Goal: Transaction & Acquisition: Purchase product/service

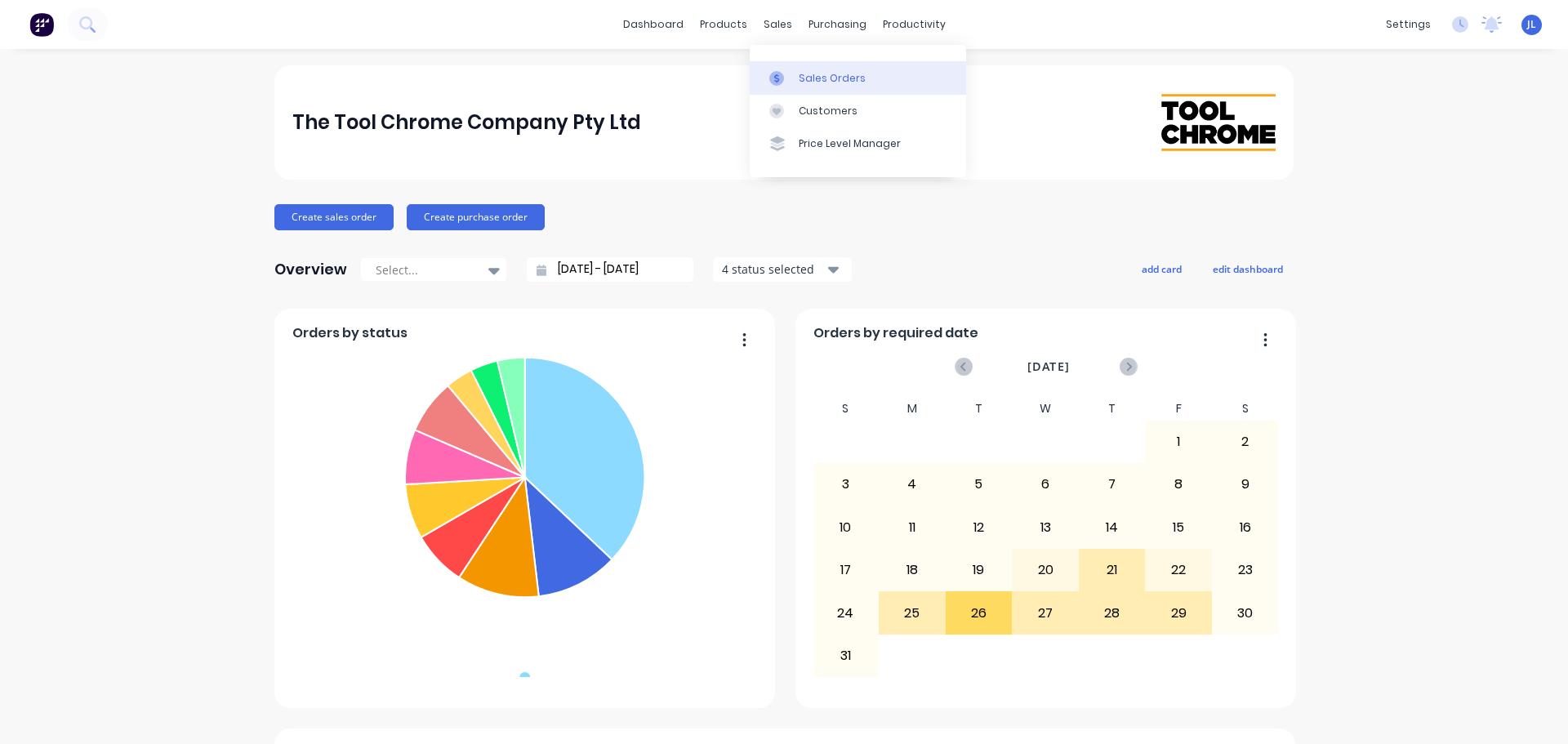
click at [785, 80] on div at bounding box center [781, 79] width 24 height 14
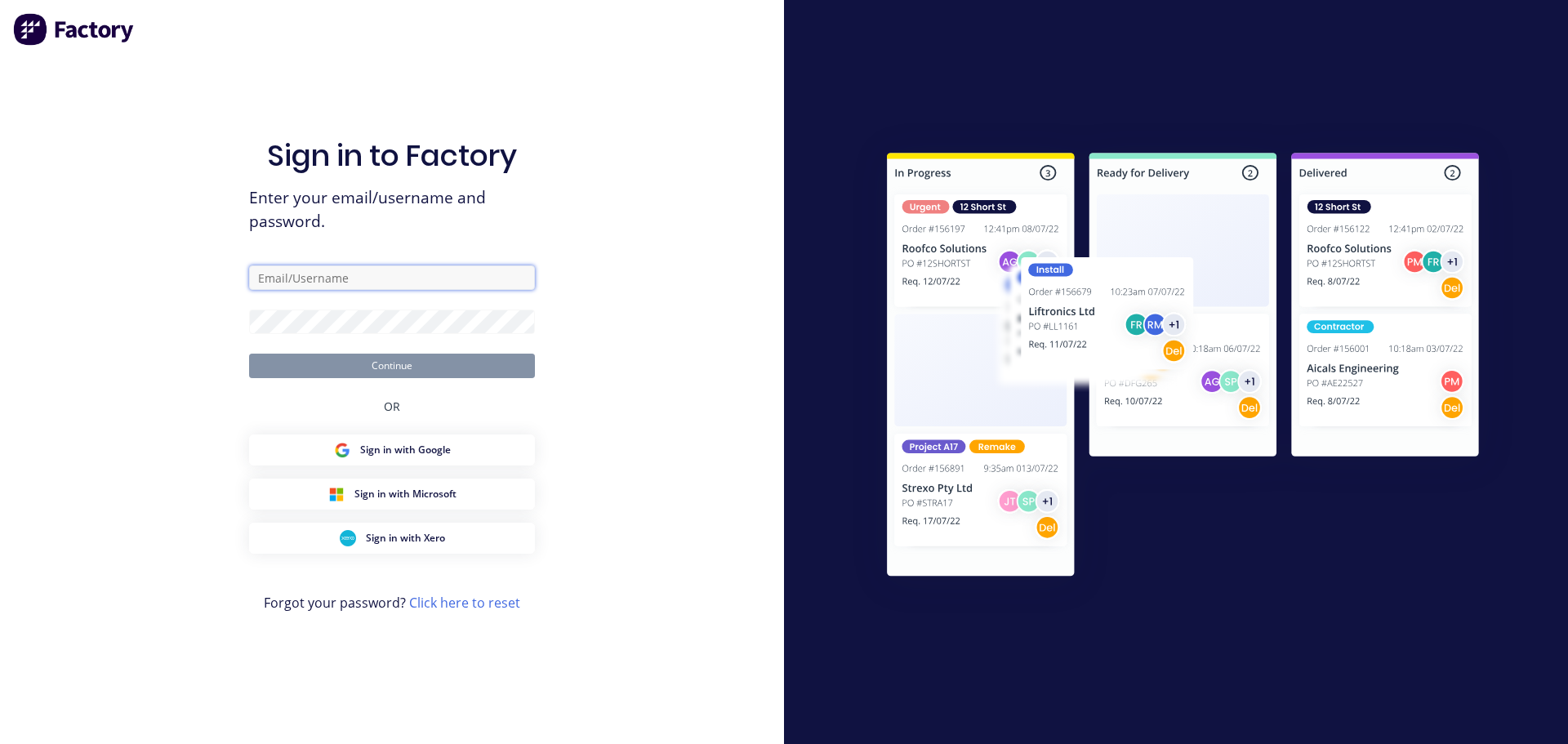
type input "[PERSON_NAME][EMAIL_ADDRESS][DOMAIN_NAME]"
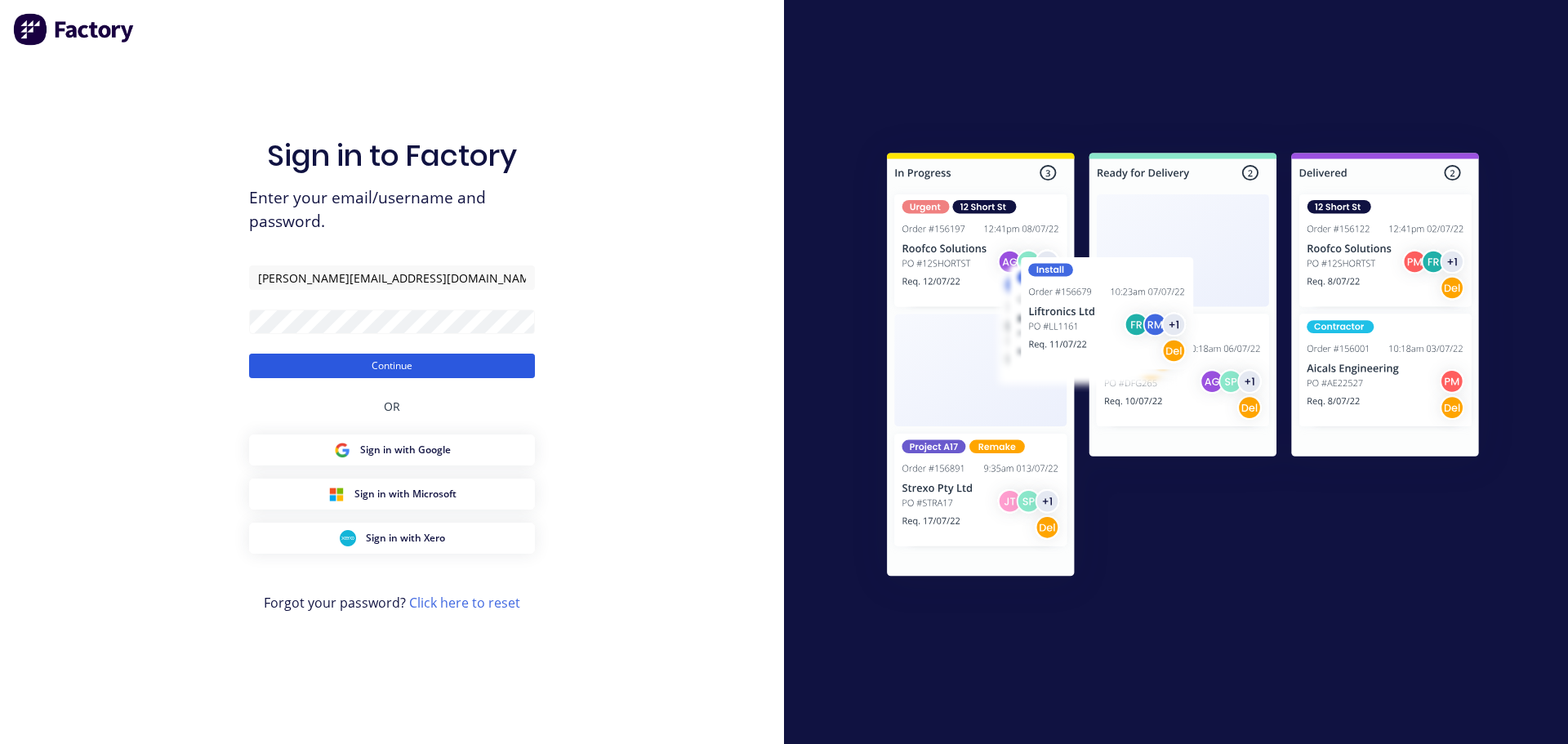
click at [414, 358] on button "Continue" at bounding box center [392, 365] width 286 height 24
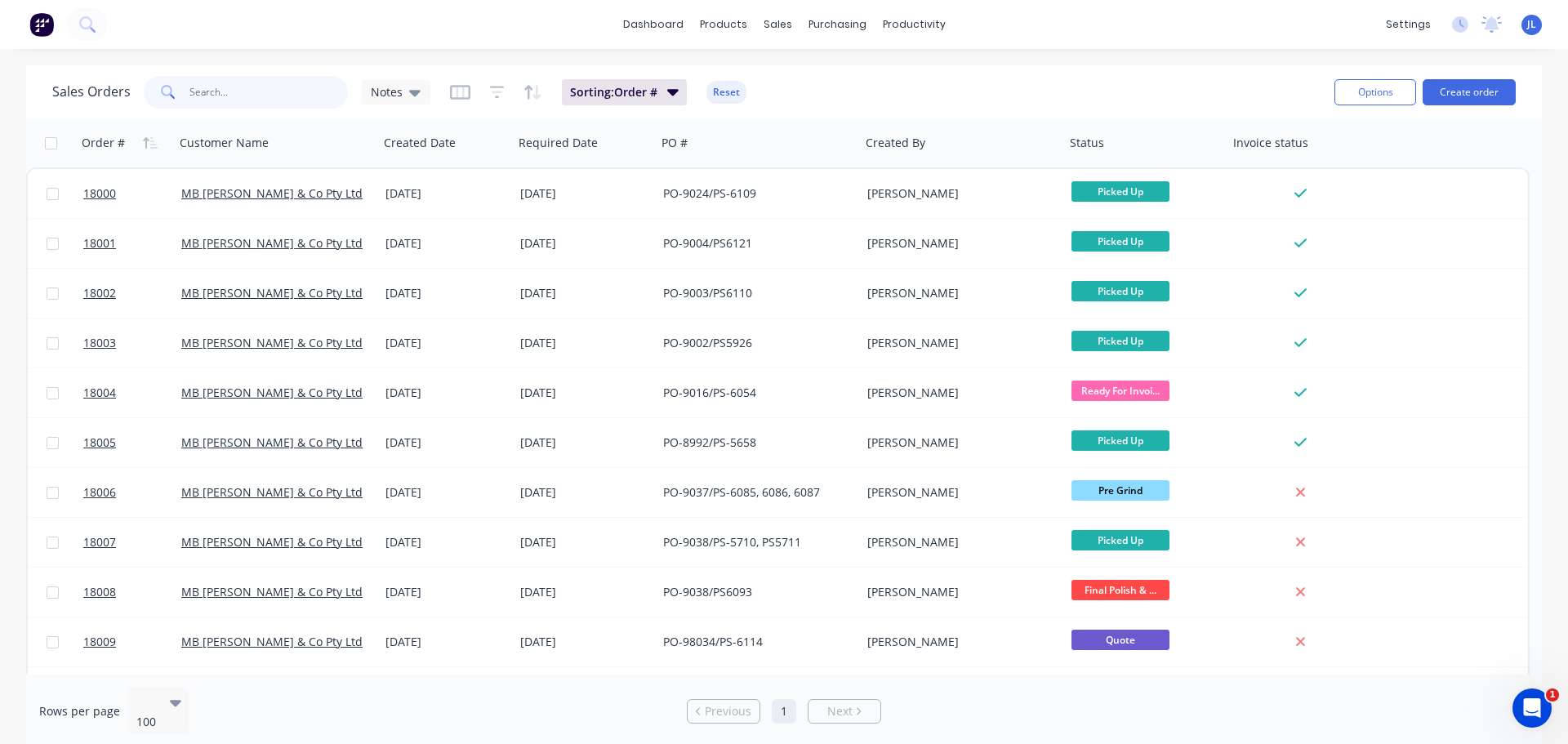
click at [221, 91] on input "text" at bounding box center [269, 92] width 159 height 33
click at [262, 96] on input "text" at bounding box center [269, 92] width 159 height 33
type input "18024"
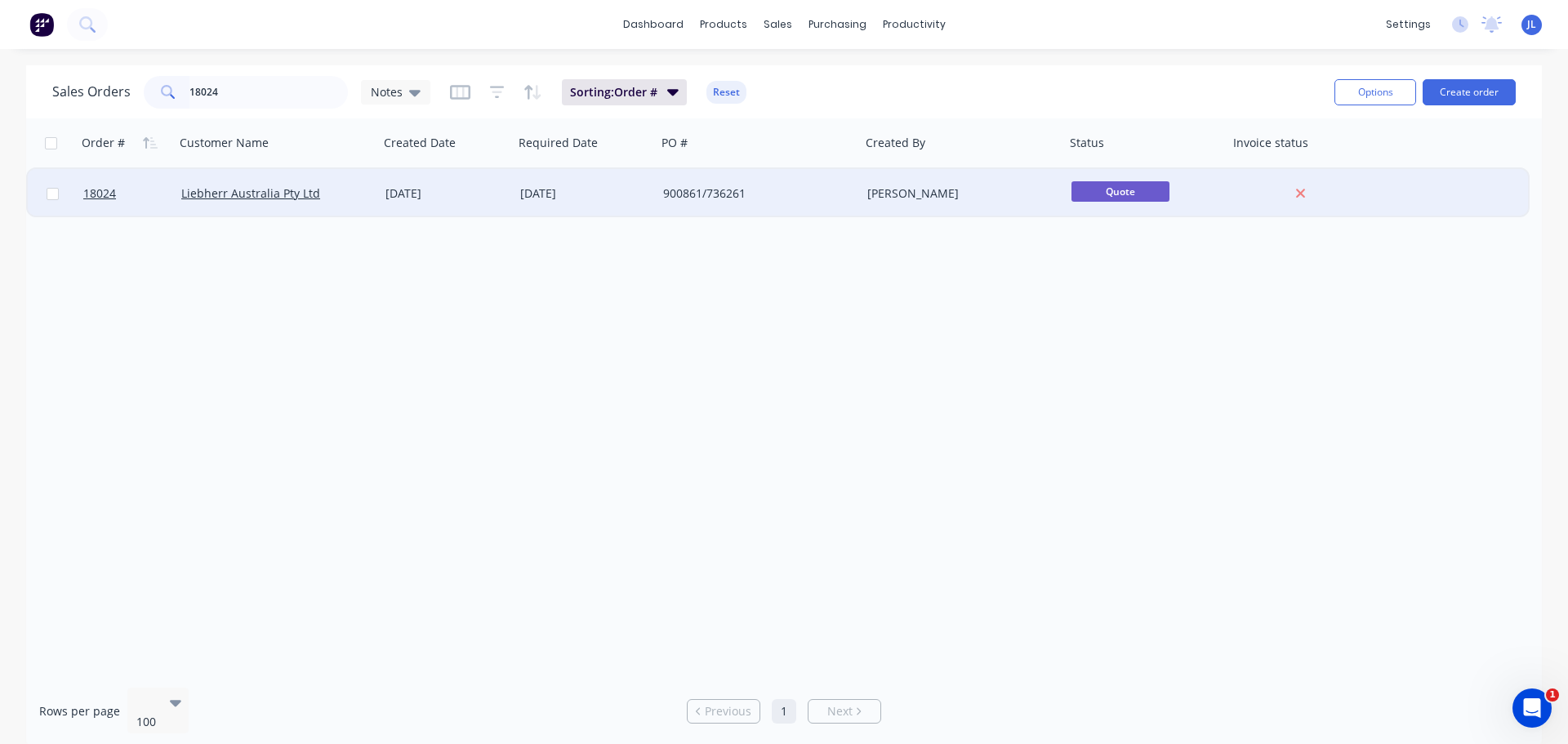
click at [821, 212] on div "900861/736261" at bounding box center [759, 193] width 205 height 49
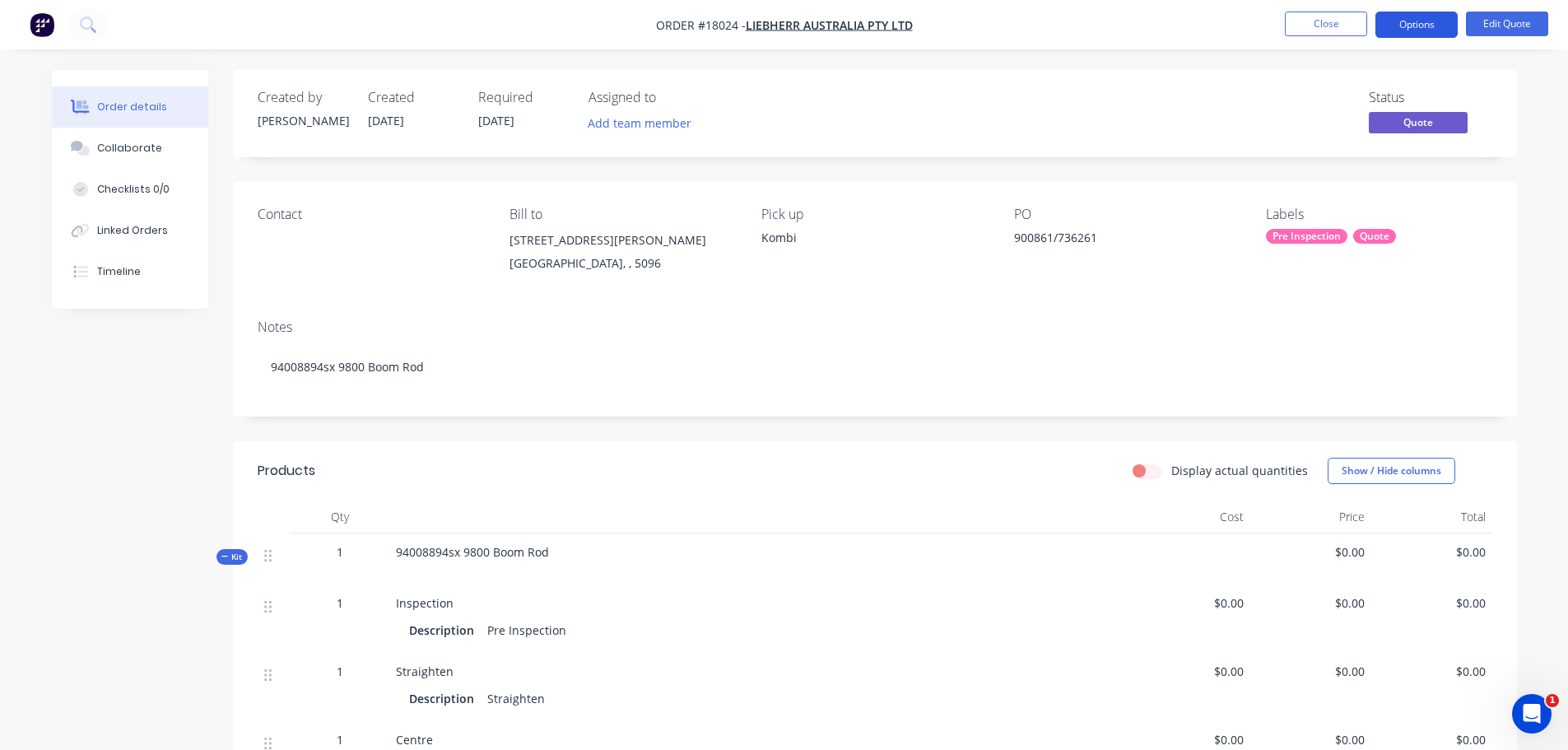
click at [1421, 24] on button "Options" at bounding box center [1417, 24] width 82 height 26
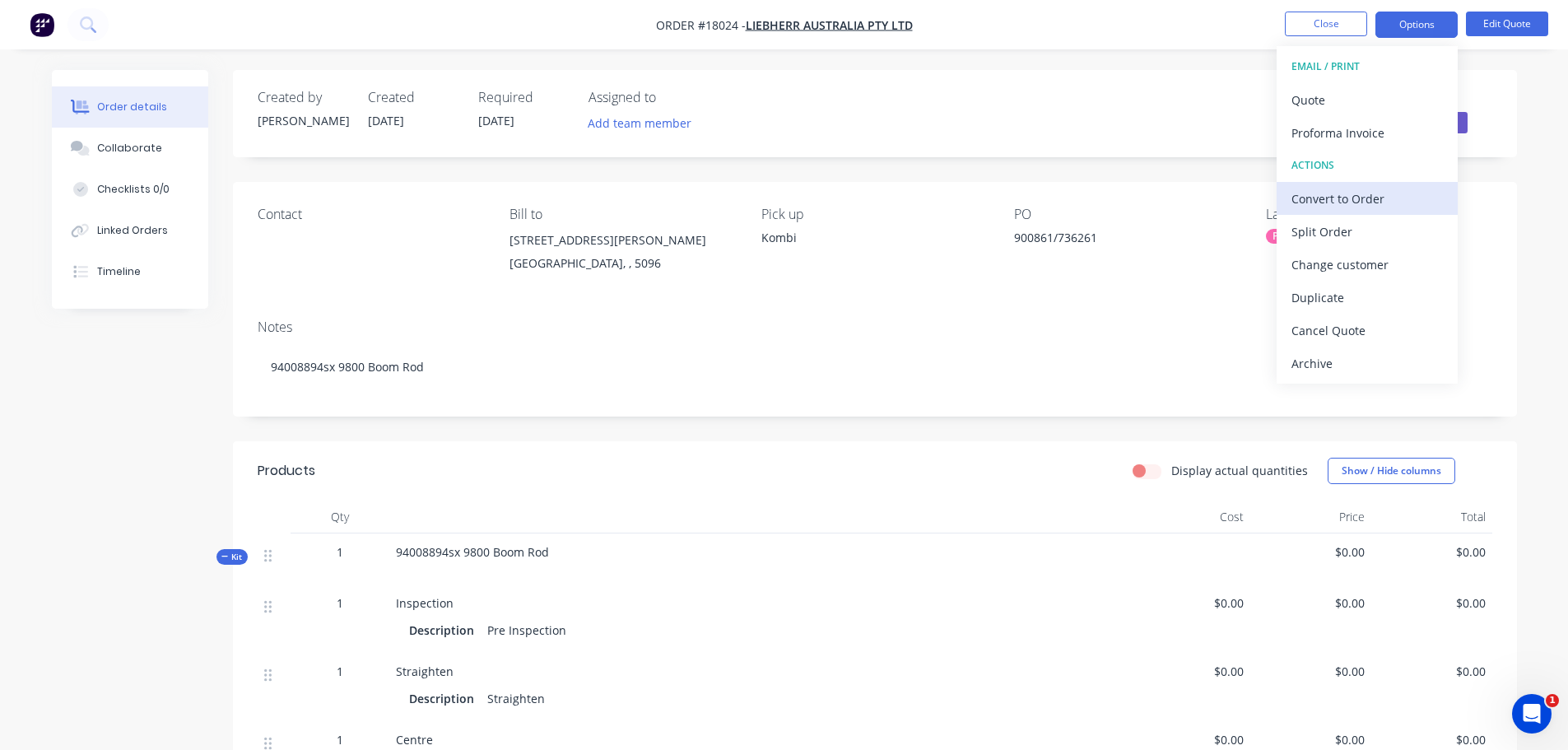
click at [1355, 197] on div "Convert to Order" at bounding box center [1367, 199] width 151 height 24
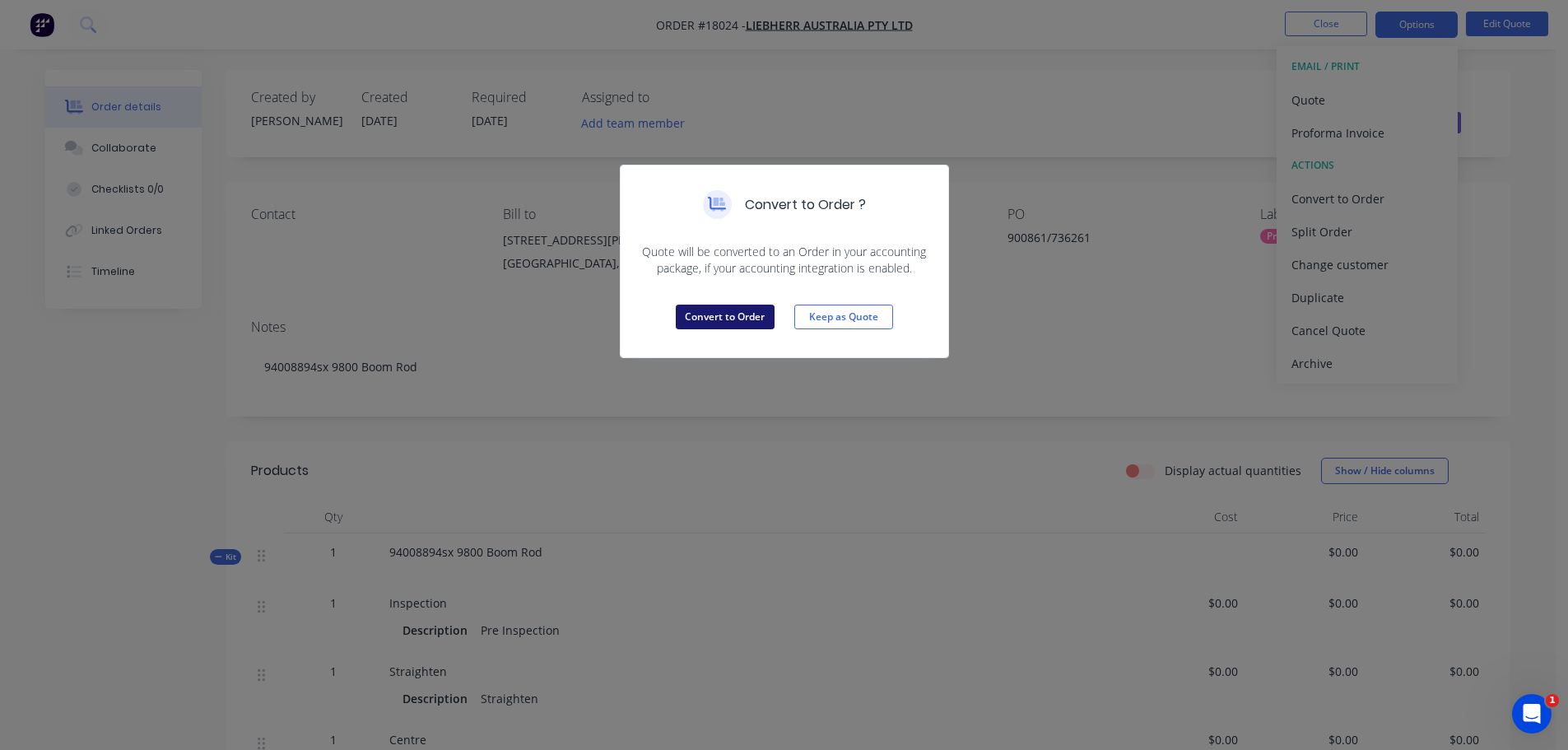
click at [764, 318] on button "Convert to Order" at bounding box center [726, 316] width 99 height 24
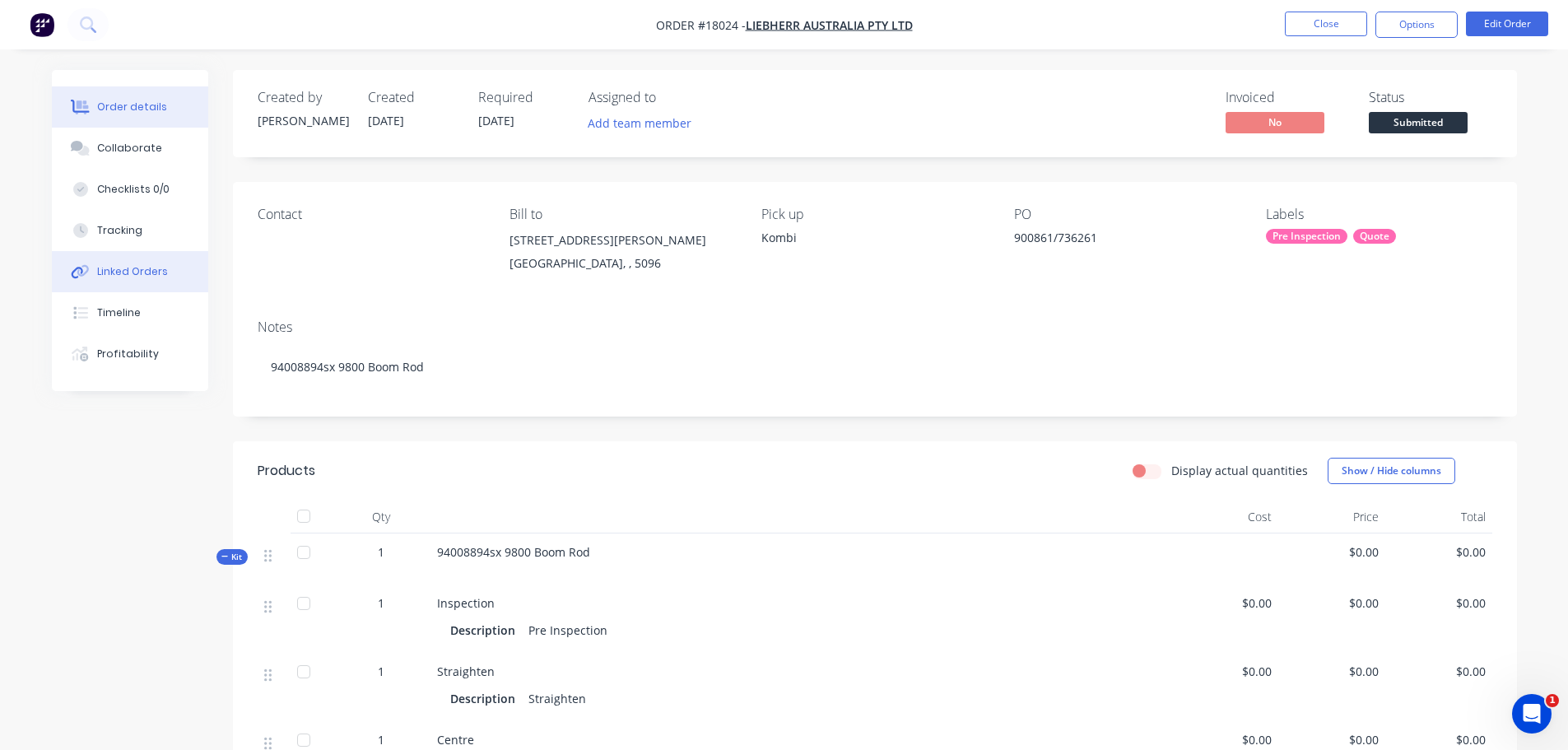
click at [153, 276] on div "Linked Orders" at bounding box center [132, 271] width 71 height 14
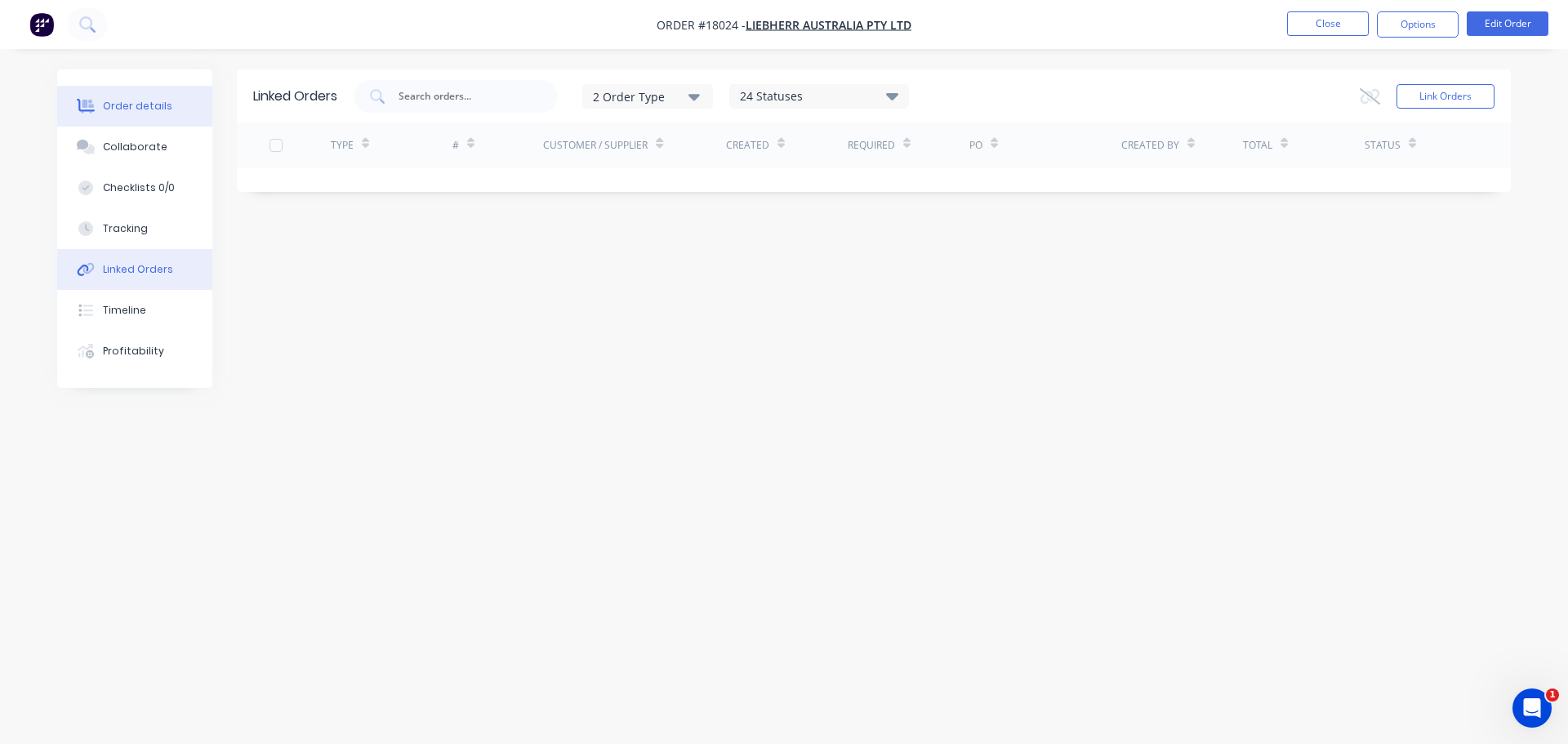
click at [133, 104] on div "Order details" at bounding box center [138, 106] width 70 height 14
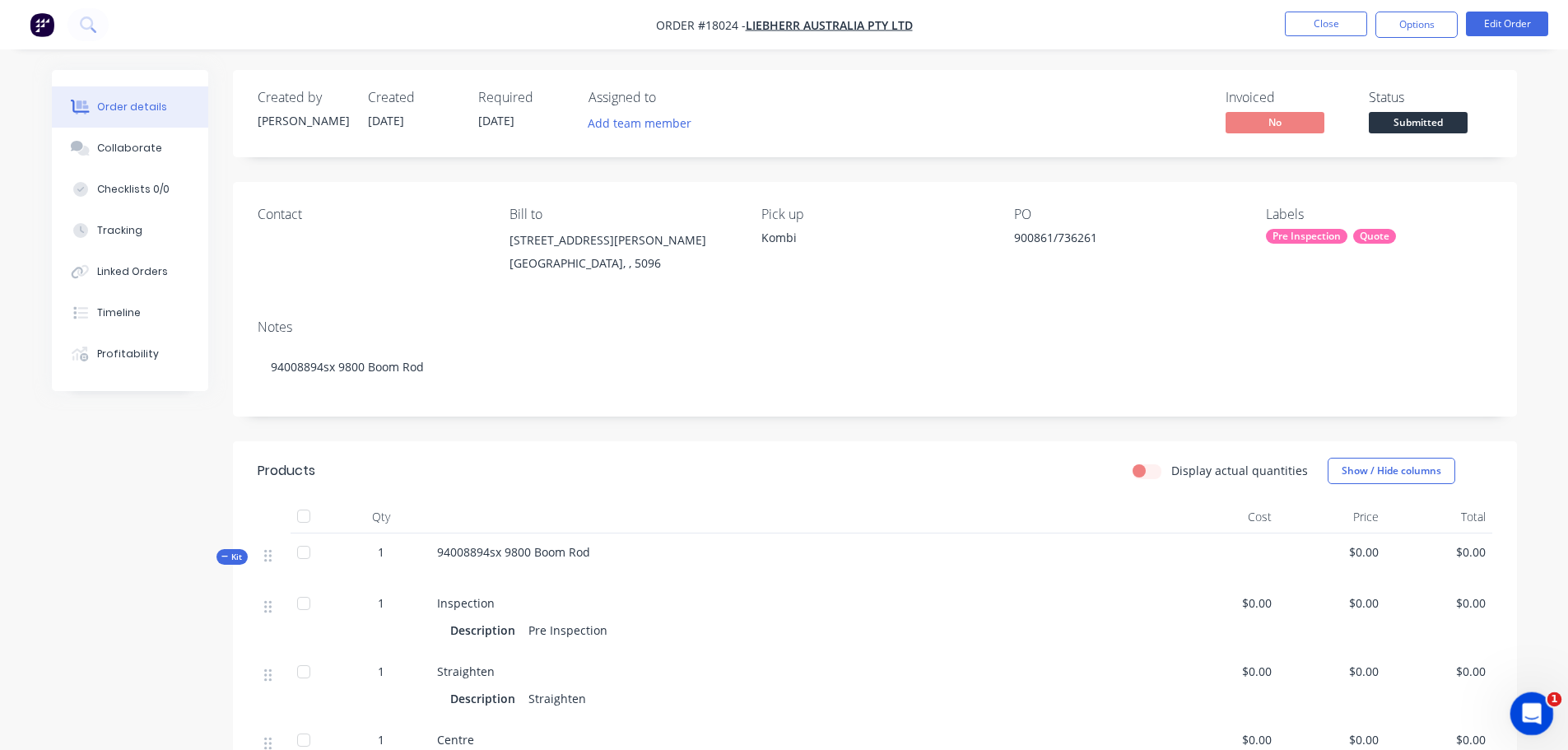
click at [1516, 718] on div "Open Intercom Messenger" at bounding box center [1529, 711] width 54 height 54
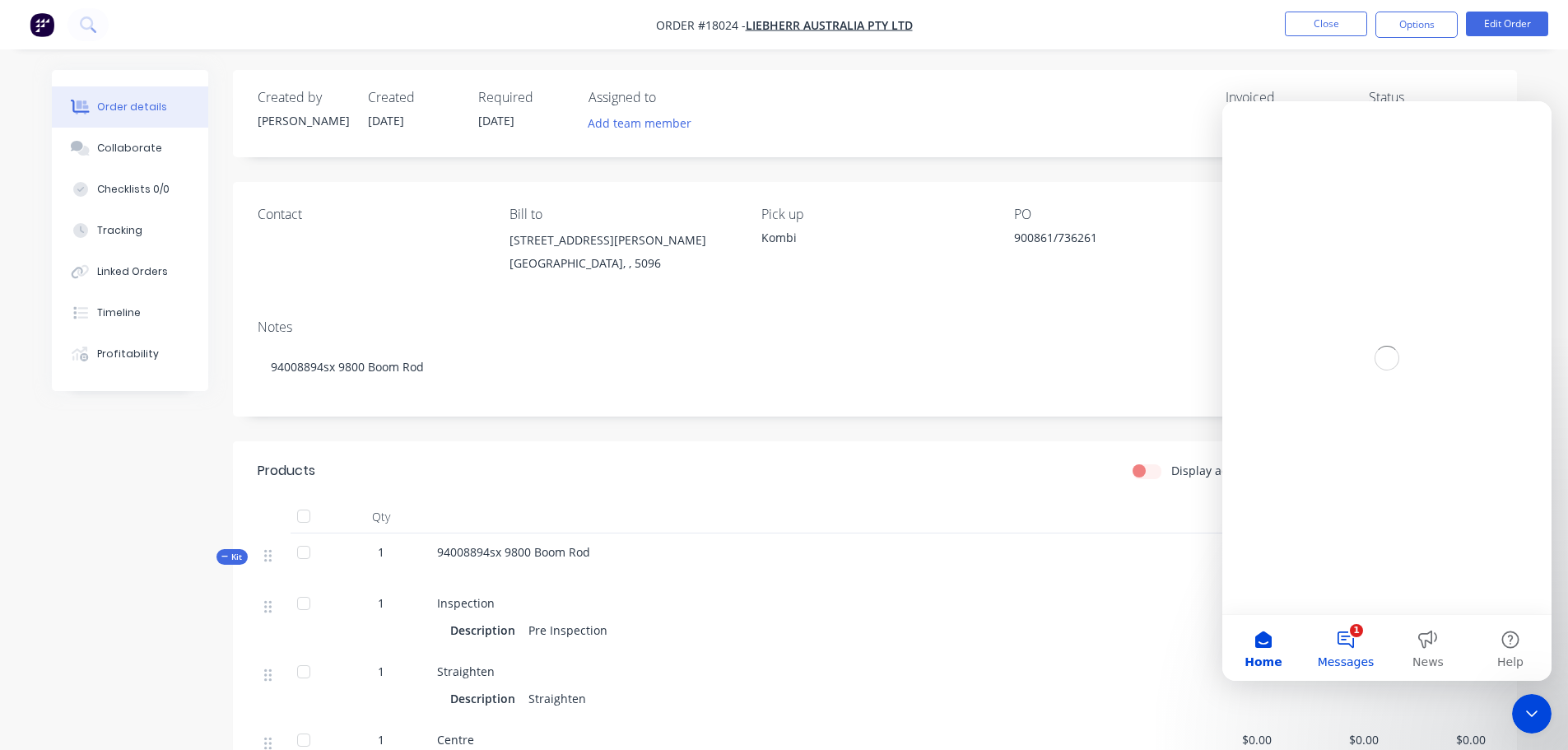
click at [1344, 642] on button "1 Messages" at bounding box center [1346, 647] width 82 height 66
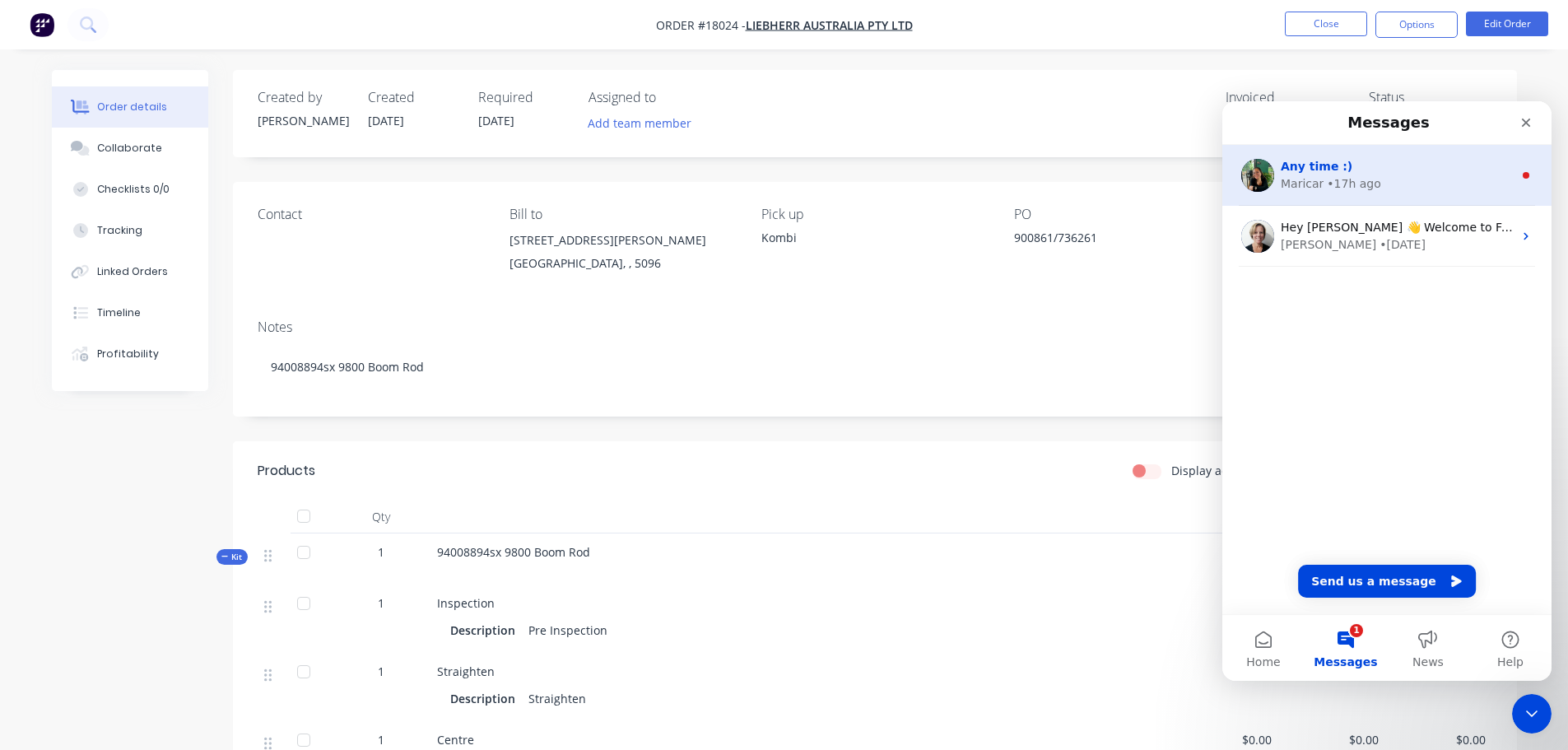
click at [1409, 191] on div "Maricar • 17h ago" at bounding box center [1397, 184] width 232 height 17
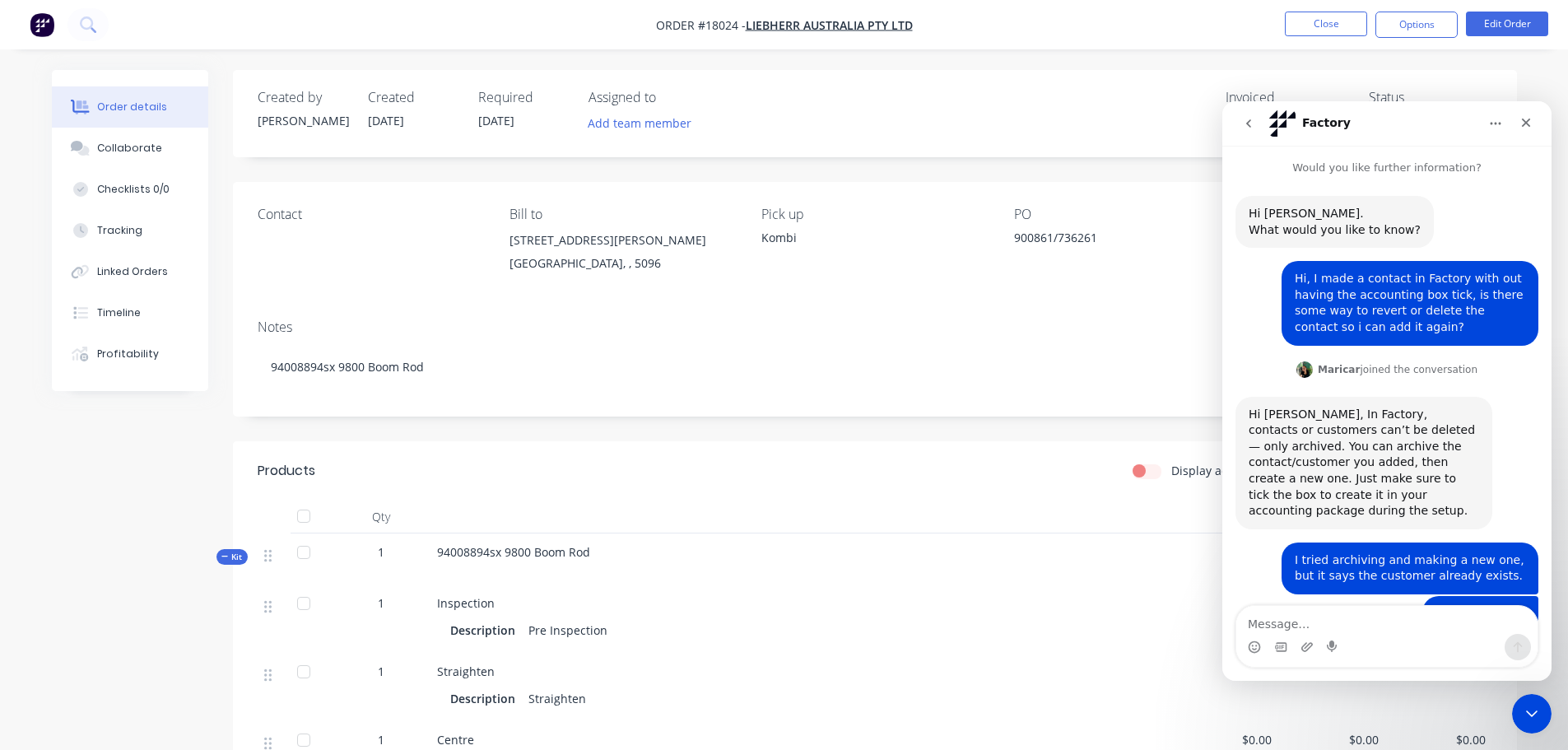
scroll to position [50, 0]
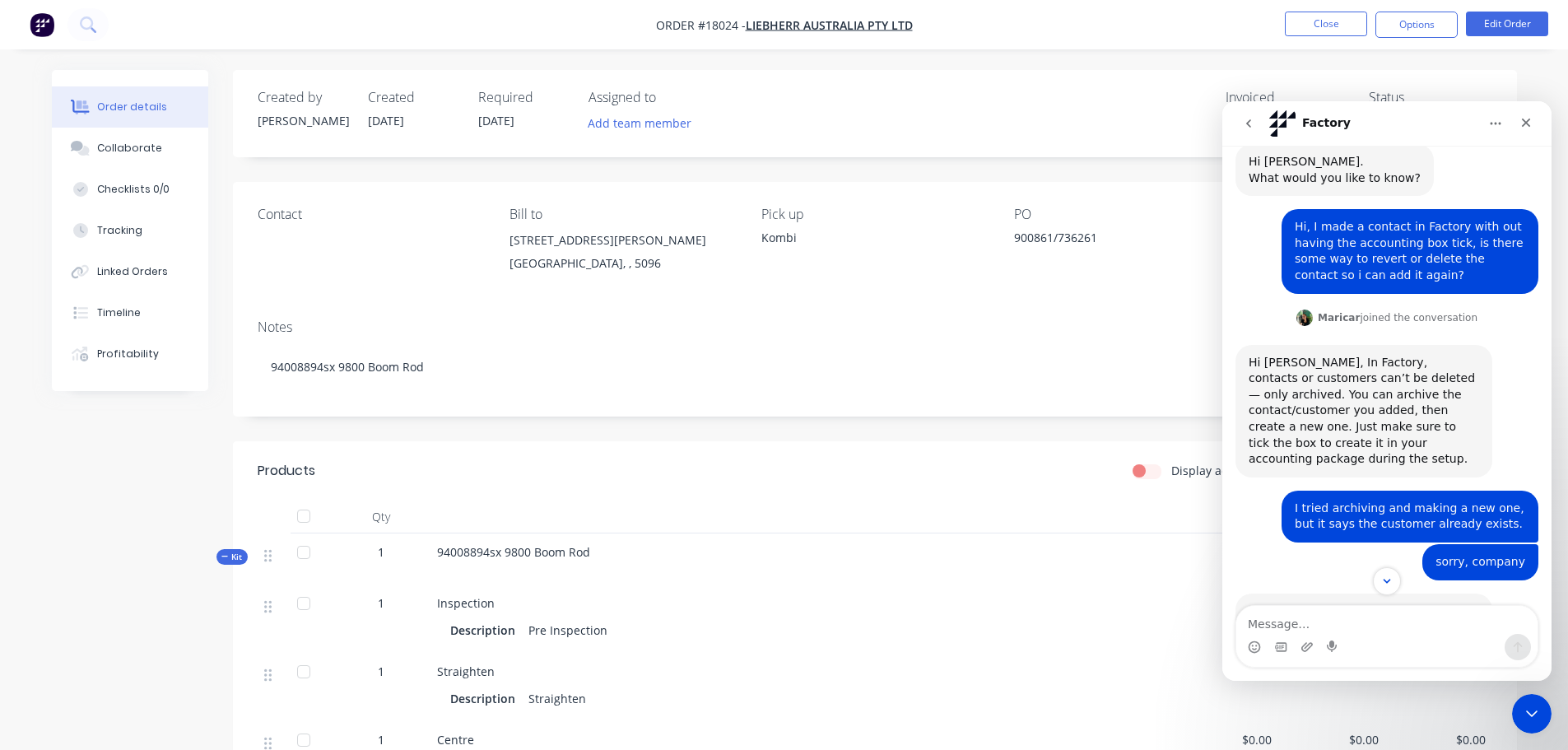
click at [1246, 125] on icon "go back" at bounding box center [1248, 123] width 14 height 14
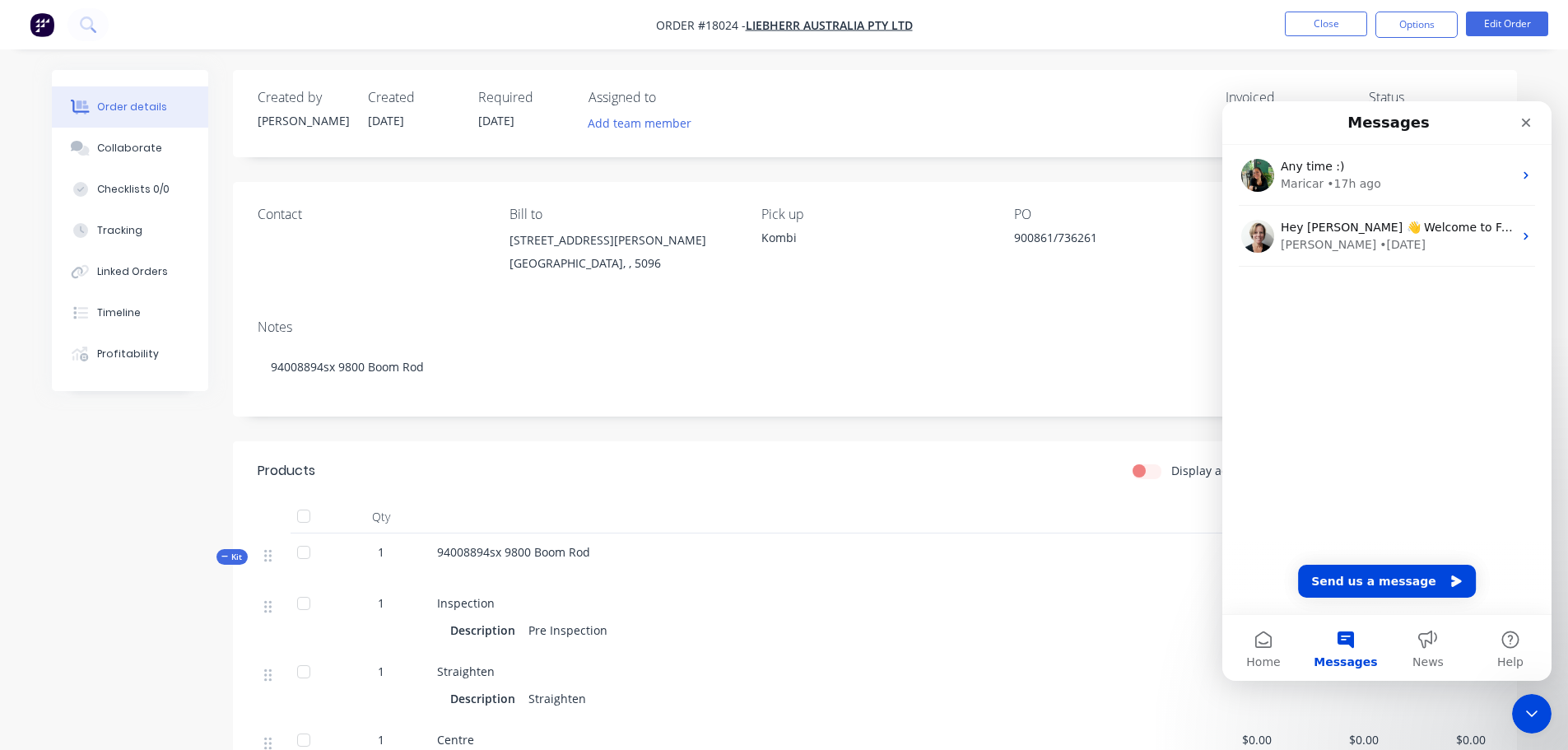
scroll to position [0, 0]
click at [1528, 123] on icon "Close" at bounding box center [1527, 123] width 9 height 9
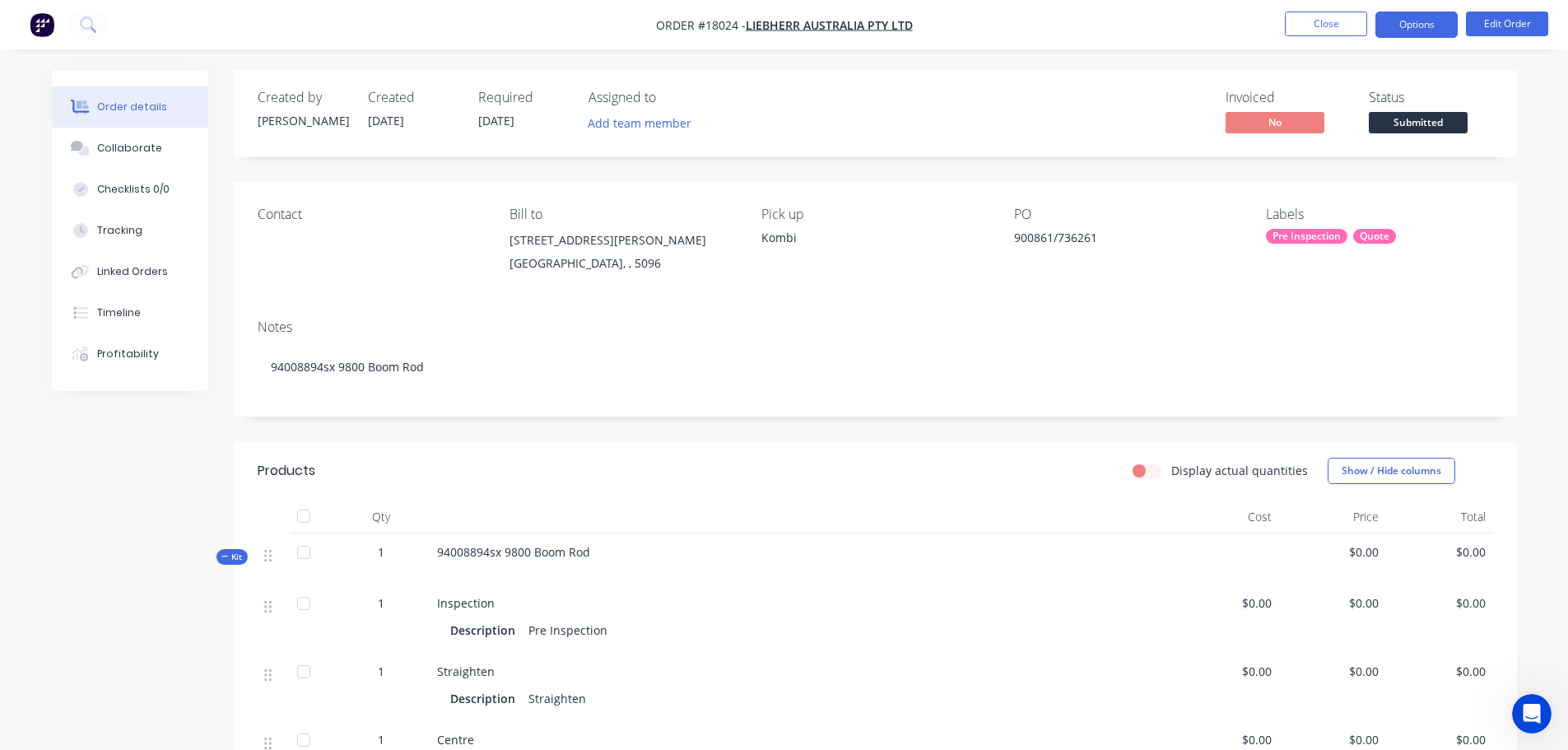
click at [1418, 15] on button "Options" at bounding box center [1417, 24] width 82 height 26
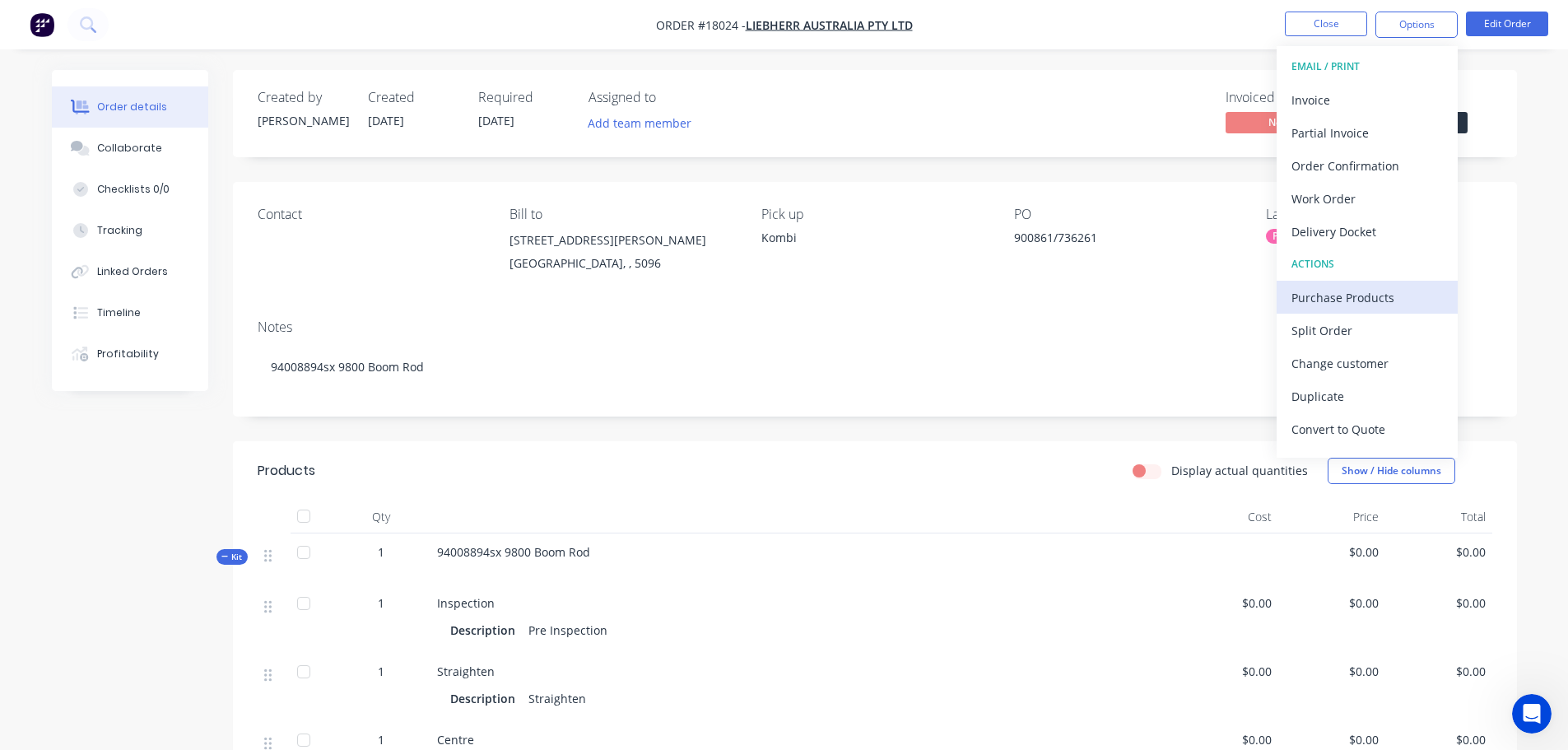
click at [1355, 309] on div "Purchase Products" at bounding box center [1367, 297] width 151 height 24
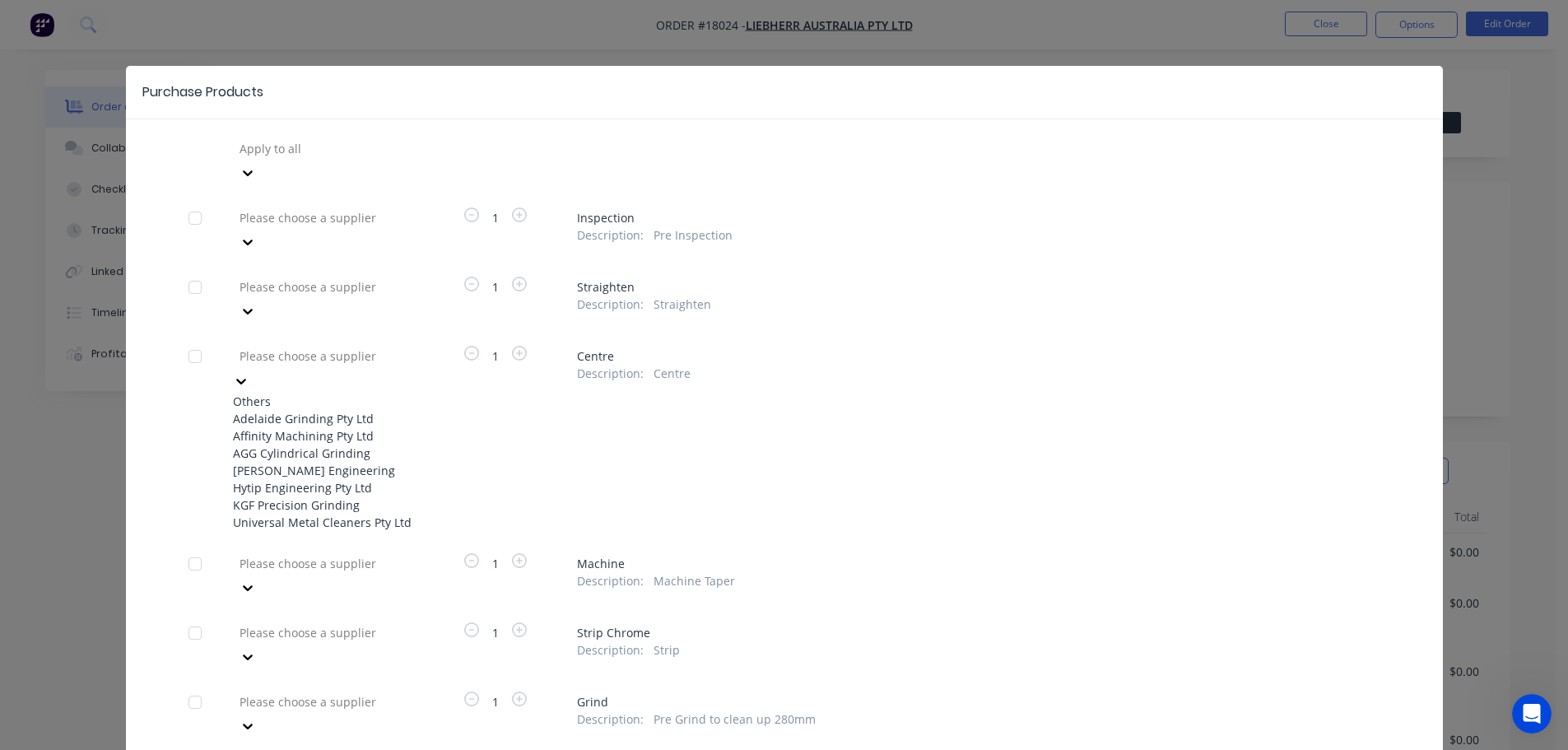
click at [293, 346] on div at bounding box center [356, 356] width 237 height 21
click at [310, 462] on div "[PERSON_NAME] Engineering" at bounding box center [323, 470] width 181 height 17
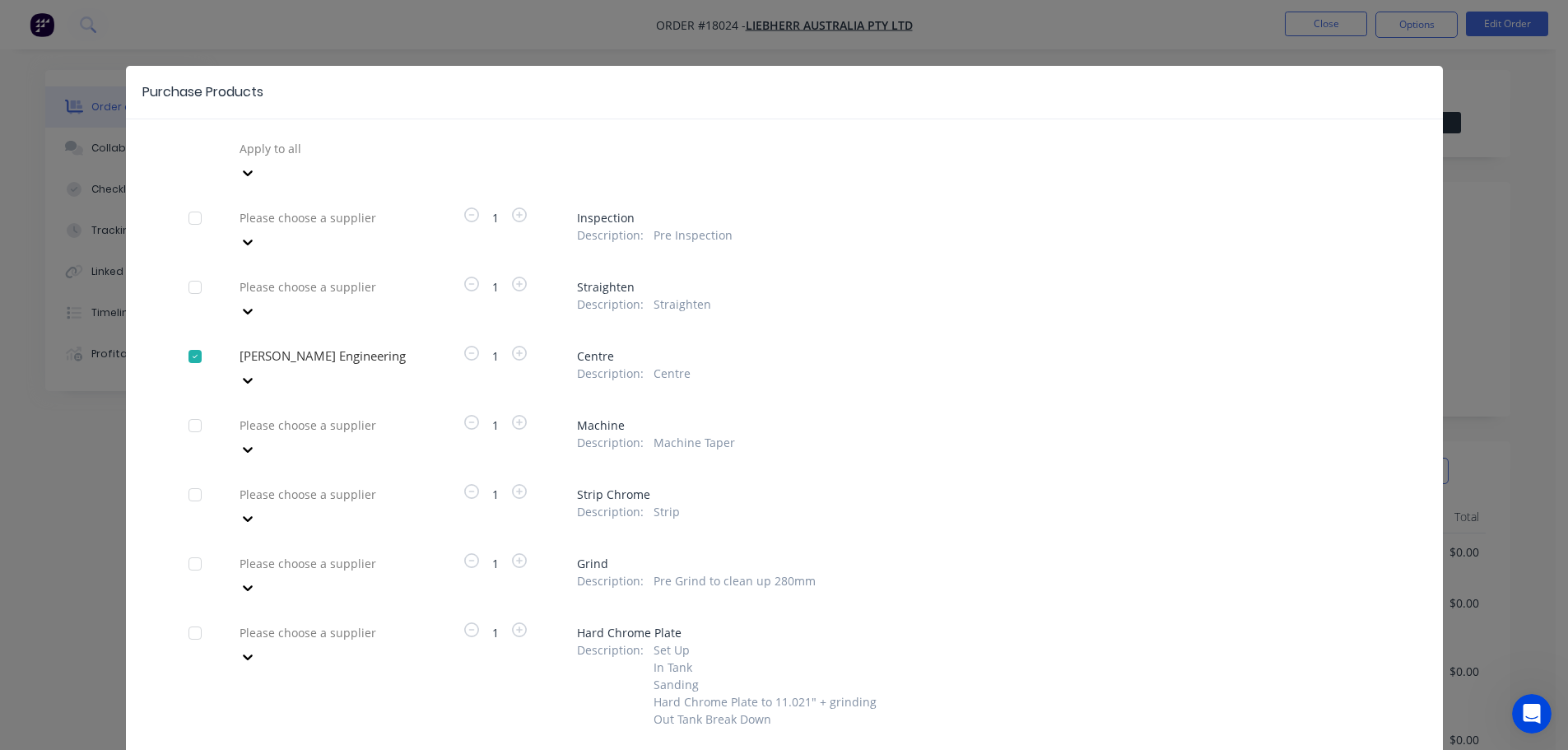
click at [335, 158] on div at bounding box center [356, 149] width 237 height 21
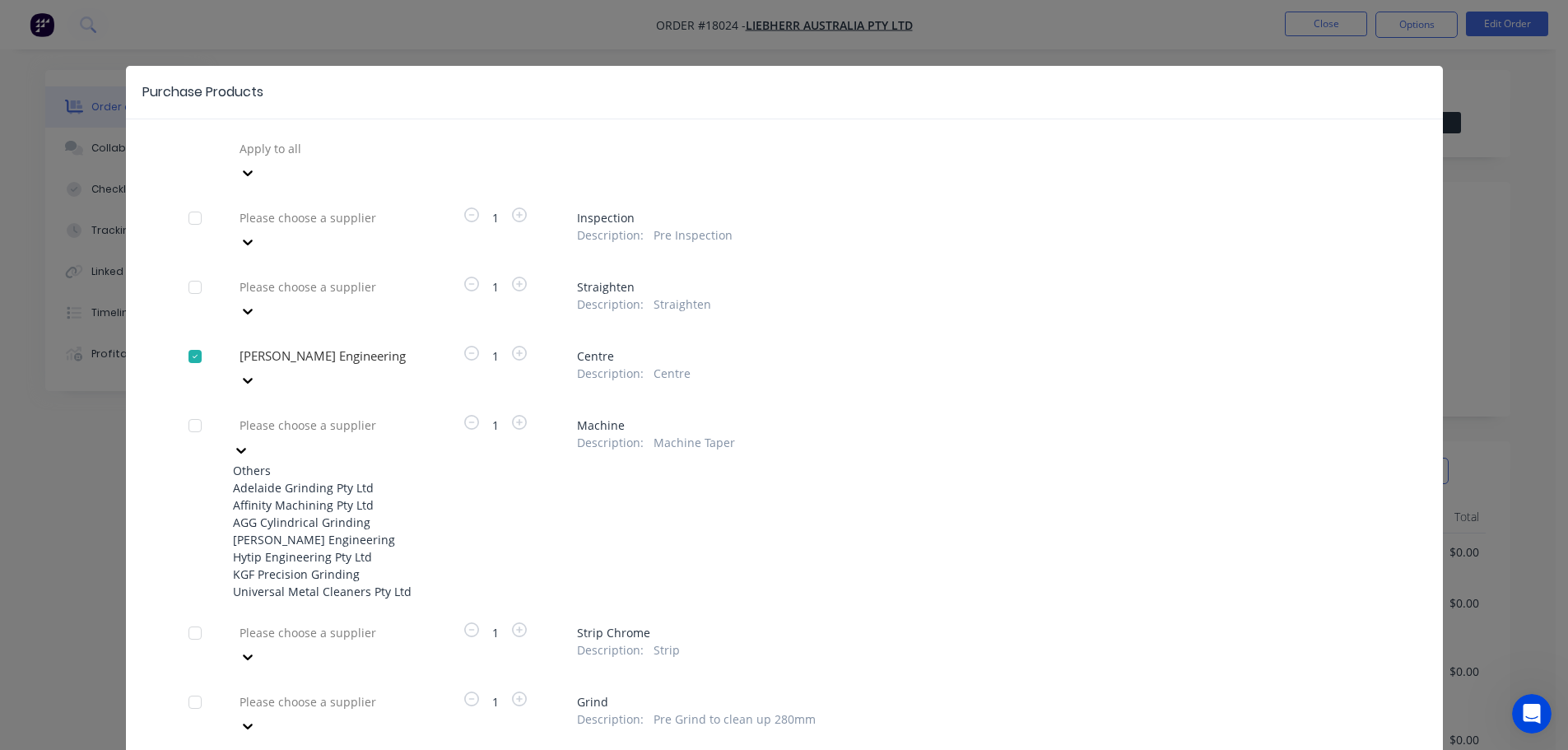
click at [358, 531] on div "[PERSON_NAME] Engineering" at bounding box center [323, 539] width 181 height 17
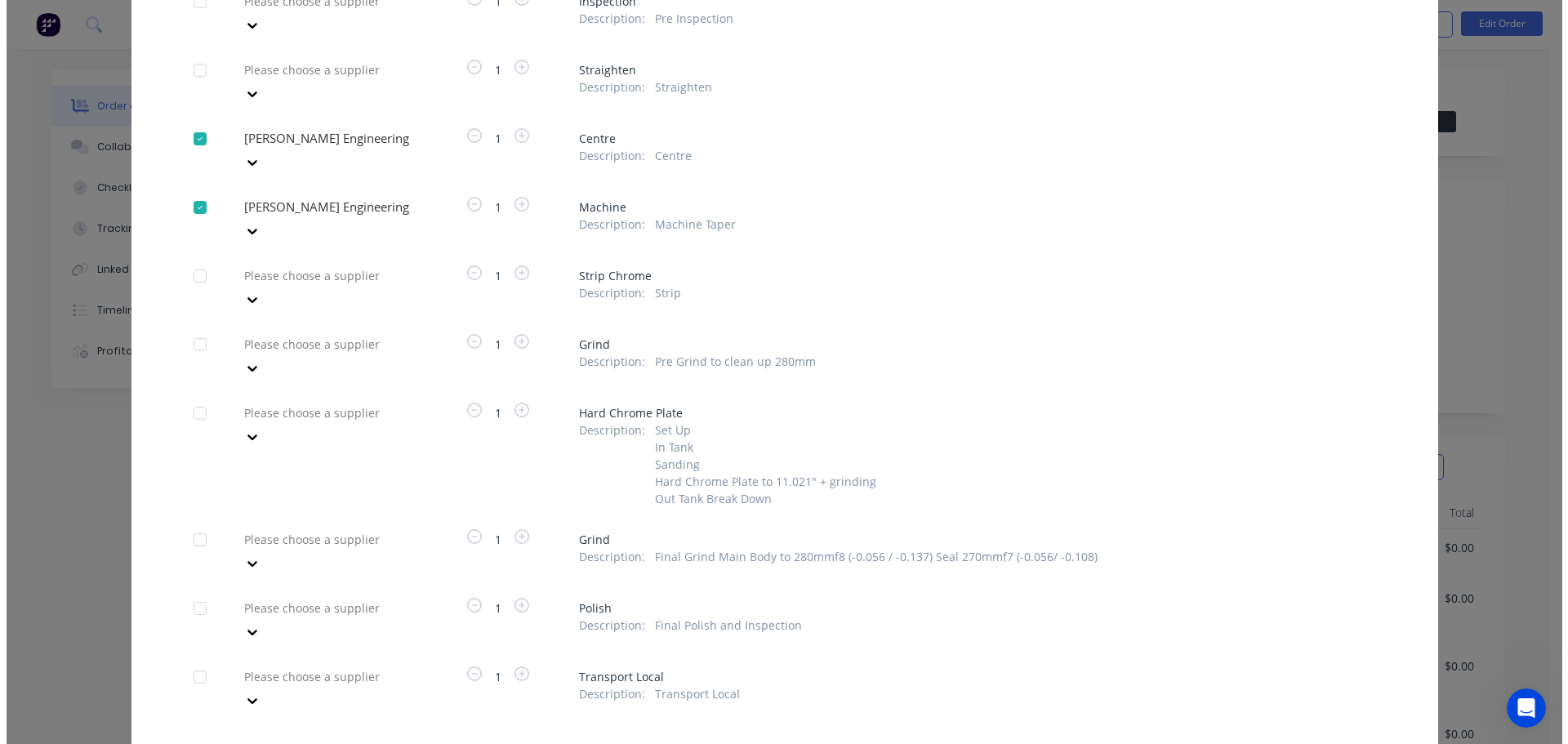
scroll to position [238, 0]
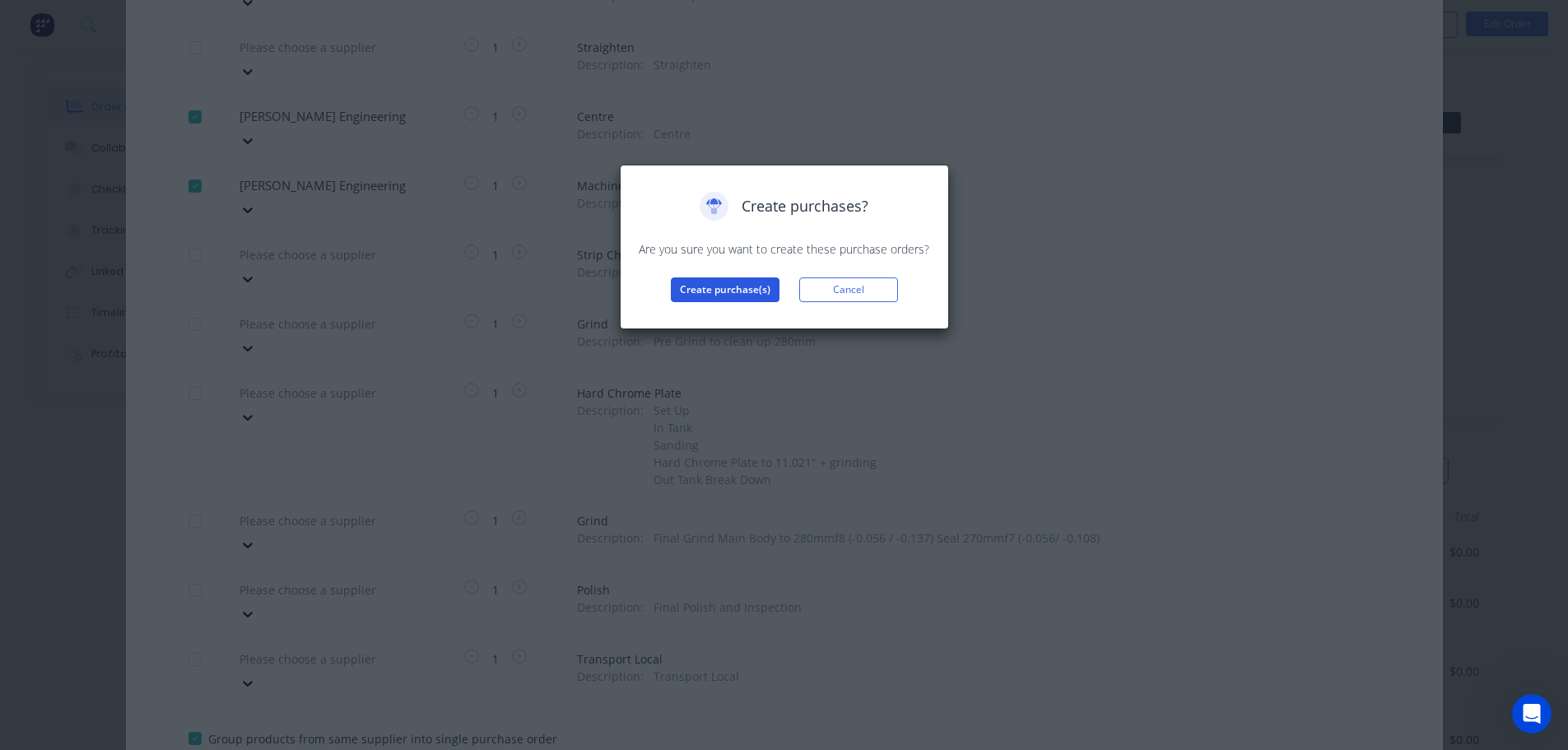
click at [691, 284] on button "Create purchase(s)" at bounding box center [725, 289] width 109 height 24
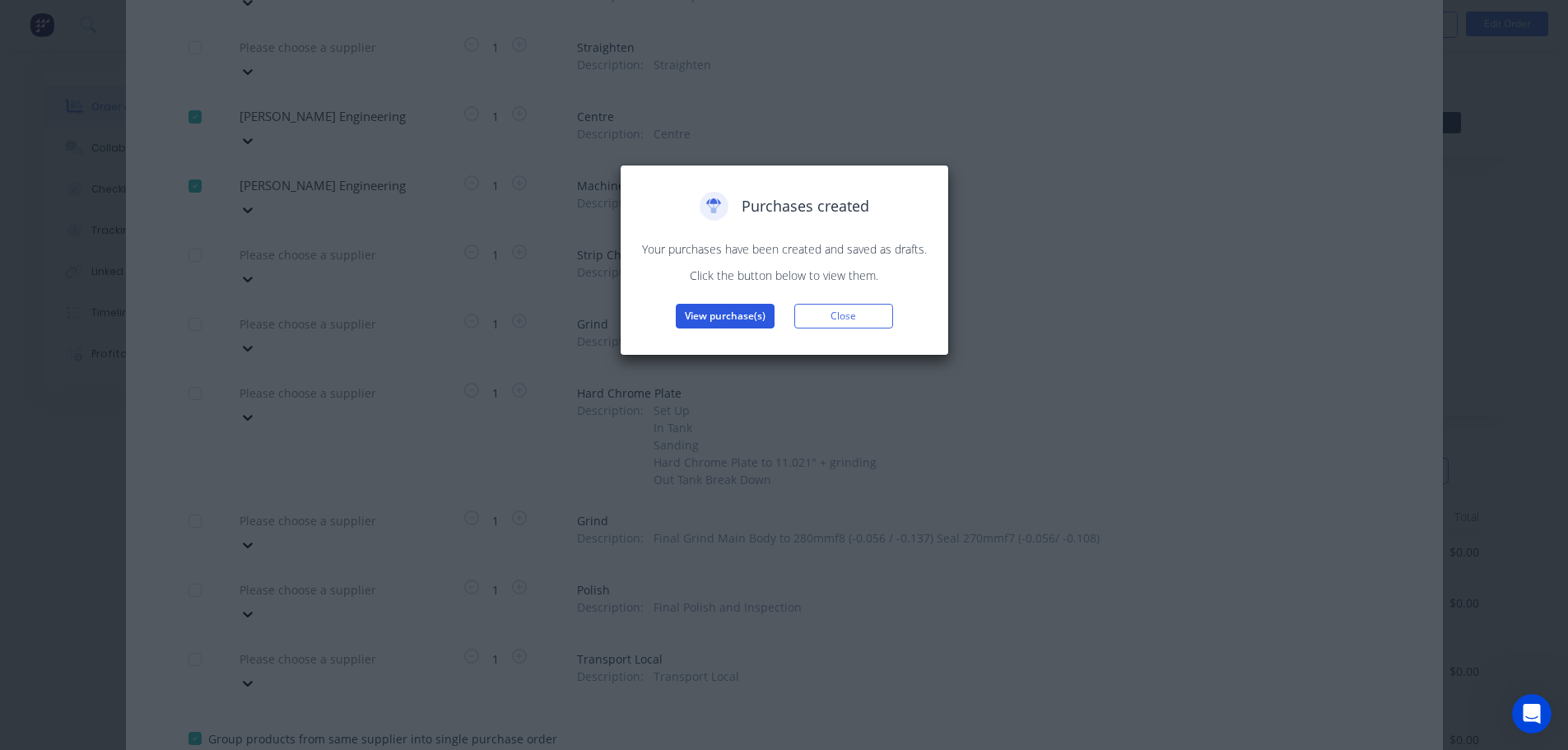
click at [694, 312] on button "View purchase(s)" at bounding box center [726, 315] width 99 height 24
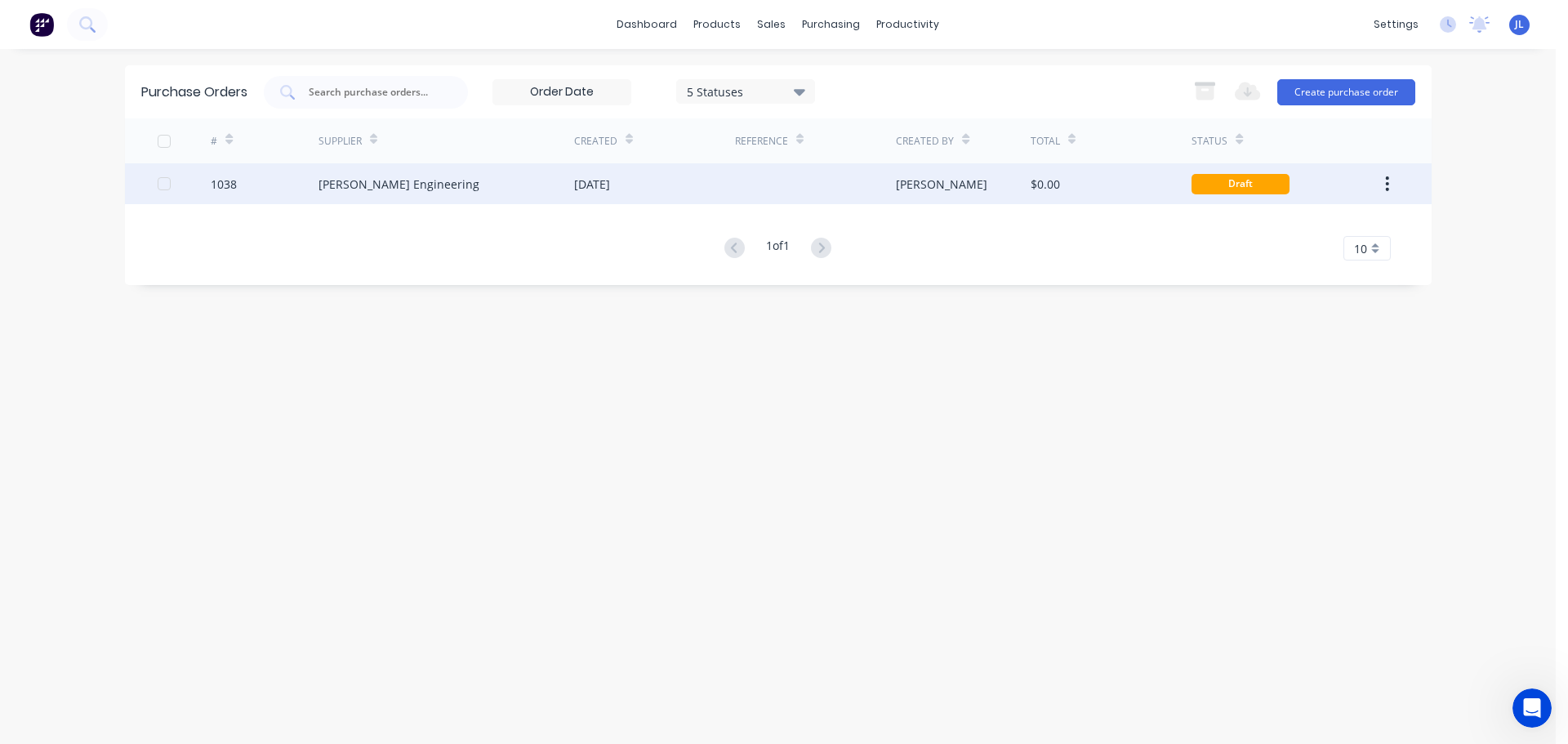
click at [847, 180] on div at bounding box center [816, 184] width 161 height 41
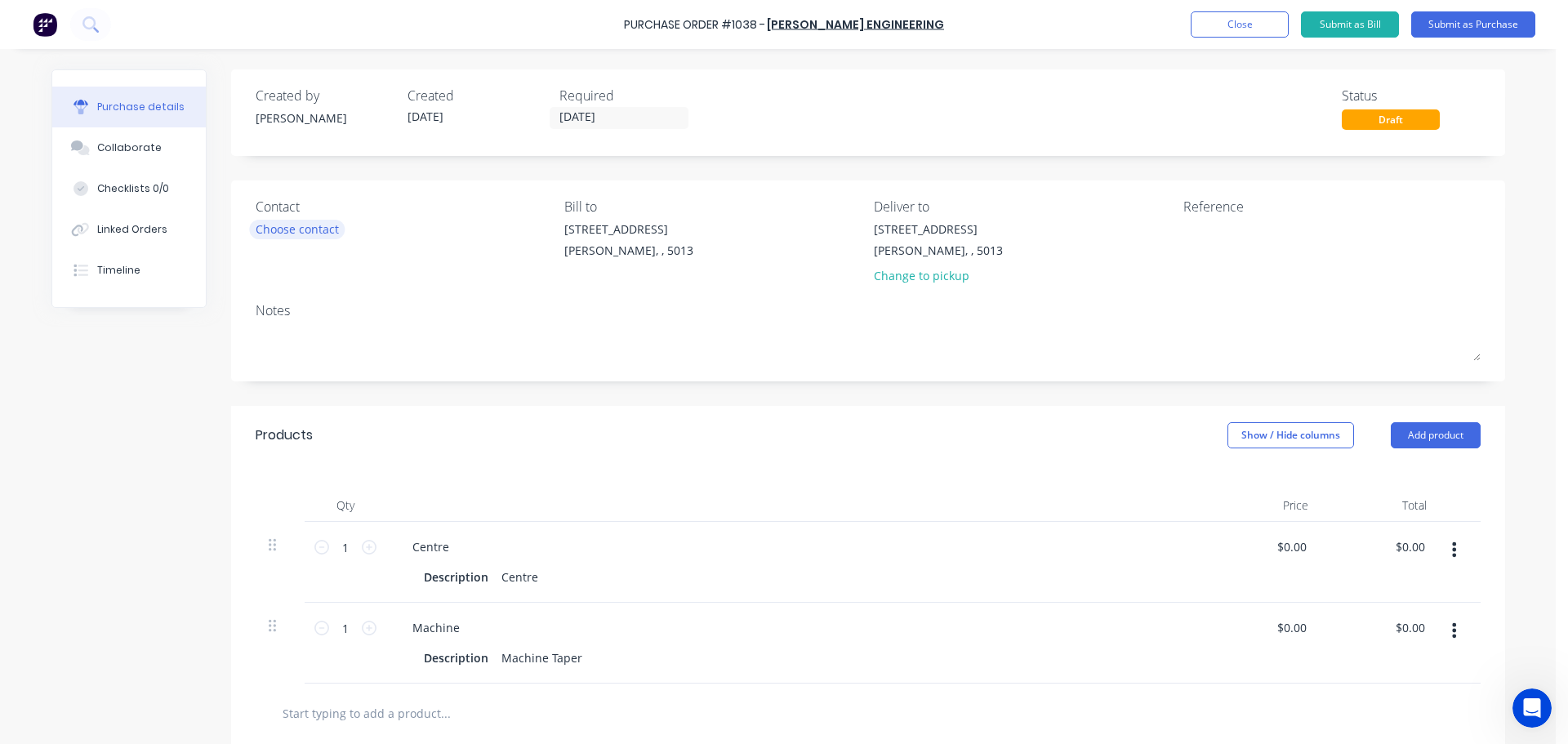
click at [305, 226] on div "Choose contact" at bounding box center [297, 229] width 83 height 17
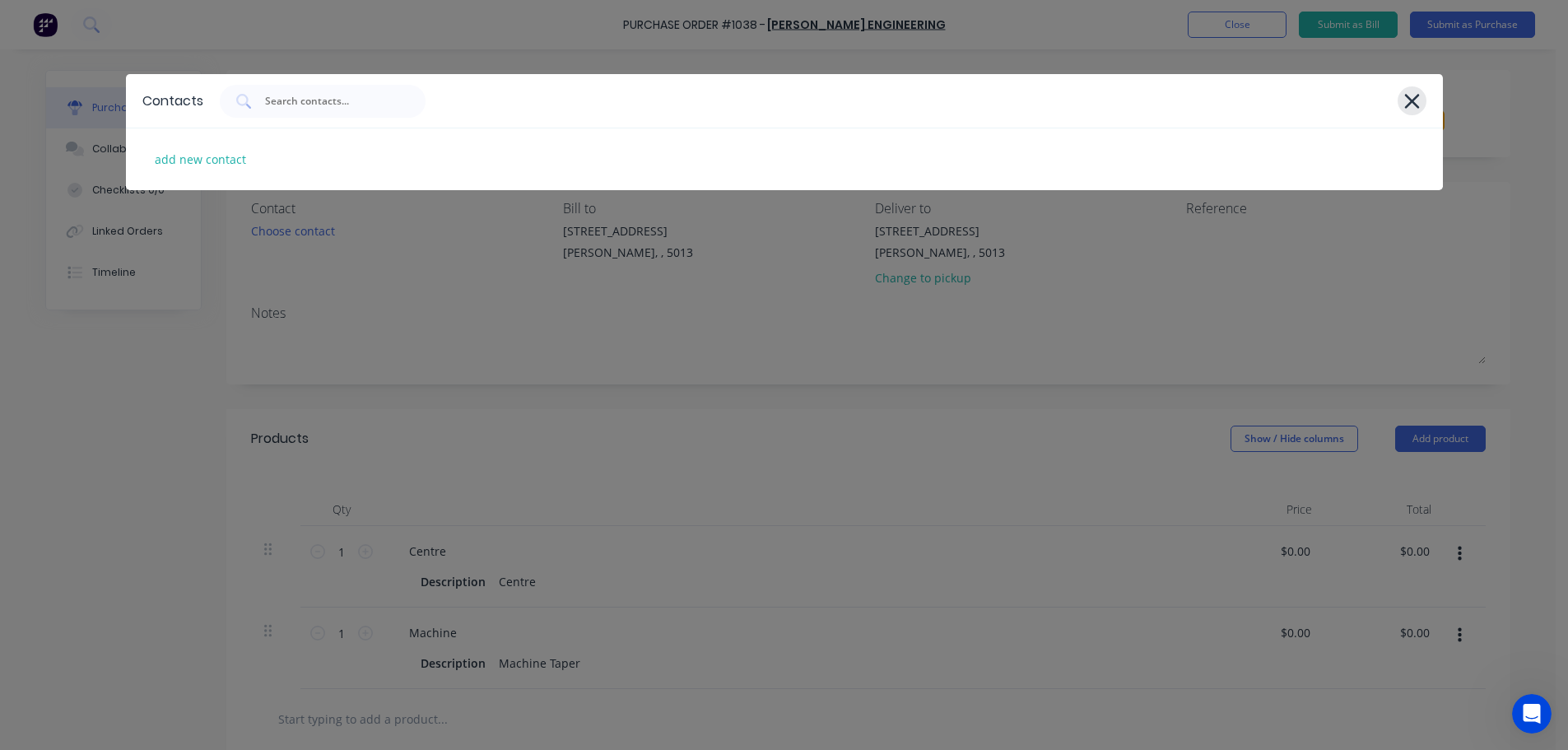
click at [1407, 94] on icon at bounding box center [1412, 102] width 17 height 23
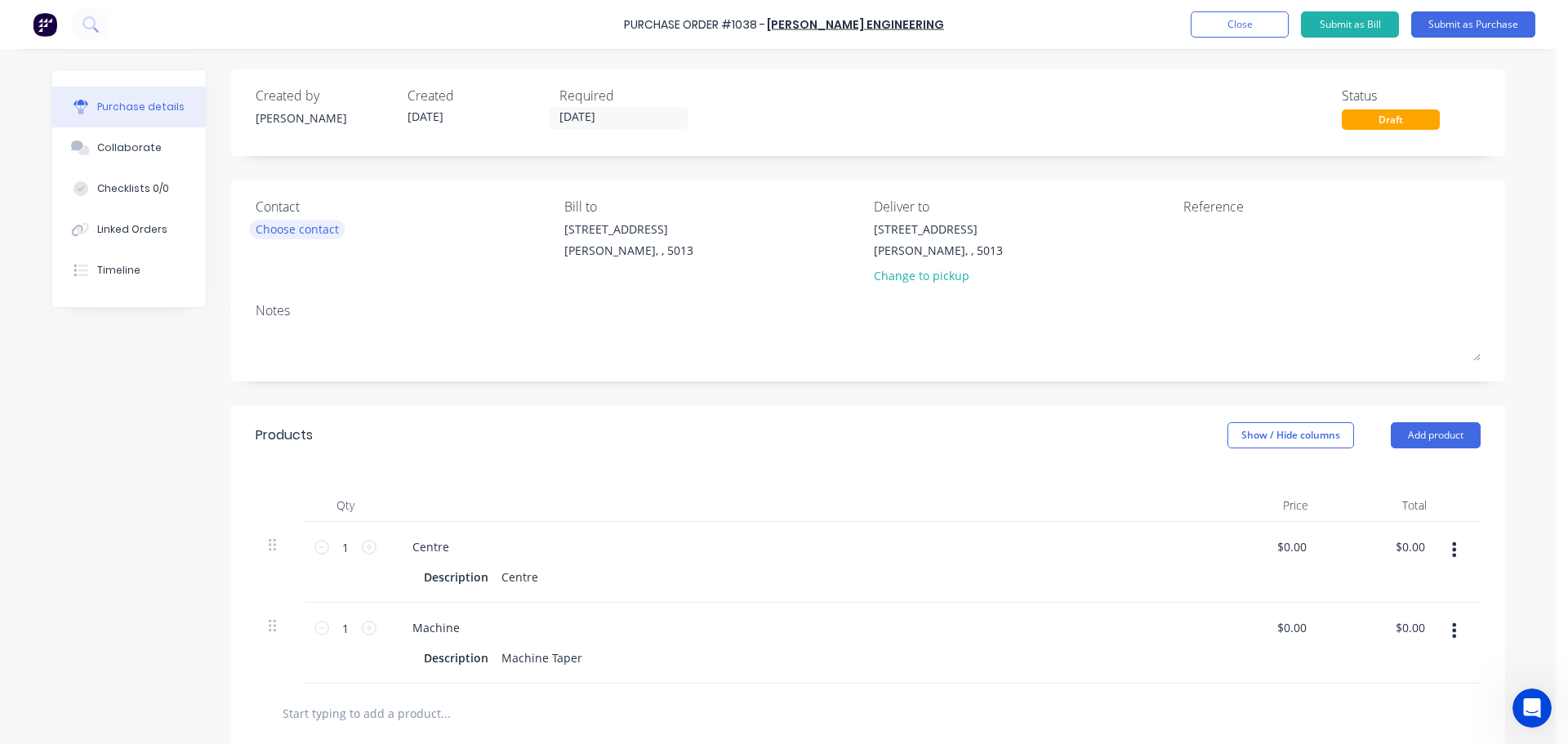
click at [323, 233] on div "Choose contact" at bounding box center [297, 229] width 83 height 17
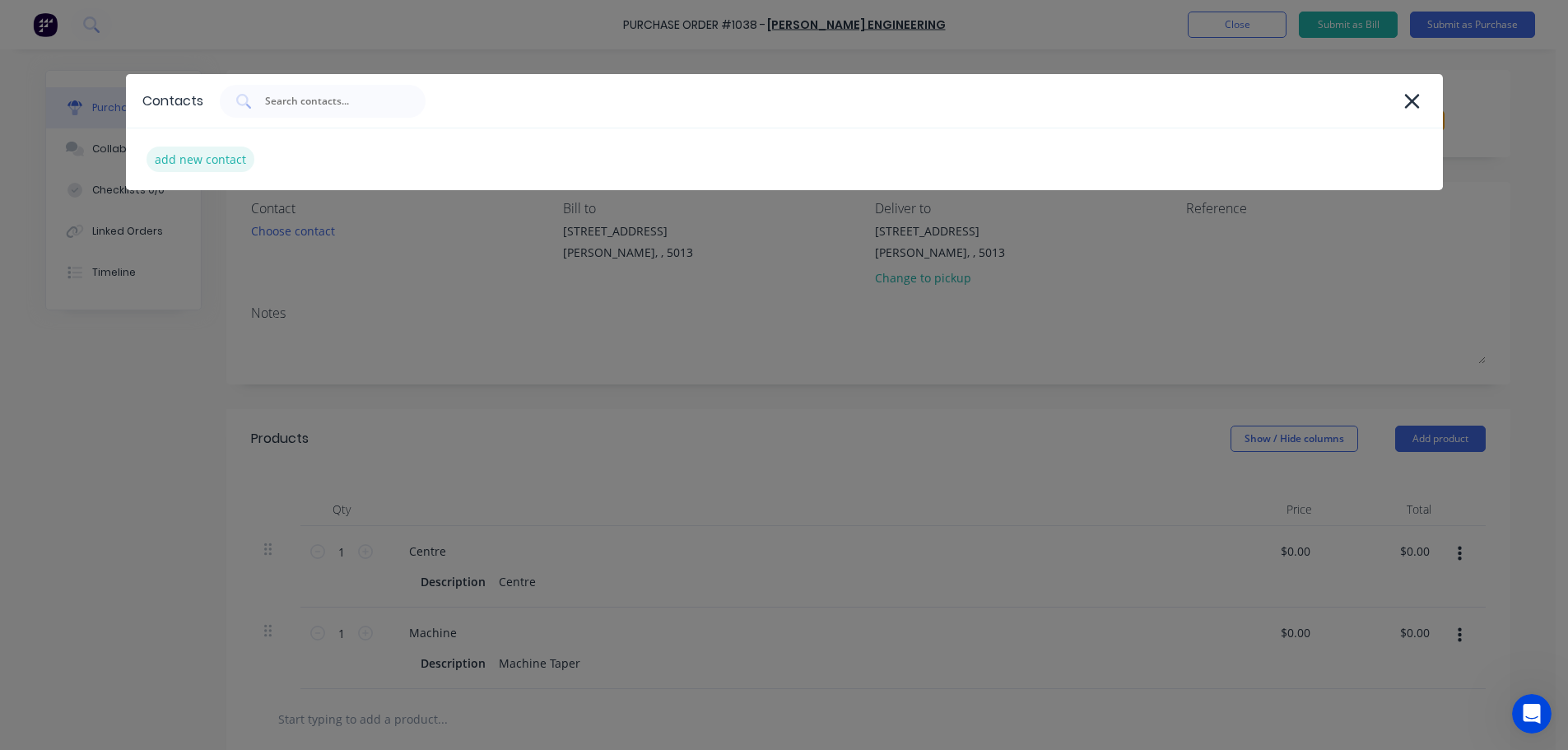
click at [220, 159] on div "add new contact" at bounding box center [201, 159] width 108 height 25
select select "AU"
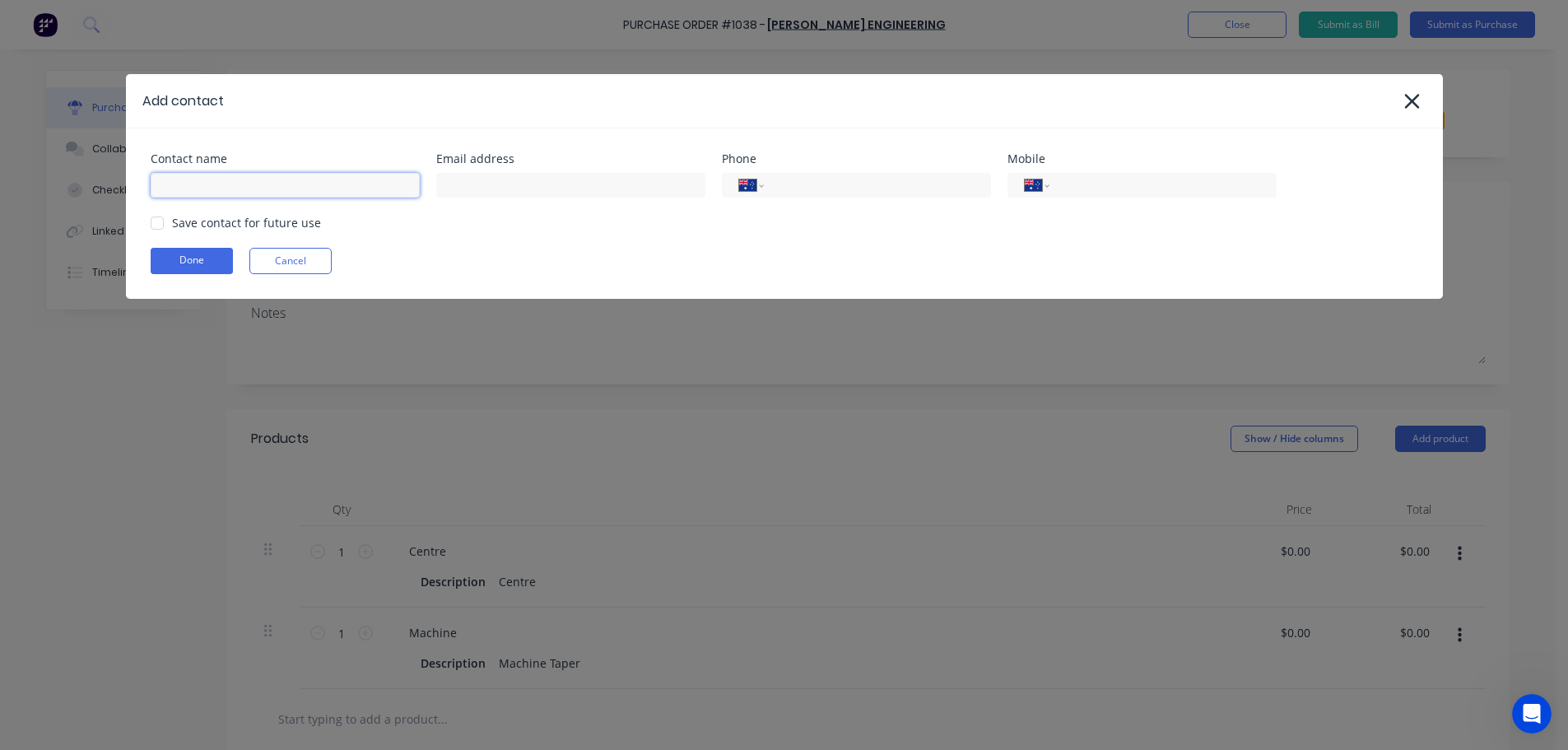
click at [303, 185] on input at bounding box center [285, 185] width 269 height 24
type input "[PERSON_NAME]"
paste input "[EMAIL_ADDRESS][DOMAIN_NAME]"
type input "[EMAIL_ADDRESS][DOMAIN_NAME]"
click at [225, 230] on div "Save contact for future use" at bounding box center [246, 222] width 149 height 17
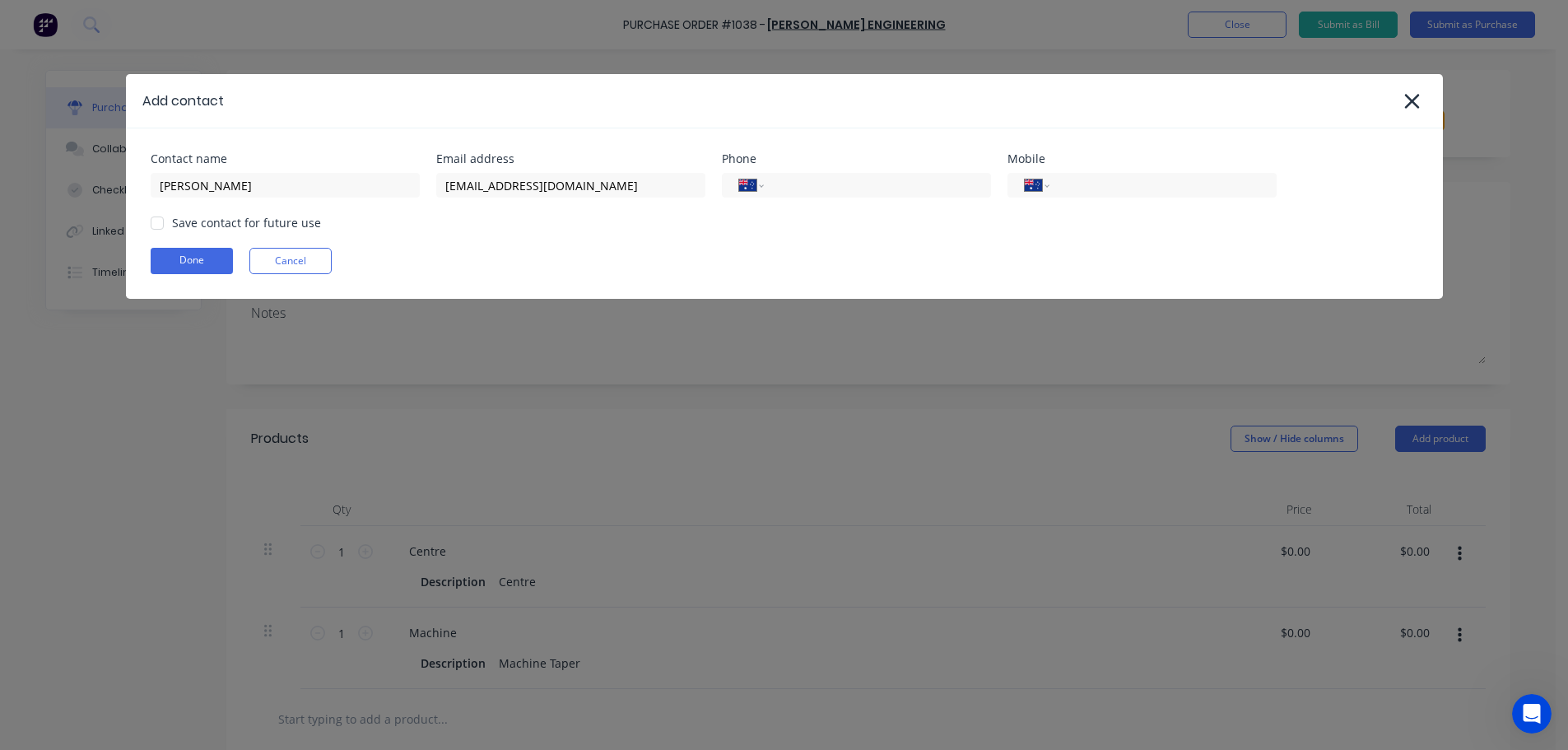
click at [155, 225] on div at bounding box center [157, 222] width 33 height 33
click at [175, 259] on button "Done" at bounding box center [191, 260] width 82 height 26
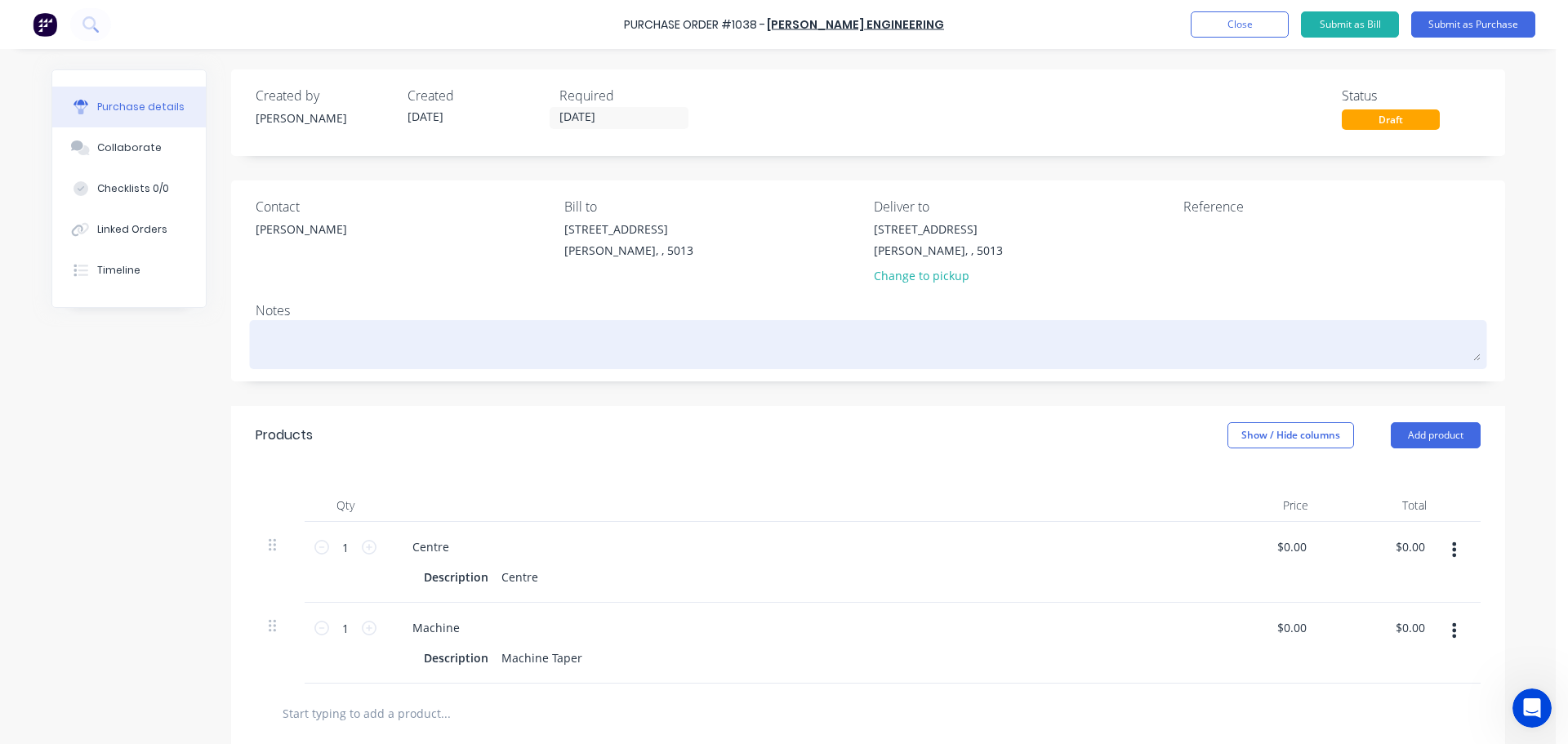
click at [372, 330] on textarea at bounding box center [868, 342] width 1225 height 37
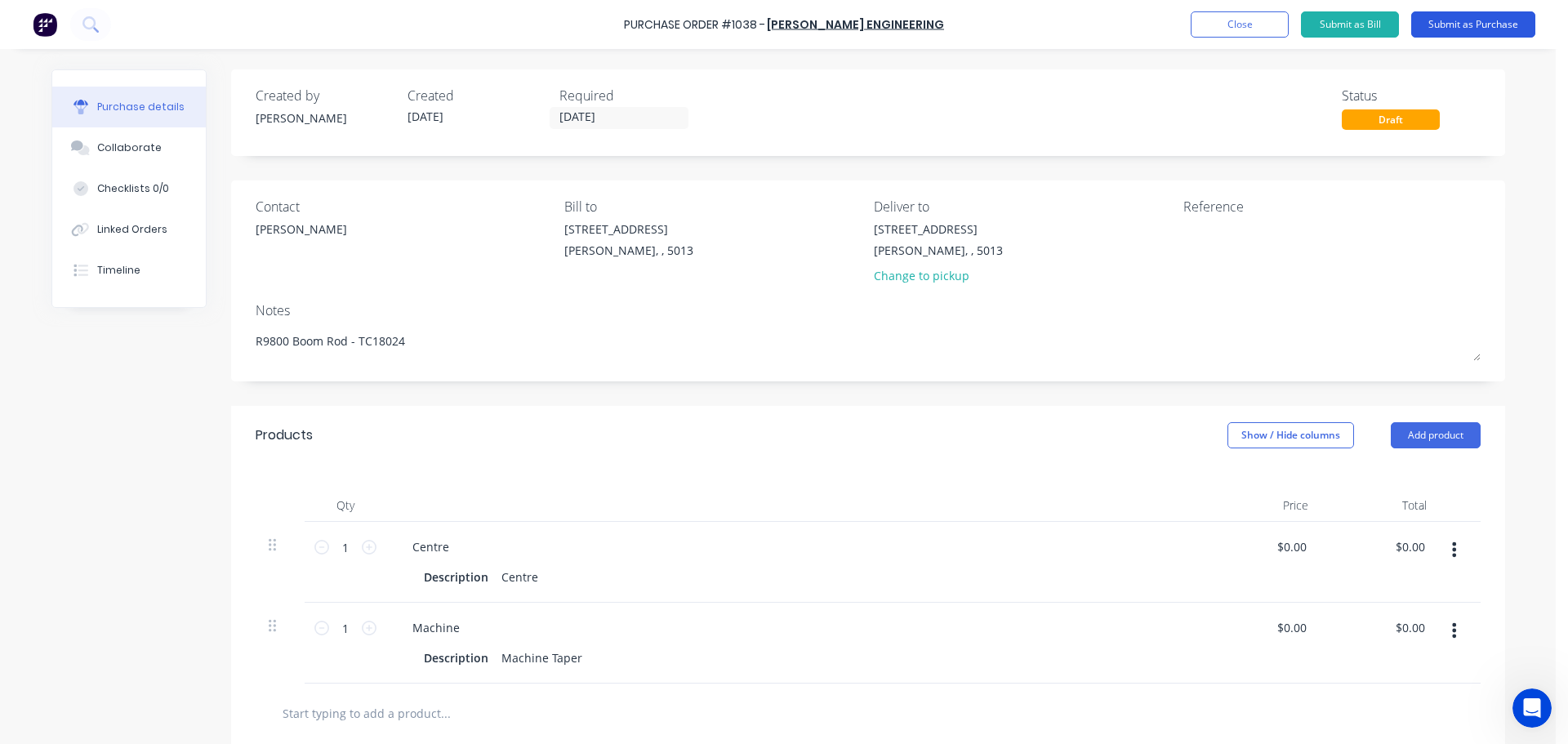
type textarea "R9800 Boom Rod - TC18024"
click at [1464, 32] on button "Submit as Purchase" at bounding box center [1473, 24] width 124 height 26
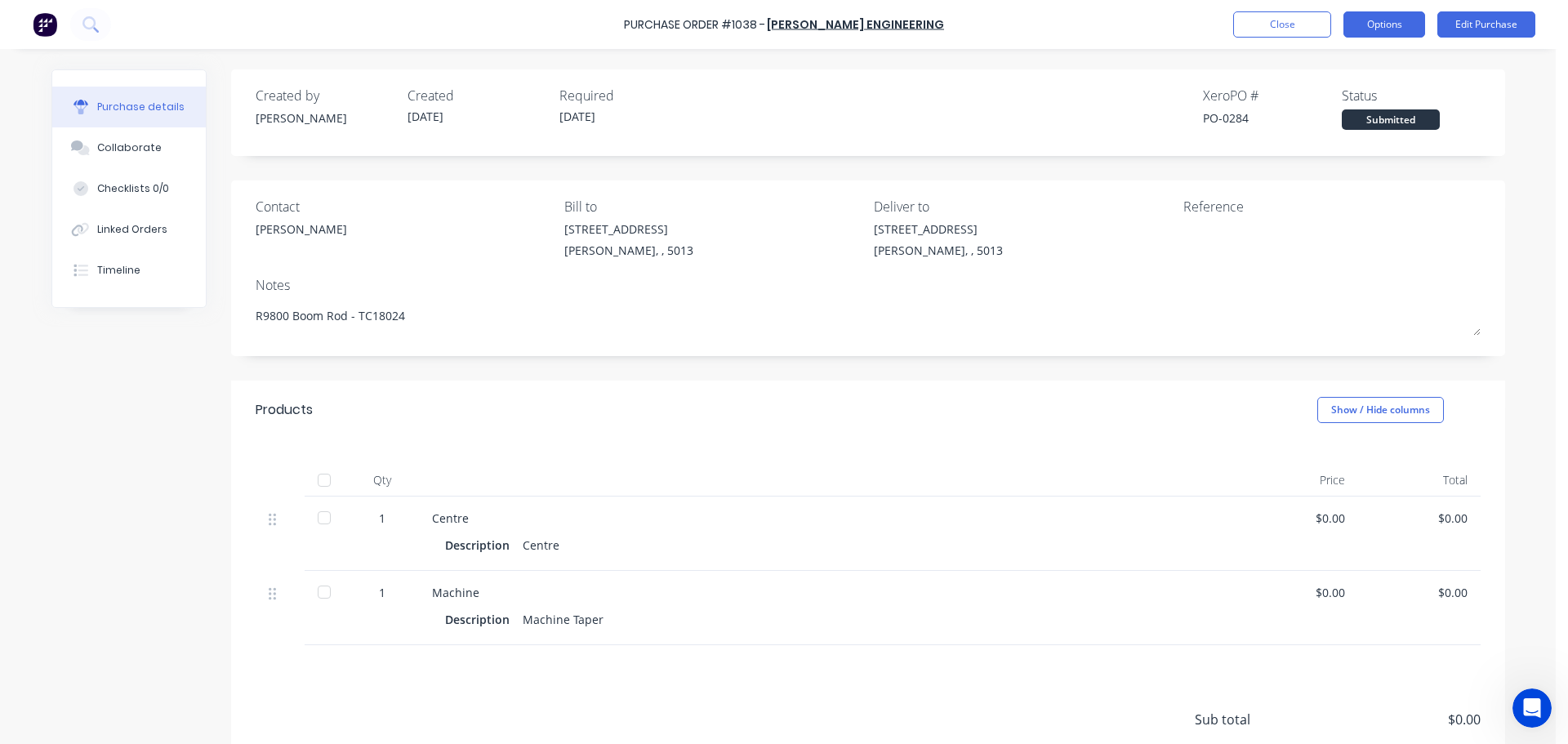
click at [1371, 32] on button "Options" at bounding box center [1384, 24] width 81 height 26
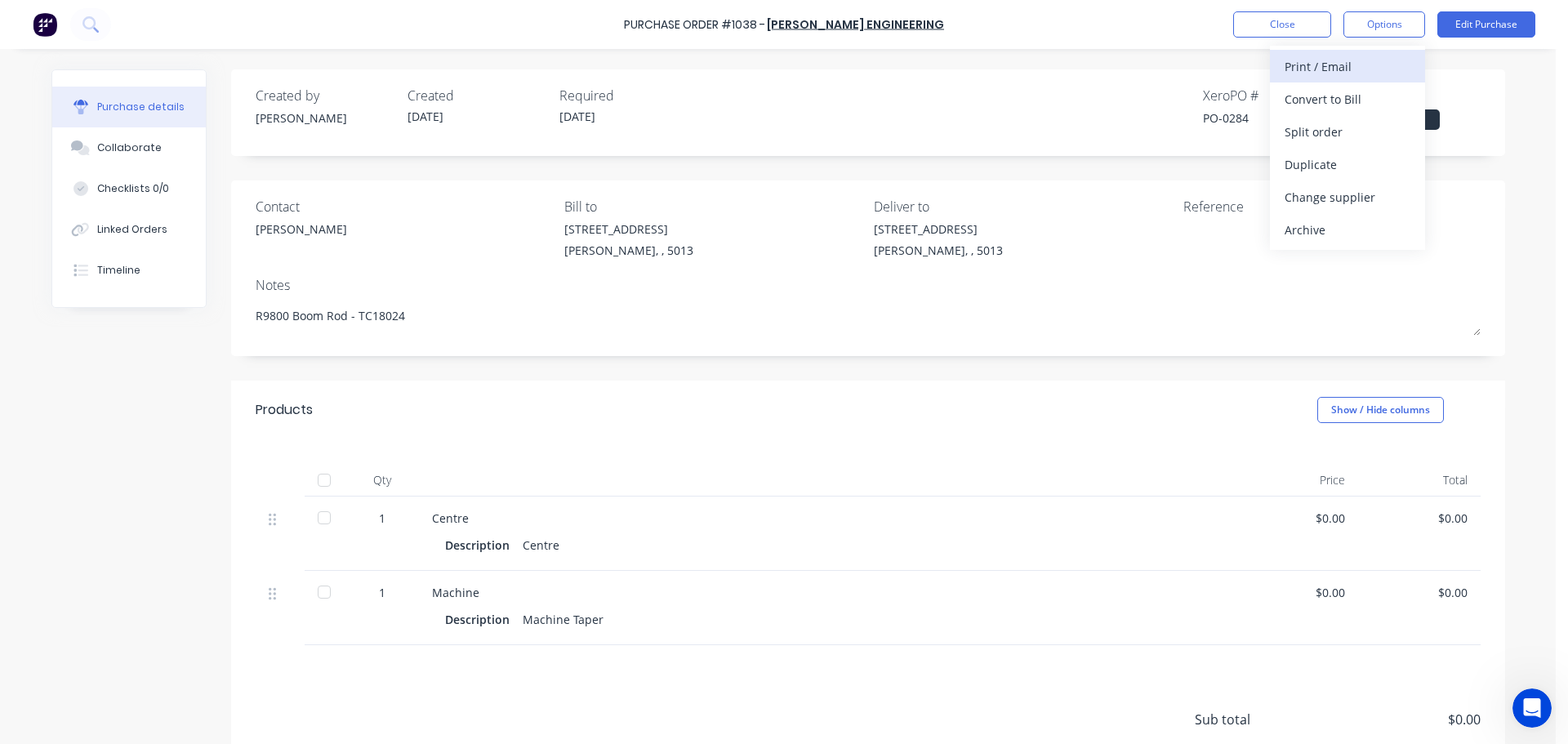
click at [1352, 74] on div "Print / Email" at bounding box center [1347, 66] width 126 height 24
click at [1318, 119] on button "Without pricing" at bounding box center [1347, 131] width 155 height 33
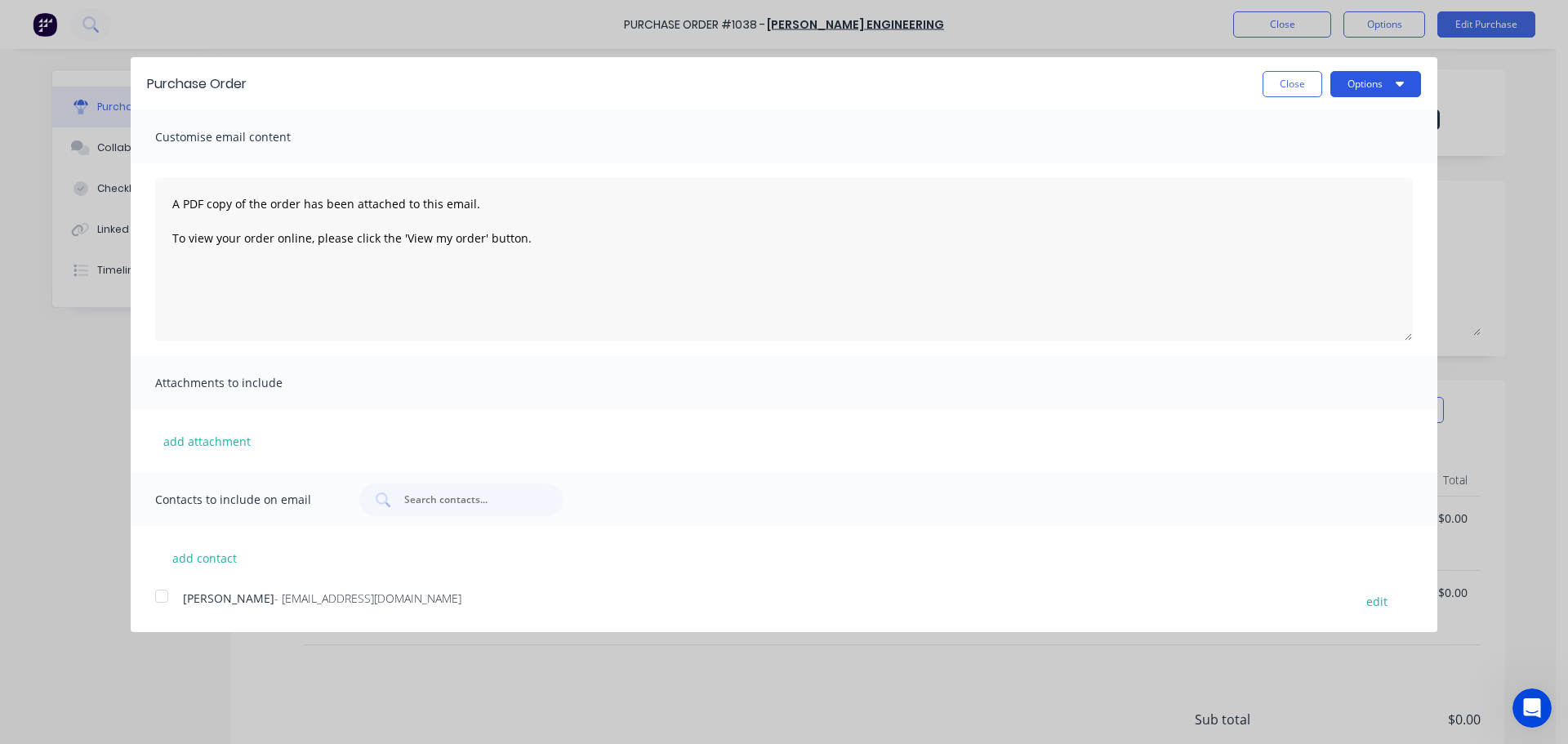
click at [1356, 79] on button "Options" at bounding box center [1375, 84] width 90 height 26
click at [1352, 115] on div "Print" at bounding box center [1343, 125] width 126 height 24
click at [1313, 80] on button "Close" at bounding box center [1292, 84] width 60 height 26
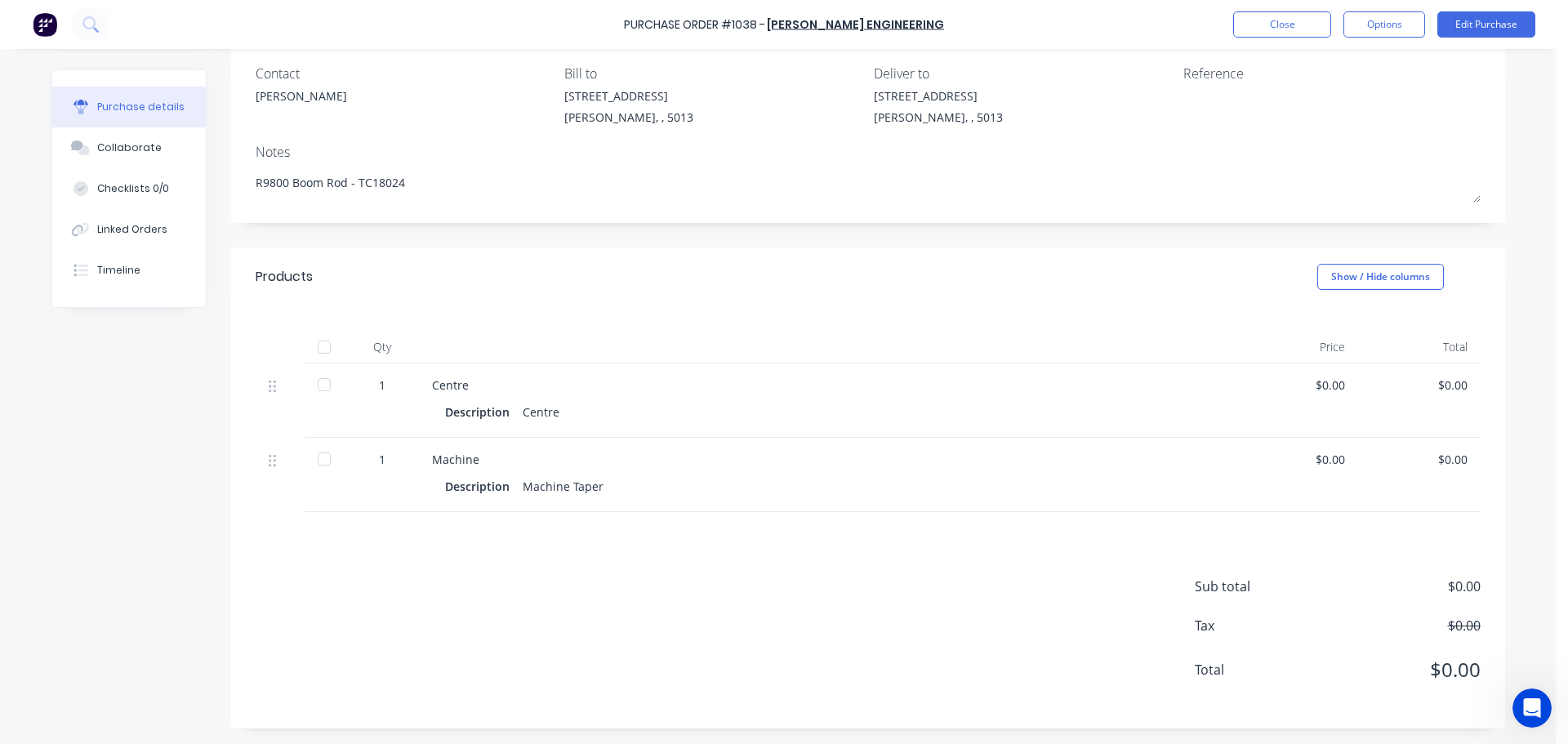
scroll to position [134, 0]
click at [1478, 36] on button "Edit Purchase" at bounding box center [1487, 24] width 98 height 26
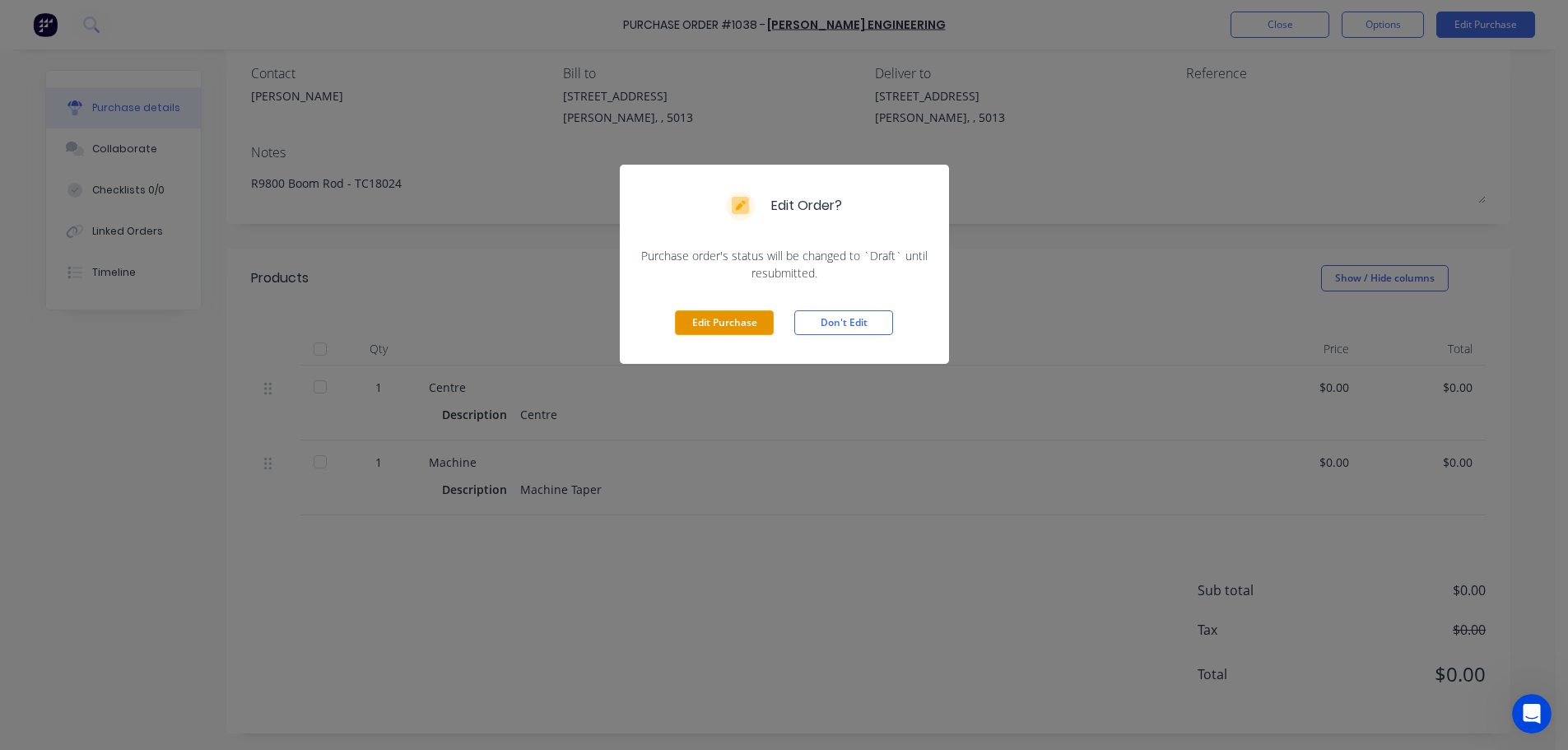
click at [719, 322] on button "Edit Purchase" at bounding box center [725, 322] width 99 height 24
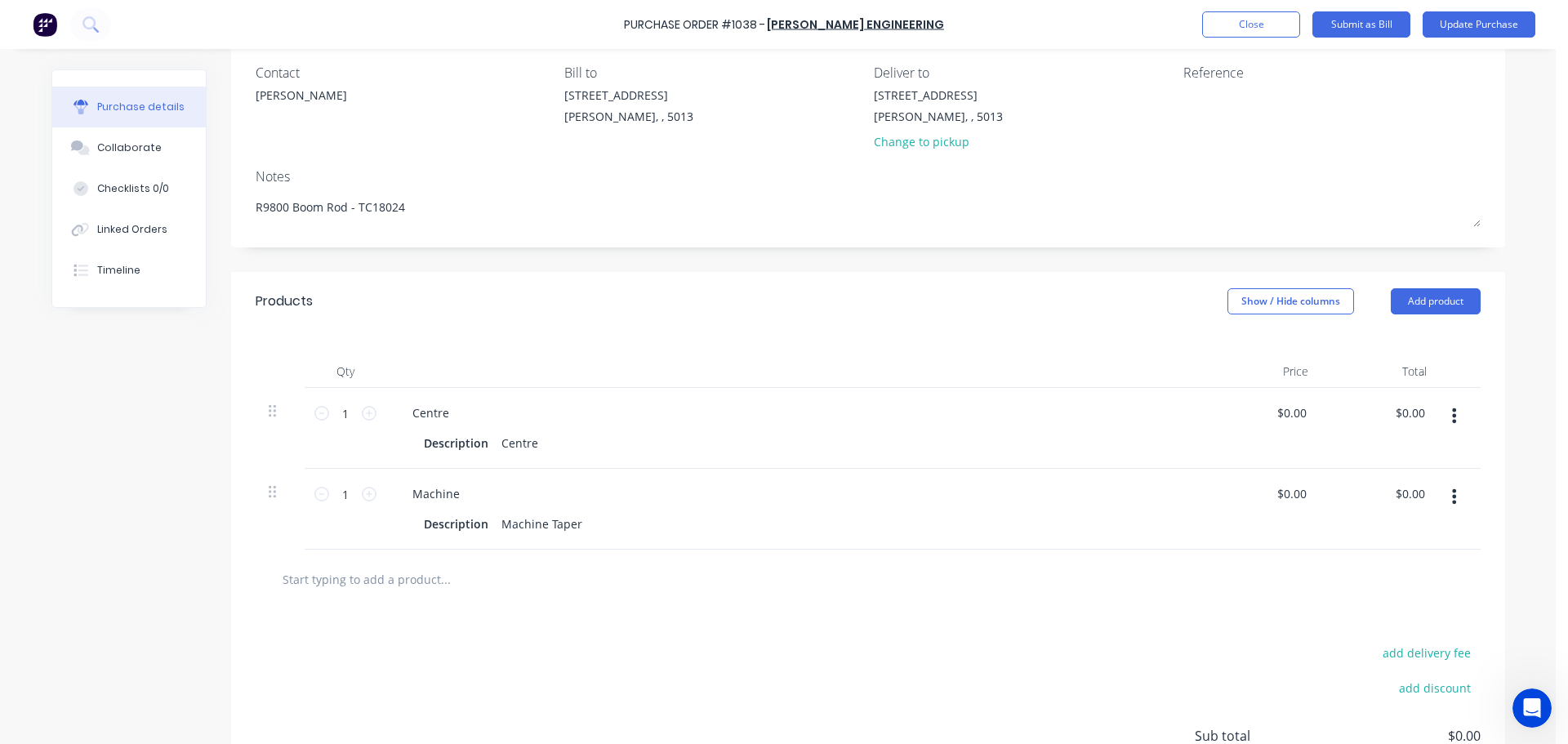
click at [411, 572] on input "text" at bounding box center [445, 579] width 327 height 33
click at [1426, 295] on button "Add product" at bounding box center [1436, 301] width 90 height 26
click at [1396, 366] on div "Basic product" at bounding box center [1403, 376] width 126 height 24
drag, startPoint x: 340, startPoint y: 206, endPoint x: 229, endPoint y: 207, distance: 111.0
click at [231, 207] on div "Contact [PERSON_NAME] to [STREET_ADDRESS][PERSON_NAME] Deliver to [STREET_ADDRE…" at bounding box center [868, 146] width 1274 height 201
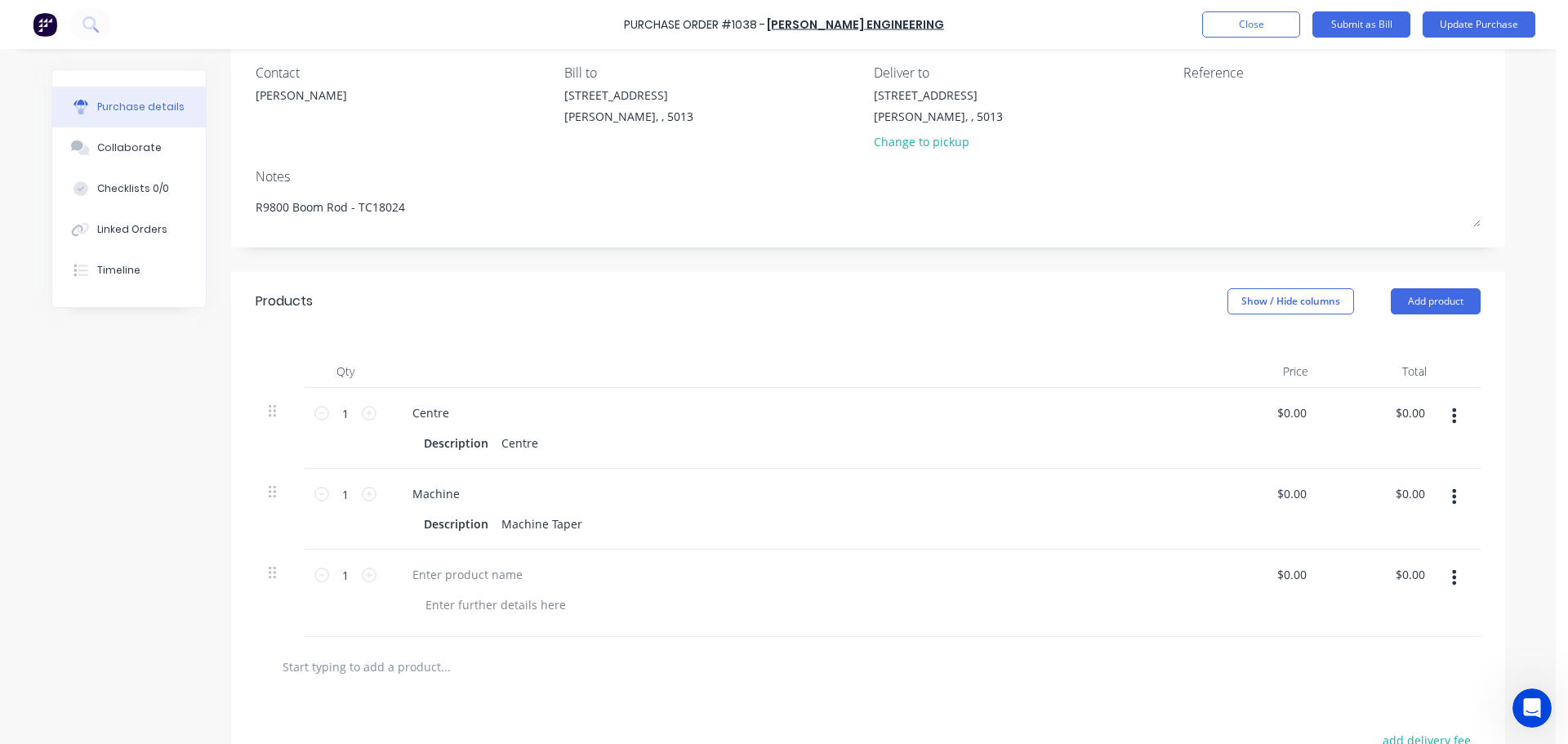
click at [372, 656] on input "text" at bounding box center [445, 666] width 327 height 33
paste input "R9800 Boom Rod"
type input "R"
click at [441, 581] on div at bounding box center [467, 574] width 137 height 24
paste div
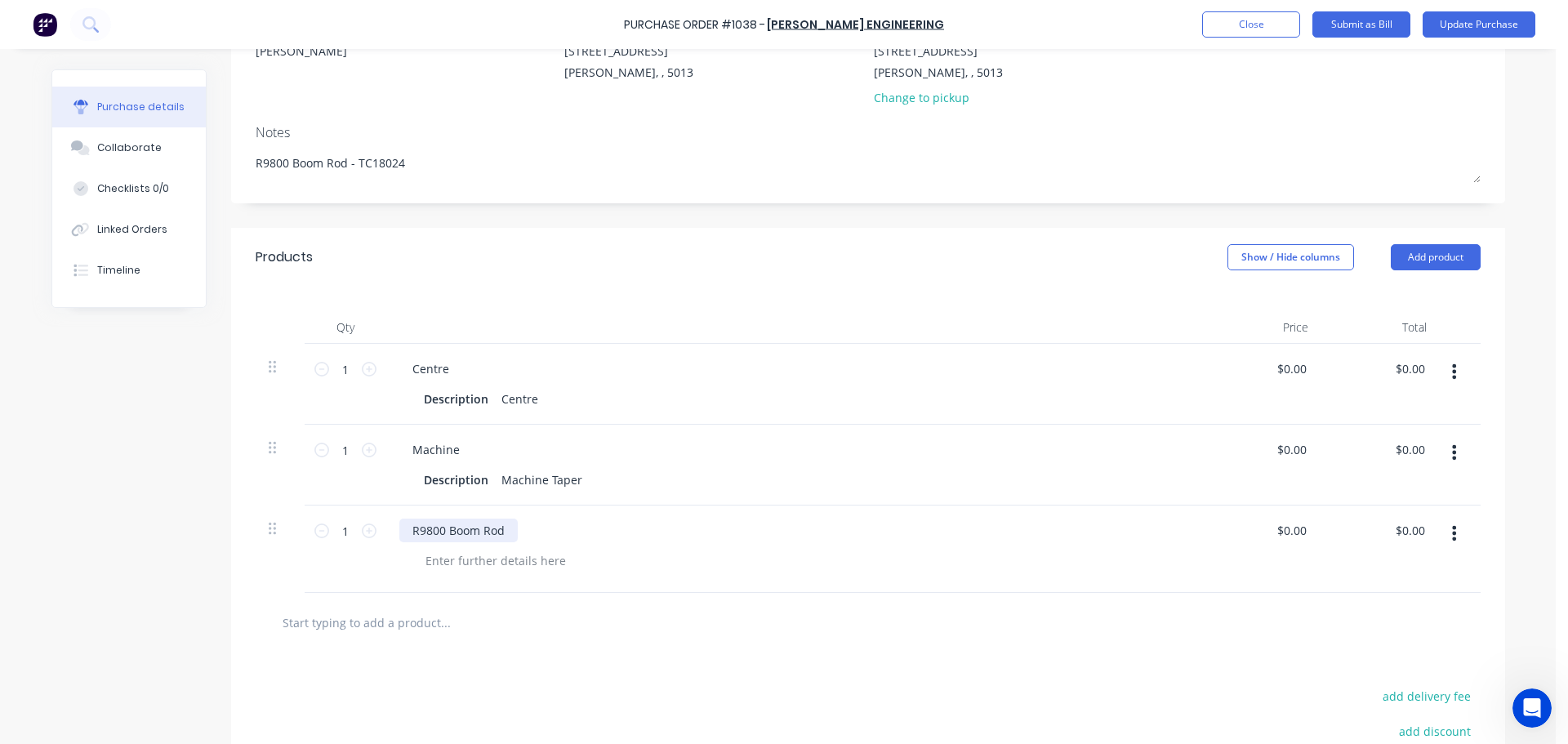
scroll to position [215, 0]
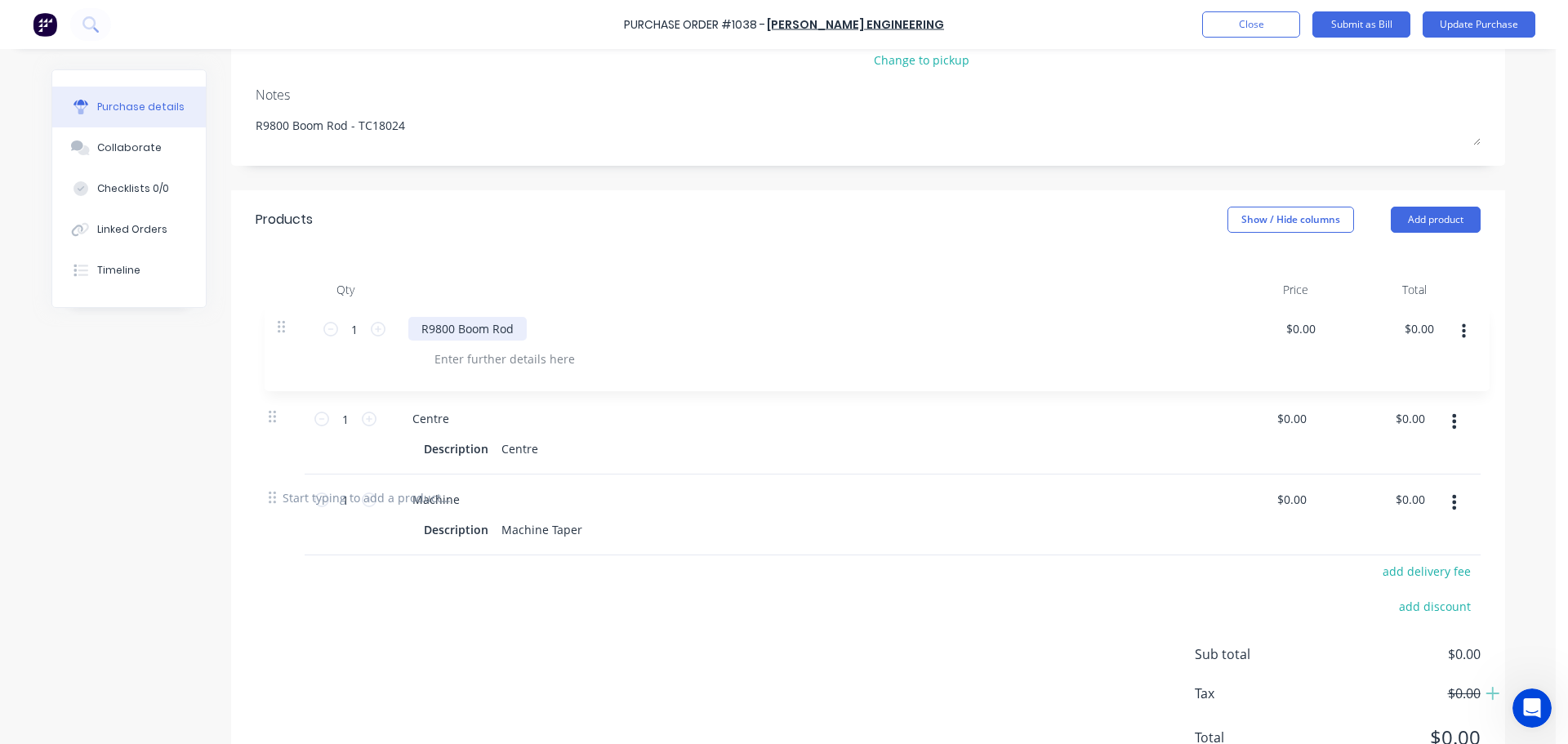
drag, startPoint x: 267, startPoint y: 475, endPoint x: 281, endPoint y: 324, distance: 151.6
click at [281, 324] on div "1 1 Centre Description Centre $0.00 $0.00 $0.00 $0.00 1 1 Machine Description M…" at bounding box center [868, 387] width 1225 height 162
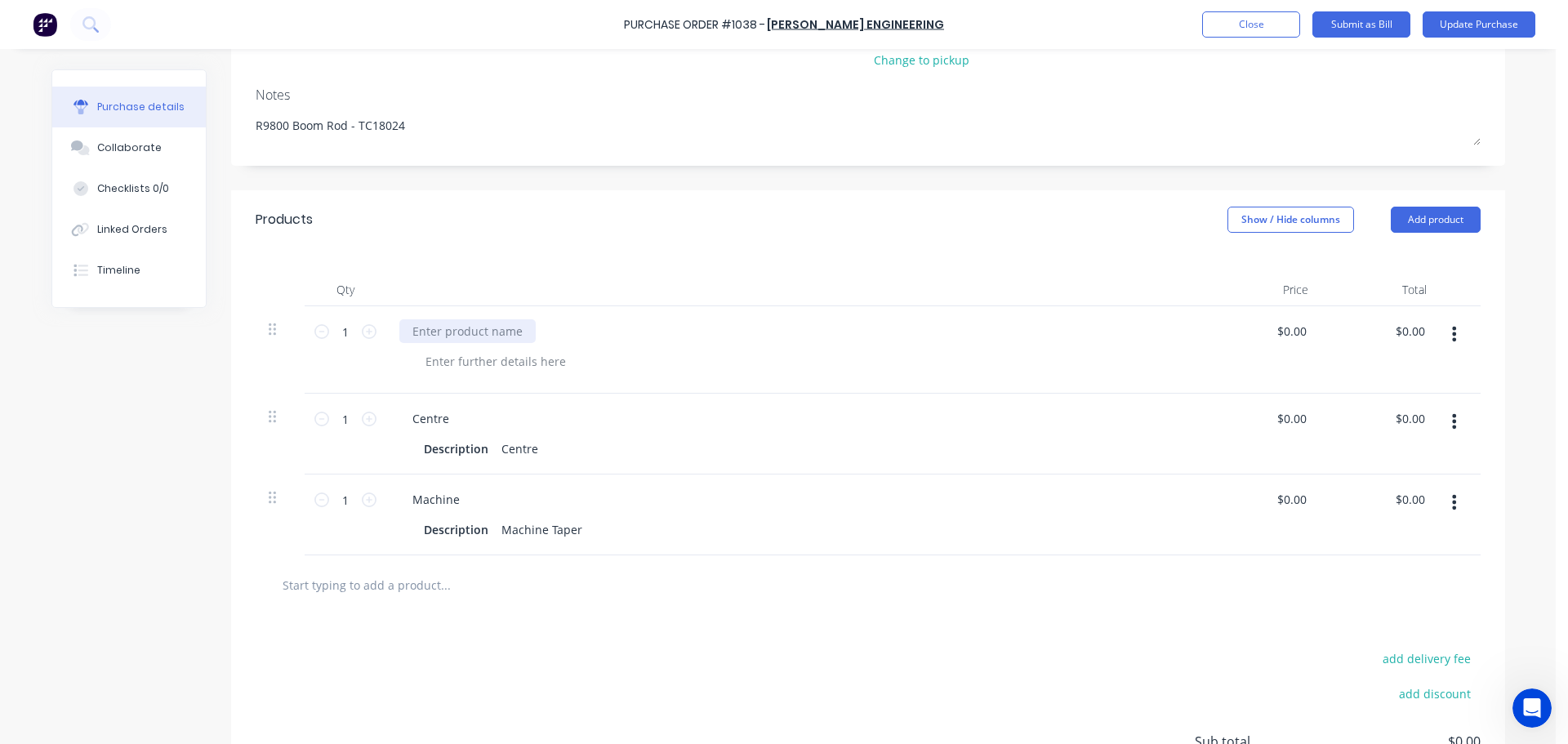
click at [505, 334] on div at bounding box center [467, 330] width 137 height 24
paste div
click at [504, 643] on div "add delivery fee add discount Sub total $0.00 Tax $0.00 Total $0.00" at bounding box center [868, 748] width 1274 height 269
click at [521, 326] on div "R9800 Boom Rod" at bounding box center [794, 330] width 791 height 24
click at [507, 334] on div "R9800 Boom Rod" at bounding box center [458, 330] width 119 height 24
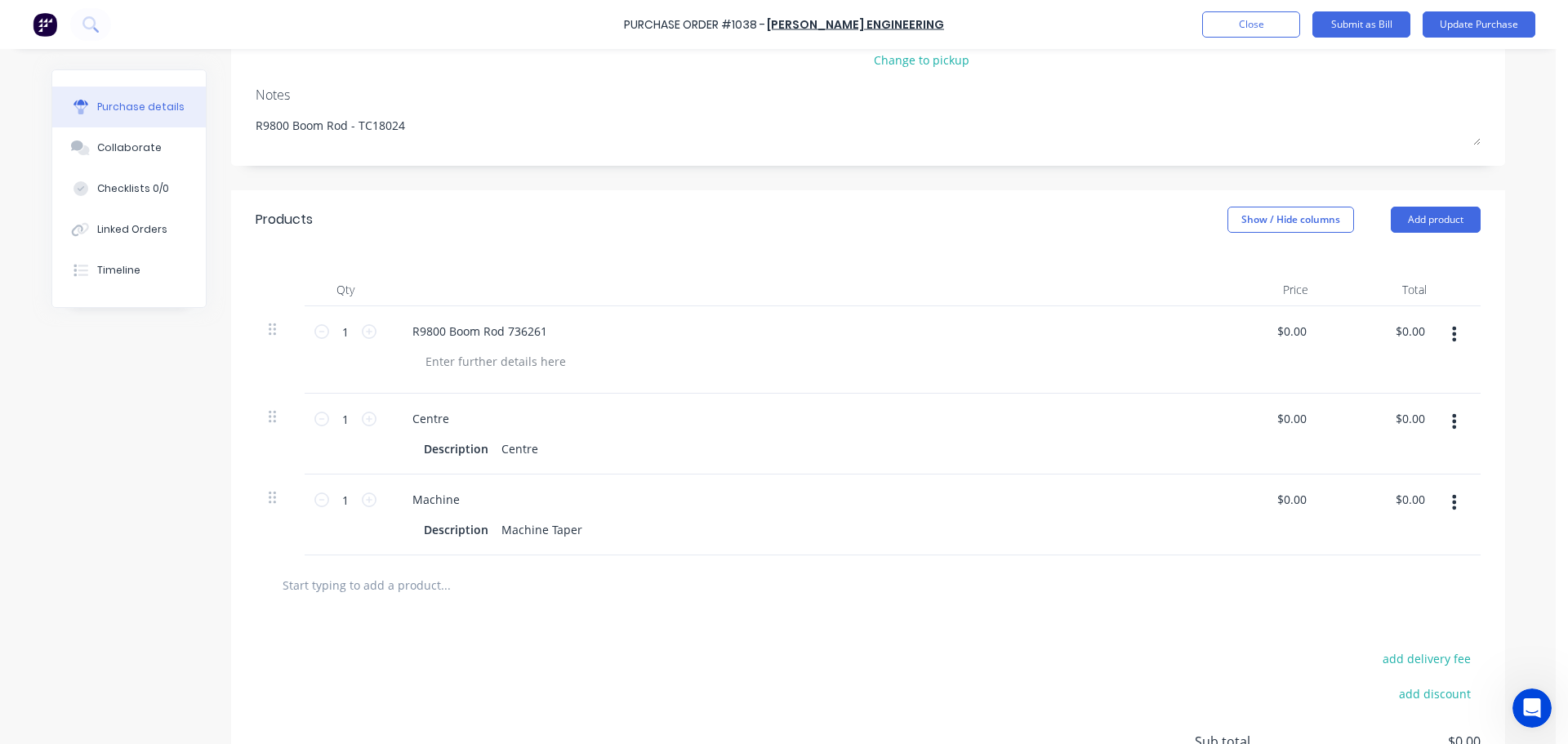
click at [699, 647] on div "add delivery fee add discount Sub total $0.00 Tax $0.00 Total $0.00" at bounding box center [868, 748] width 1274 height 269
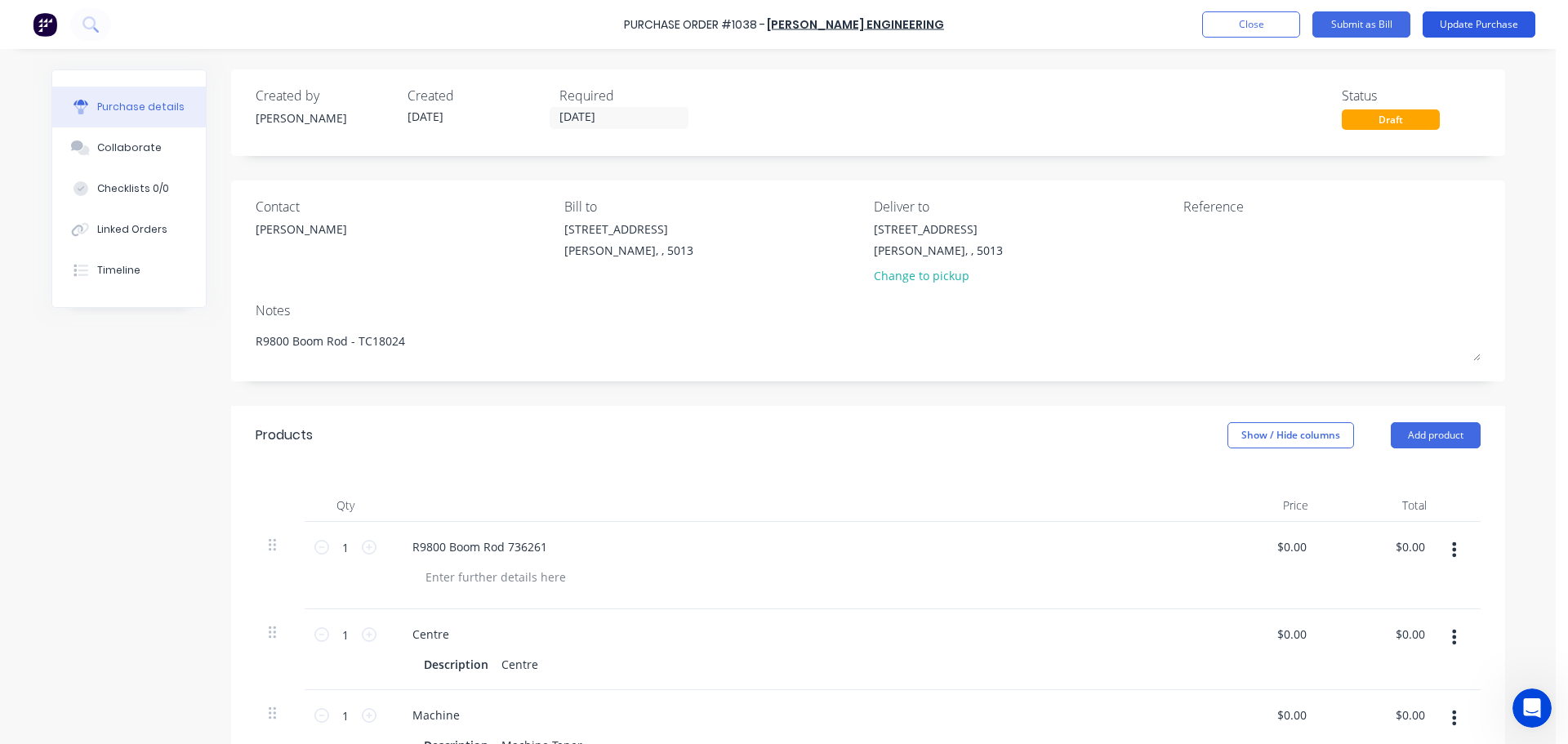
click at [1465, 32] on button "Update Purchase" at bounding box center [1479, 24] width 113 height 26
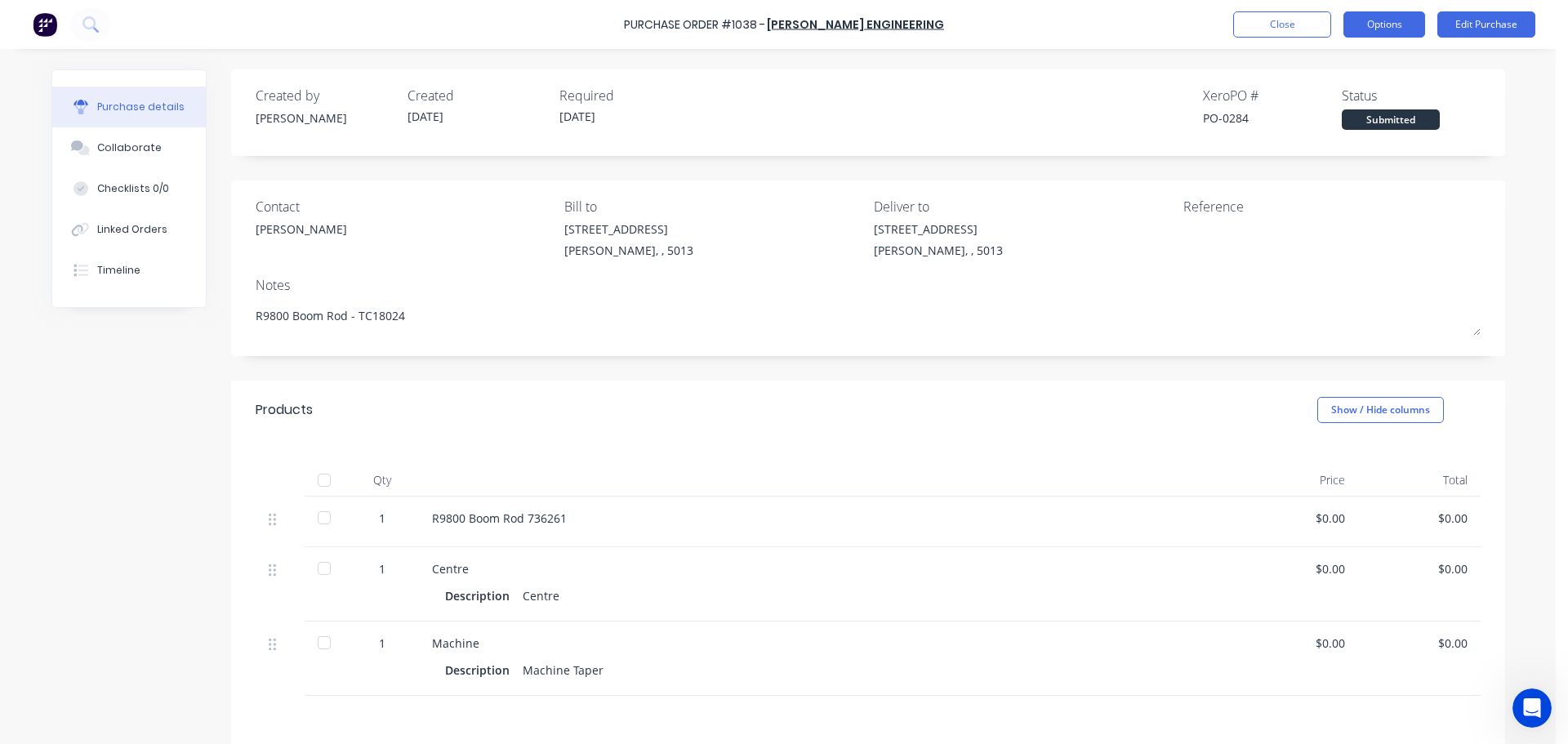
click at [1370, 29] on button "Options" at bounding box center [1384, 24] width 81 height 26
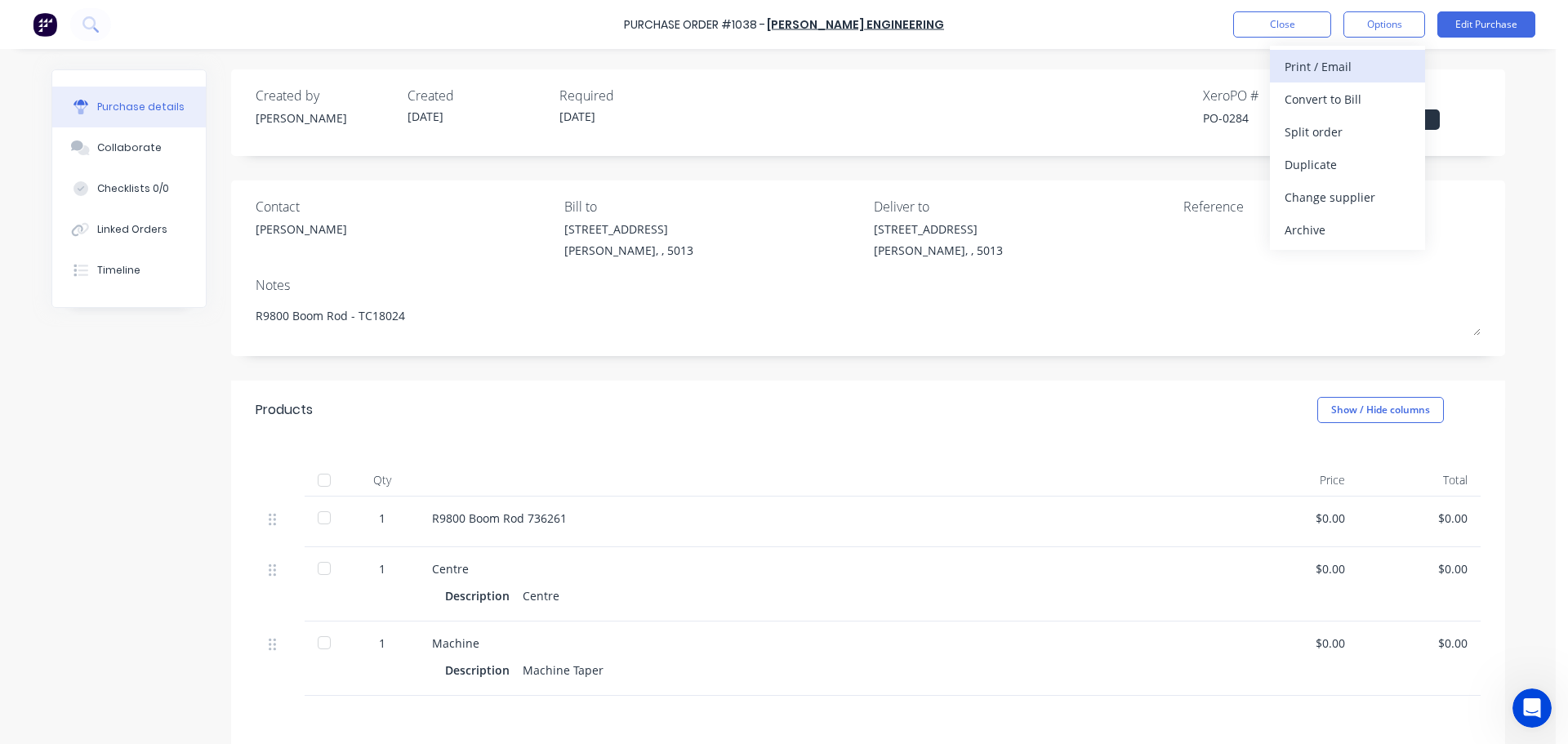
click at [1335, 70] on div "Print / Email" at bounding box center [1347, 66] width 126 height 24
click at [1330, 123] on div "Without pricing" at bounding box center [1347, 131] width 126 height 24
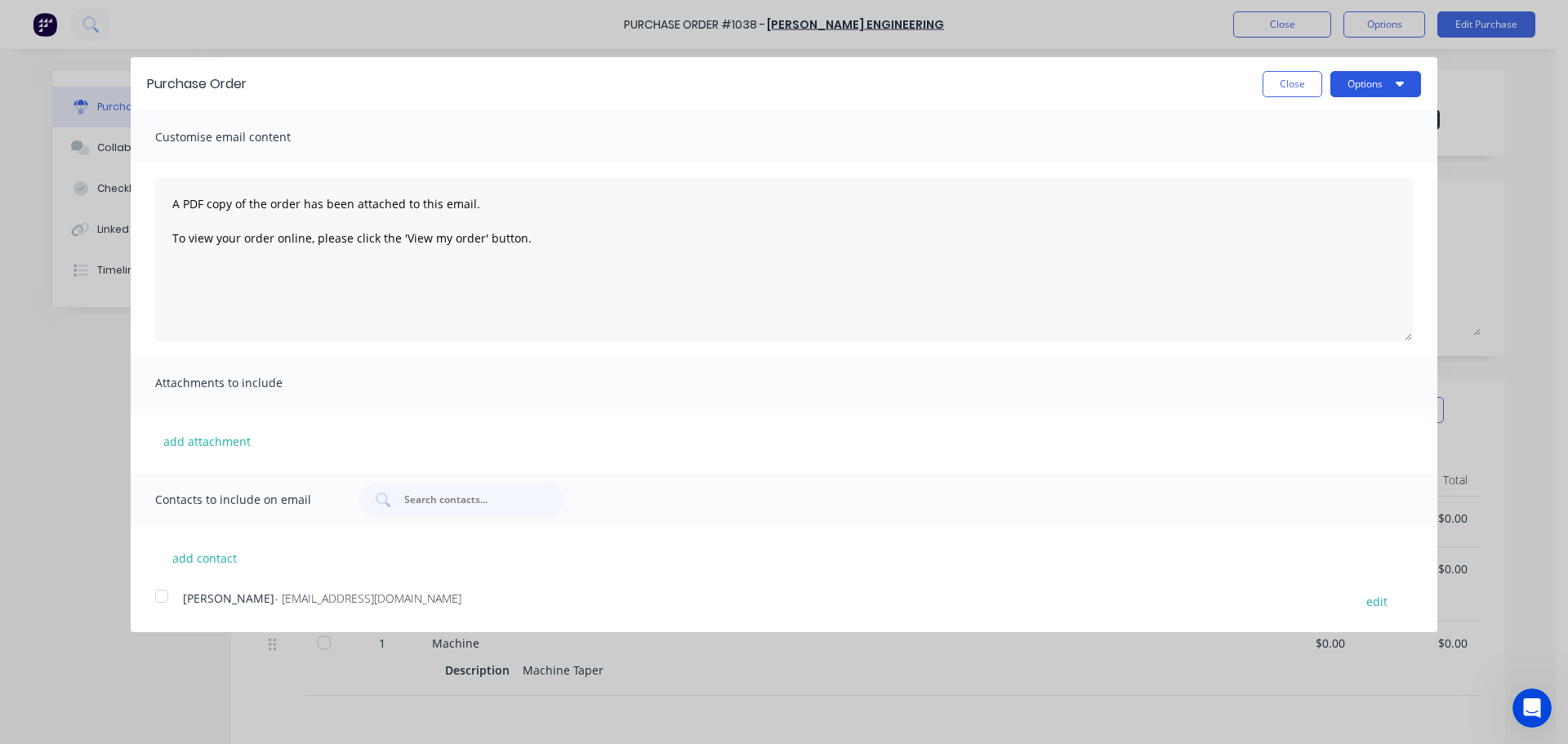
click at [1378, 85] on button "Options" at bounding box center [1375, 84] width 90 height 26
click at [1332, 134] on div "Print" at bounding box center [1343, 125] width 126 height 24
click at [1270, 83] on button "Close" at bounding box center [1292, 84] width 60 height 26
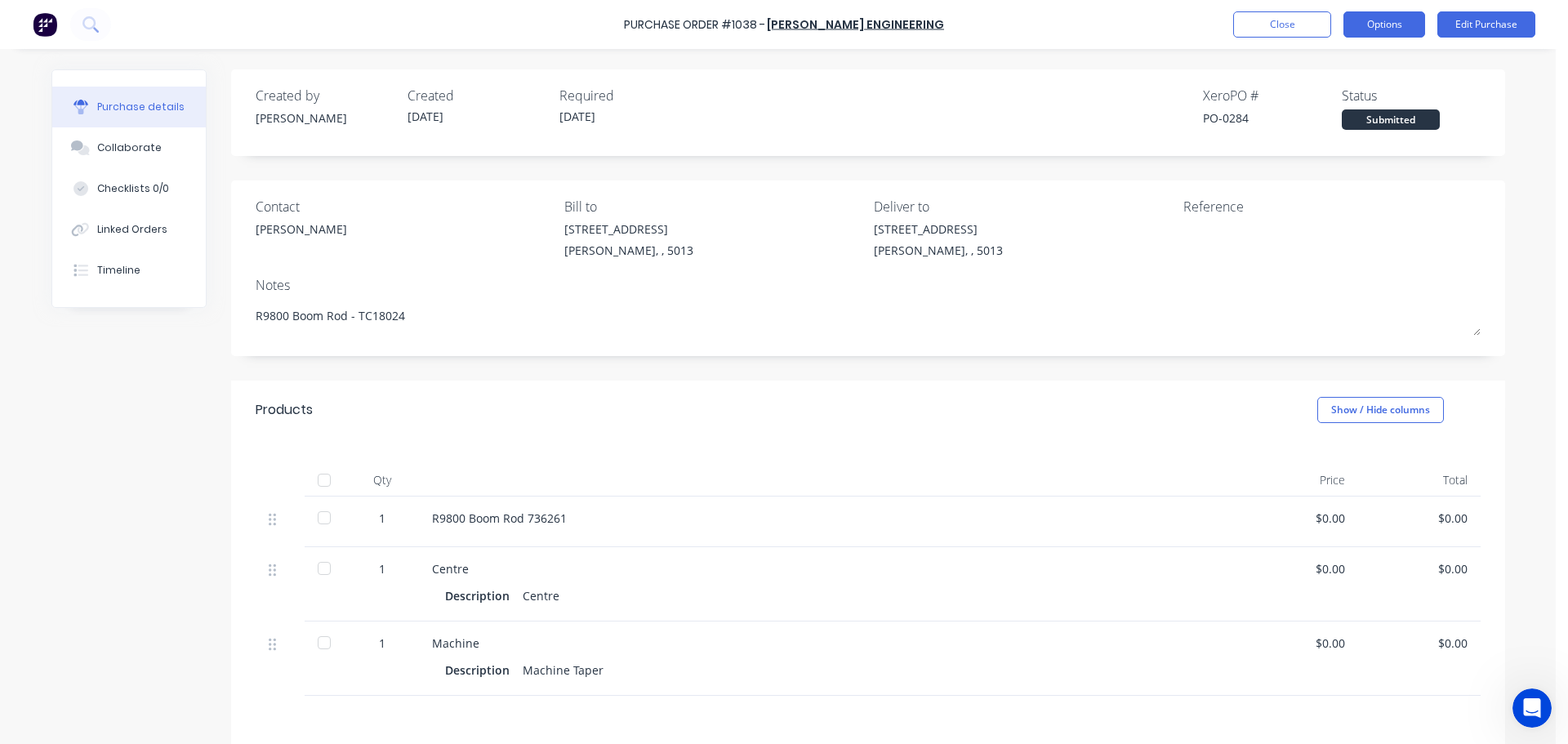
click at [1363, 24] on button "Options" at bounding box center [1384, 24] width 81 height 26
click at [1262, 24] on button "Close" at bounding box center [1282, 24] width 98 height 26
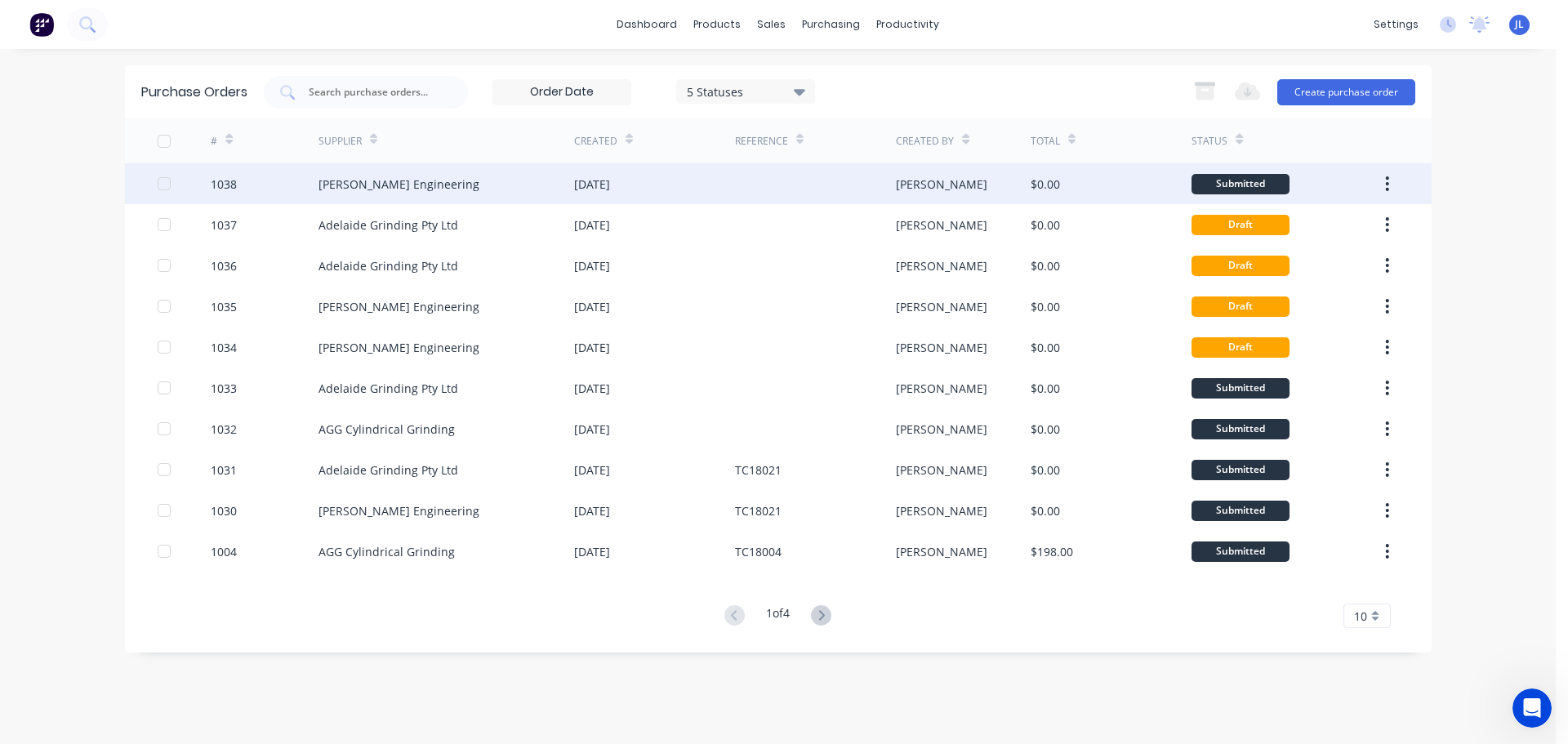
click at [681, 178] on div "[DATE]" at bounding box center [655, 184] width 161 height 41
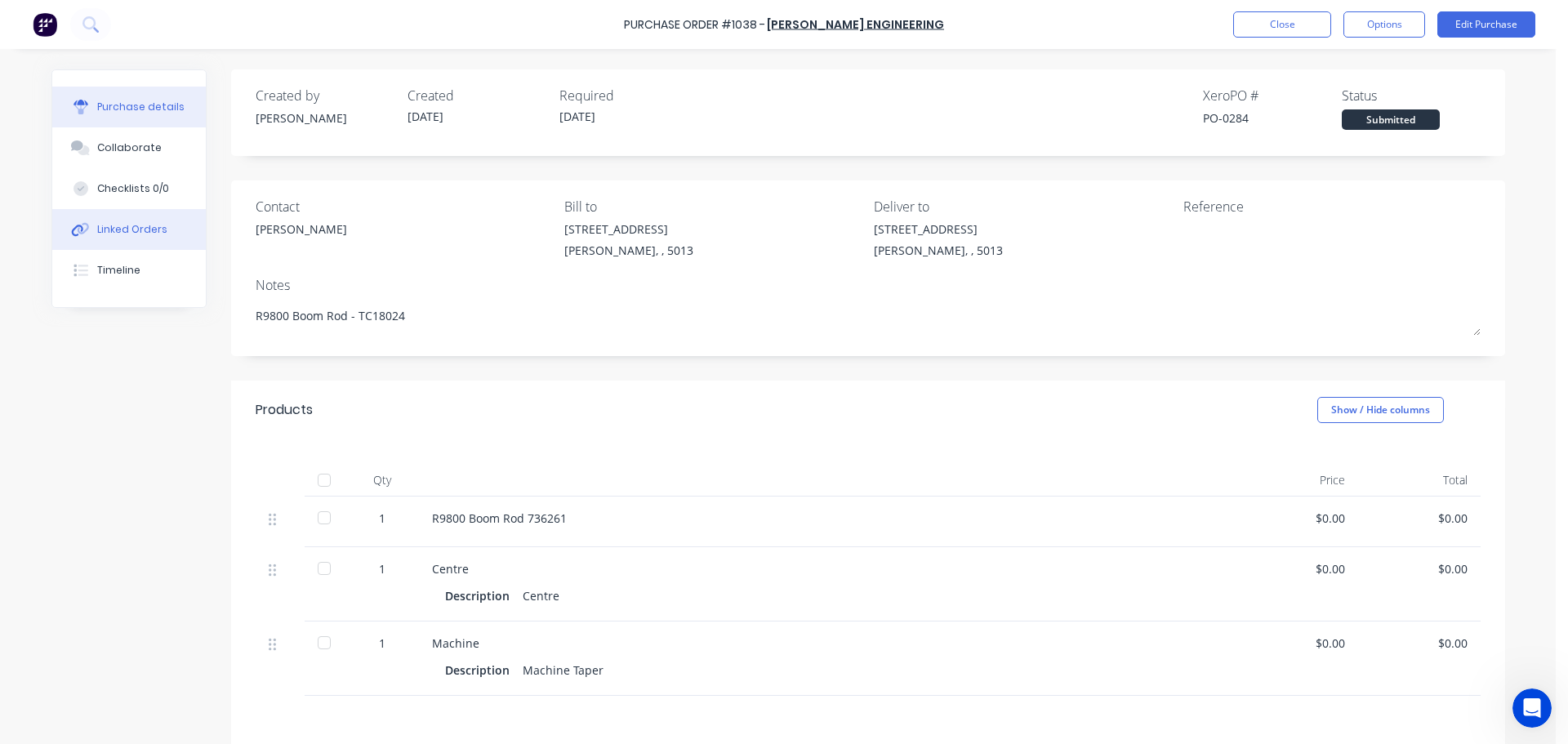
click at [122, 233] on div "Linked Orders" at bounding box center [132, 230] width 71 height 14
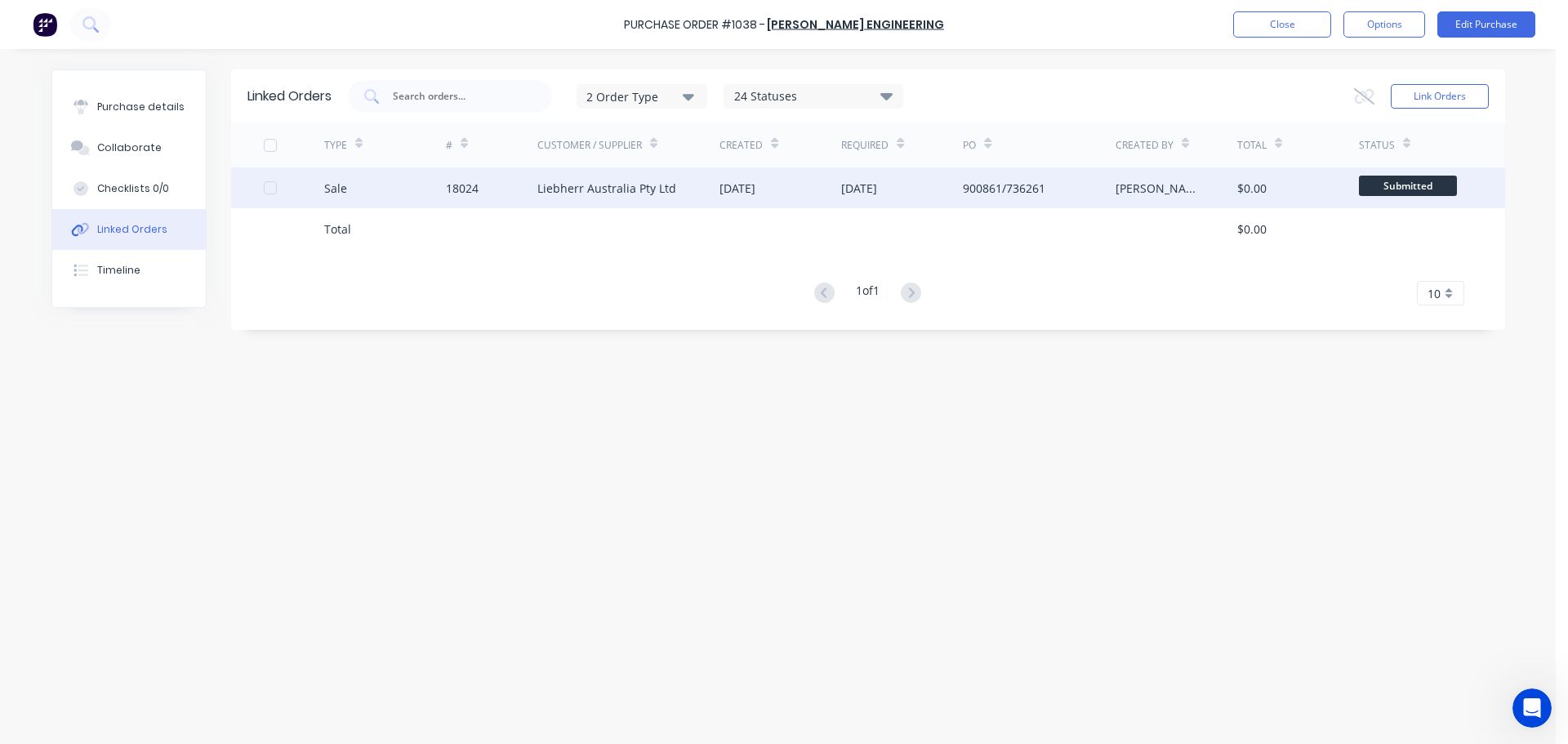
click at [619, 194] on div "Liebherr Australia Pty Ltd" at bounding box center [606, 188] width 138 height 17
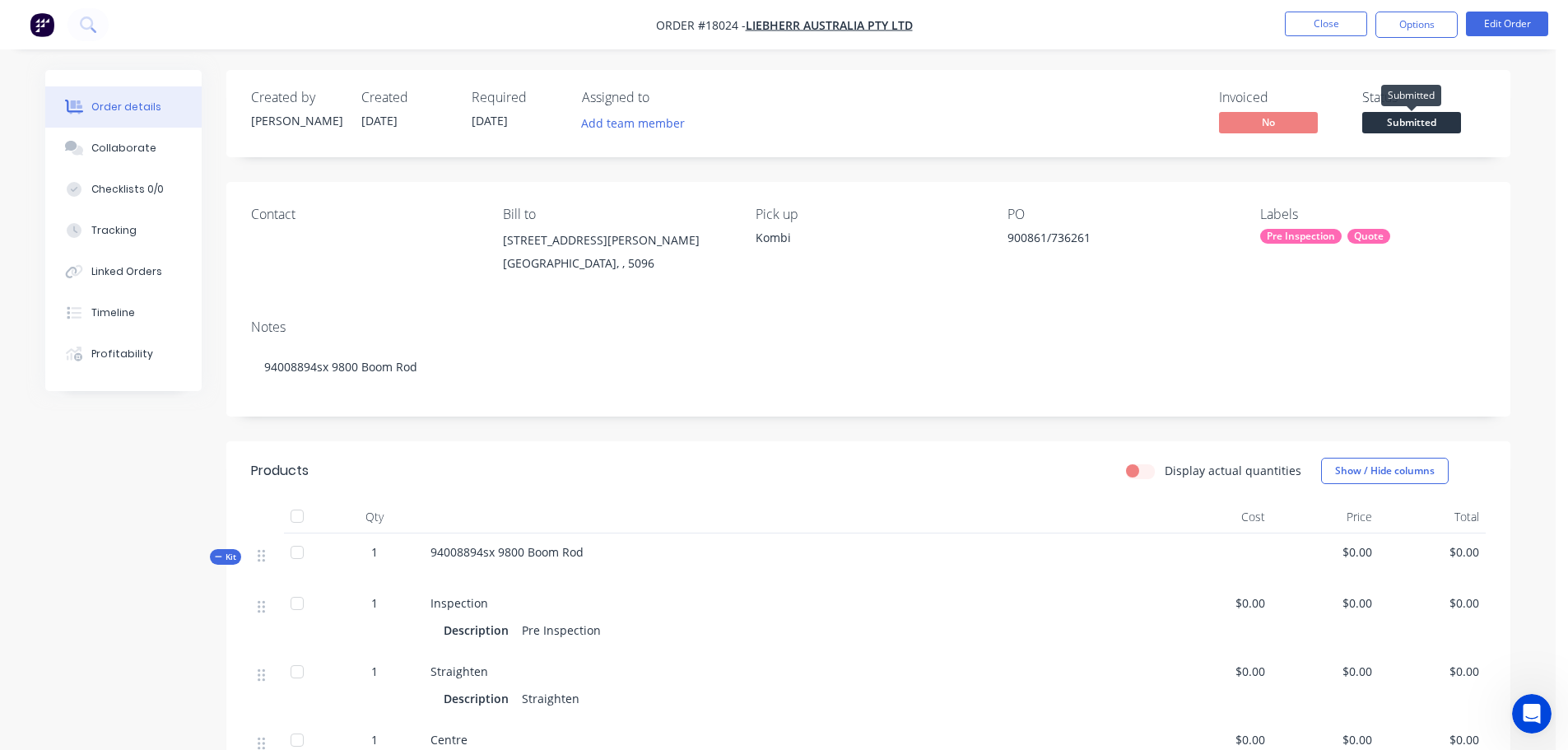
click at [1419, 122] on span "Submitted" at bounding box center [1412, 122] width 99 height 21
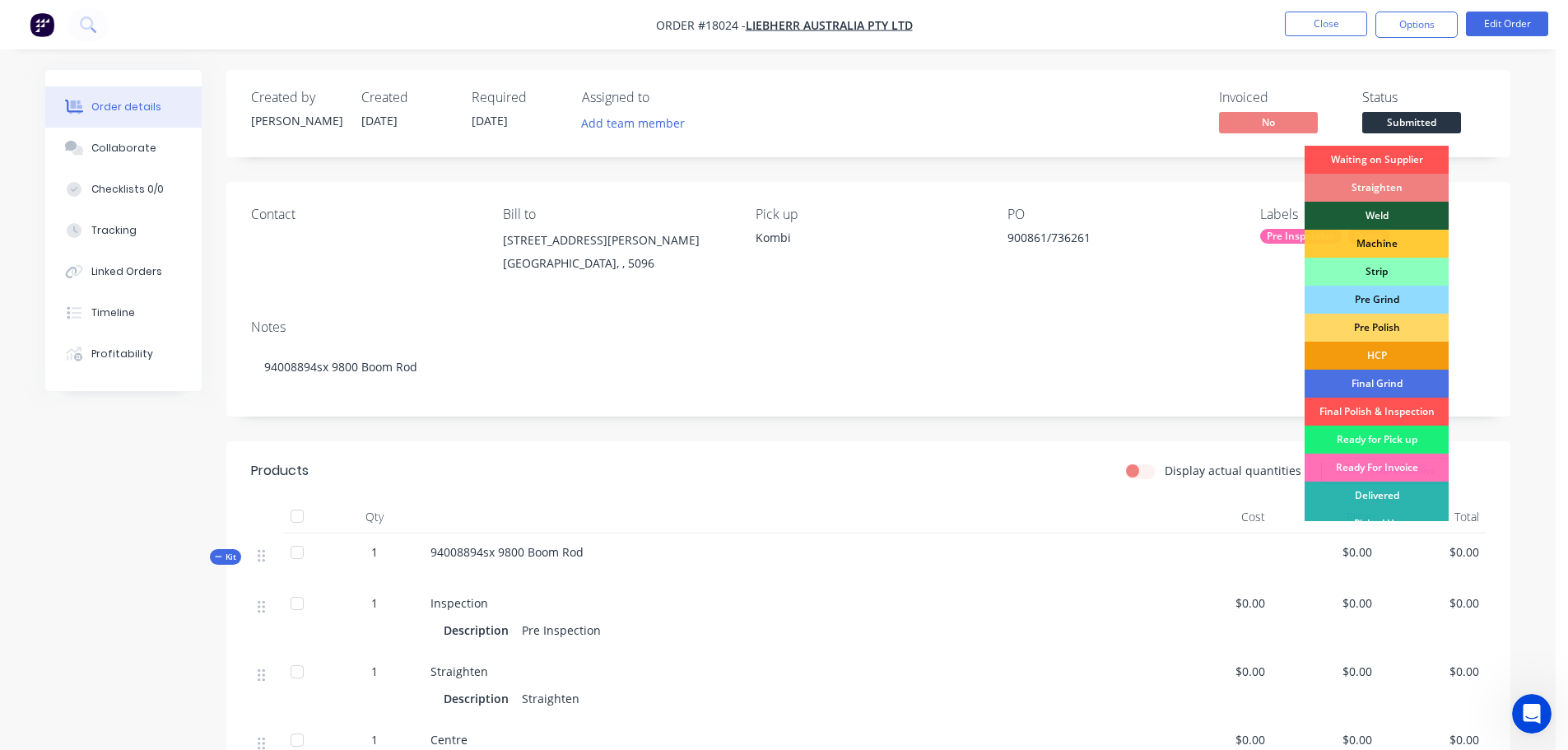
click at [1392, 191] on div "Straighten" at bounding box center [1377, 187] width 144 height 28
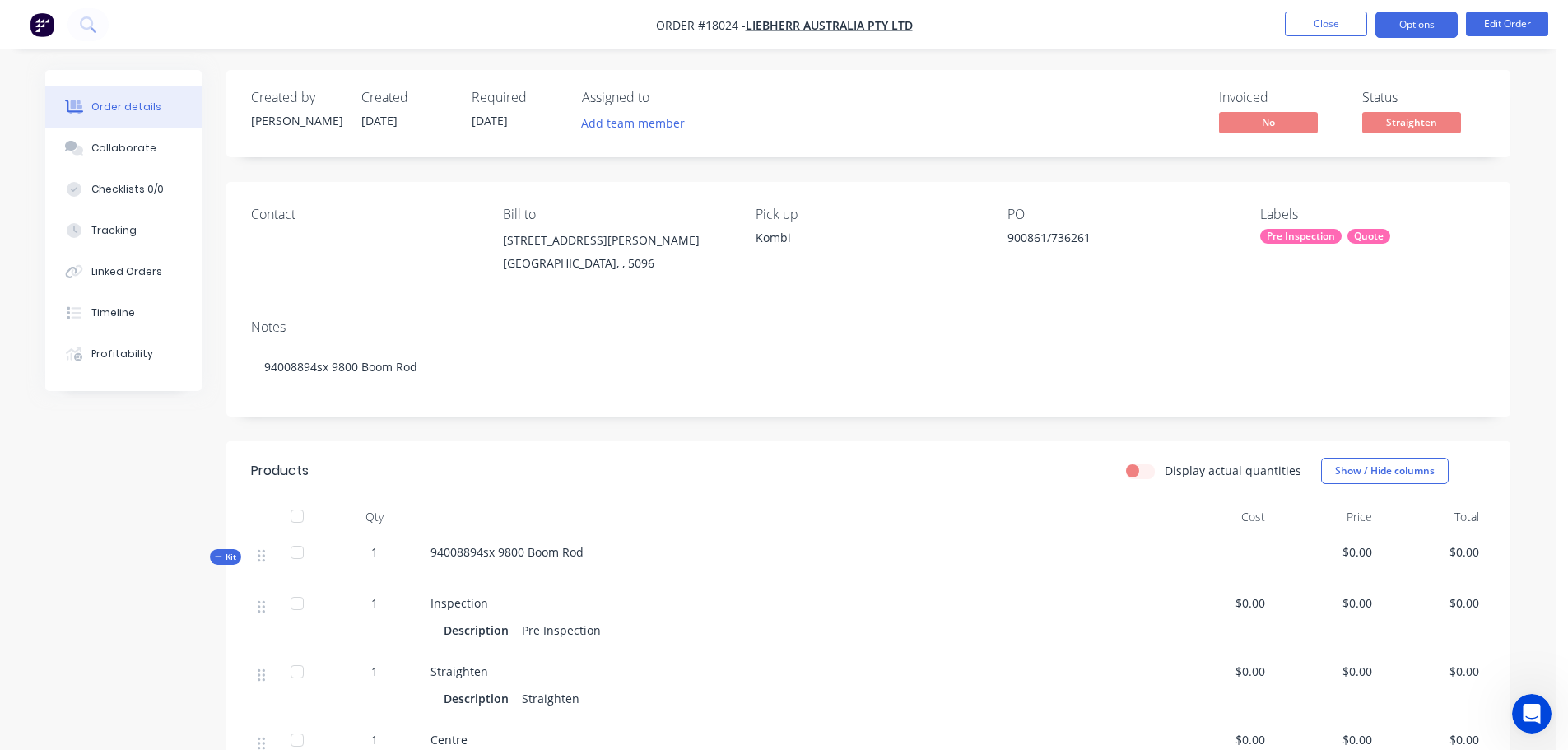
click at [1433, 26] on button "Options" at bounding box center [1417, 24] width 82 height 26
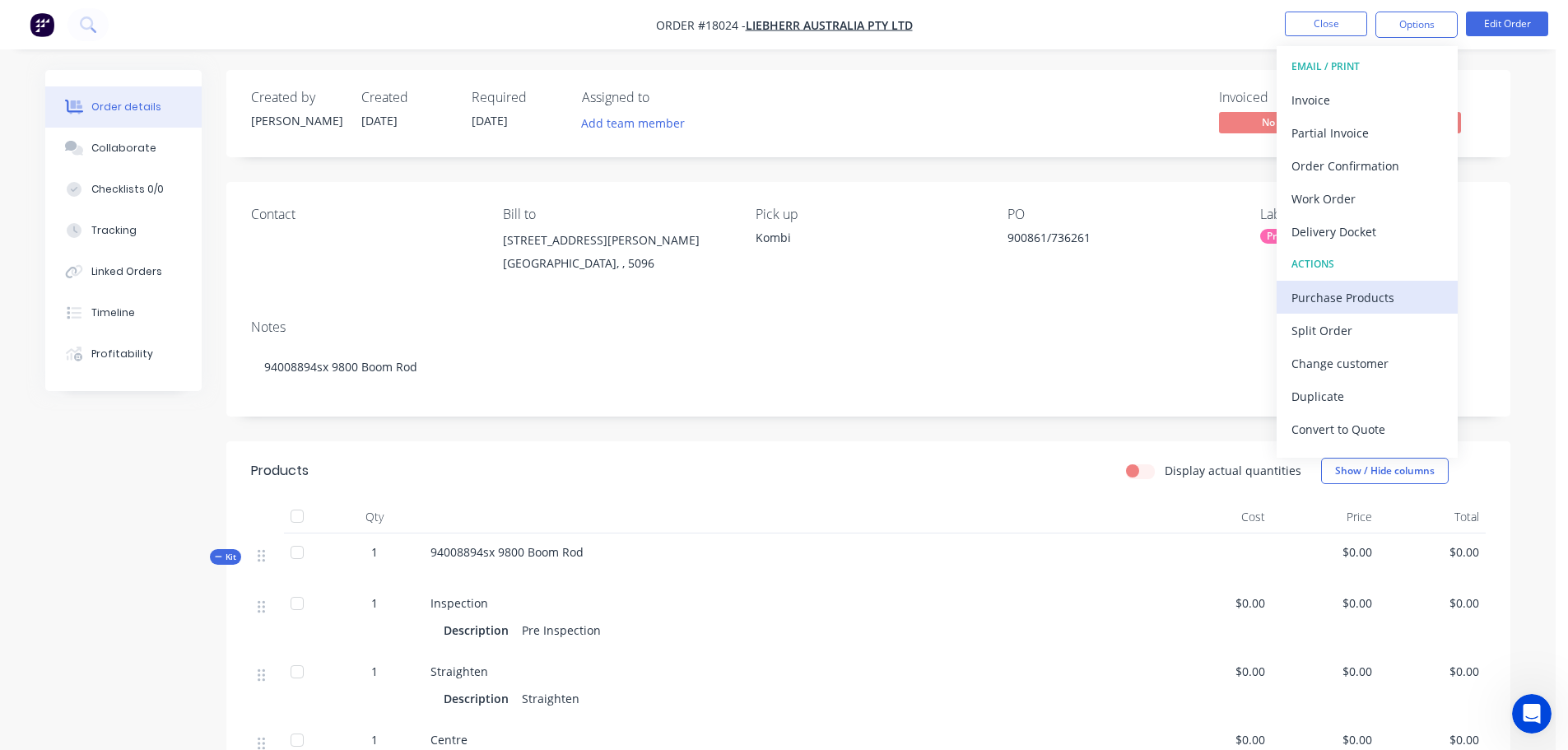
click at [1356, 293] on div "Purchase Products" at bounding box center [1367, 297] width 151 height 24
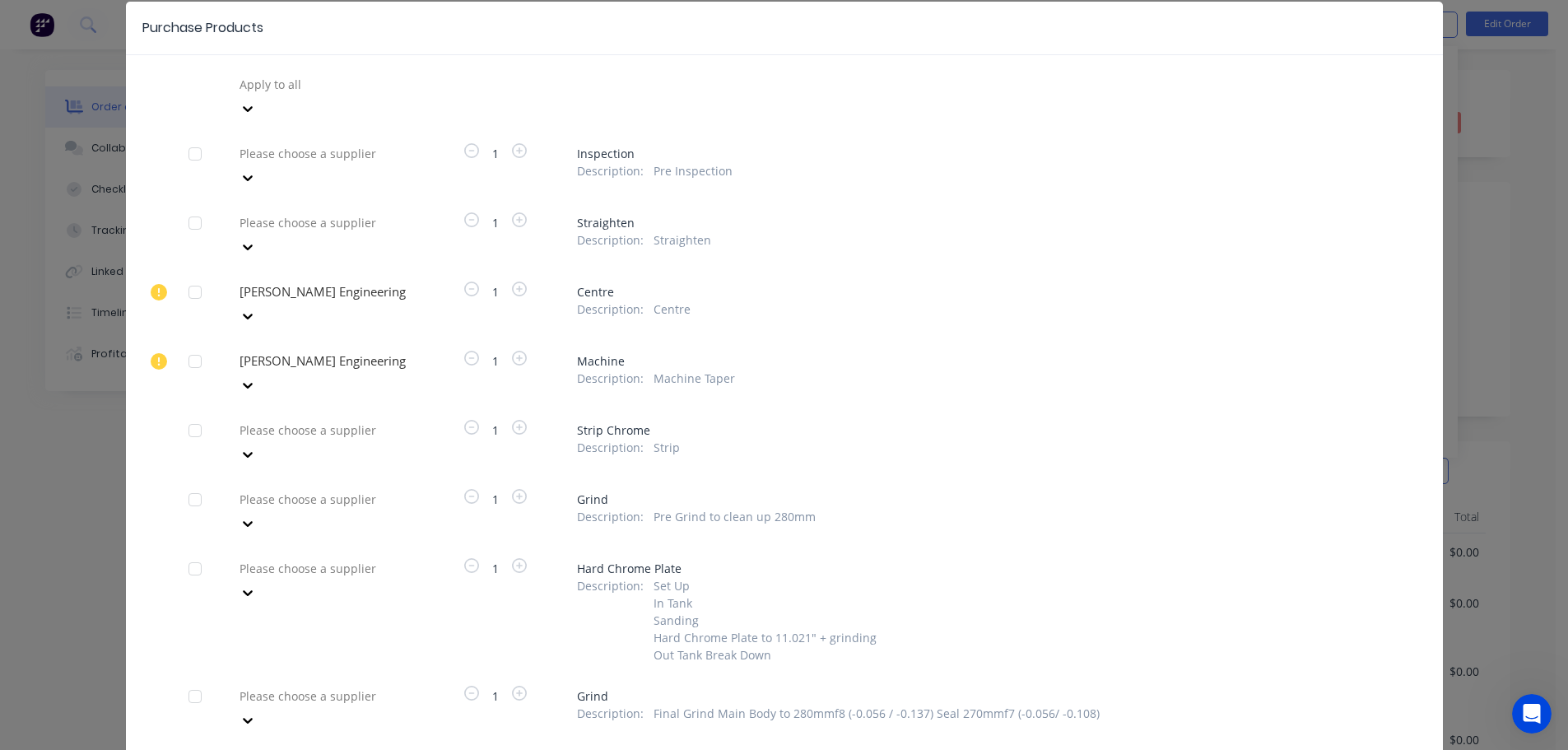
scroll to position [165, 0]
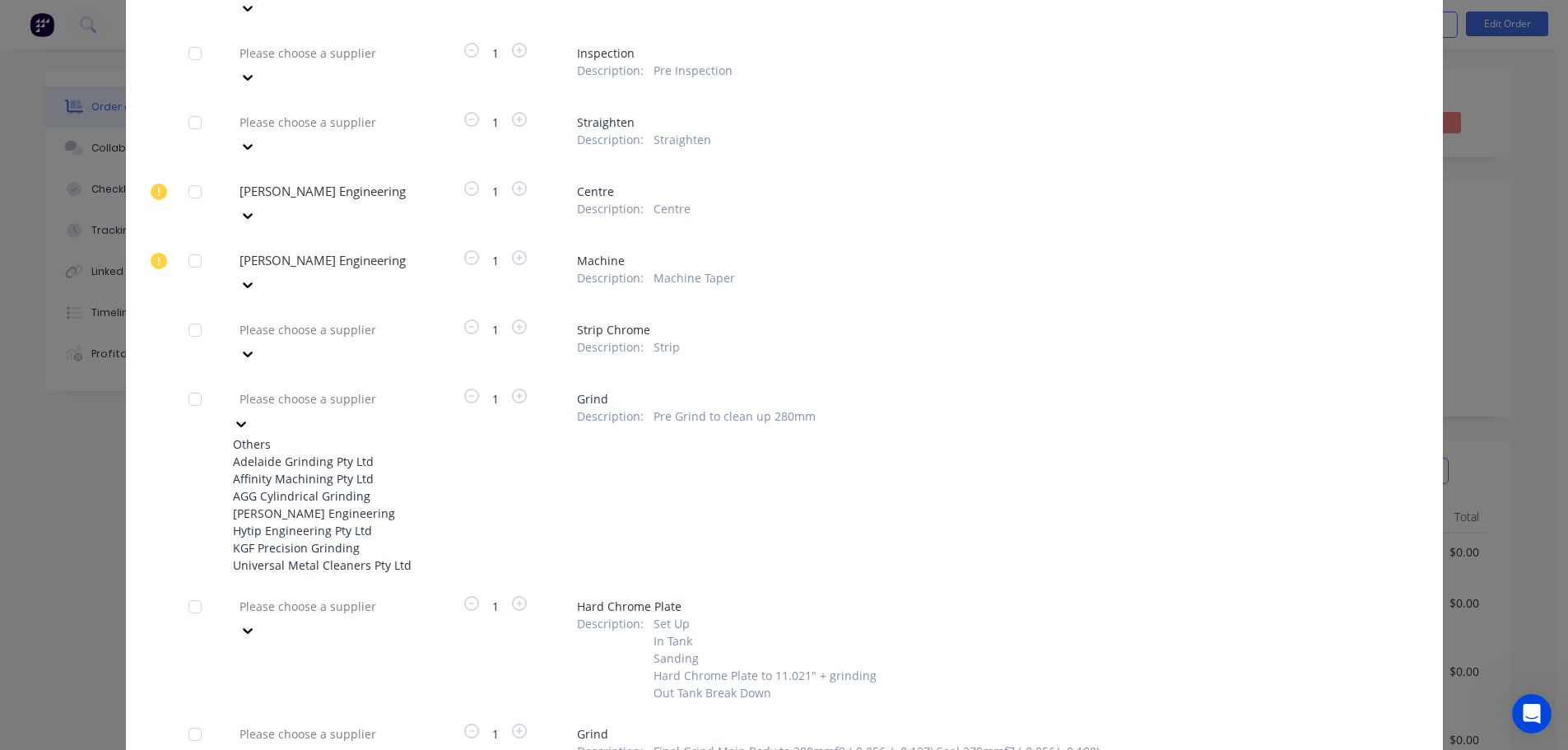
click at [254, 388] on div at bounding box center [356, 398] width 237 height 21
click at [300, 453] on div "Adelaide Grinding Pty Ltd" at bounding box center [323, 461] width 181 height 17
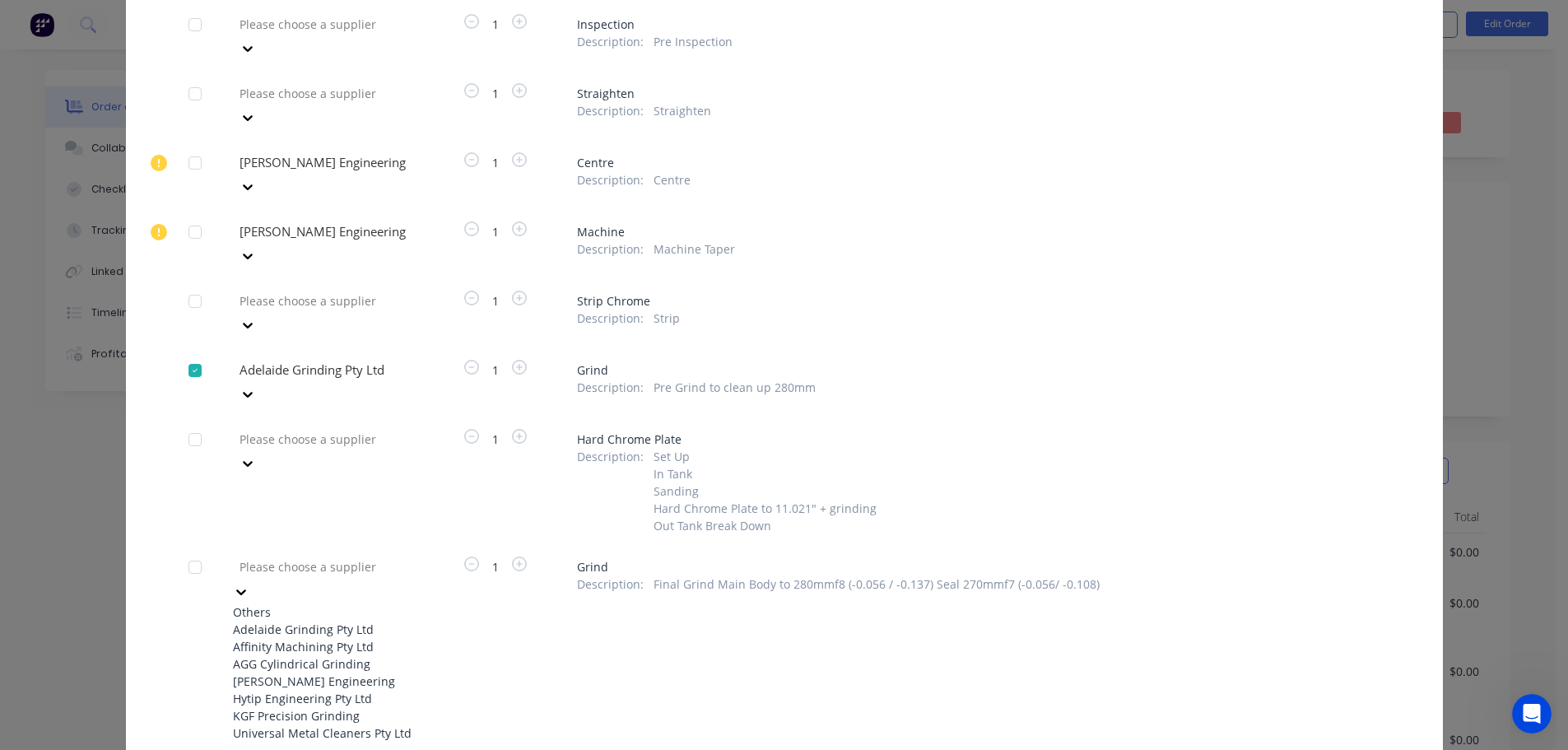
click at [322, 620] on div "Adelaide Grinding Pty Ltd" at bounding box center [323, 628] width 181 height 17
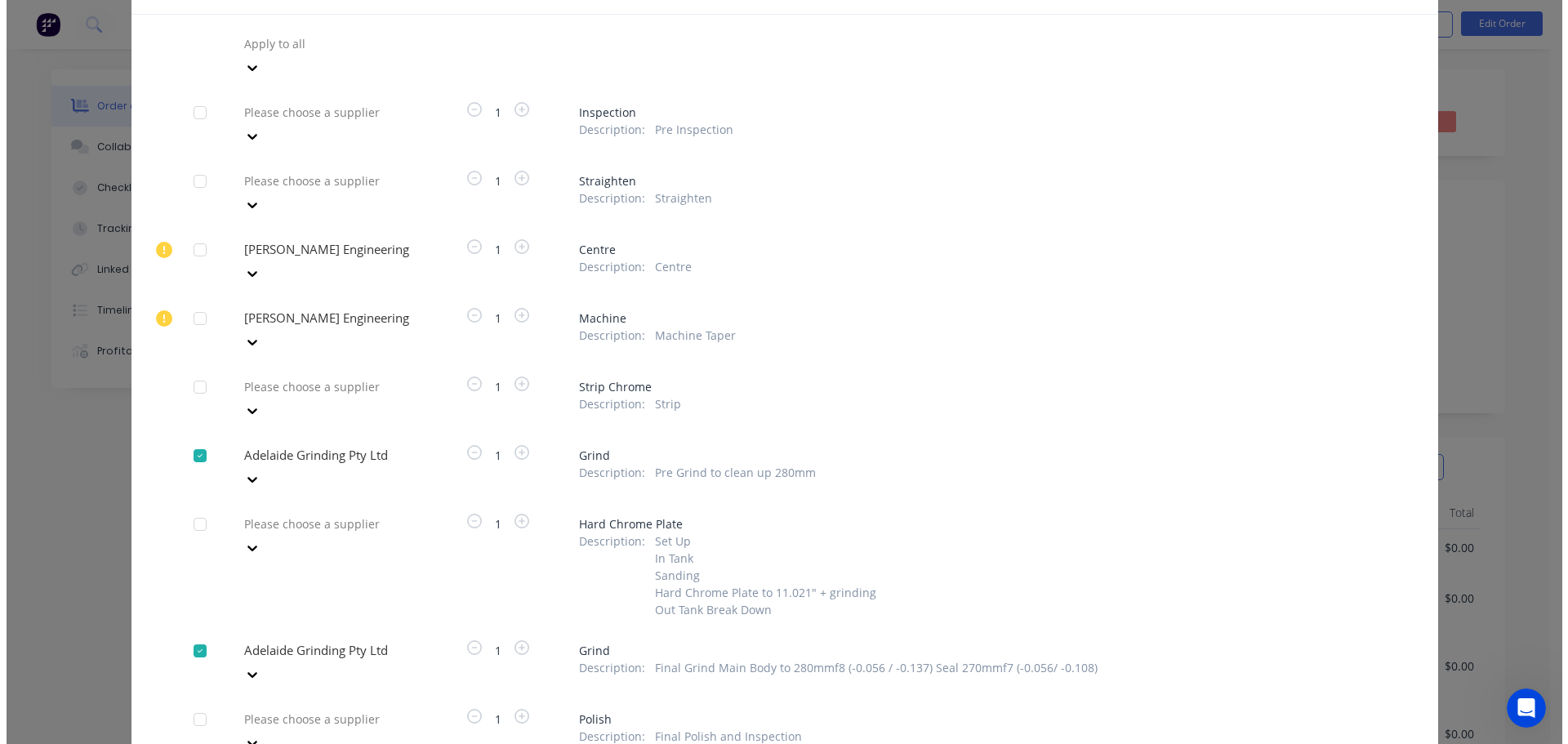
scroll to position [238, 0]
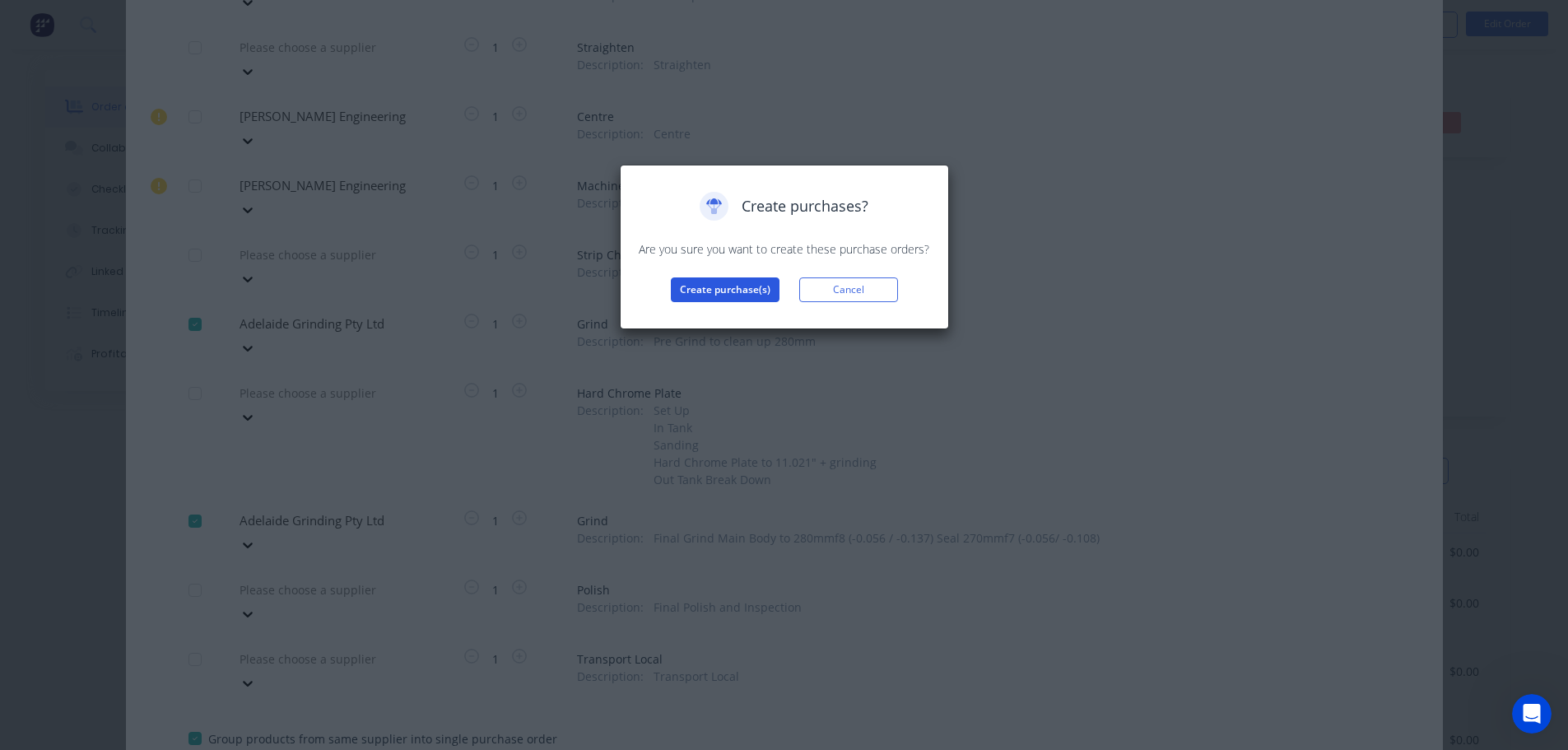
click at [733, 296] on button "Create purchase(s)" at bounding box center [725, 289] width 109 height 24
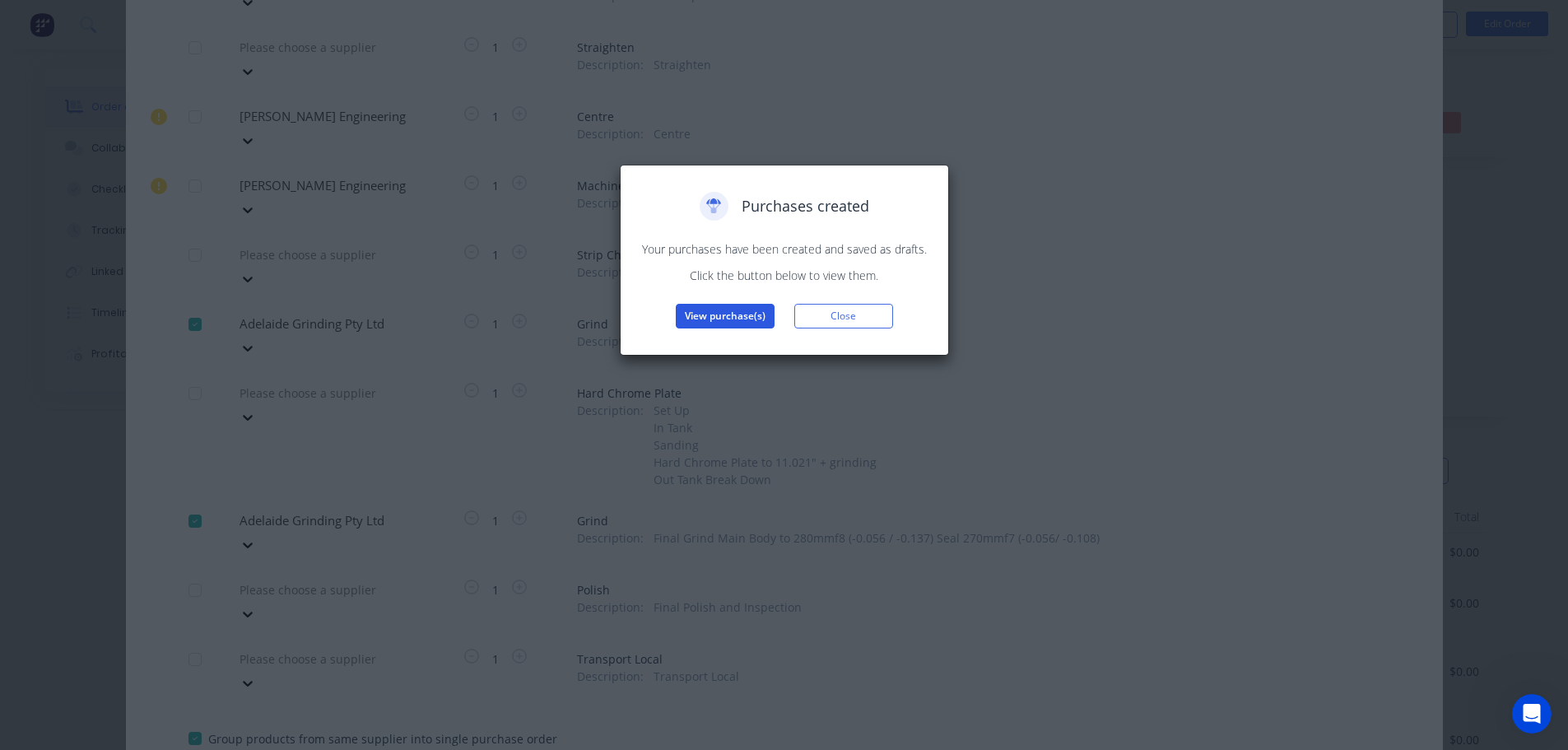
click at [732, 308] on button "View purchase(s)" at bounding box center [726, 315] width 99 height 24
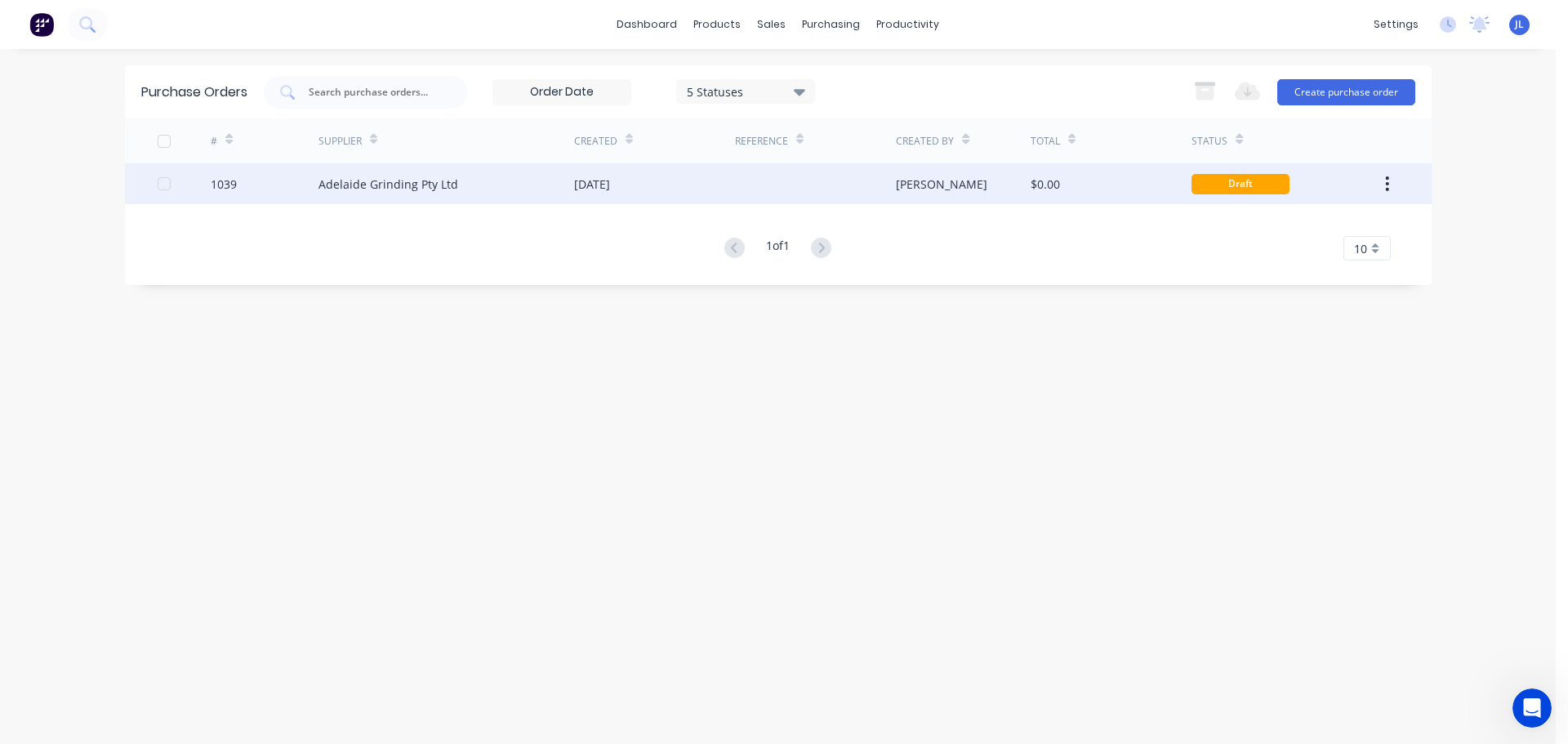
click at [739, 193] on div at bounding box center [816, 184] width 161 height 41
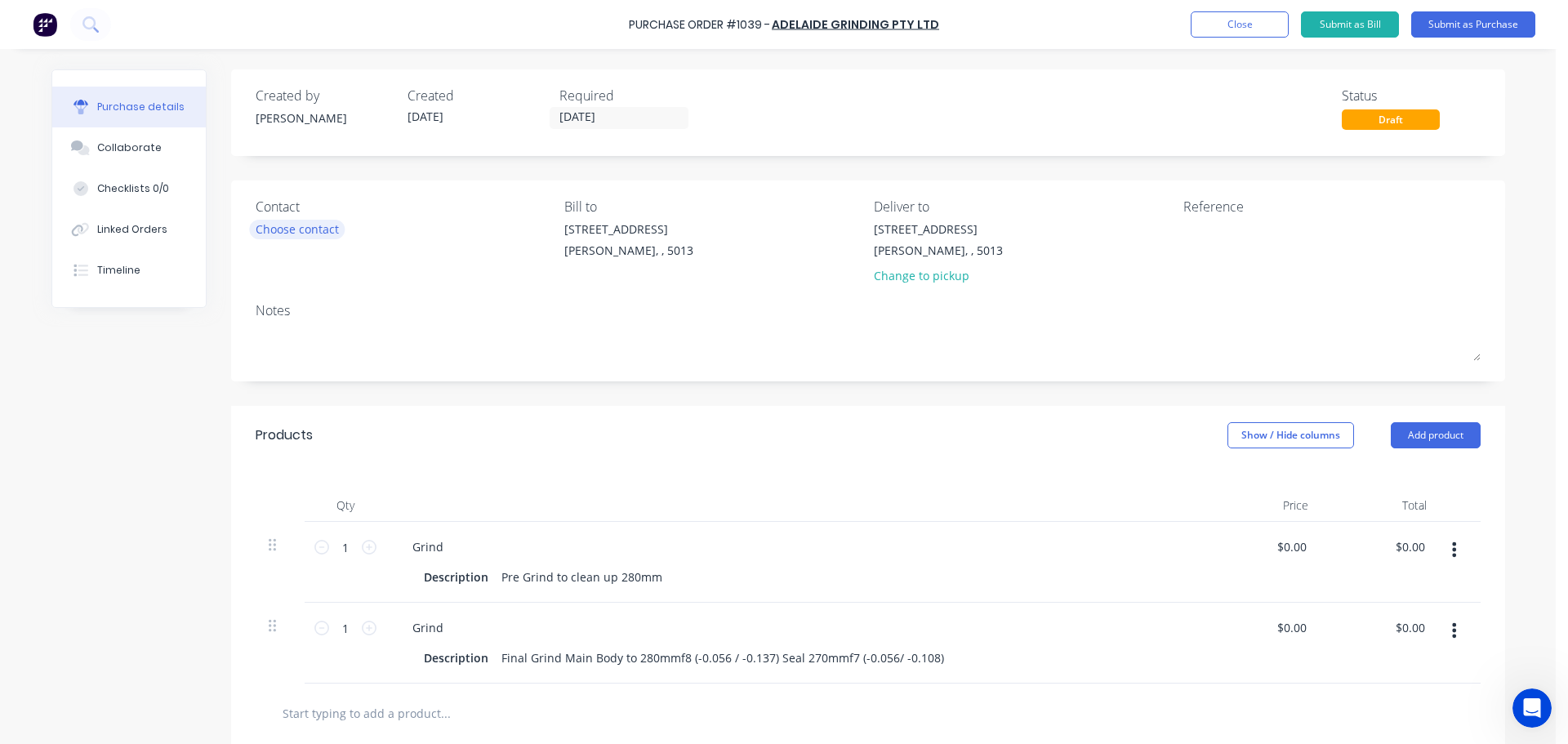
click at [326, 231] on div "Choose contact" at bounding box center [297, 229] width 83 height 17
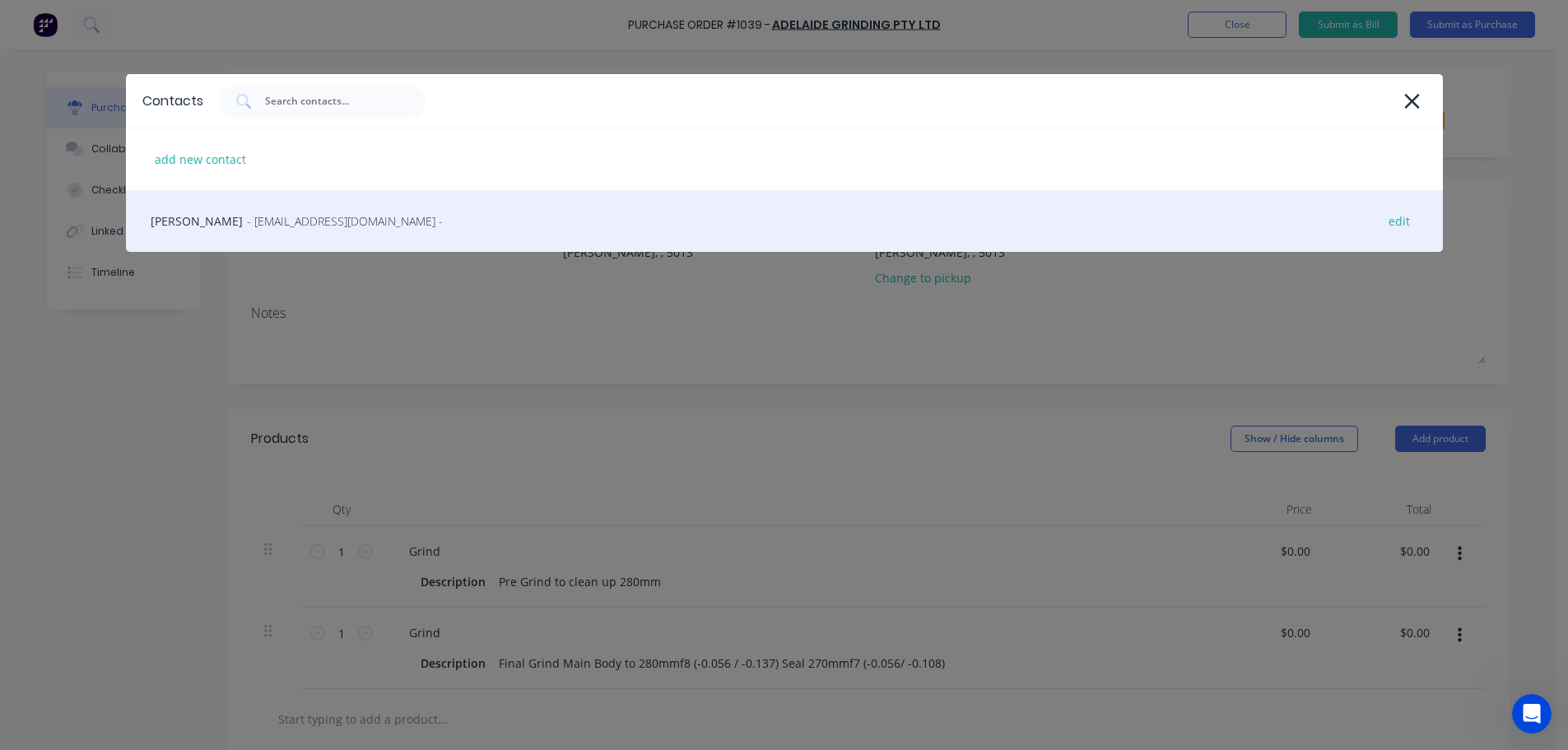
click at [327, 226] on span "- [EMAIL_ADDRESS][DOMAIN_NAME] -" at bounding box center [345, 221] width 196 height 17
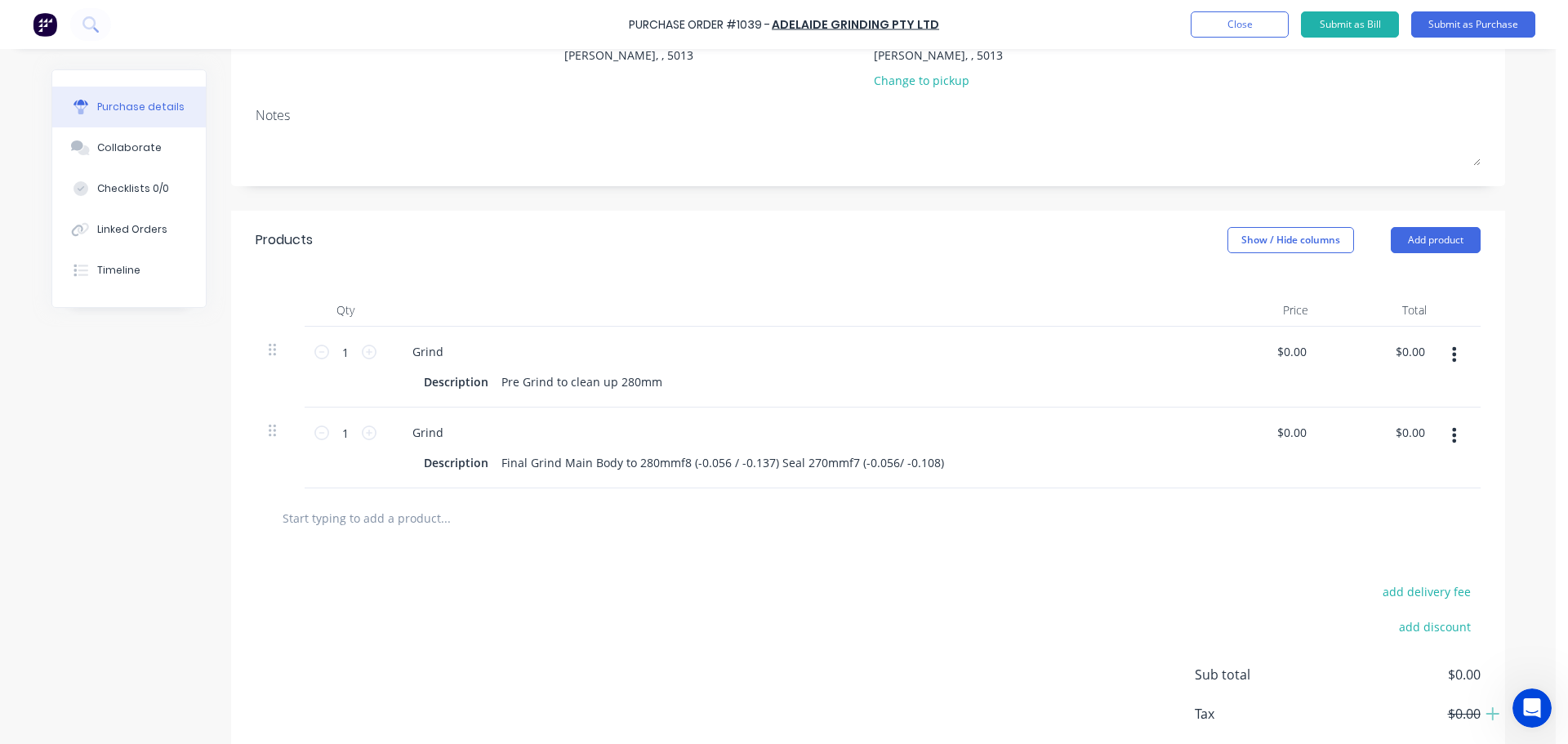
scroll to position [245, 0]
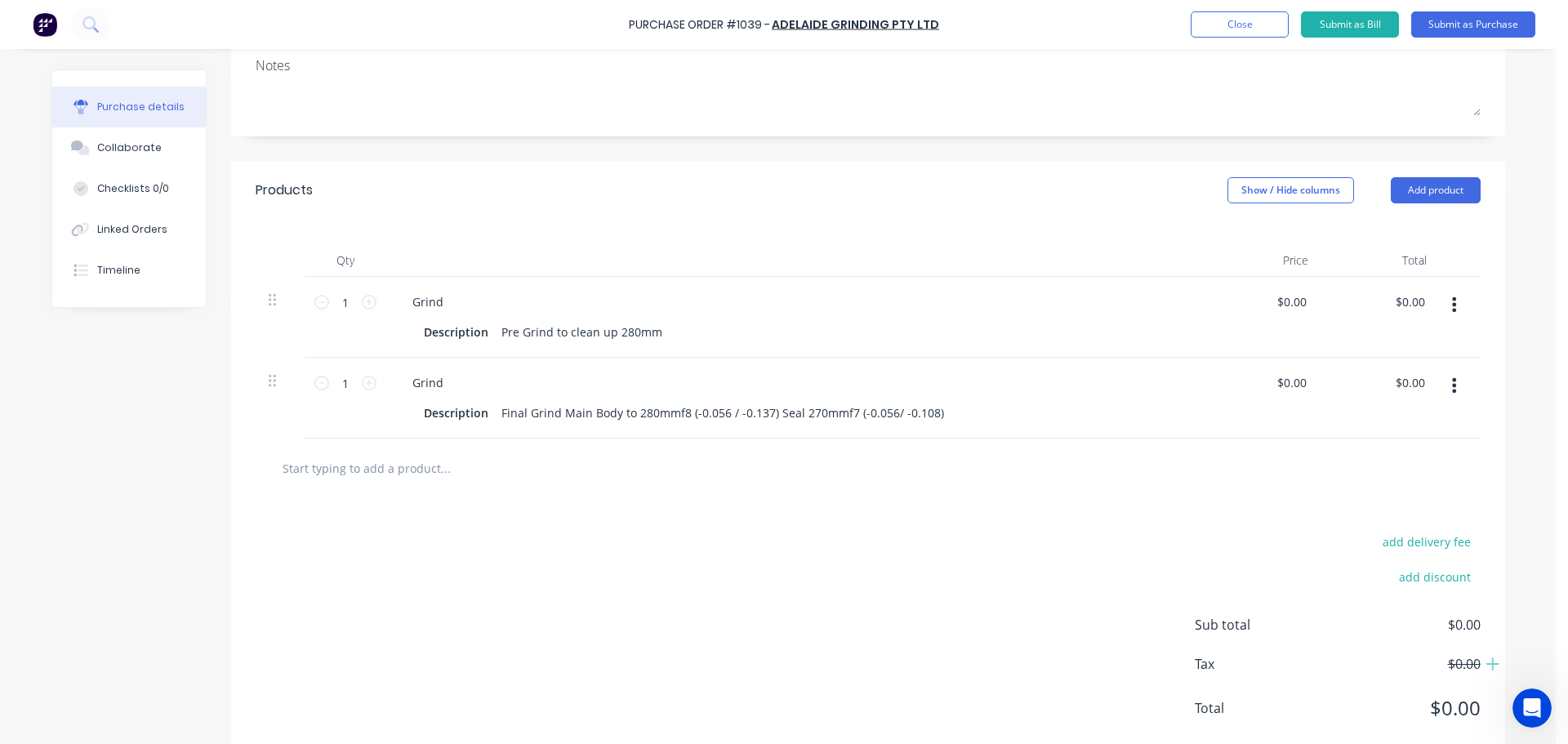
click at [414, 470] on input "text" at bounding box center [445, 468] width 327 height 33
type input "R9800 Boom Rod - TC18024"
click at [23, 501] on div "Purchase Order #1039 - [GEOGRAPHIC_DATA] Grinding Pty Ltd Add product Close Sub…" at bounding box center [777, 372] width 1555 height 744
click at [457, 617] on div "add delivery fee add discount Sub total $0.00 Tax $0.00 Total $0.00" at bounding box center [868, 632] width 1274 height 269
click at [398, 587] on div "add delivery fee add discount Sub total $0.00 Tax $0.00 Total $0.00" at bounding box center [868, 632] width 1274 height 269
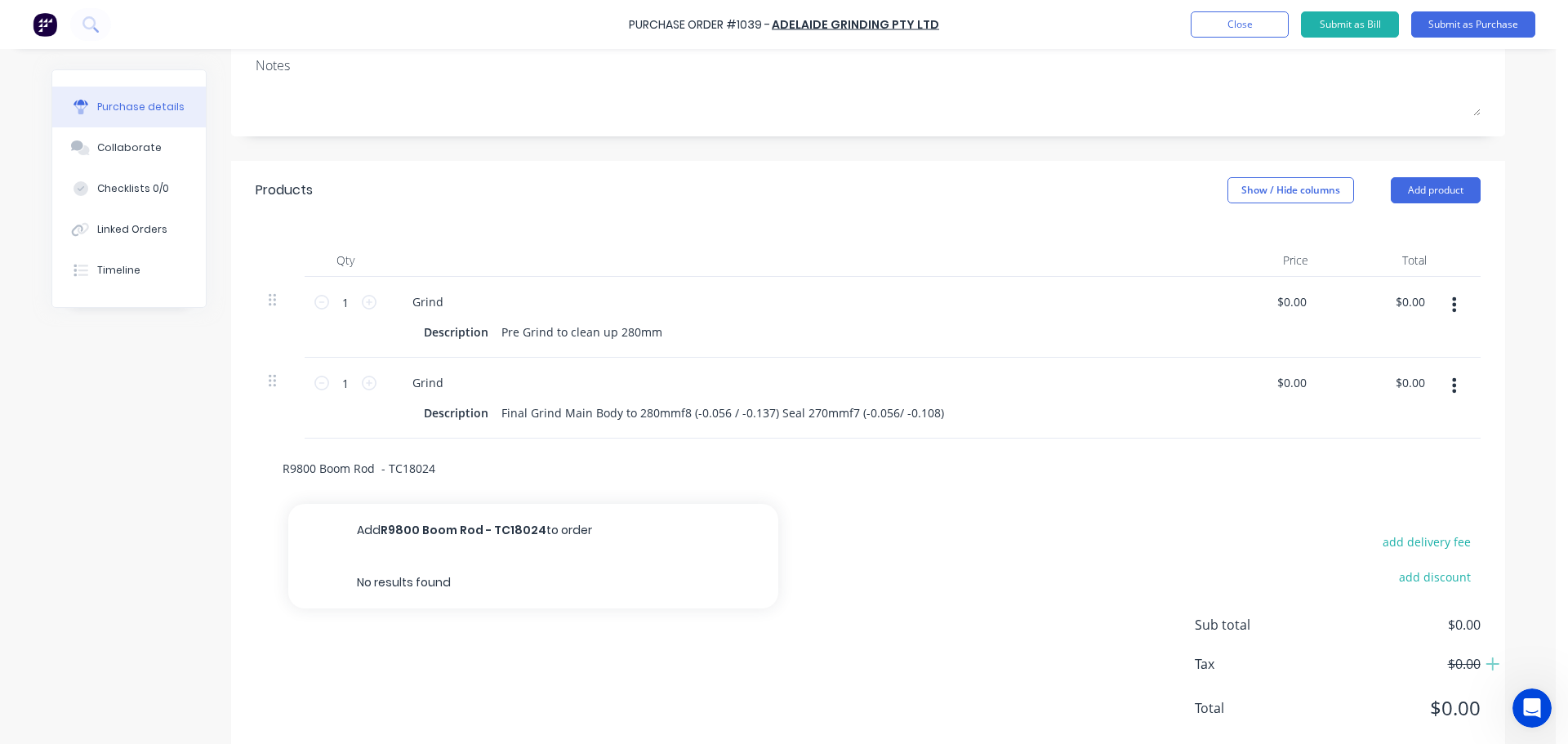
drag, startPoint x: 435, startPoint y: 468, endPoint x: 256, endPoint y: 472, distance: 179.0
click at [256, 472] on div "R9800 Boom Rod - TC18024 Add R9800 Boom Rod - TC18024 to order No results found" at bounding box center [868, 468] width 1225 height 60
click at [298, 581] on div "add delivery fee add discount Sub total $0.00 Tax $0.00 Total $0.00" at bounding box center [868, 632] width 1274 height 269
click at [1422, 207] on div "Products Show / Hide columns Add product" at bounding box center [868, 190] width 1274 height 59
click at [1422, 205] on div "Products Show / Hide columns Add product" at bounding box center [868, 190] width 1274 height 59
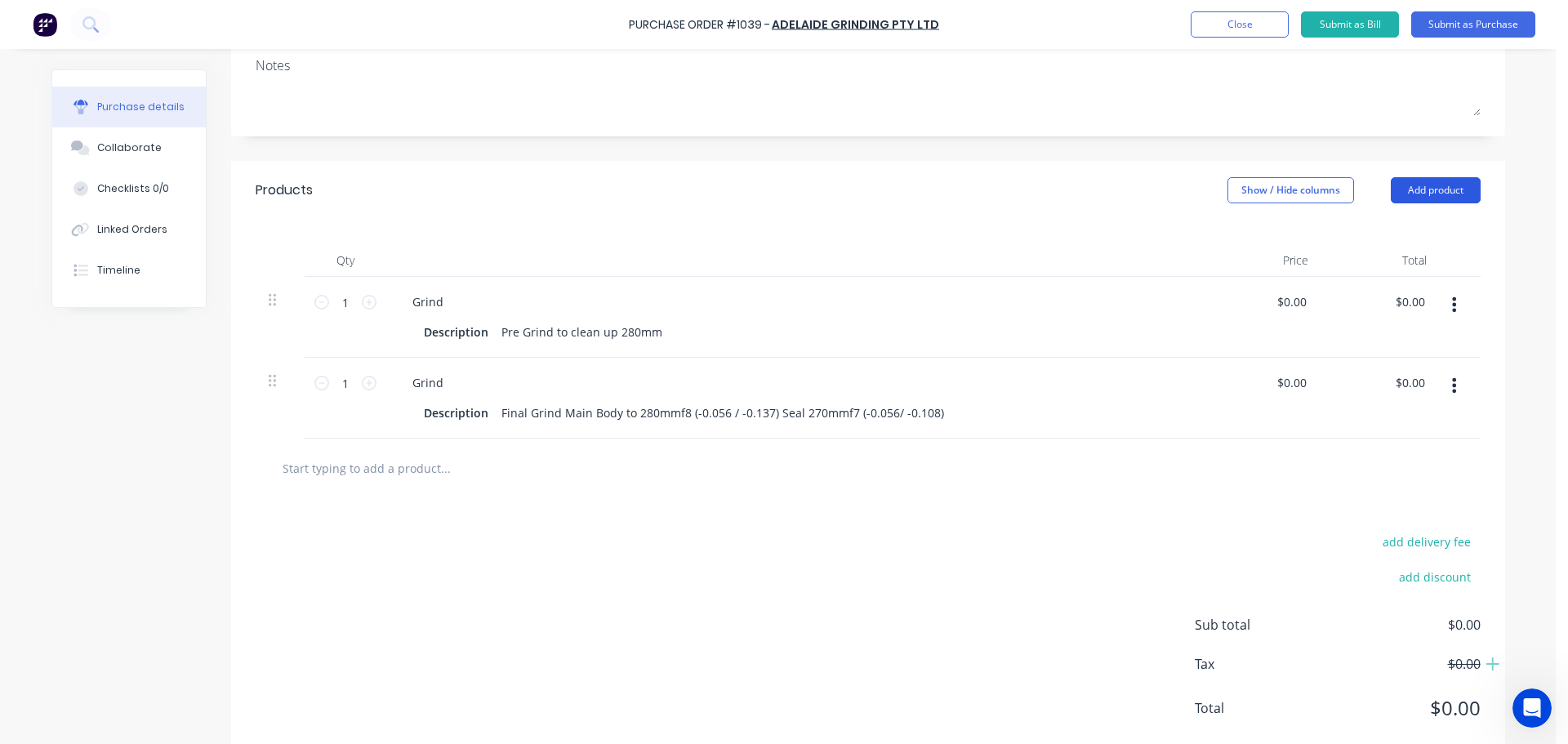
click at [1424, 201] on button "Add product" at bounding box center [1436, 189] width 90 height 26
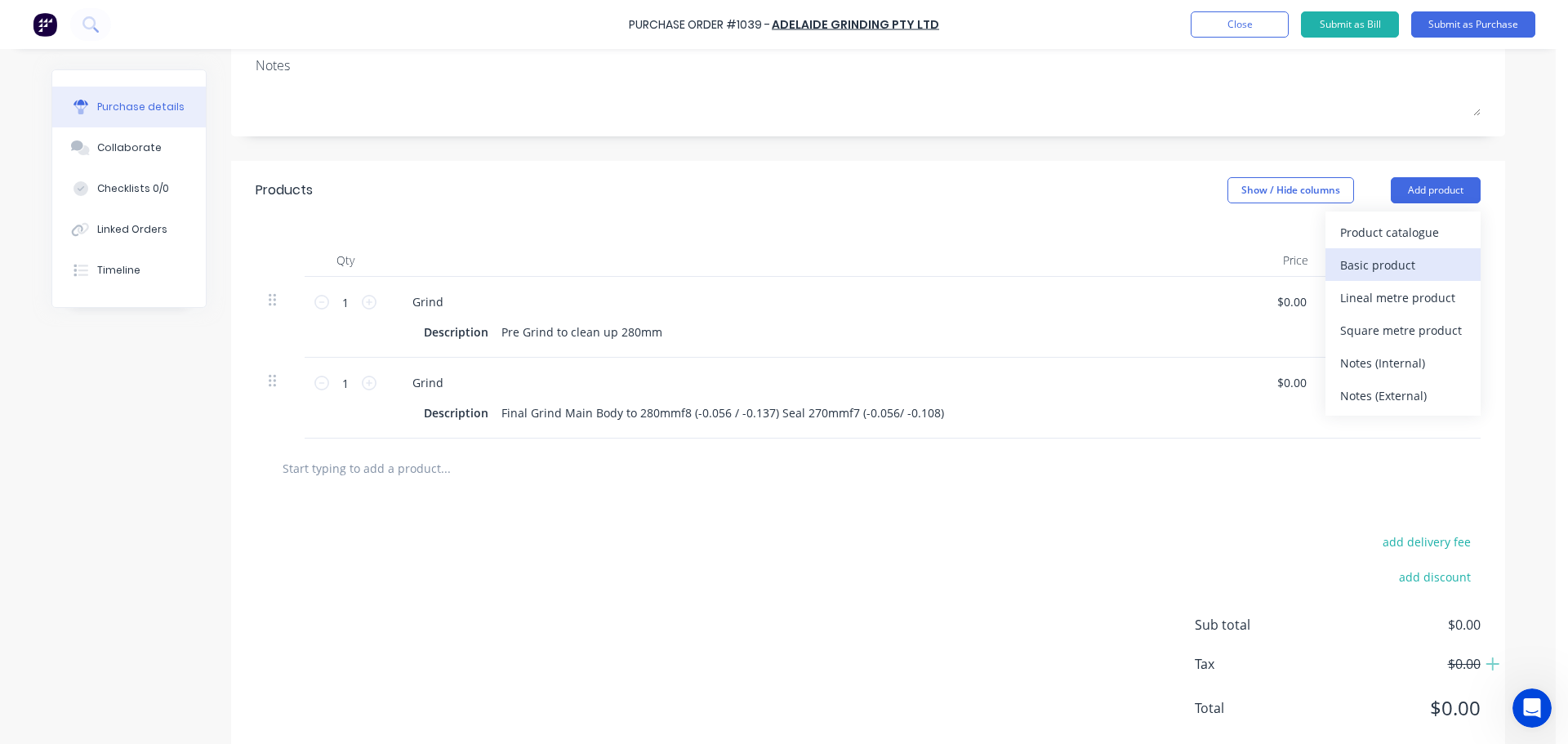
click at [1403, 260] on div "Basic product" at bounding box center [1403, 264] width 126 height 24
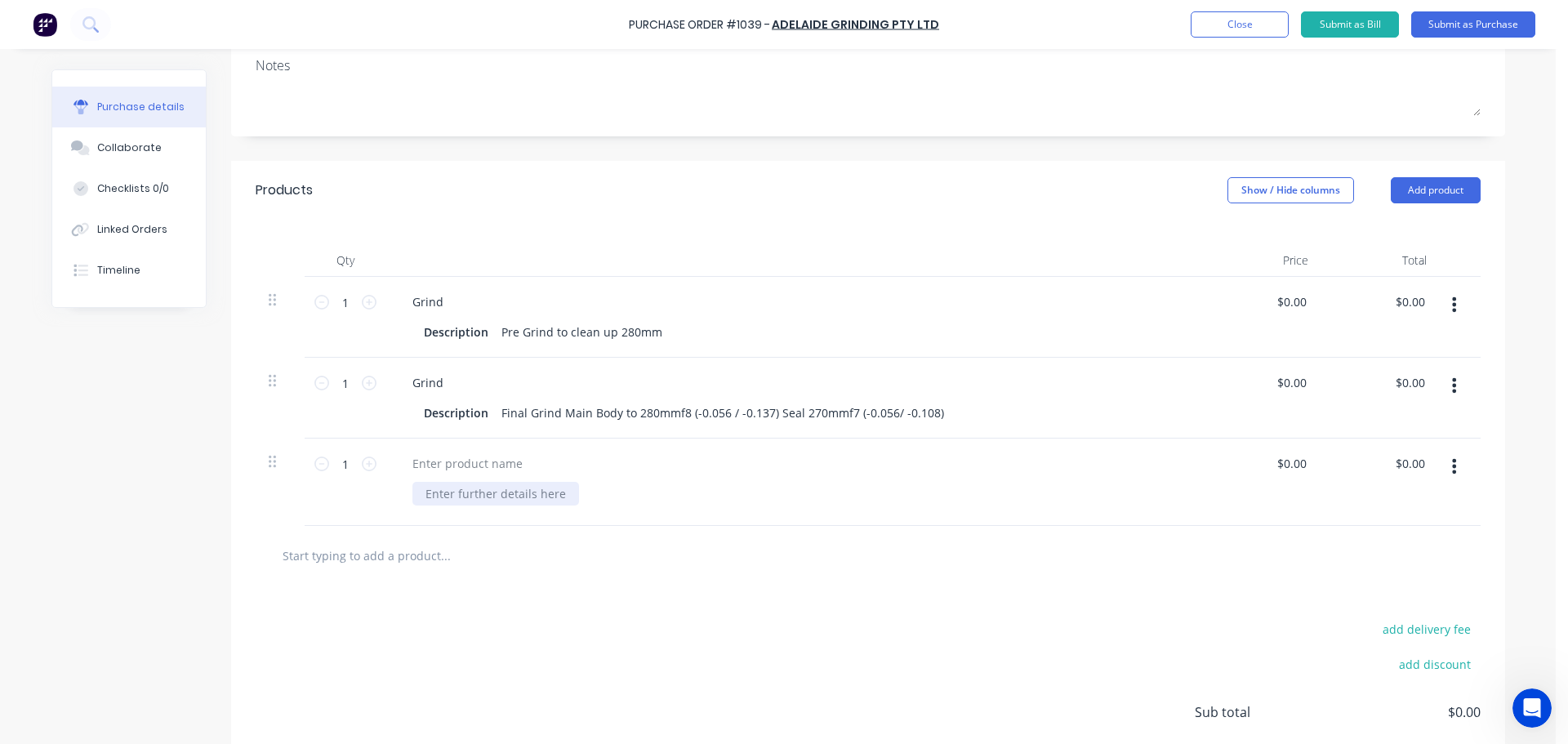
click at [516, 500] on div at bounding box center [496, 493] width 166 height 24
paste div
click at [488, 460] on div at bounding box center [467, 464] width 137 height 24
paste div
click at [507, 662] on div "add delivery fee add discount Sub total $0.00 Tax $0.00 Total $0.00" at bounding box center [868, 719] width 1274 height 269
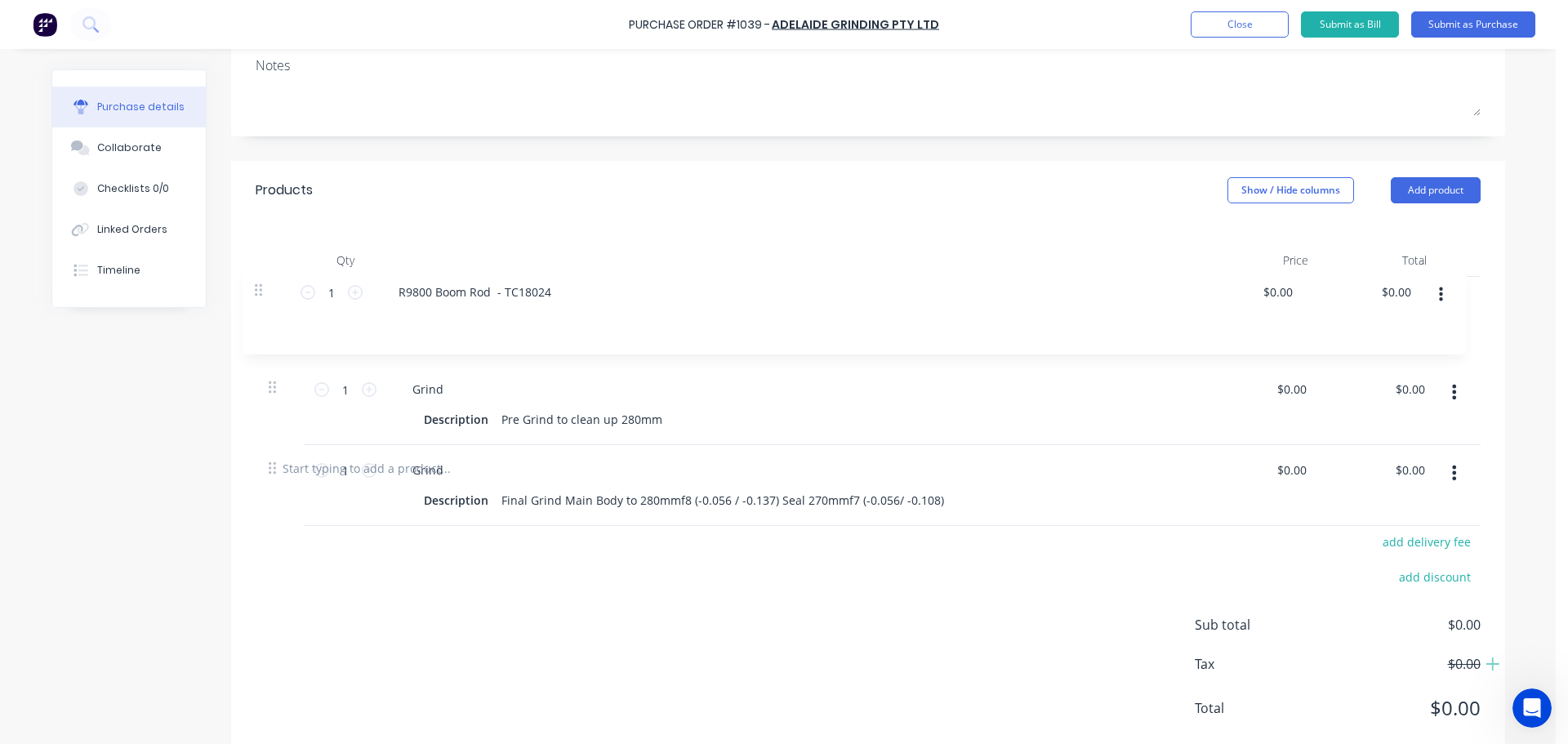
drag, startPoint x: 266, startPoint y: 461, endPoint x: 259, endPoint y: 272, distance: 189.1
click at [259, 272] on div "Qty Price Total 1 1 Grind Description Pre Grind to clean up 280mm $0.00 $0.00 $…" at bounding box center [868, 329] width 1274 height 219
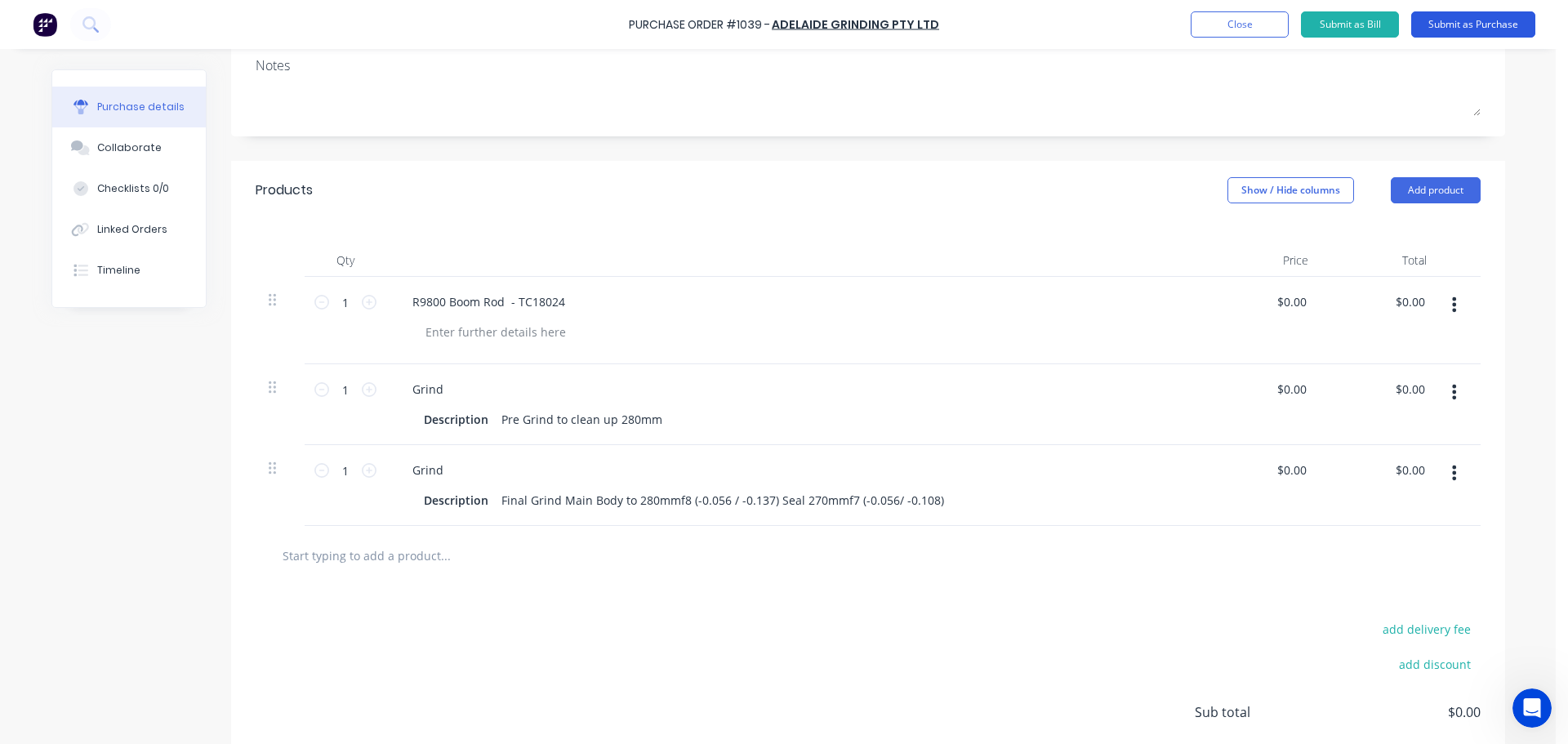
click at [1451, 21] on button "Submit as Purchase" at bounding box center [1473, 24] width 124 height 26
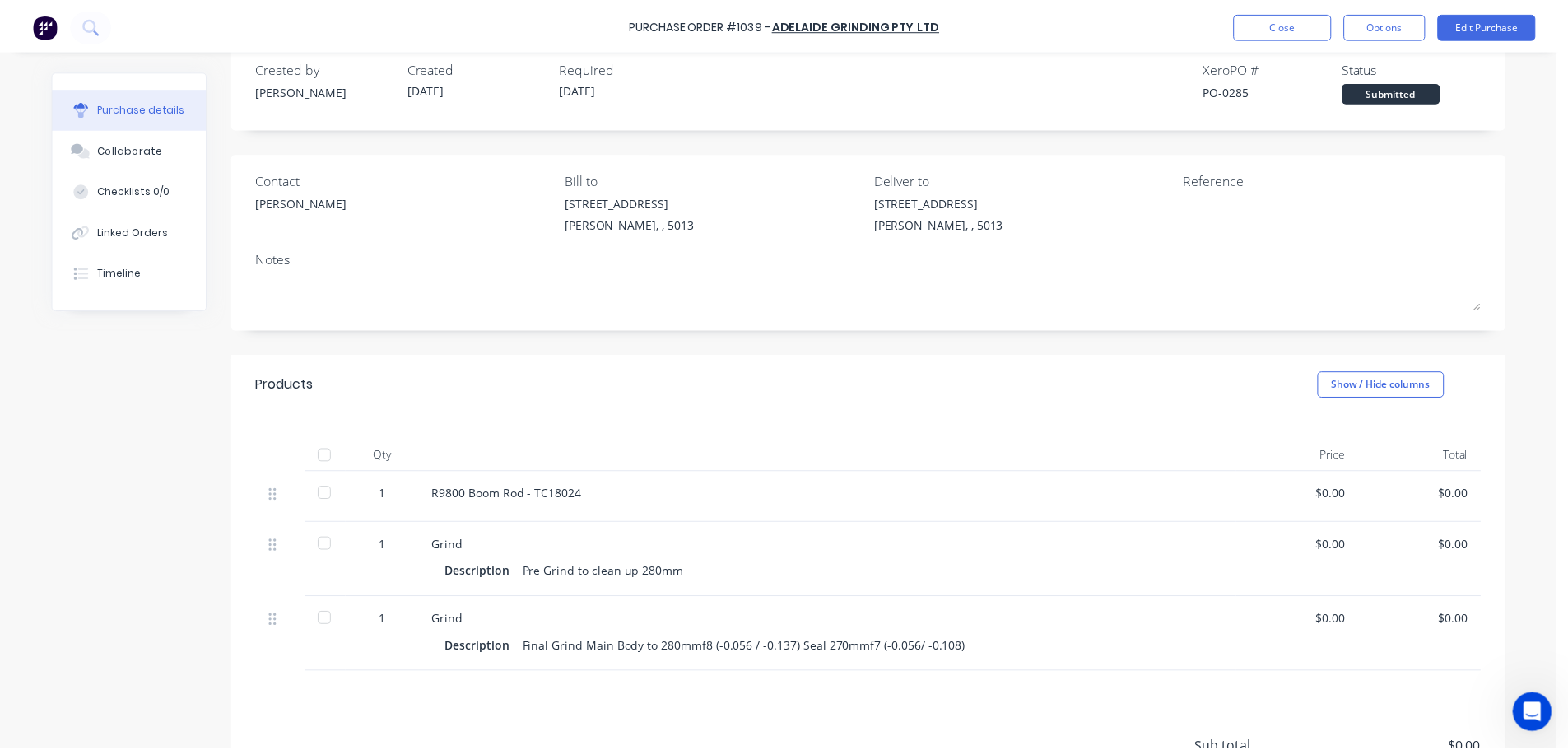
scroll to position [0, 0]
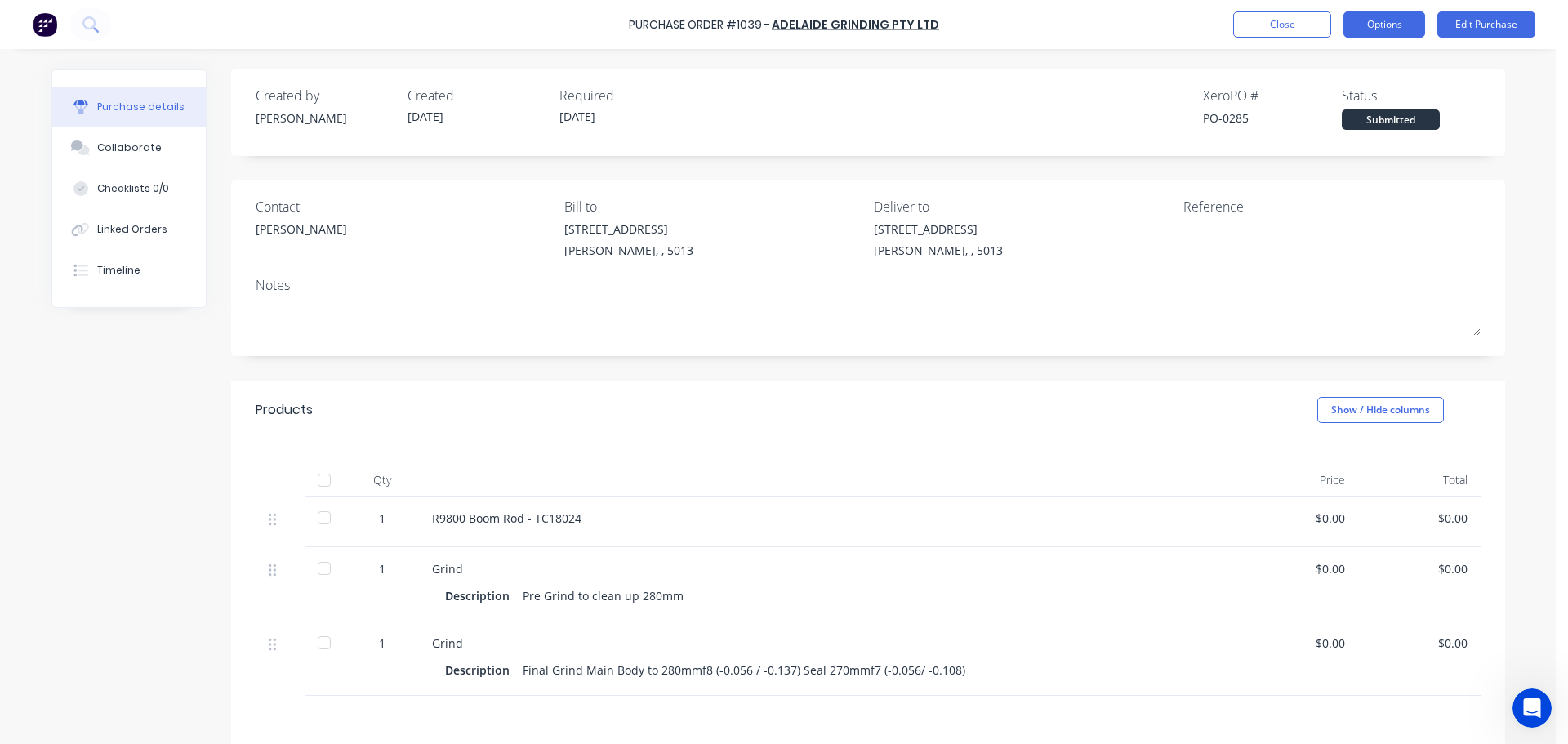
click at [1379, 24] on button "Options" at bounding box center [1384, 24] width 81 height 26
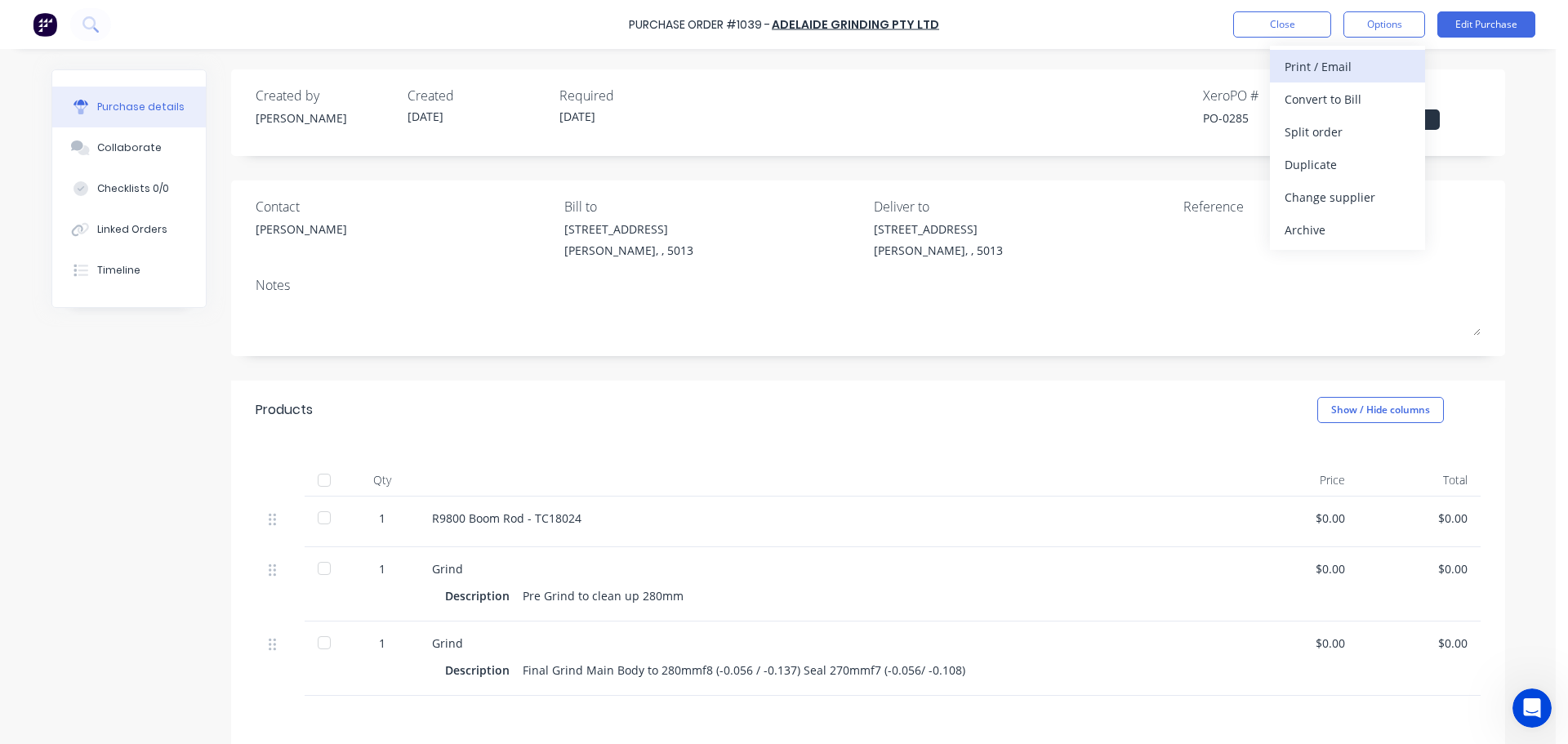
click at [1355, 71] on div "Print / Email" at bounding box center [1347, 66] width 126 height 24
click at [1311, 126] on div "Without pricing" at bounding box center [1347, 131] width 126 height 24
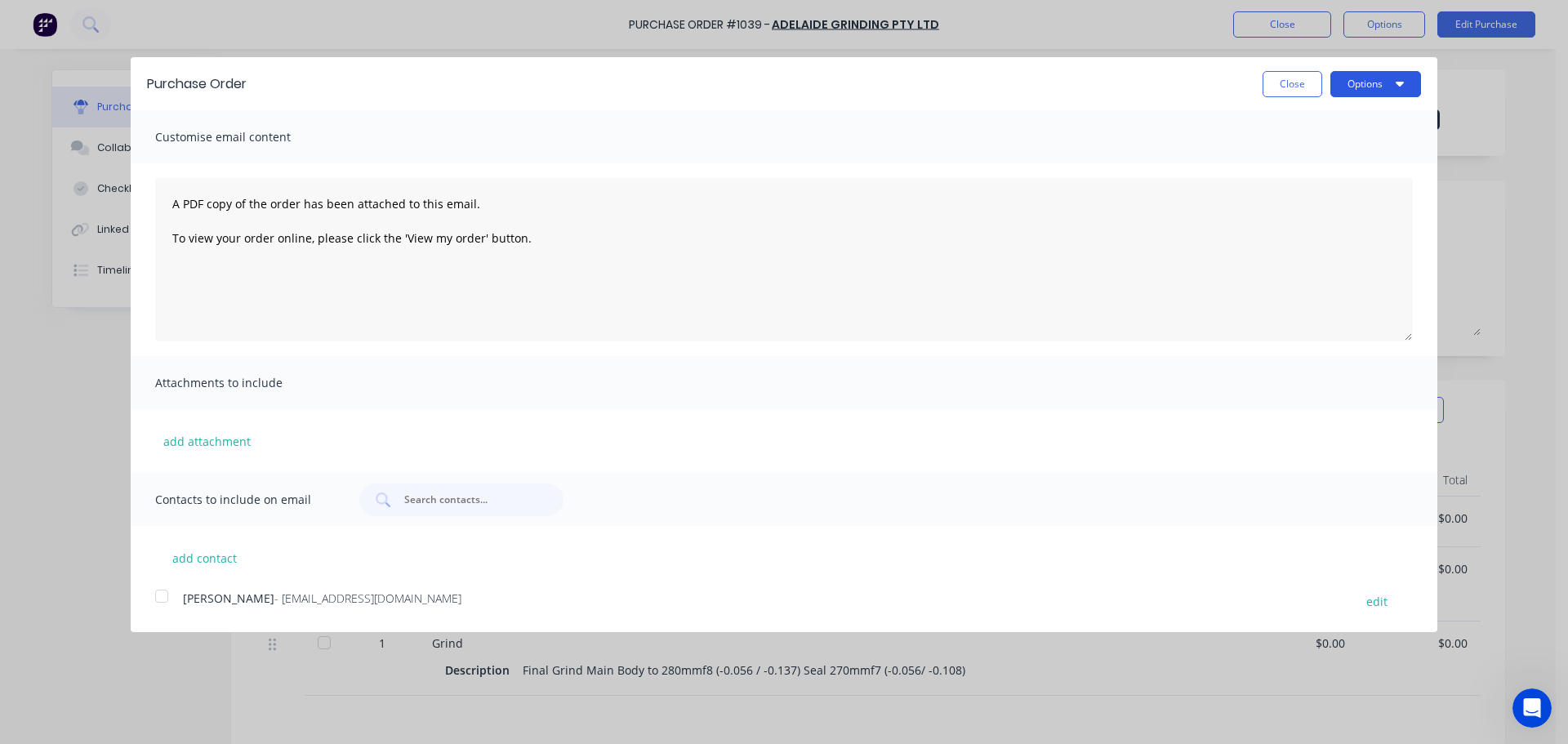
click at [1384, 96] on button "Options" at bounding box center [1375, 84] width 90 height 26
click at [1369, 115] on div "Print" at bounding box center [1343, 125] width 126 height 24
click at [1278, 79] on button "Close" at bounding box center [1292, 84] width 60 height 26
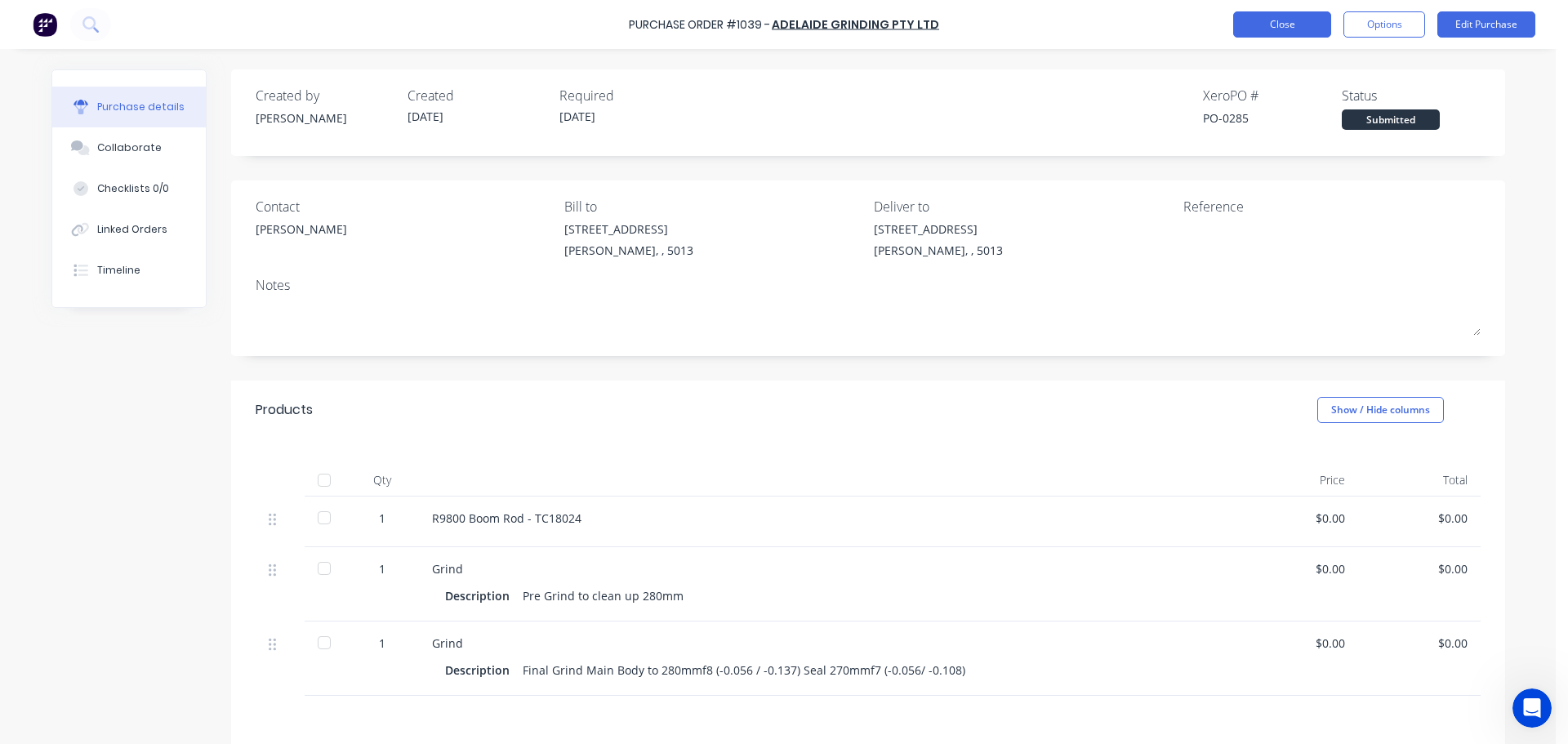
click at [1280, 23] on button "Close" at bounding box center [1282, 24] width 98 height 26
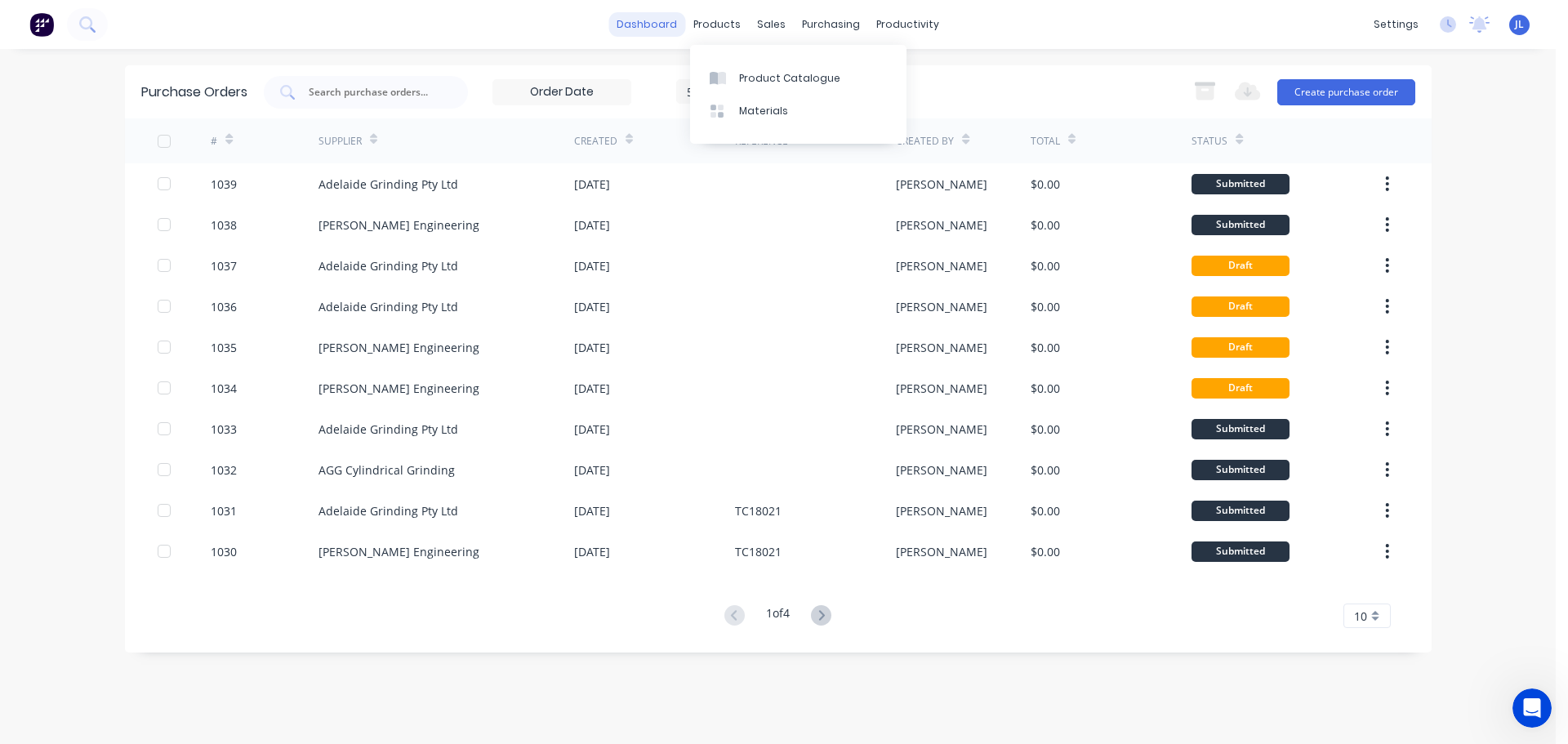
click at [674, 23] on link "dashboard" at bounding box center [647, 24] width 77 height 24
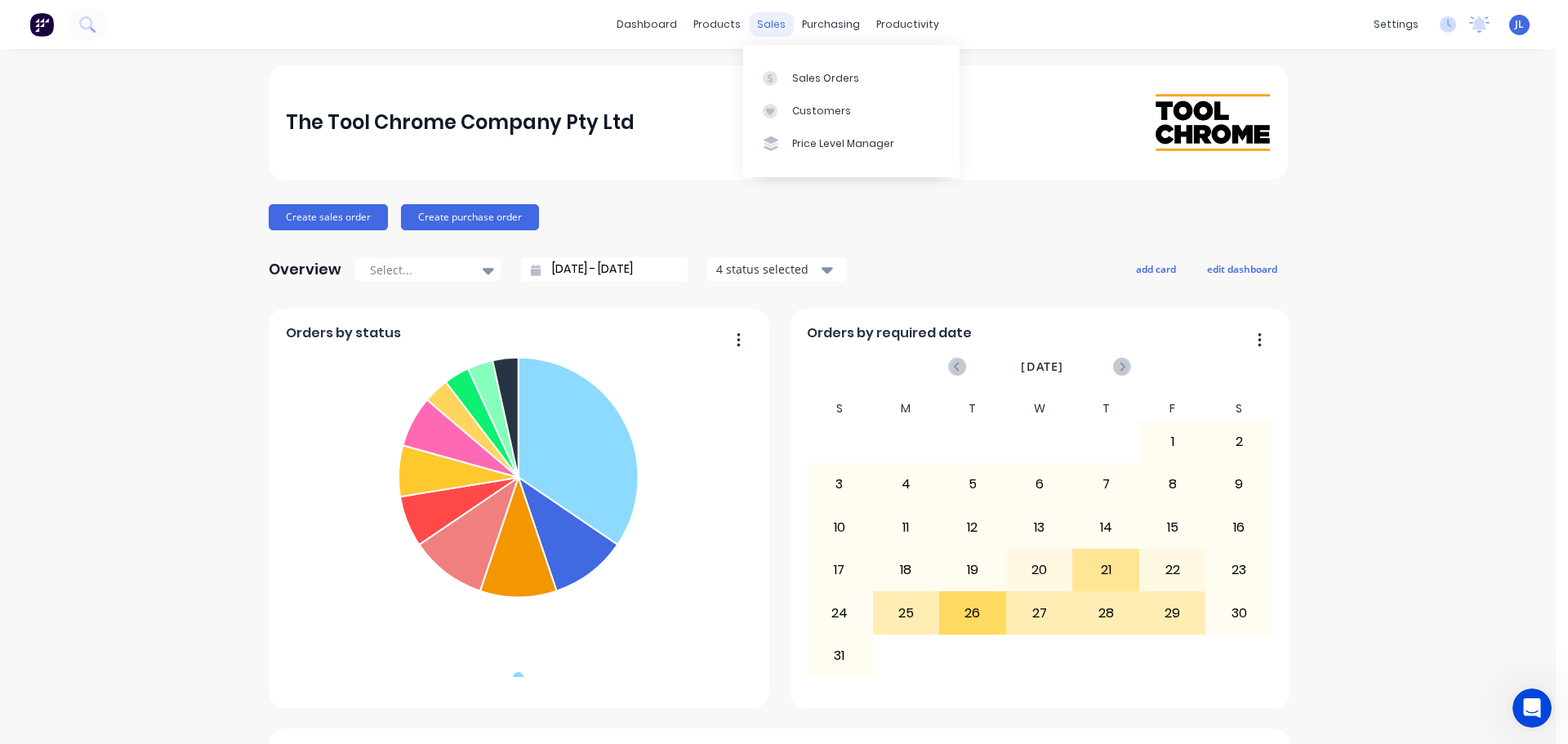
click at [762, 30] on div "sales" at bounding box center [771, 24] width 45 height 24
click at [784, 80] on div at bounding box center [775, 79] width 24 height 14
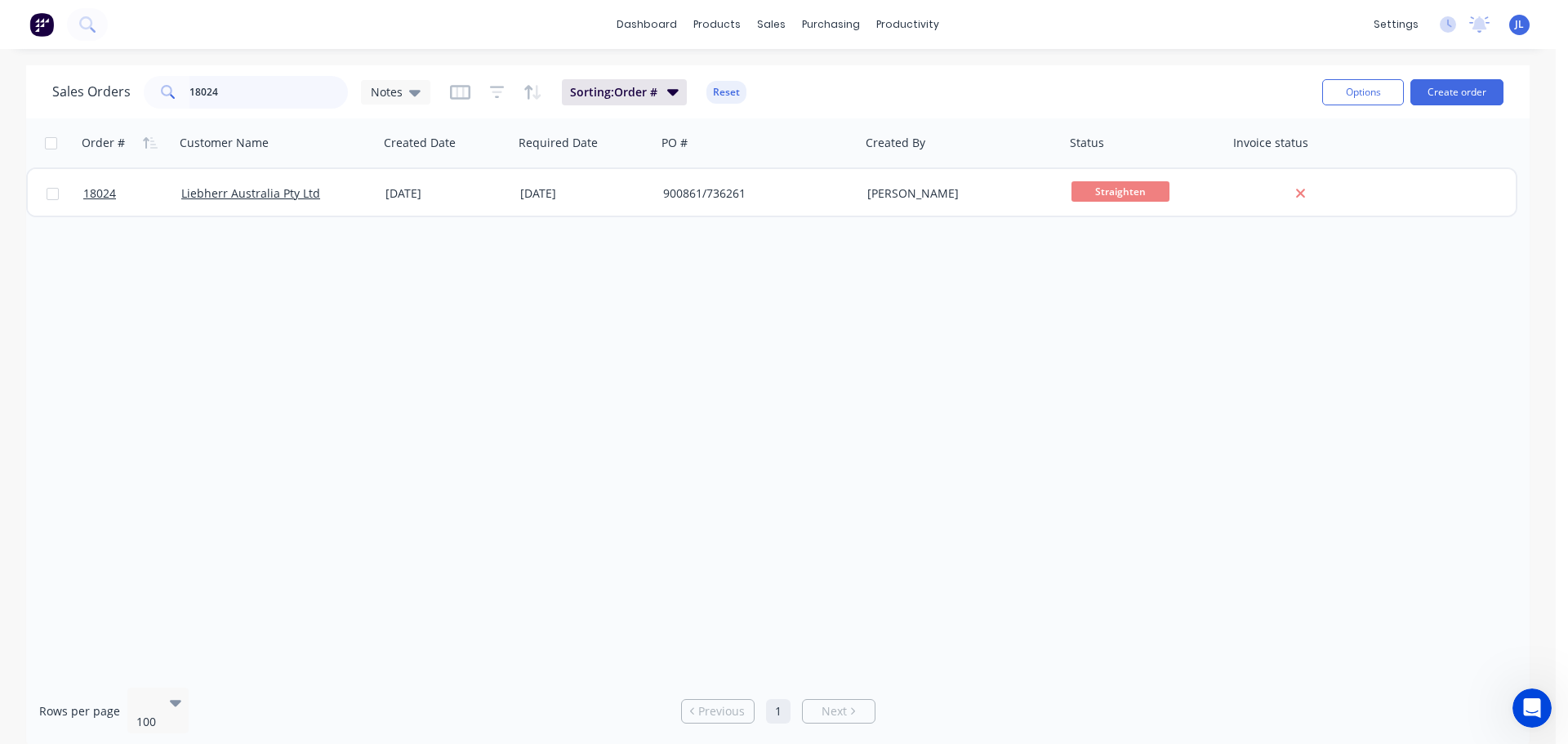
click at [231, 97] on input "18024" at bounding box center [269, 92] width 159 height 33
type input "18065"
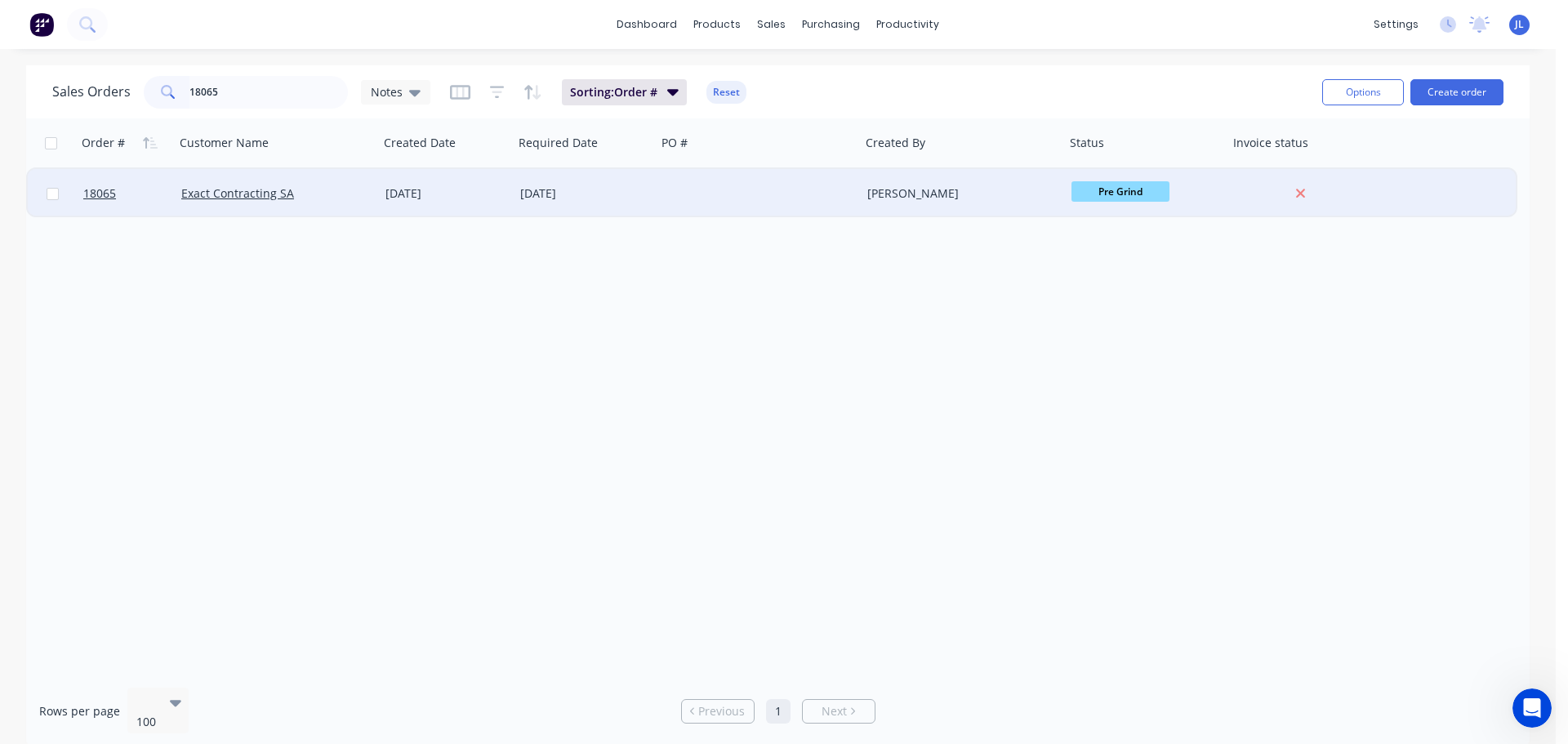
click at [732, 196] on div at bounding box center [759, 193] width 205 height 49
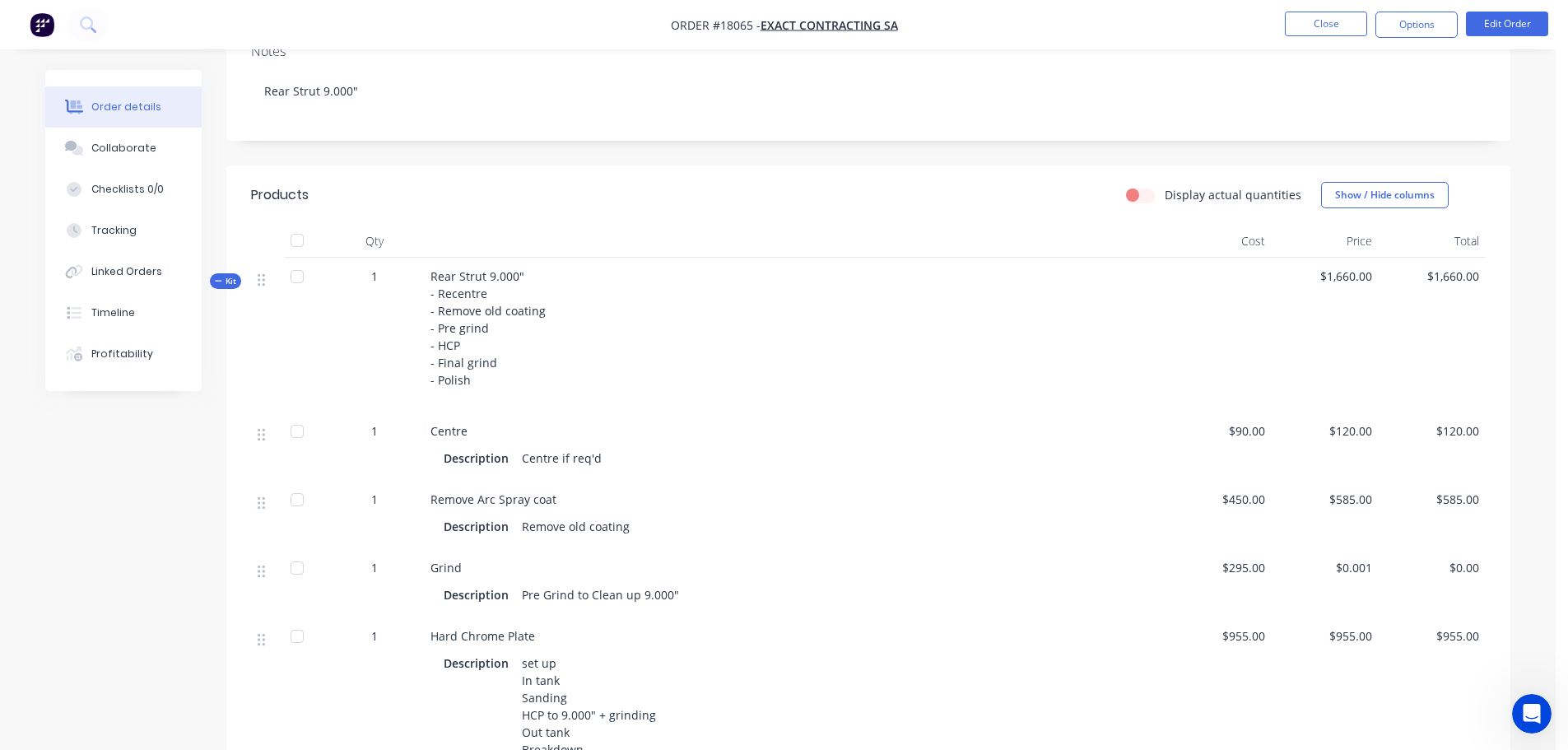
scroll to position [165, 0]
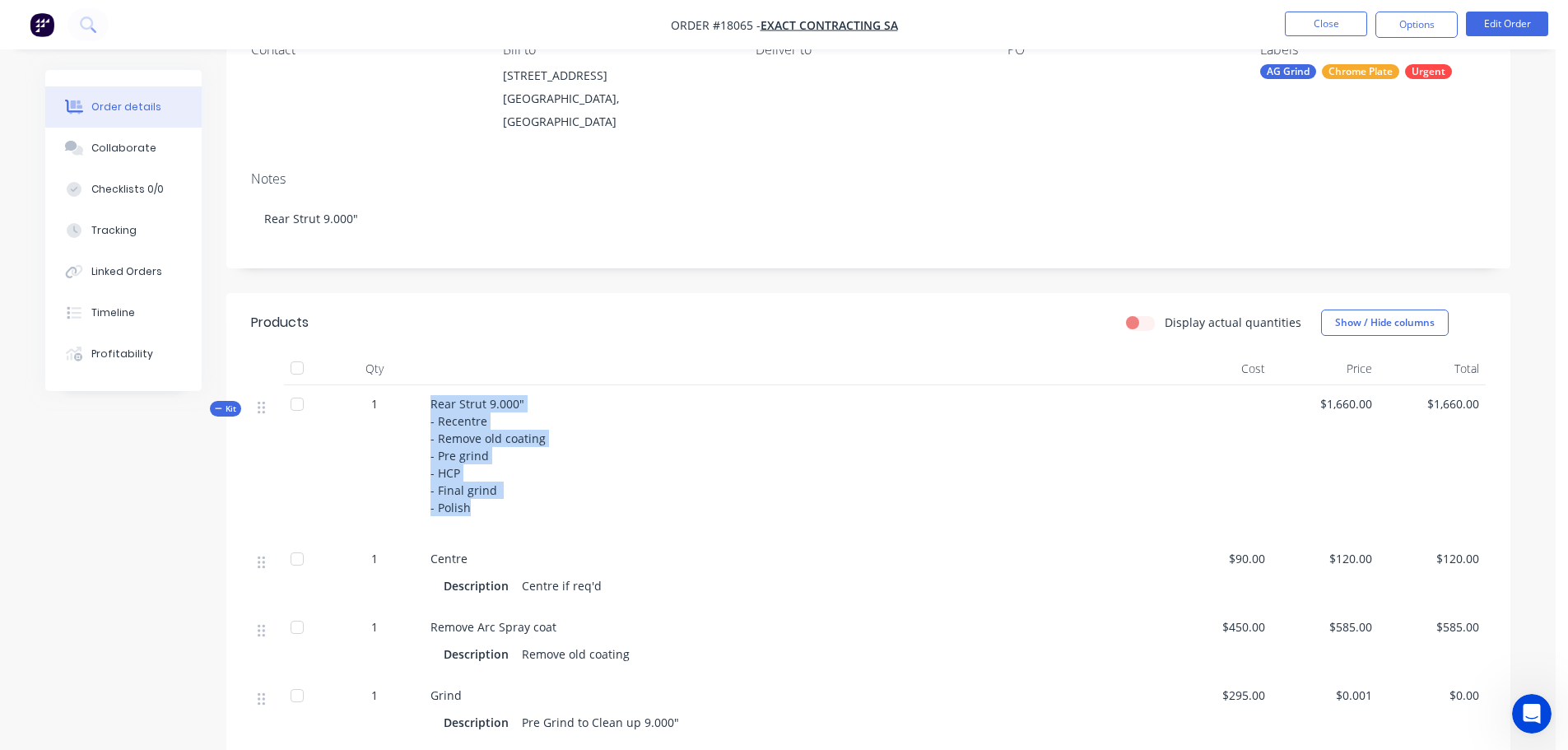
drag, startPoint x: 431, startPoint y: 385, endPoint x: 551, endPoint y: 490, distance: 159.5
click at [551, 490] on div "Rear Strut 9.000" - Recentre - Remove old coating - Pre grind - HCP - Final gri…" at bounding box center [794, 463] width 741 height 155
click at [529, 447] on div "Rear Strut 9.000" - Recentre - Remove old coating - Pre grind - HCP - Final gri…" at bounding box center [794, 463] width 741 height 155
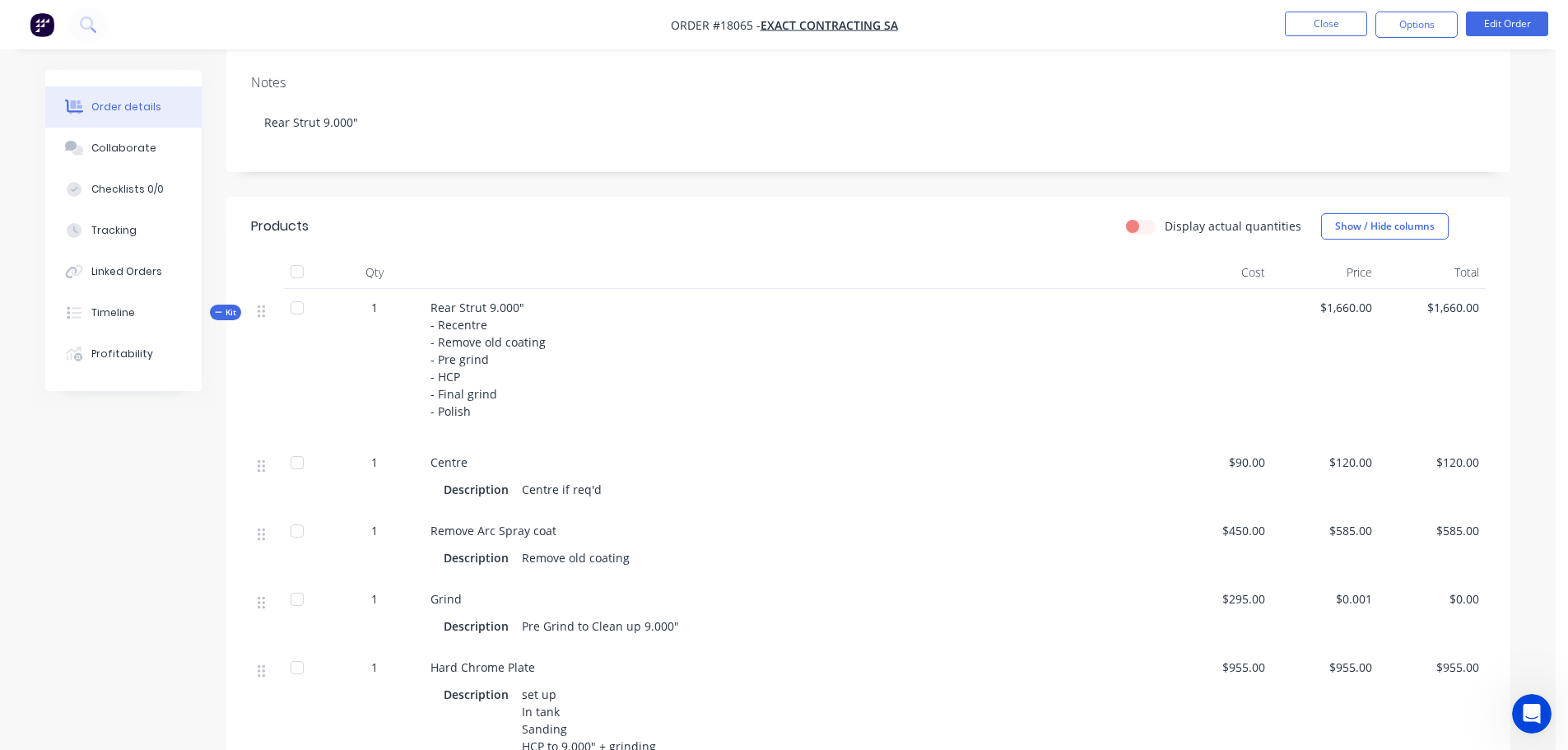
scroll to position [411, 0]
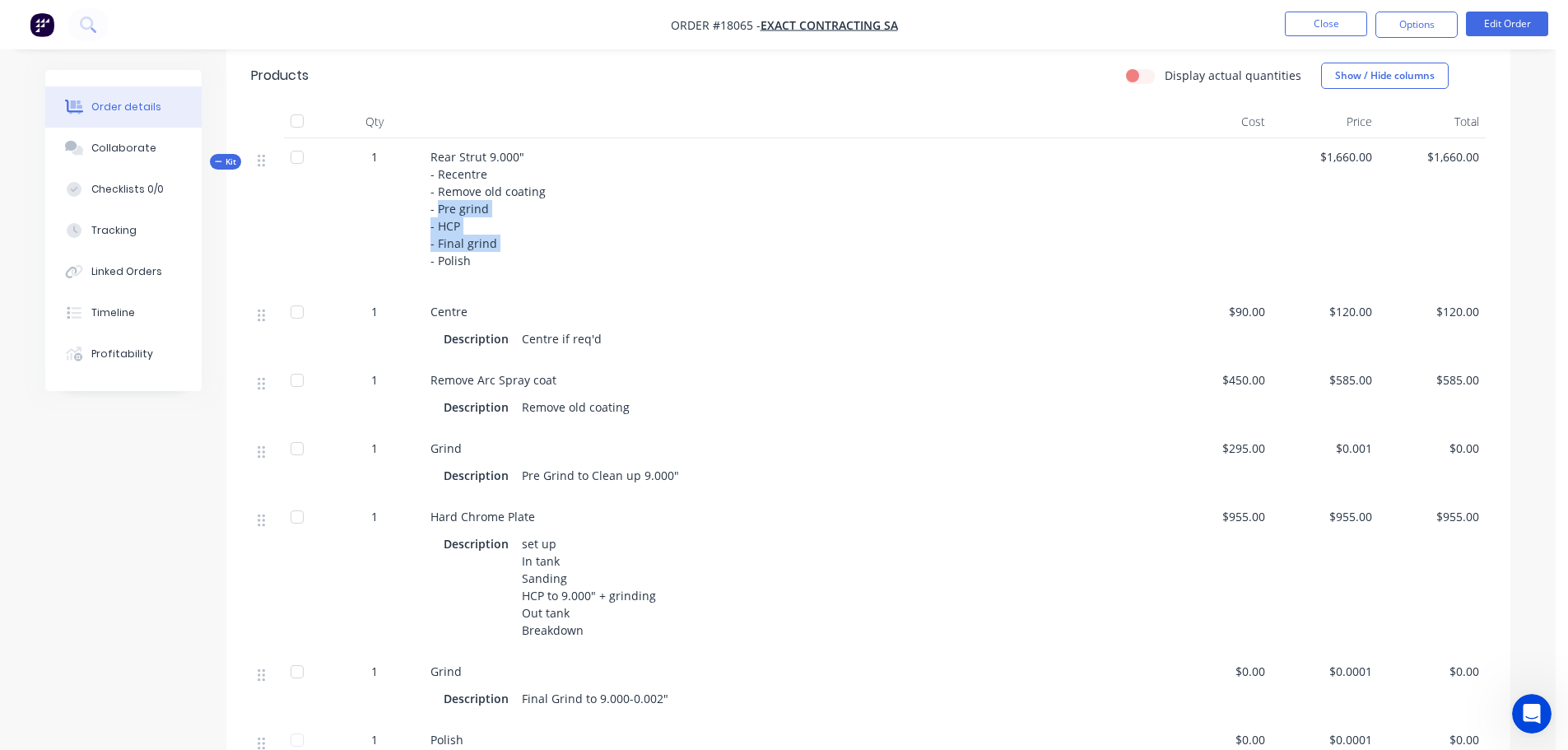
drag, startPoint x: 439, startPoint y: 191, endPoint x: 503, endPoint y: 227, distance: 73.4
click at [503, 227] on div "Rear Strut 9.000" - Recentre - Remove old coating - Pre grind - HCP - Final gri…" at bounding box center [794, 216] width 741 height 155
click at [1540, 40] on nav "Order #18065 - Exact Contracting SA Close Options Edit Order" at bounding box center [784, 24] width 1568 height 50
click at [1529, 33] on button "Edit Order" at bounding box center [1507, 23] width 82 height 24
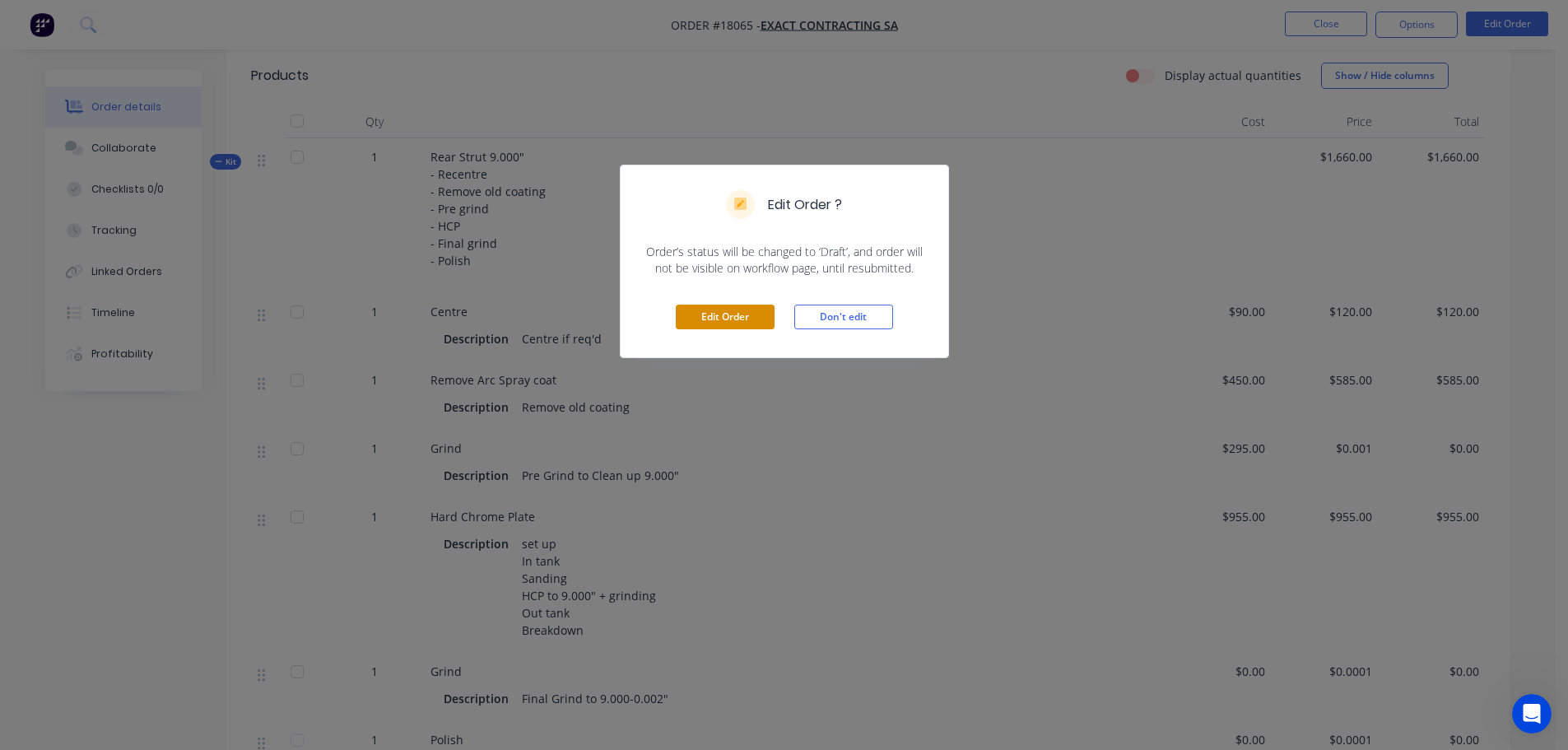
click at [769, 316] on button "Edit Order" at bounding box center [726, 316] width 99 height 24
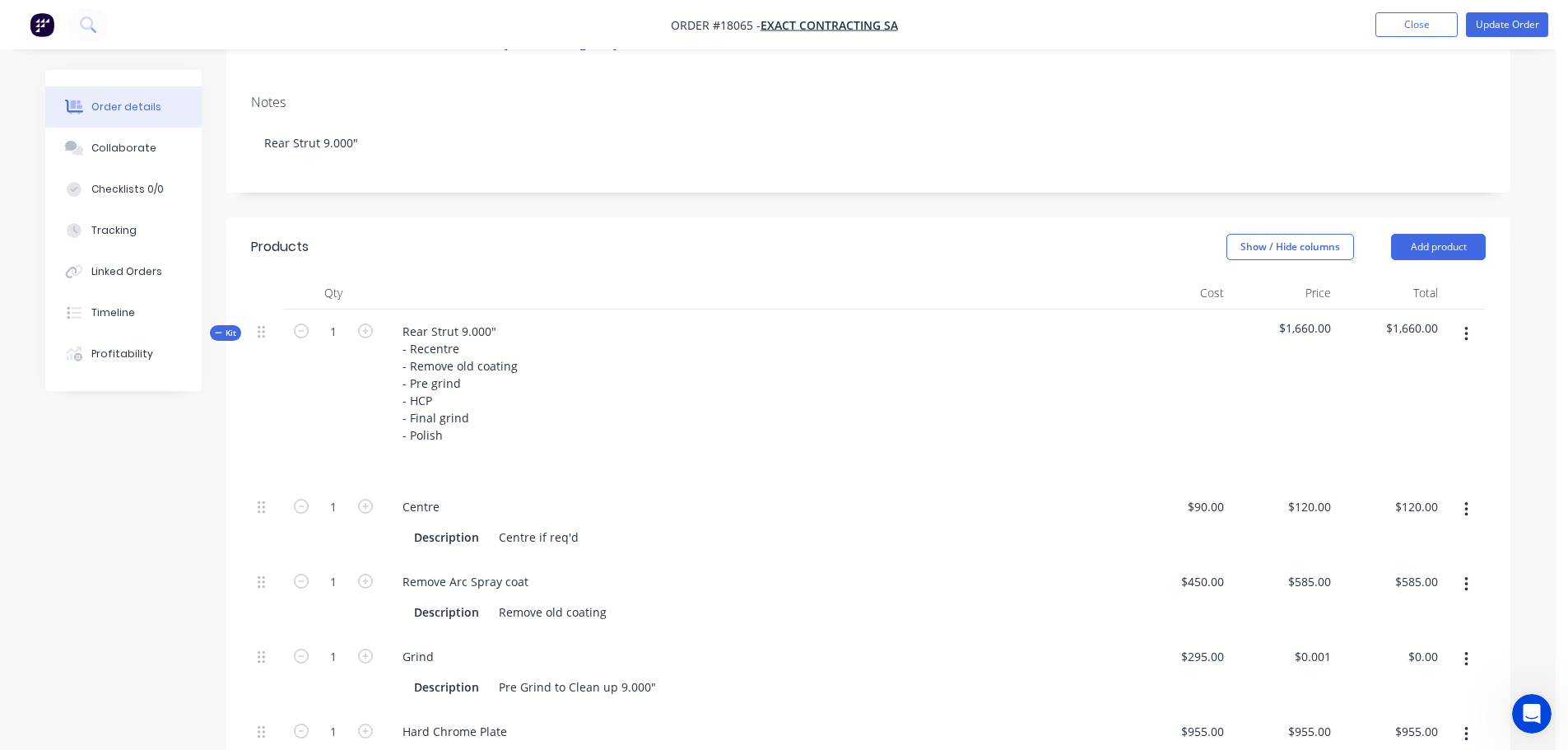
scroll to position [247, 0]
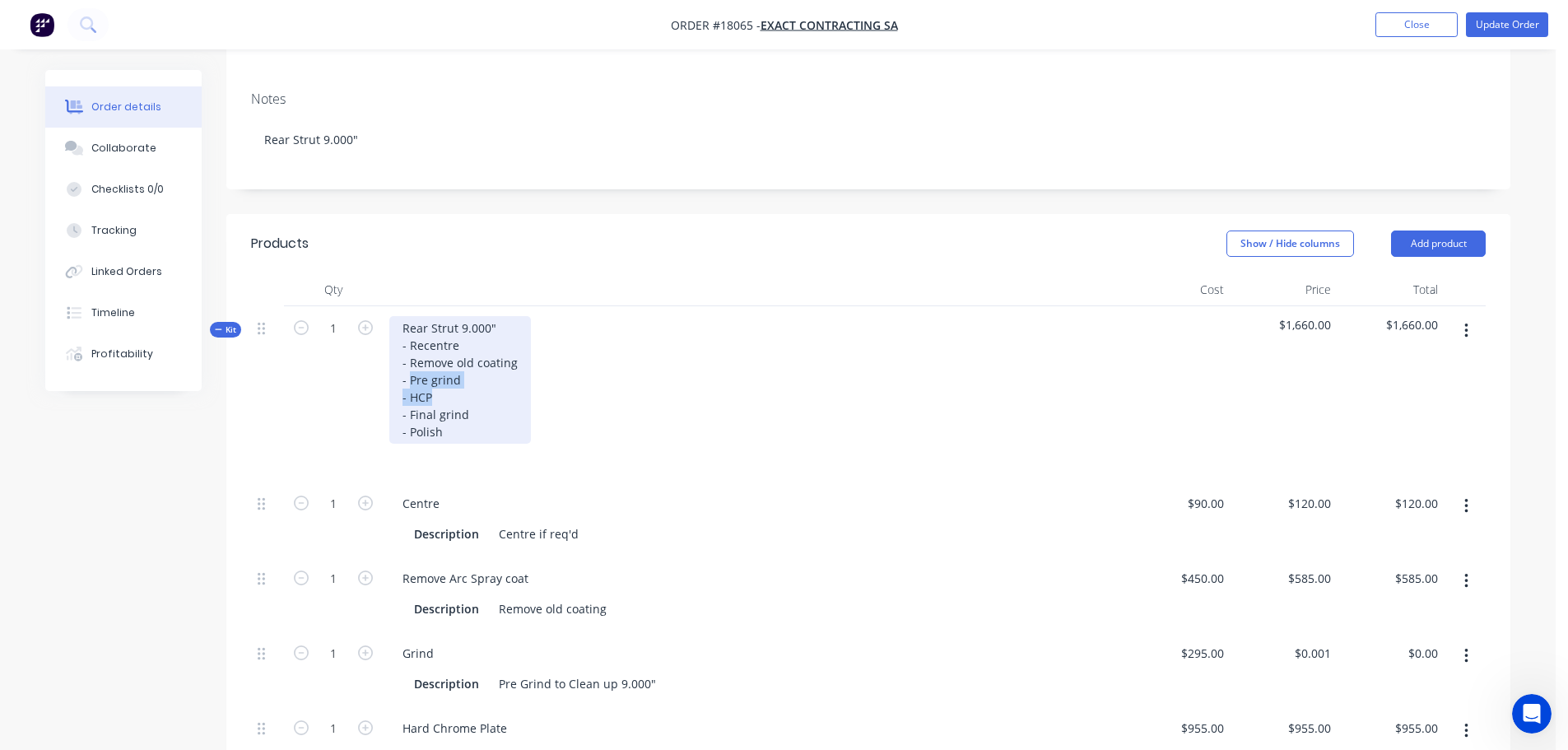
drag, startPoint x: 409, startPoint y: 371, endPoint x: 485, endPoint y: 402, distance: 82.1
click at [485, 402] on div "Rear Strut 9.000" - Recentre - Remove old coating - Pre grind - HCP - Final gri…" at bounding box center [459, 380] width 141 height 128
click at [441, 399] on div "Rear Strut 9.000" - Recentre - Remove old coating - Pre grind - HCP - Final gri…" at bounding box center [459, 380] width 141 height 128
drag, startPoint x: 410, startPoint y: 401, endPoint x: 430, endPoint y: 397, distance: 20.4
click at [430, 397] on div "Rear Strut 9.000" - Recentre - Remove old coating - Pre grind - HCP - Final gri…" at bounding box center [459, 380] width 141 height 128
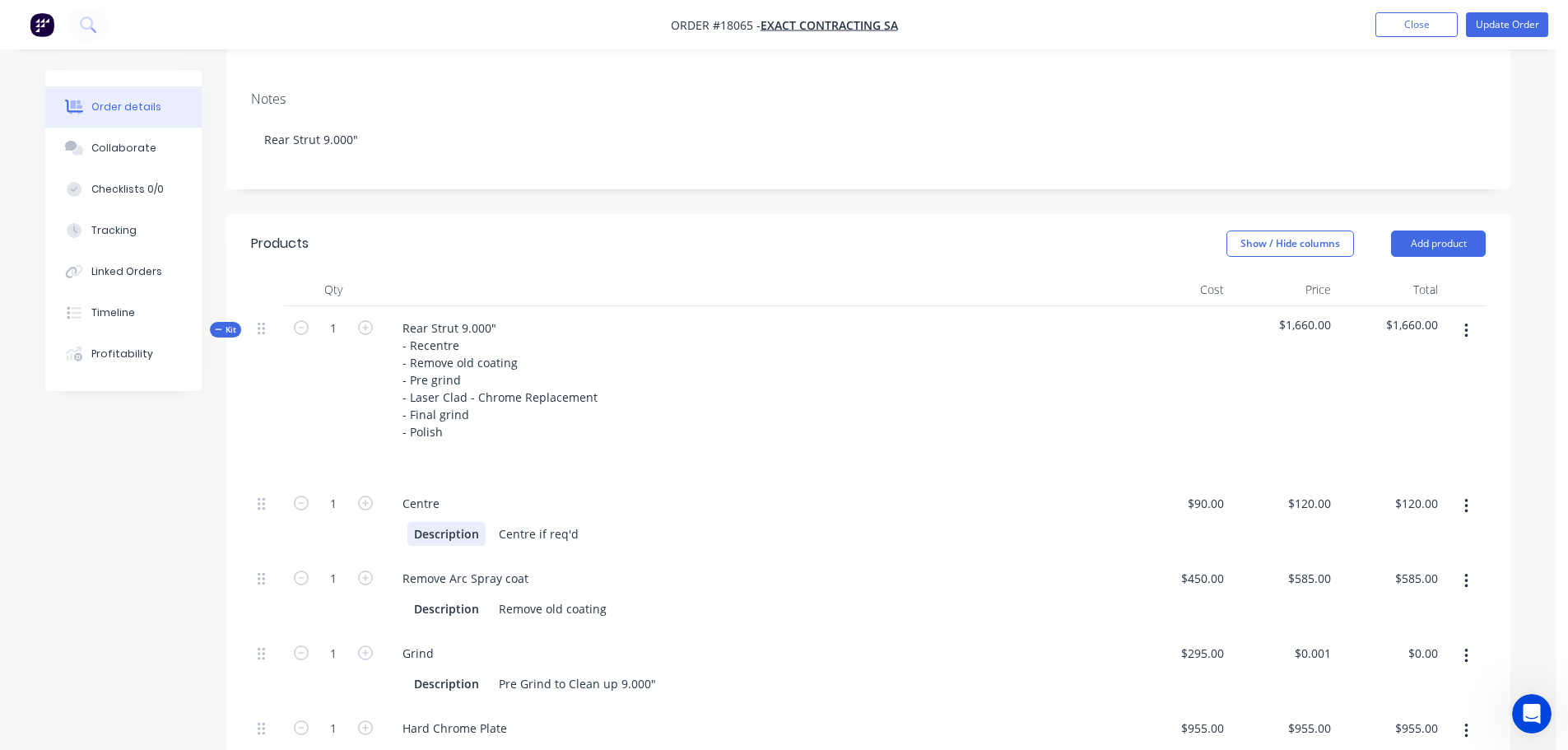
click at [456, 519] on div "Description Centre if req'd" at bounding box center [753, 532] width 728 height 27
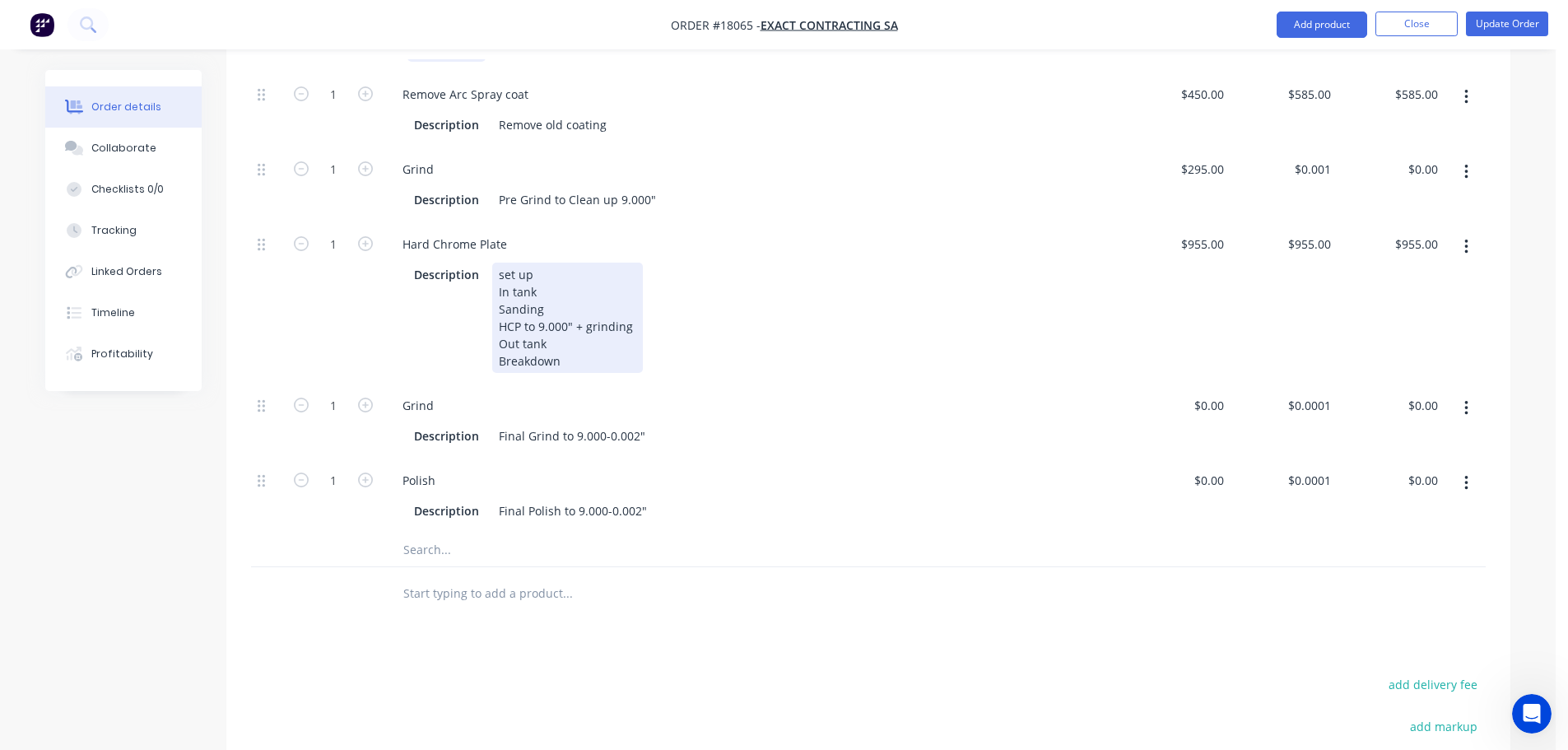
scroll to position [741, 0]
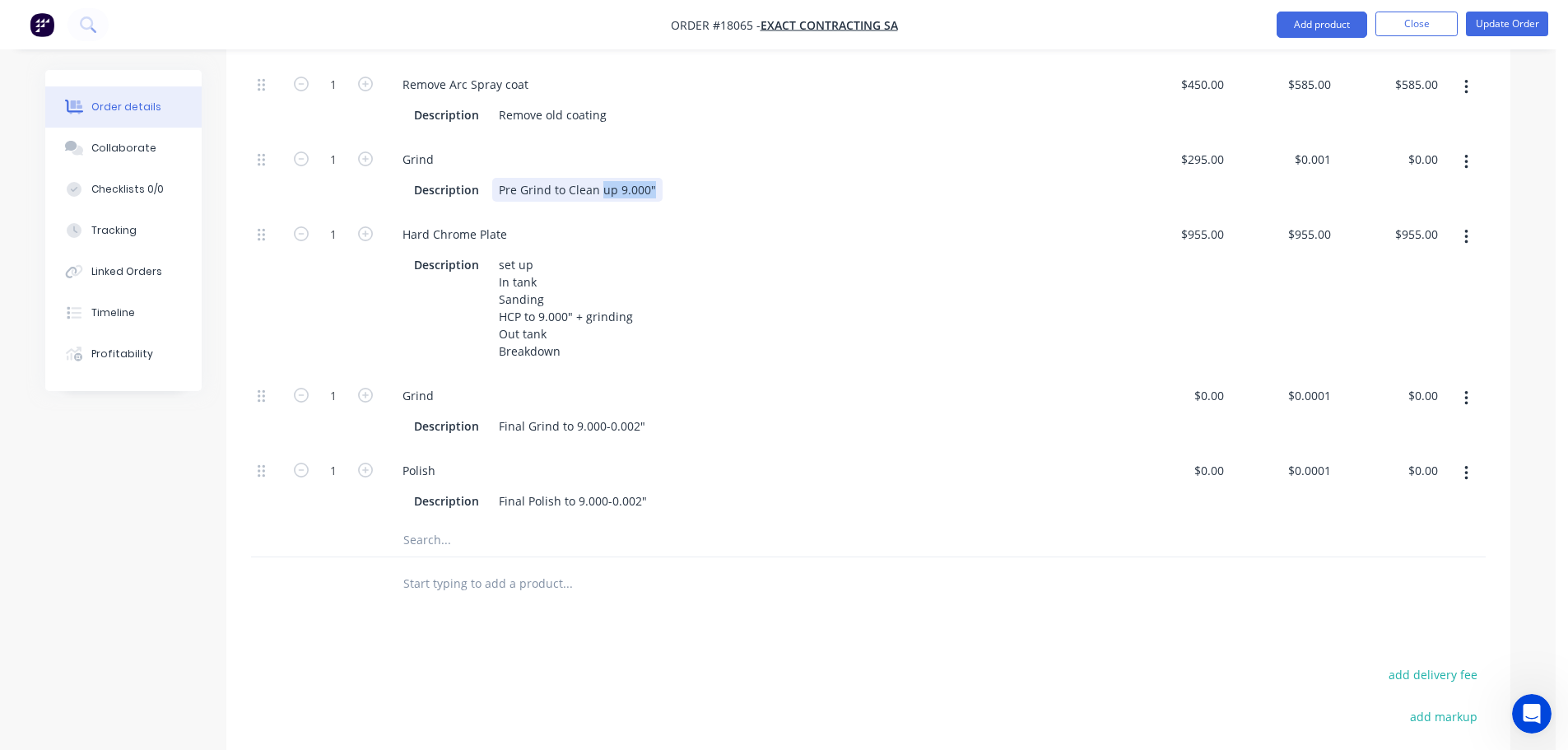
drag, startPoint x: 600, startPoint y: 189, endPoint x: 649, endPoint y: 186, distance: 49.1
click at [649, 186] on div "Pre Grind to Clean up 9.000"" at bounding box center [577, 189] width 170 height 24
drag, startPoint x: 403, startPoint y: 233, endPoint x: 505, endPoint y: 230, distance: 102.0
click at [505, 230] on div "Hard Chrome Plate" at bounding box center [454, 234] width 131 height 24
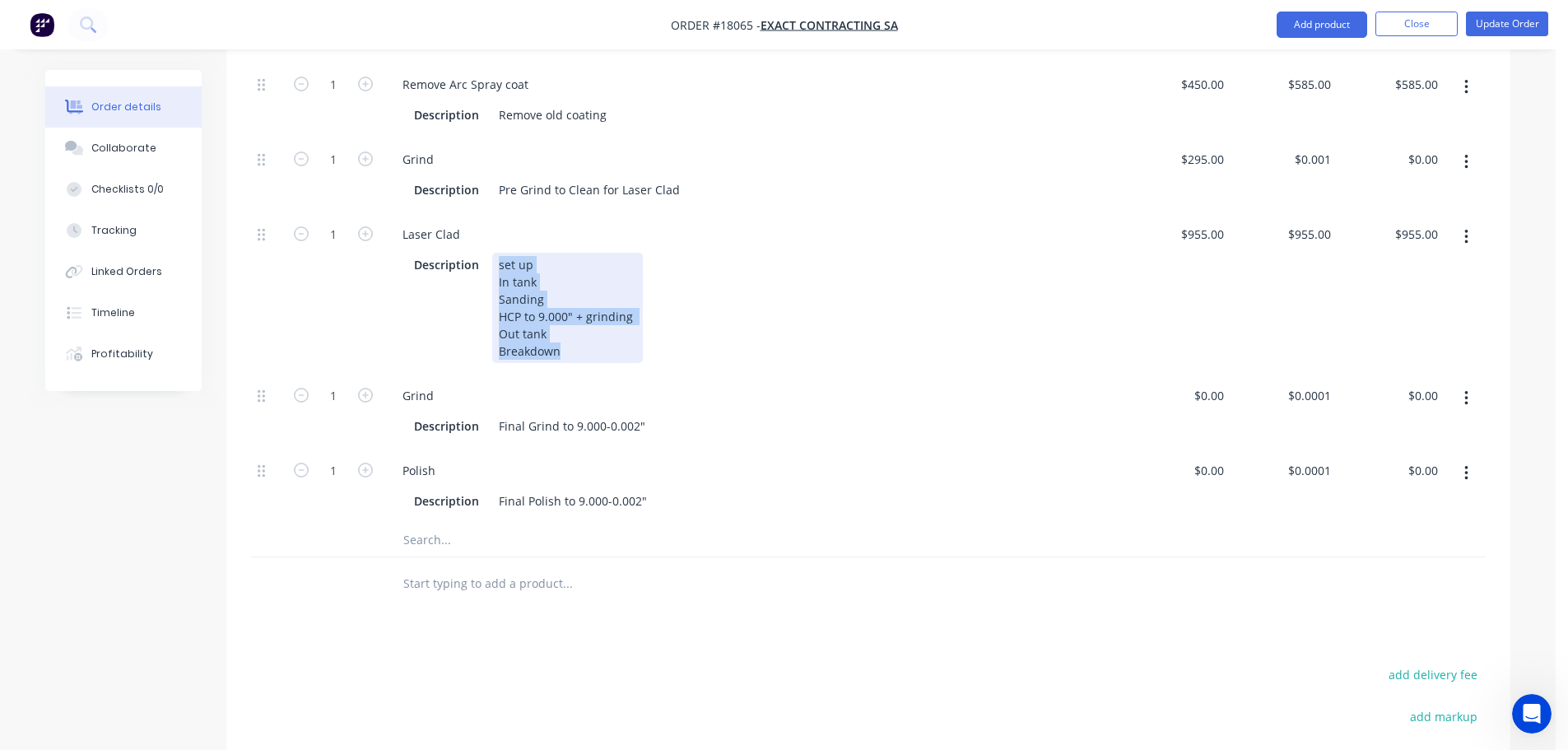
drag, startPoint x: 498, startPoint y: 262, endPoint x: 619, endPoint y: 350, distance: 149.6
click at [619, 350] on div "set up In tank Sanding HCP to 9.000" + grinding Out tank Breakdown" at bounding box center [567, 308] width 150 height 110
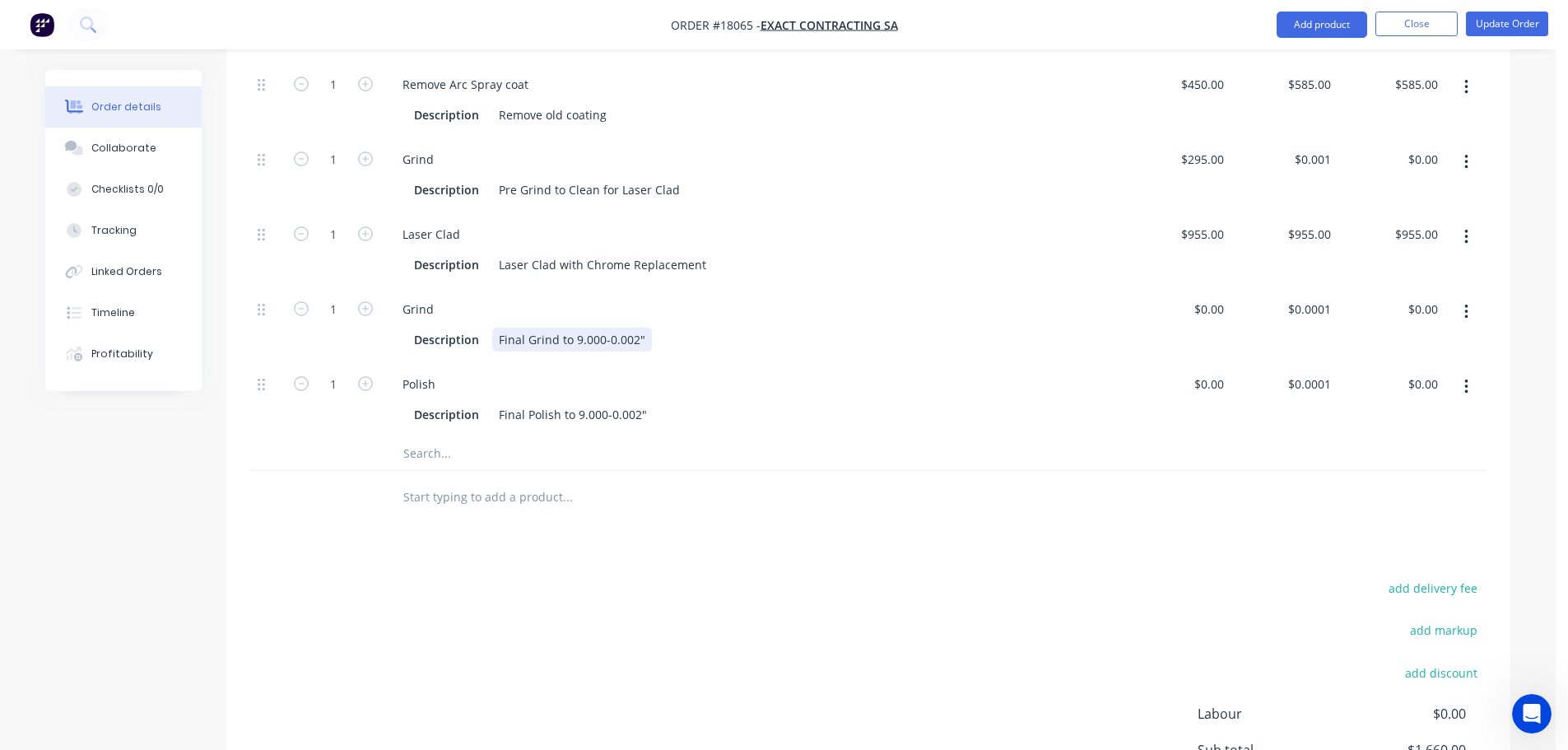
click at [518, 336] on div "Final Grind to 9.000-0.002"" at bounding box center [572, 339] width 159 height 24
drag, startPoint x: 642, startPoint y: 414, endPoint x: 682, endPoint y: 411, distance: 40.1
click at [642, 413] on div "Final Polish to 9.000-0.002"" at bounding box center [573, 414] width 161 height 24
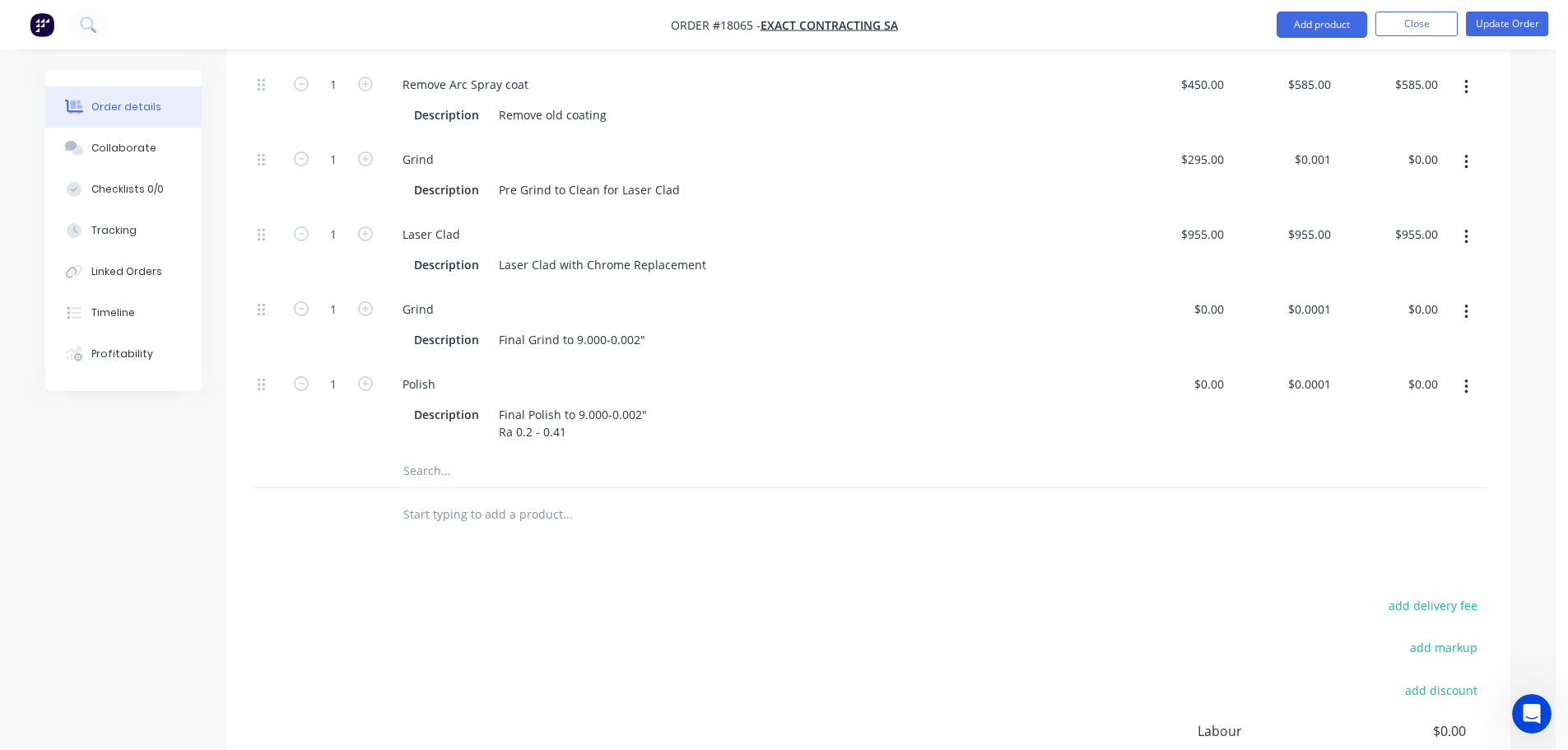
click at [529, 623] on div "add delivery fee add markup add discount Labour $0.00 Sub total $1,660.00 Margi…" at bounding box center [868, 753] width 1235 height 318
click at [1525, 14] on button "Update Order" at bounding box center [1507, 23] width 82 height 24
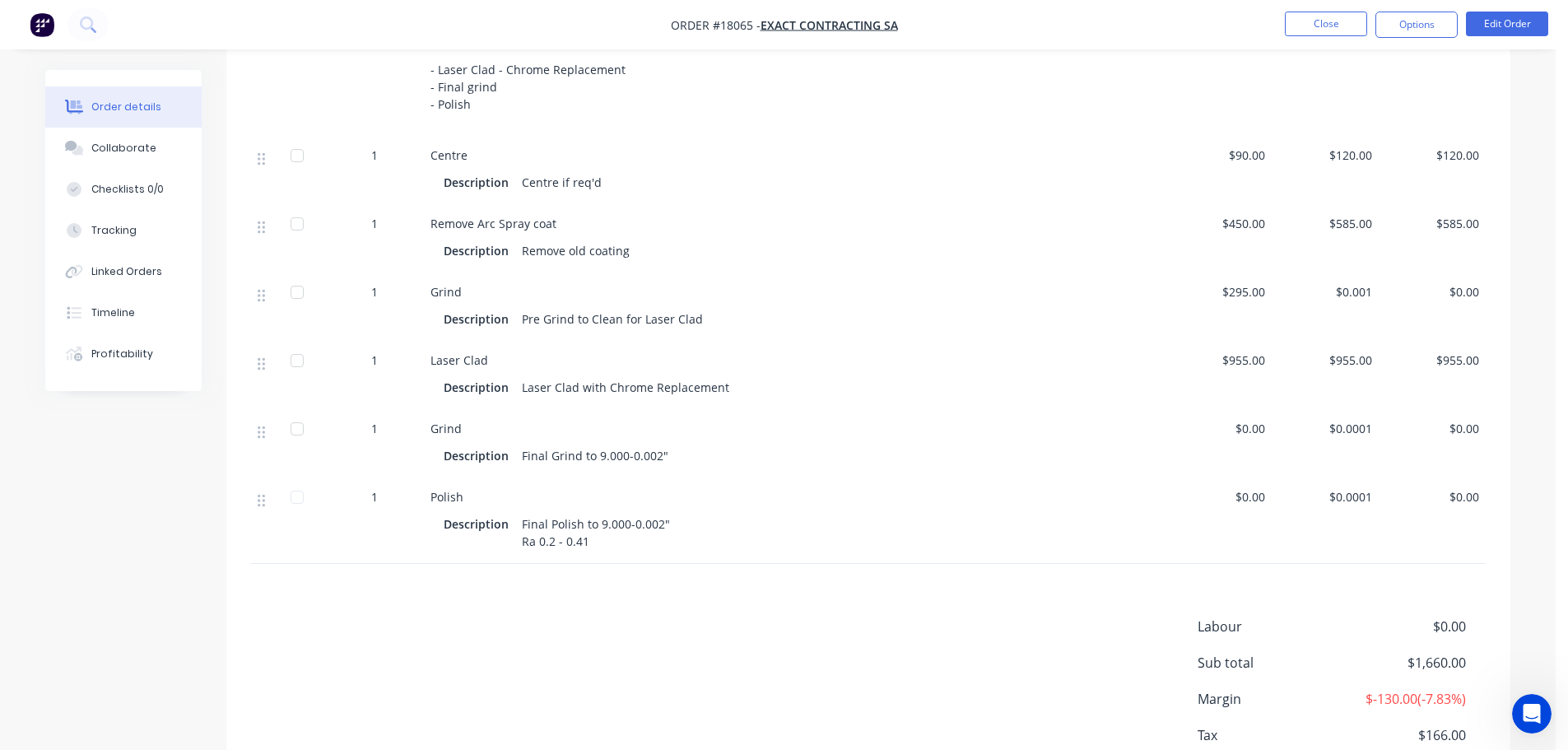
scroll to position [576, 0]
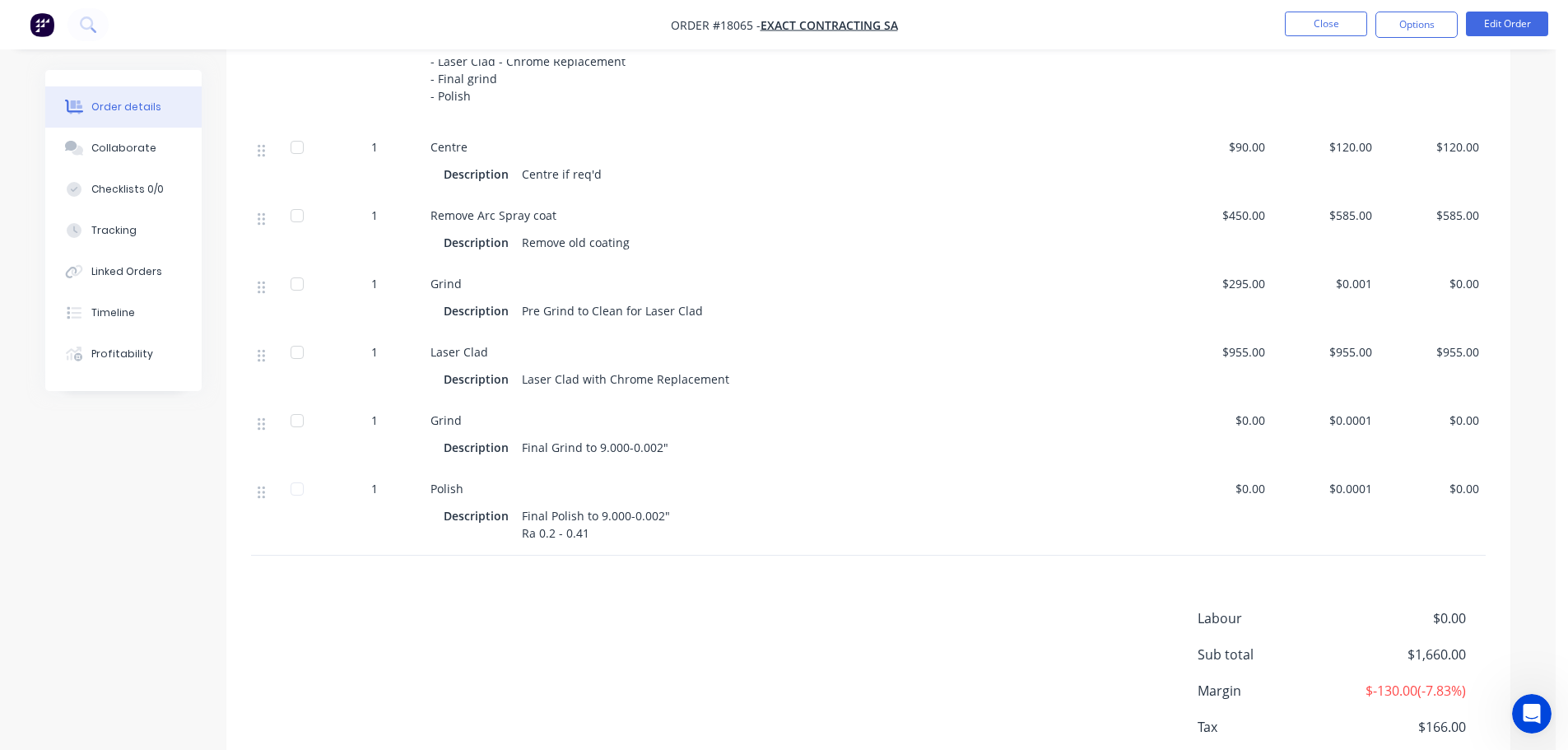
click at [1500, 36] on li "Edit Order" at bounding box center [1507, 24] width 82 height 26
click at [1500, 30] on button "Edit Order" at bounding box center [1507, 23] width 82 height 24
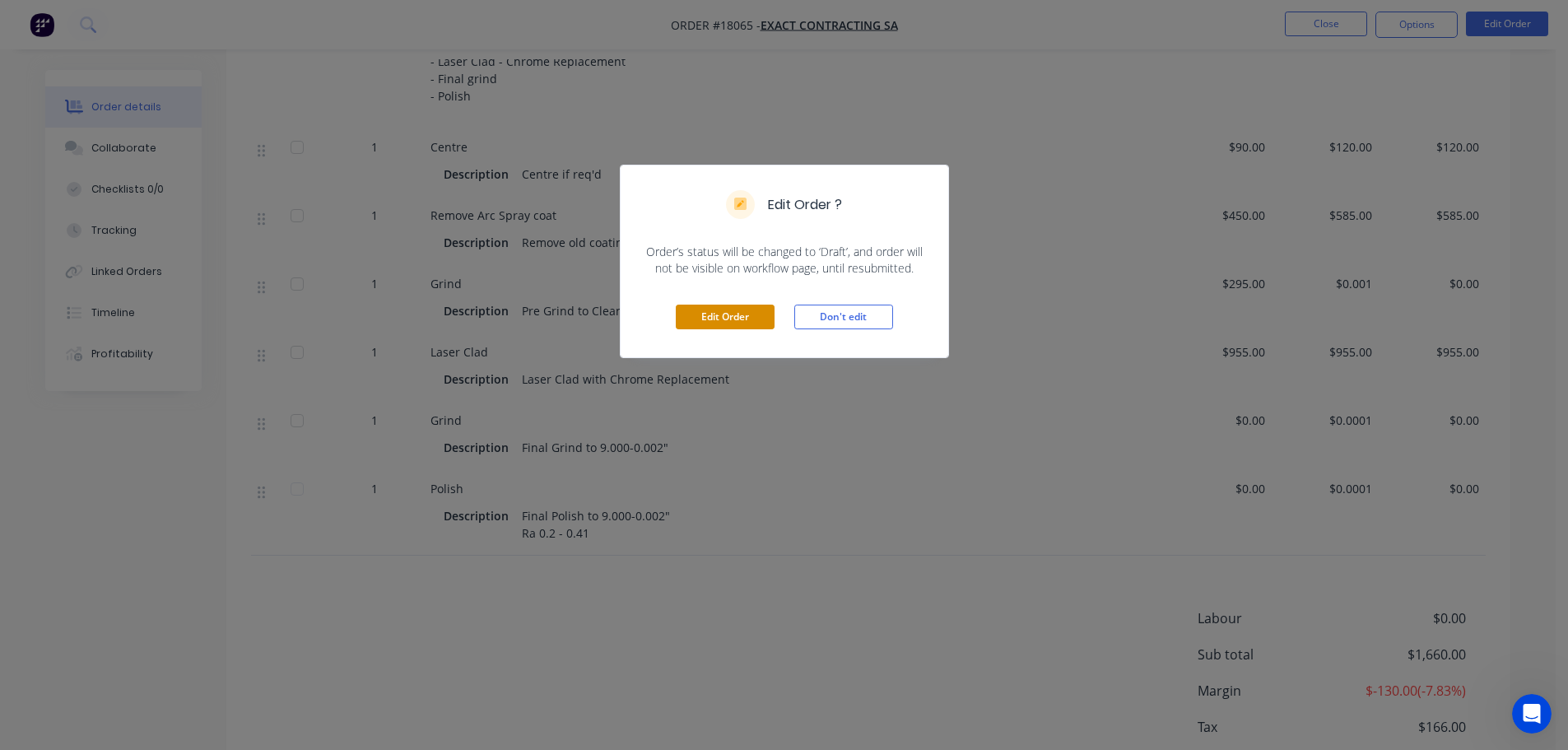
click at [724, 310] on button "Edit Order" at bounding box center [726, 316] width 99 height 24
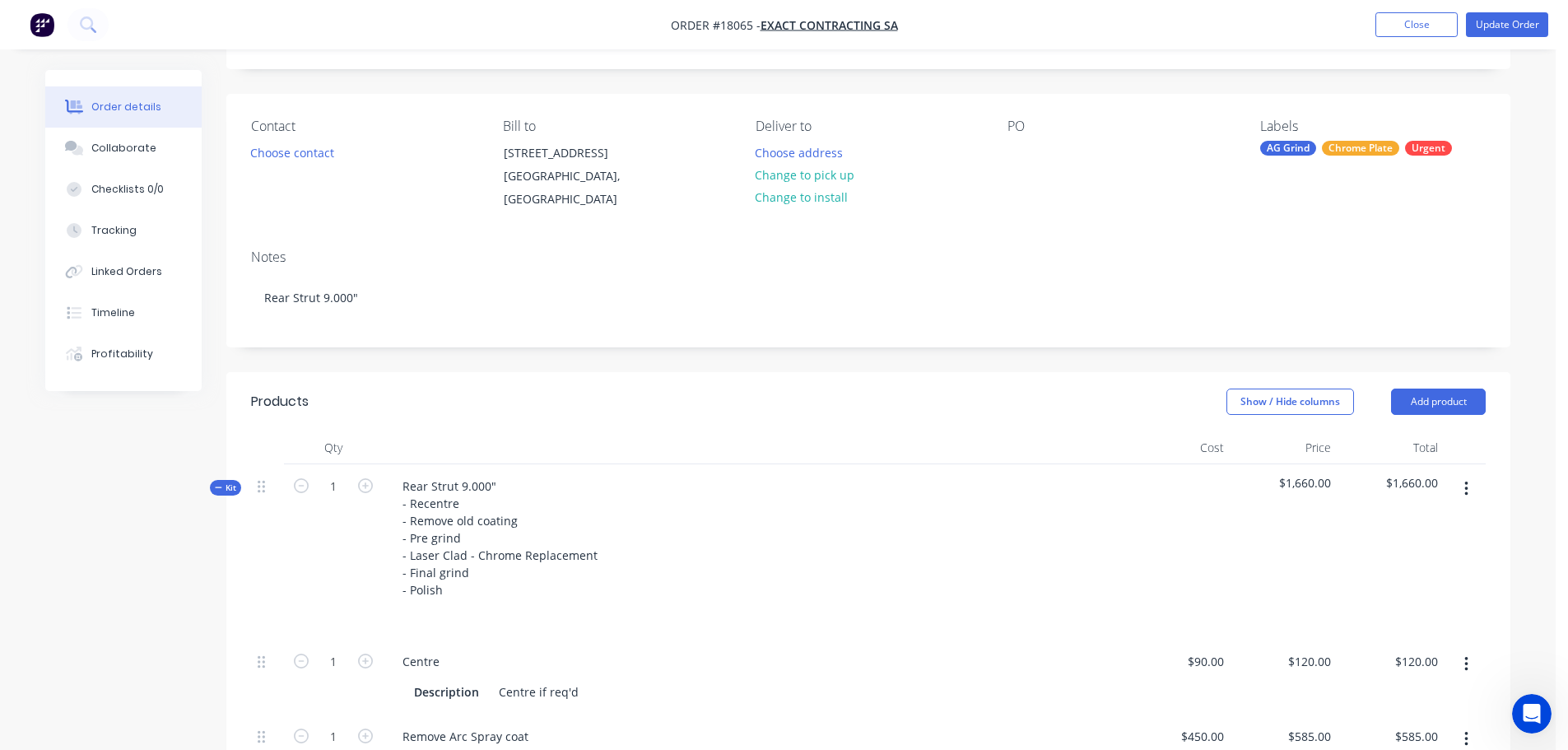
scroll to position [411, 0]
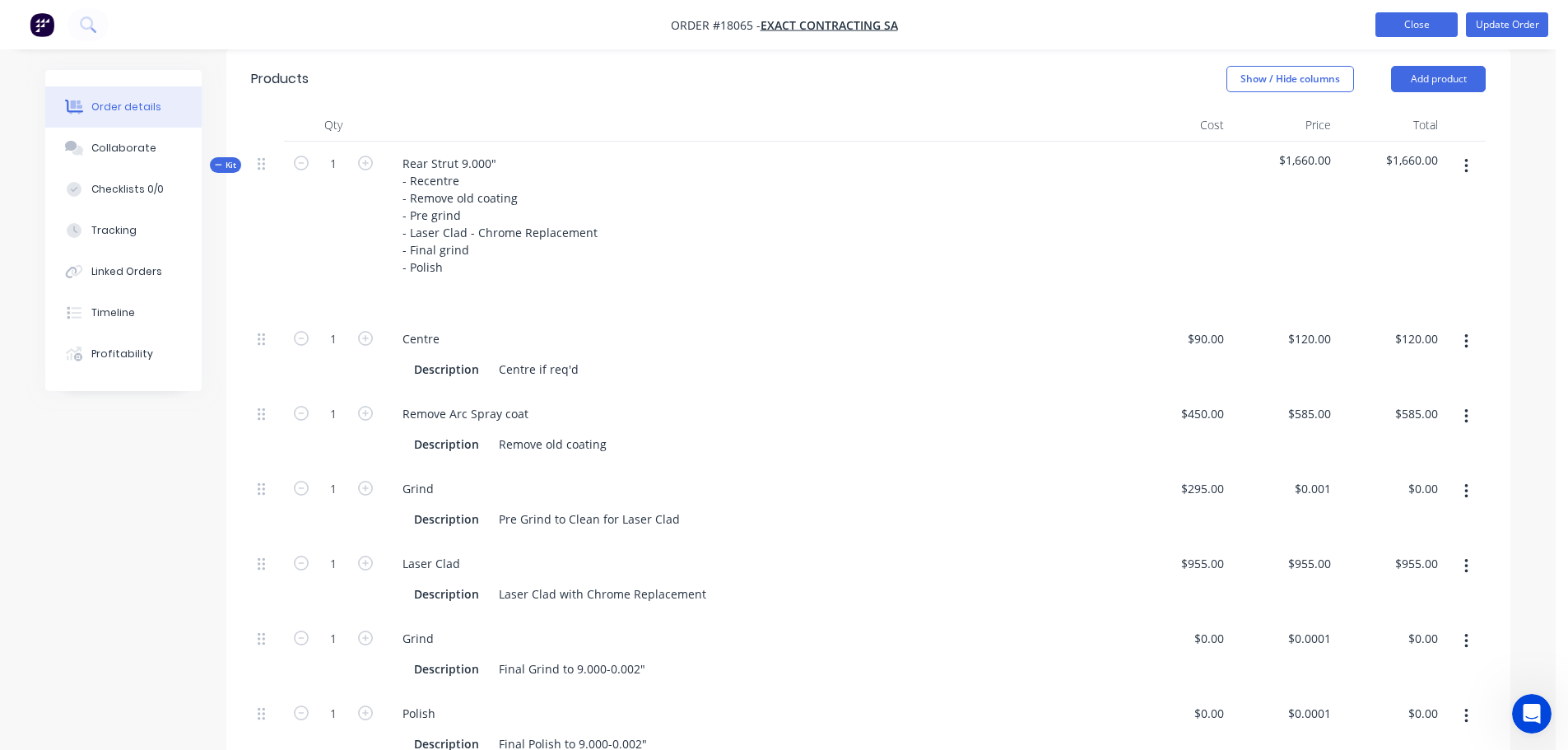
click at [1419, 26] on button "Close" at bounding box center [1417, 24] width 82 height 24
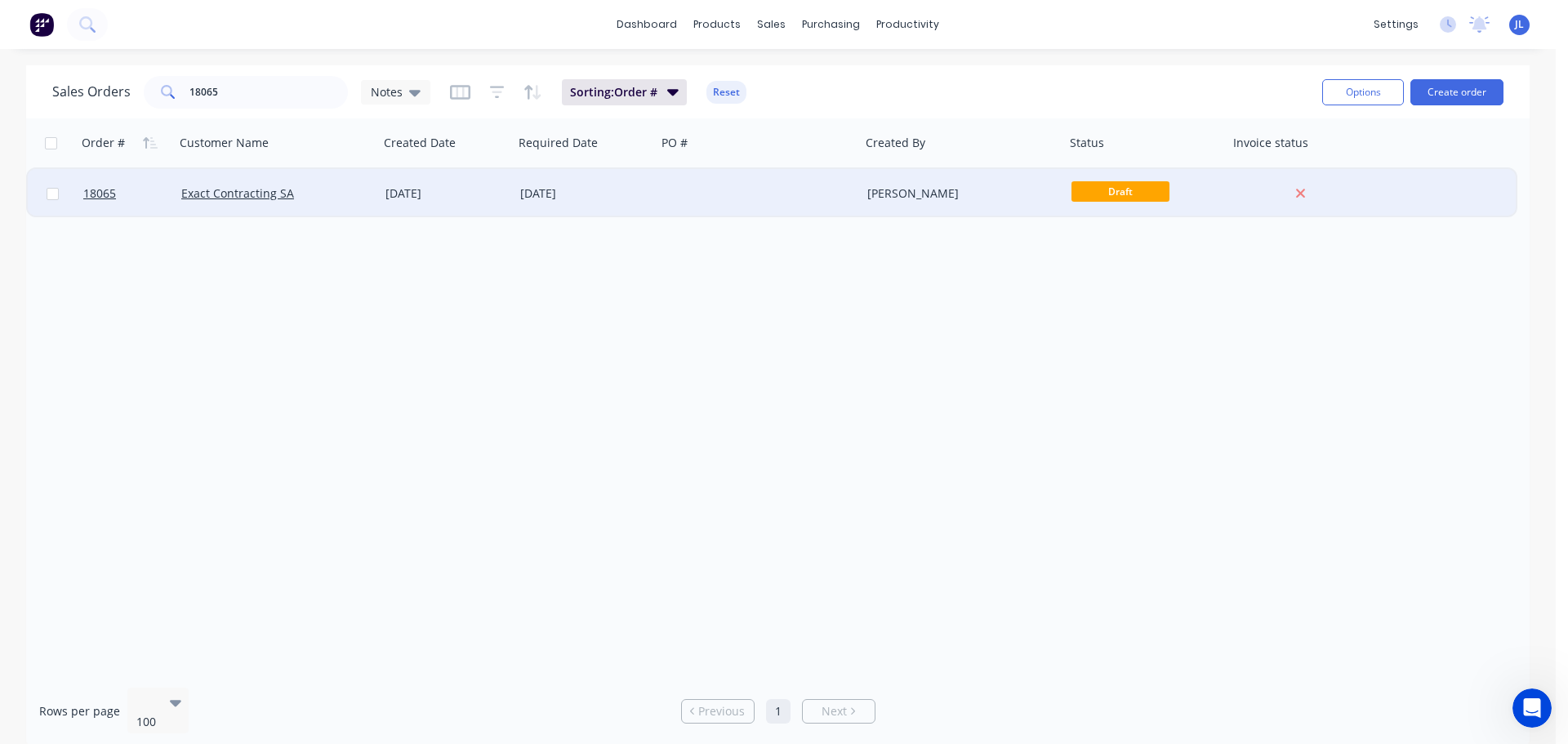
click at [725, 189] on div at bounding box center [759, 193] width 205 height 49
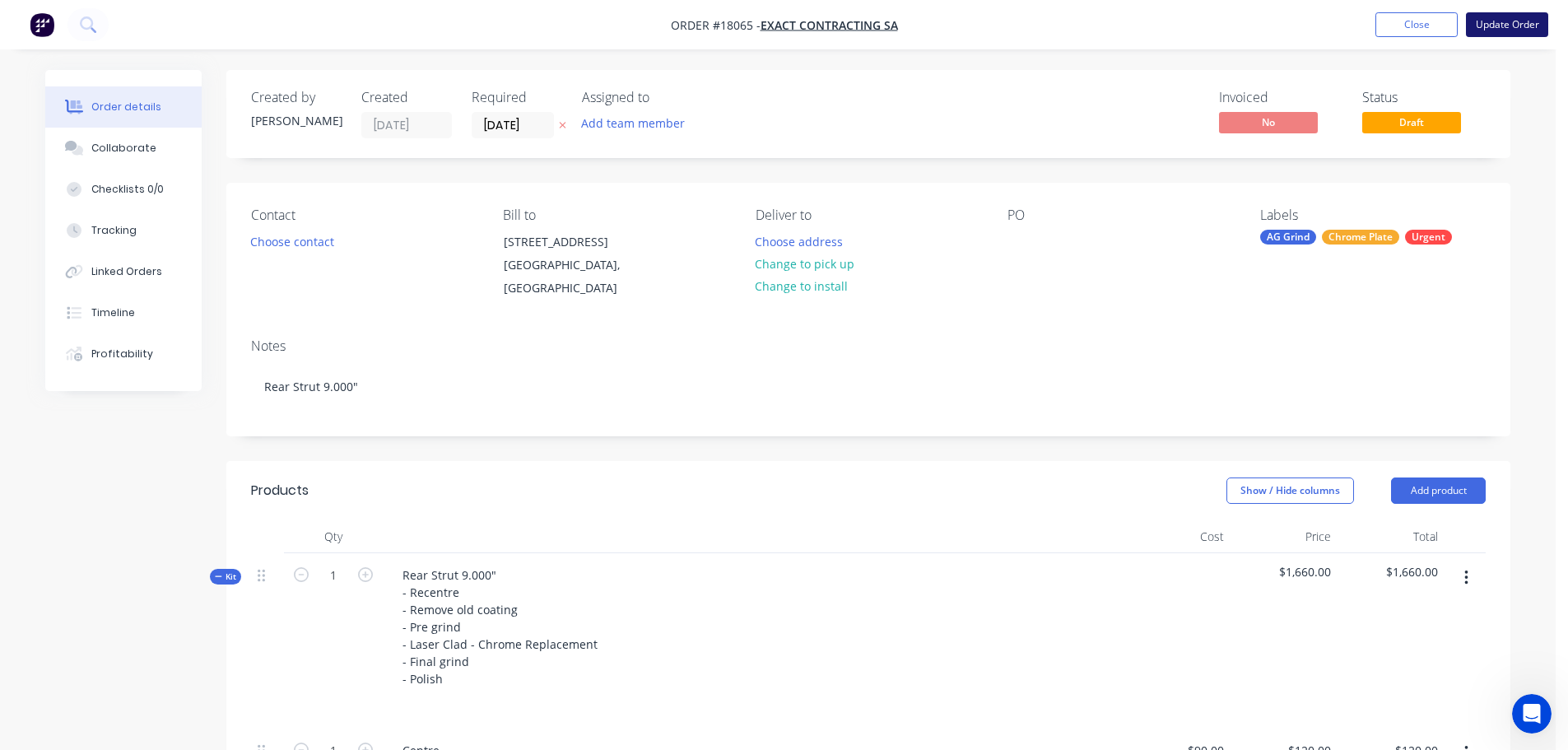
click at [1495, 29] on button "Update Order" at bounding box center [1507, 24] width 82 height 24
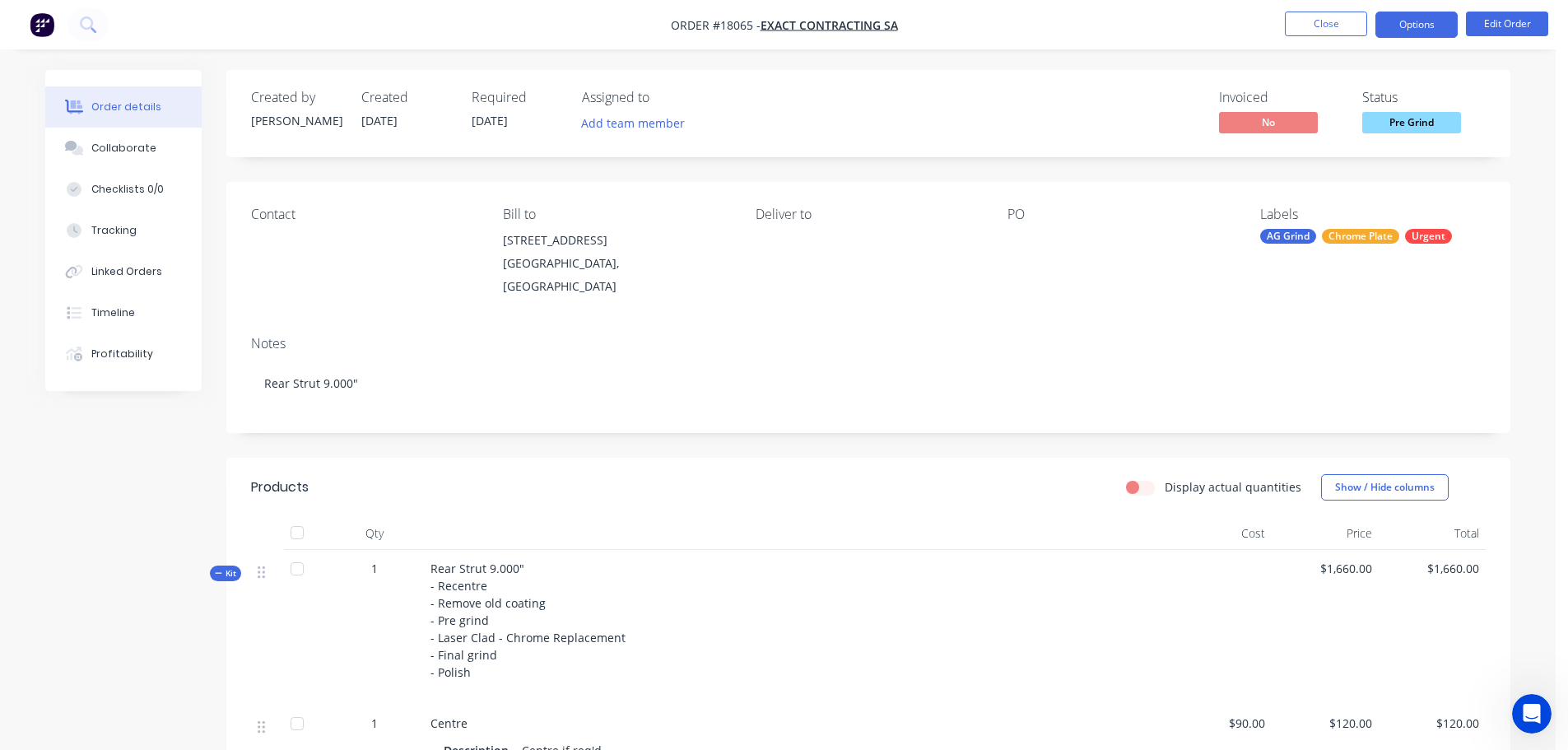
click at [1418, 26] on button "Options" at bounding box center [1417, 24] width 82 height 26
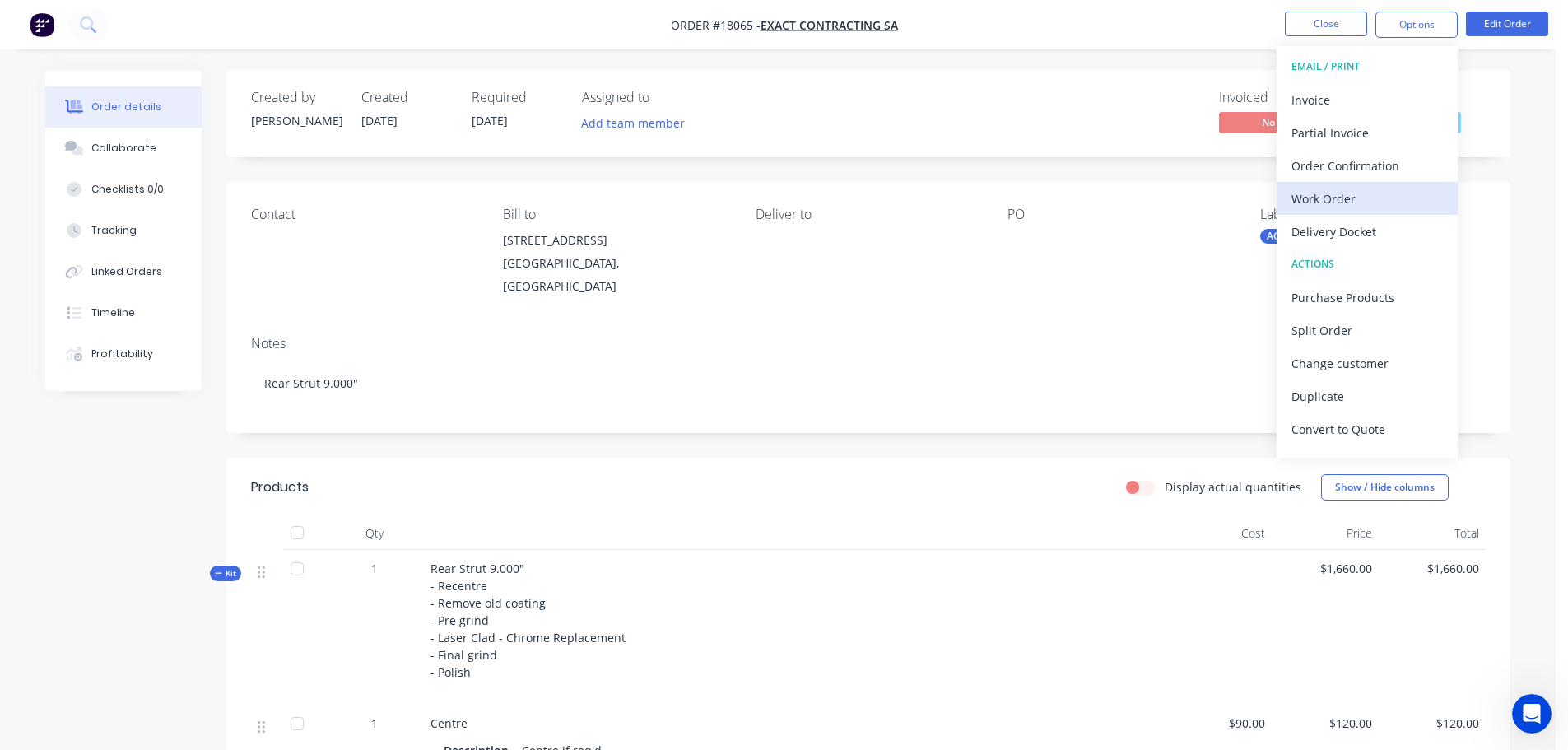
click at [1351, 200] on div "Work Order" at bounding box center [1367, 199] width 151 height 24
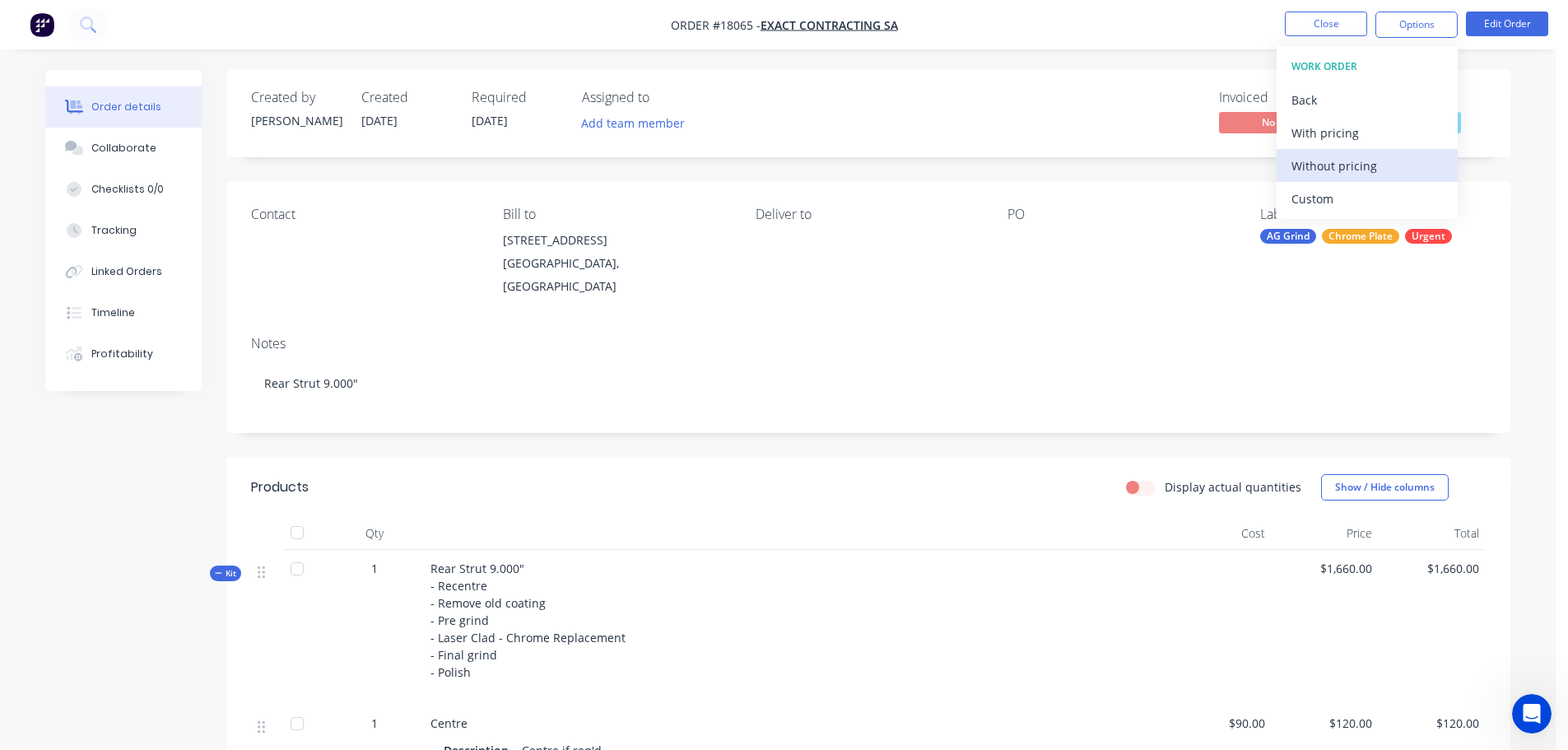
click at [1343, 162] on div "Without pricing" at bounding box center [1367, 166] width 151 height 24
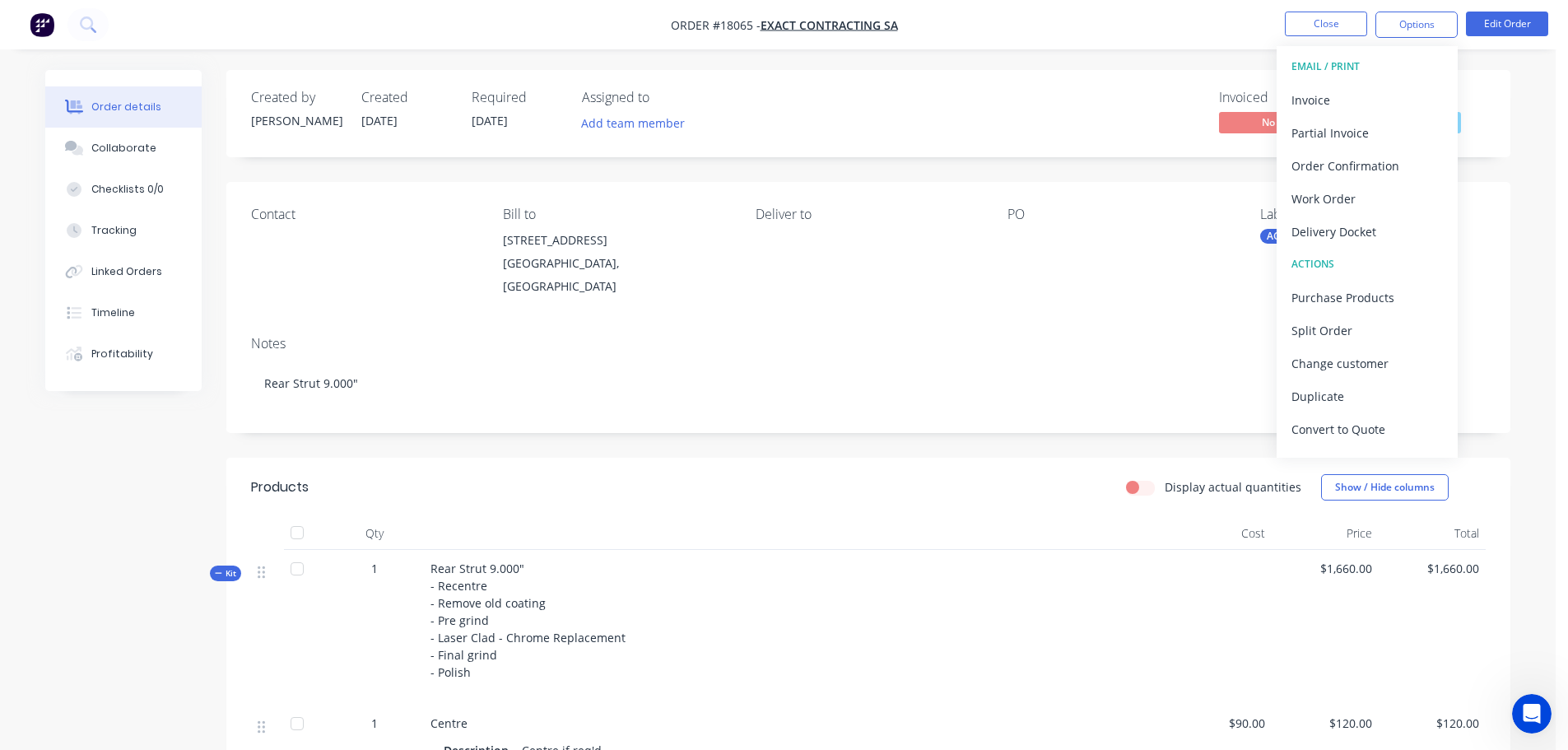
drag, startPoint x: 864, startPoint y: 578, endPoint x: 893, endPoint y: 574, distance: 29.3
click at [864, 578] on div "Rear Strut 9.000" - Recentre - Remove old coating - Pre grind - Laser Clad - Ch…" at bounding box center [794, 628] width 741 height 155
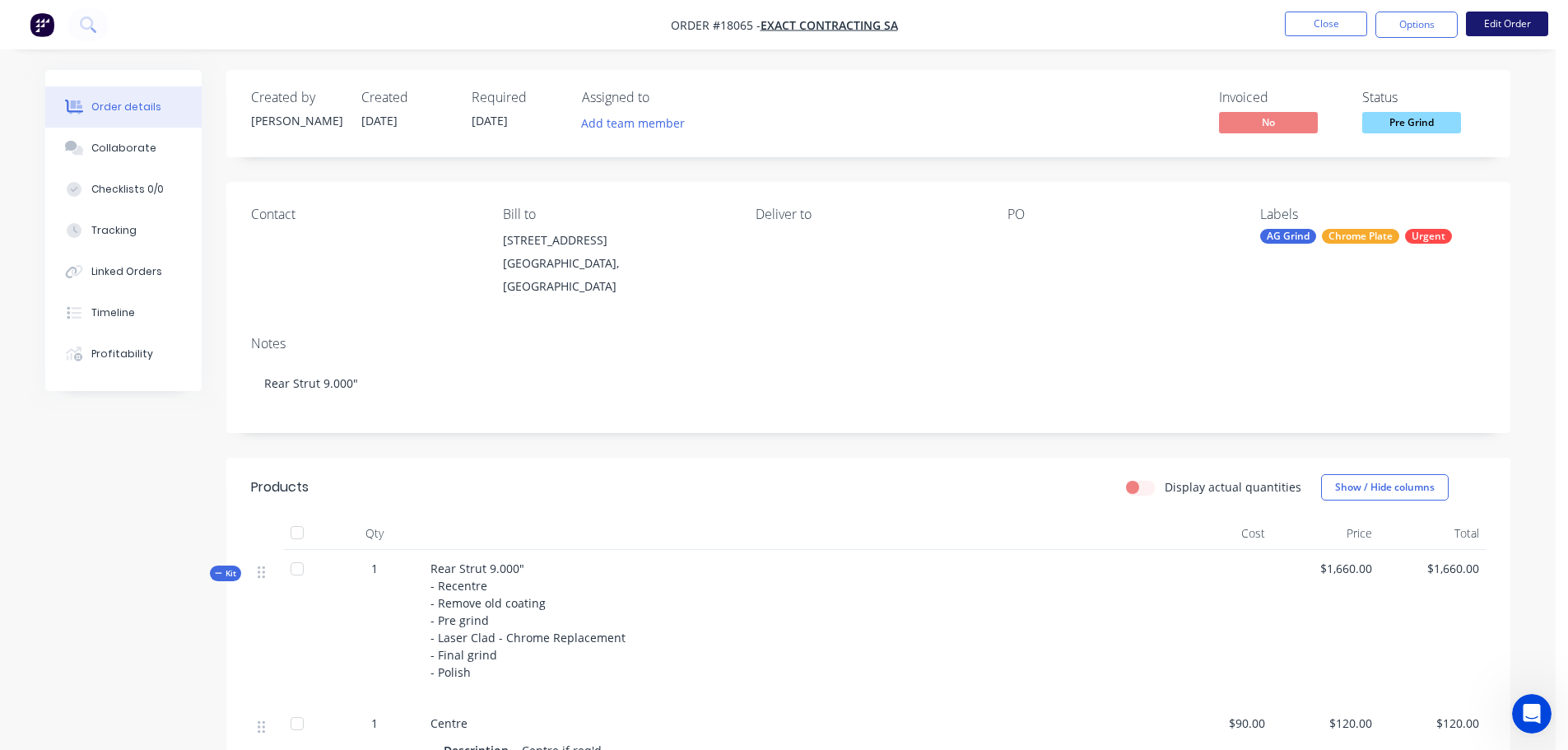
click at [1491, 32] on button "Edit Order" at bounding box center [1507, 23] width 82 height 24
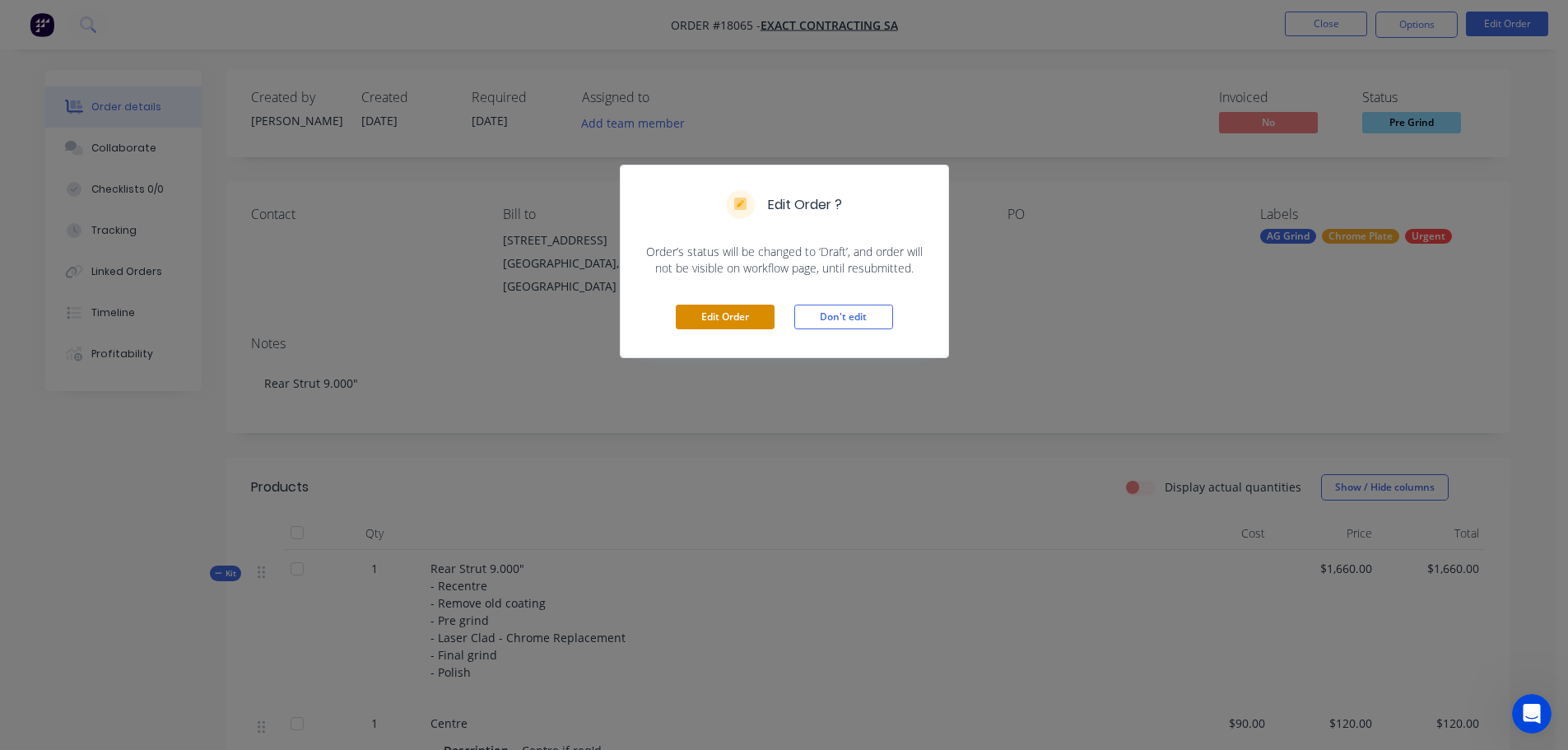
click at [709, 325] on button "Edit Order" at bounding box center [726, 316] width 99 height 24
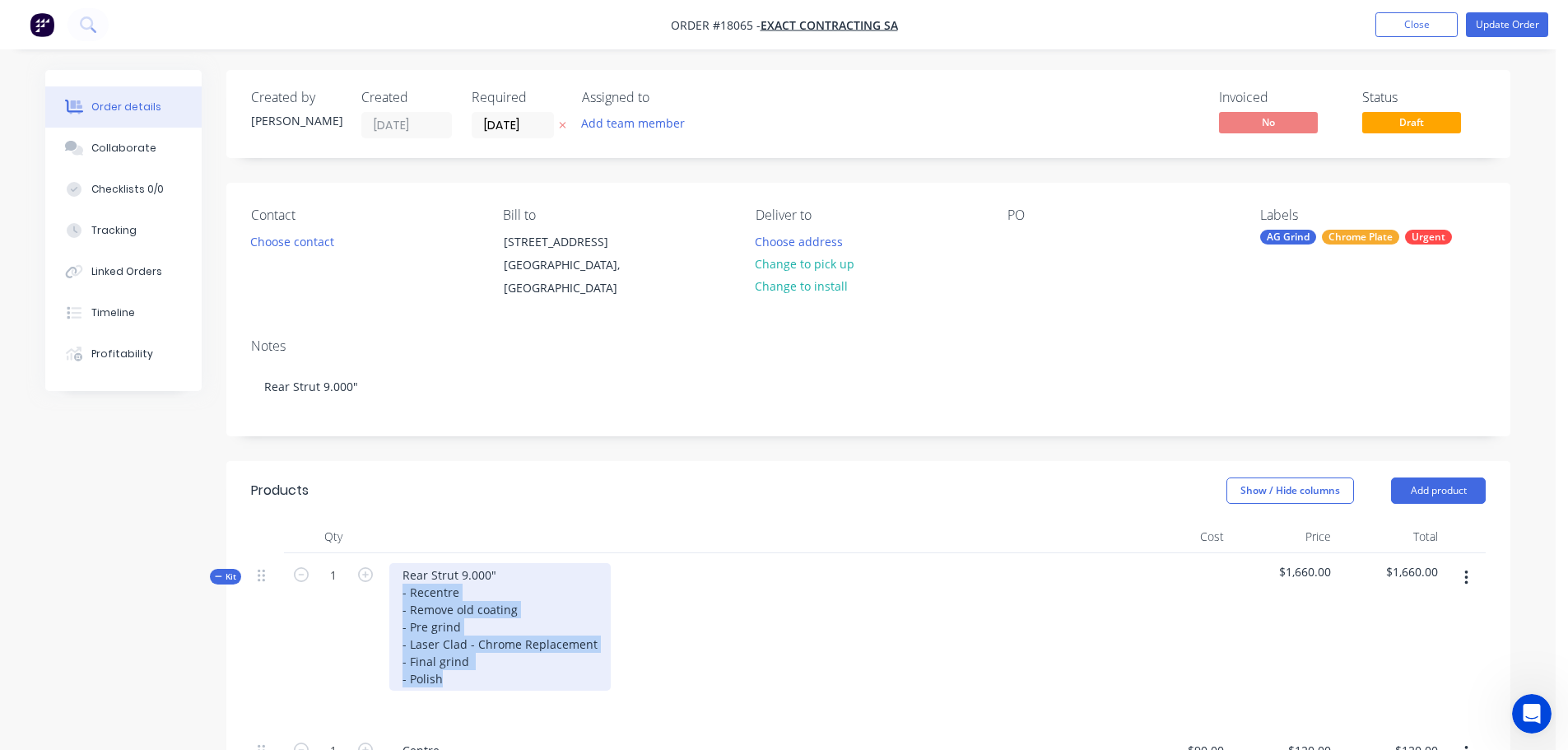
drag, startPoint x: 400, startPoint y: 588, endPoint x: 550, endPoint y: 695, distance: 184.3
click at [550, 695] on div "Rear Strut 9.000" - Recentre - Remove old coating - Pre grind - Laser Clad - Ch…" at bounding box center [753, 640] width 741 height 176
copy div "- Recentre - Remove old coating - Pre grind - Laser Clad - Chrome Replacement -…"
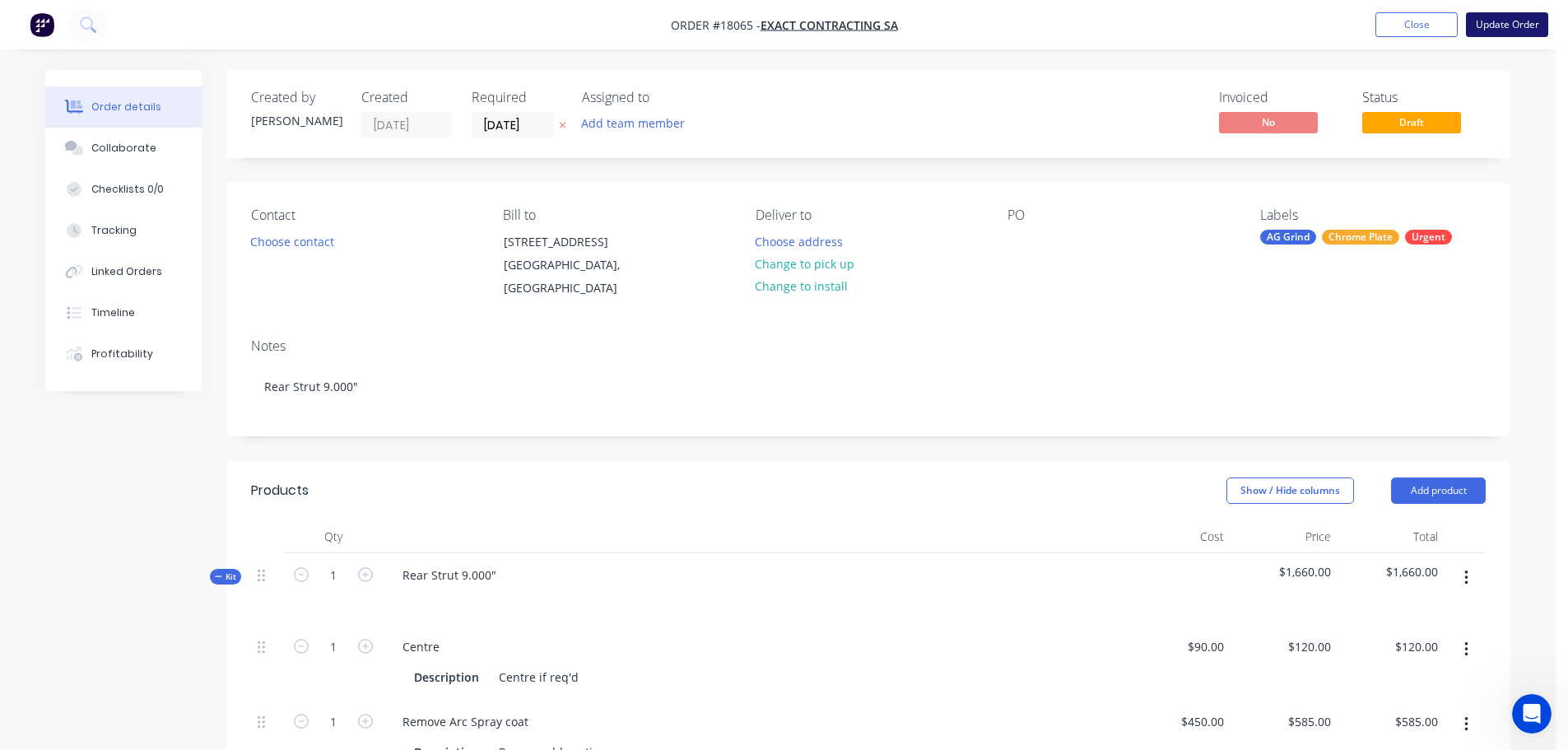
click at [1491, 17] on button "Update Order" at bounding box center [1507, 24] width 82 height 24
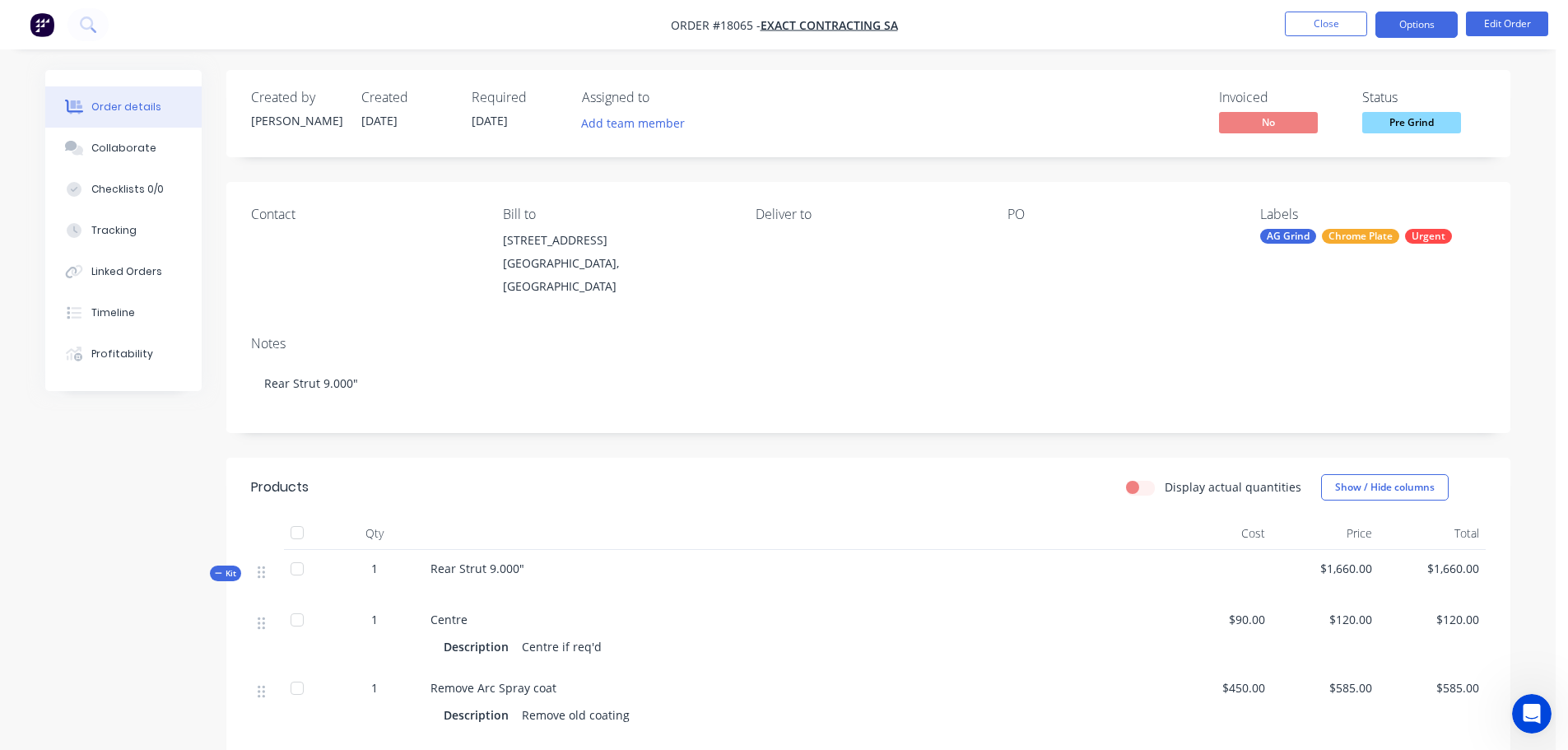
click at [1408, 24] on button "Options" at bounding box center [1417, 24] width 82 height 26
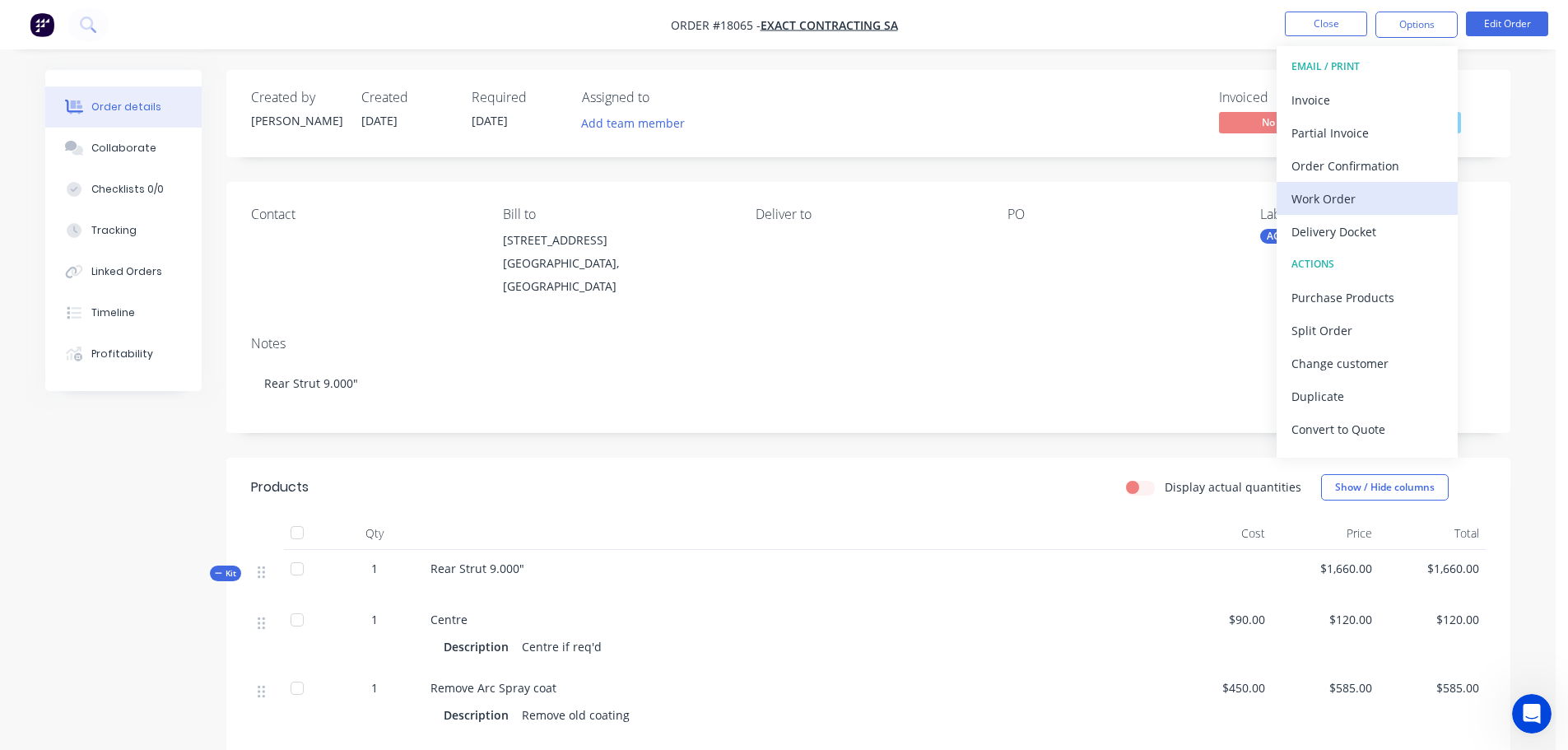
click at [1319, 210] on div "Work Order" at bounding box center [1367, 199] width 151 height 24
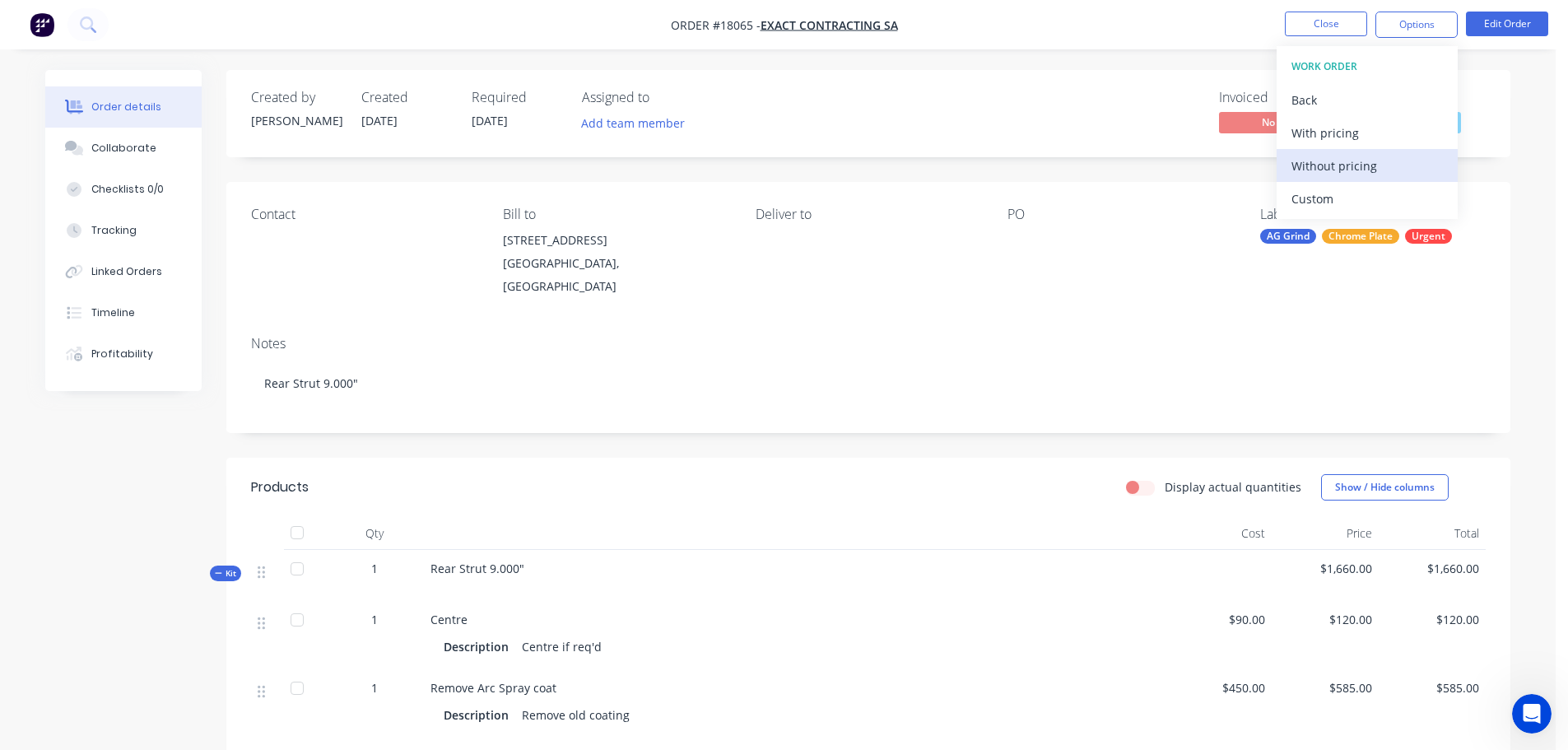
click at [1324, 169] on div "Without pricing" at bounding box center [1367, 166] width 151 height 24
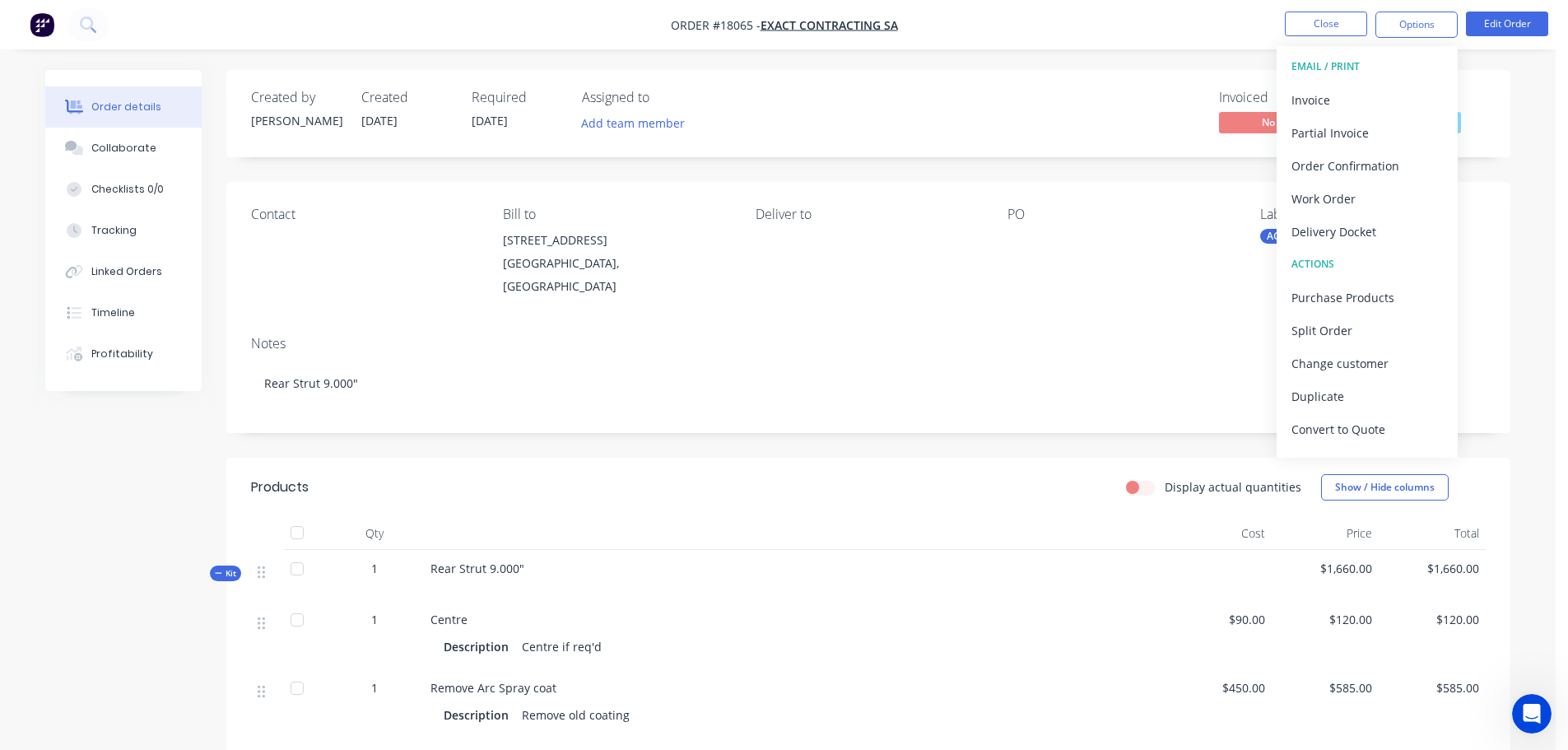
click at [502, 577] on div at bounding box center [794, 583] width 728 height 14
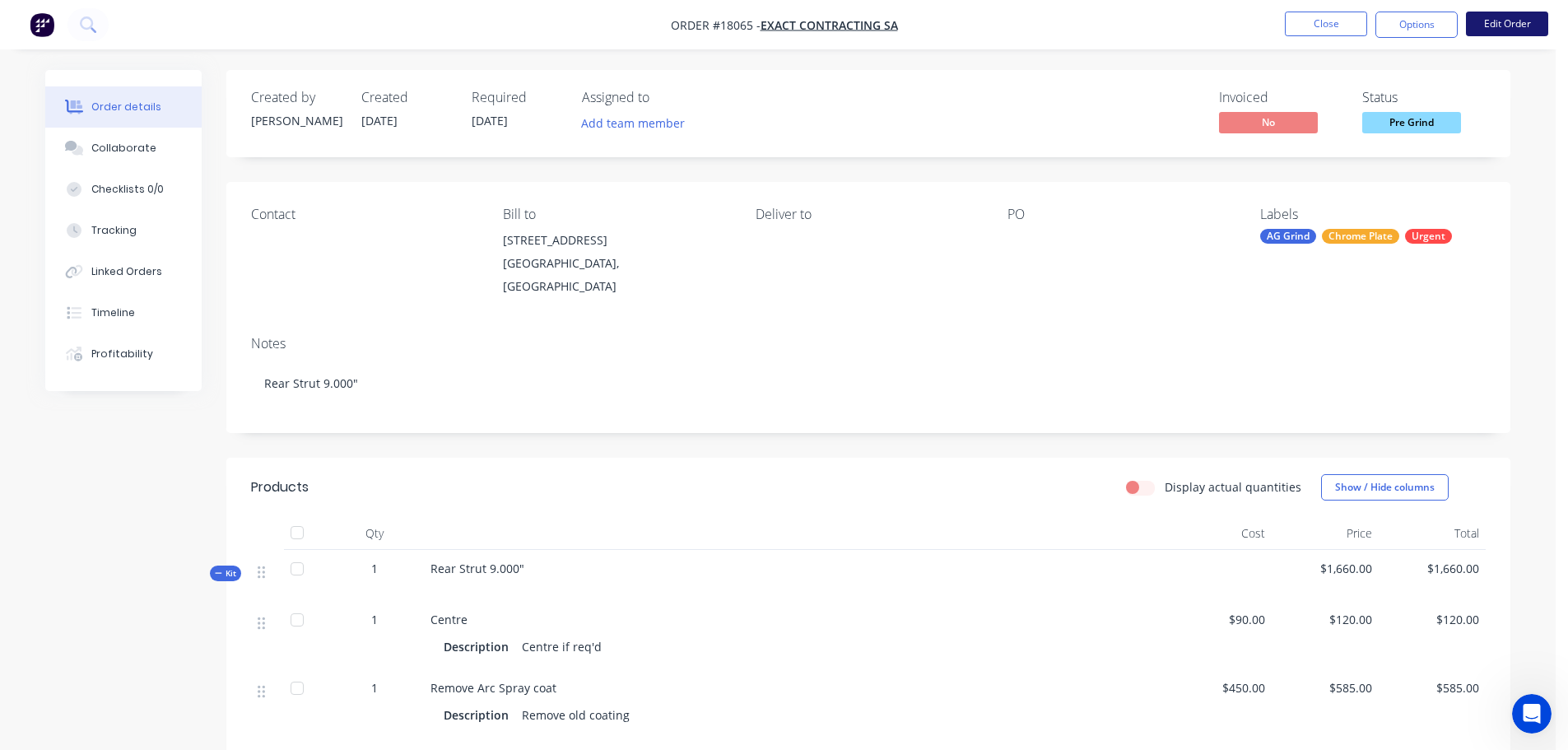
click at [1487, 26] on button "Edit Order" at bounding box center [1507, 23] width 82 height 24
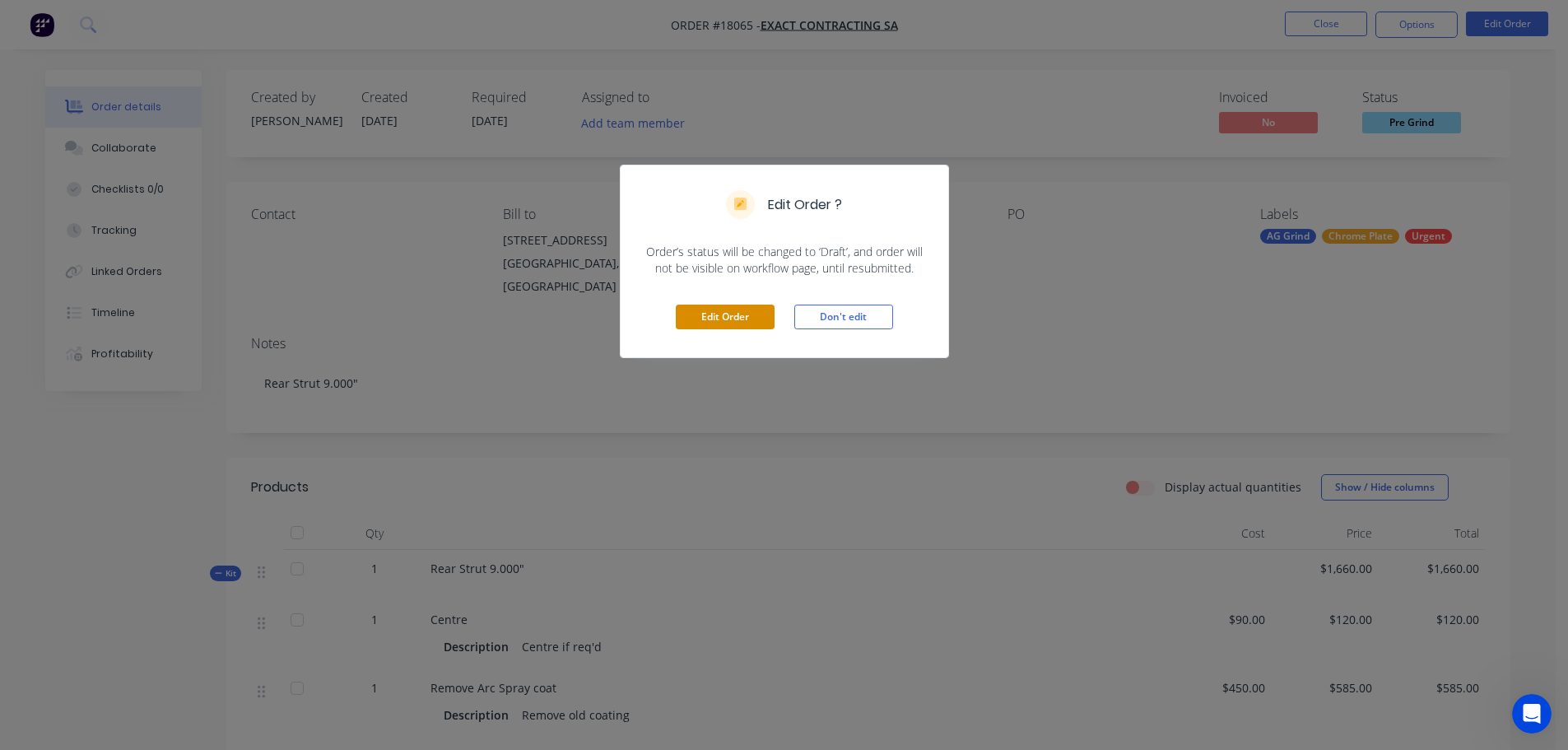
click at [705, 320] on button "Edit Order" at bounding box center [726, 316] width 99 height 24
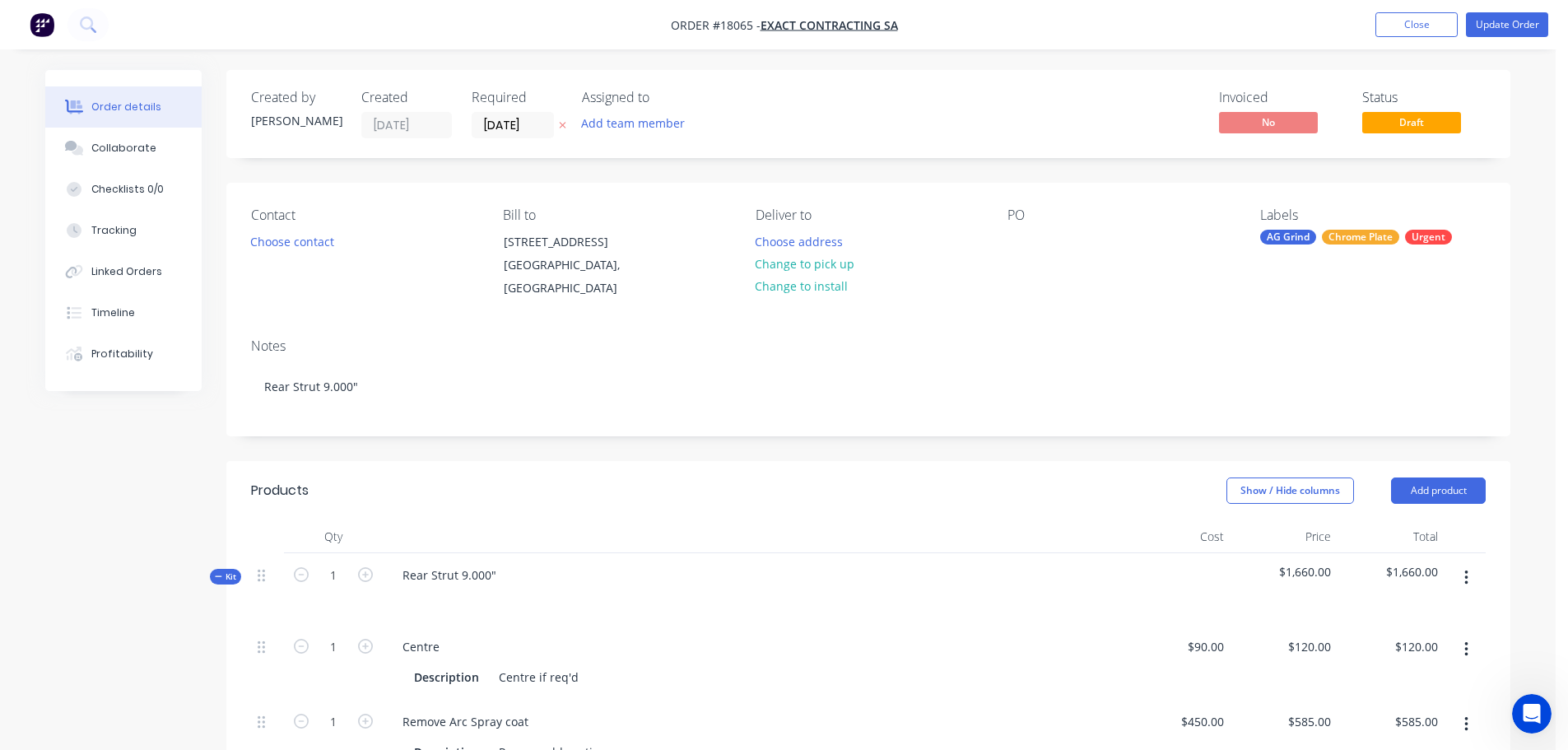
click at [397, 592] on div at bounding box center [753, 599] width 728 height 24
click at [423, 592] on div at bounding box center [415, 599] width 26 height 24
paste div
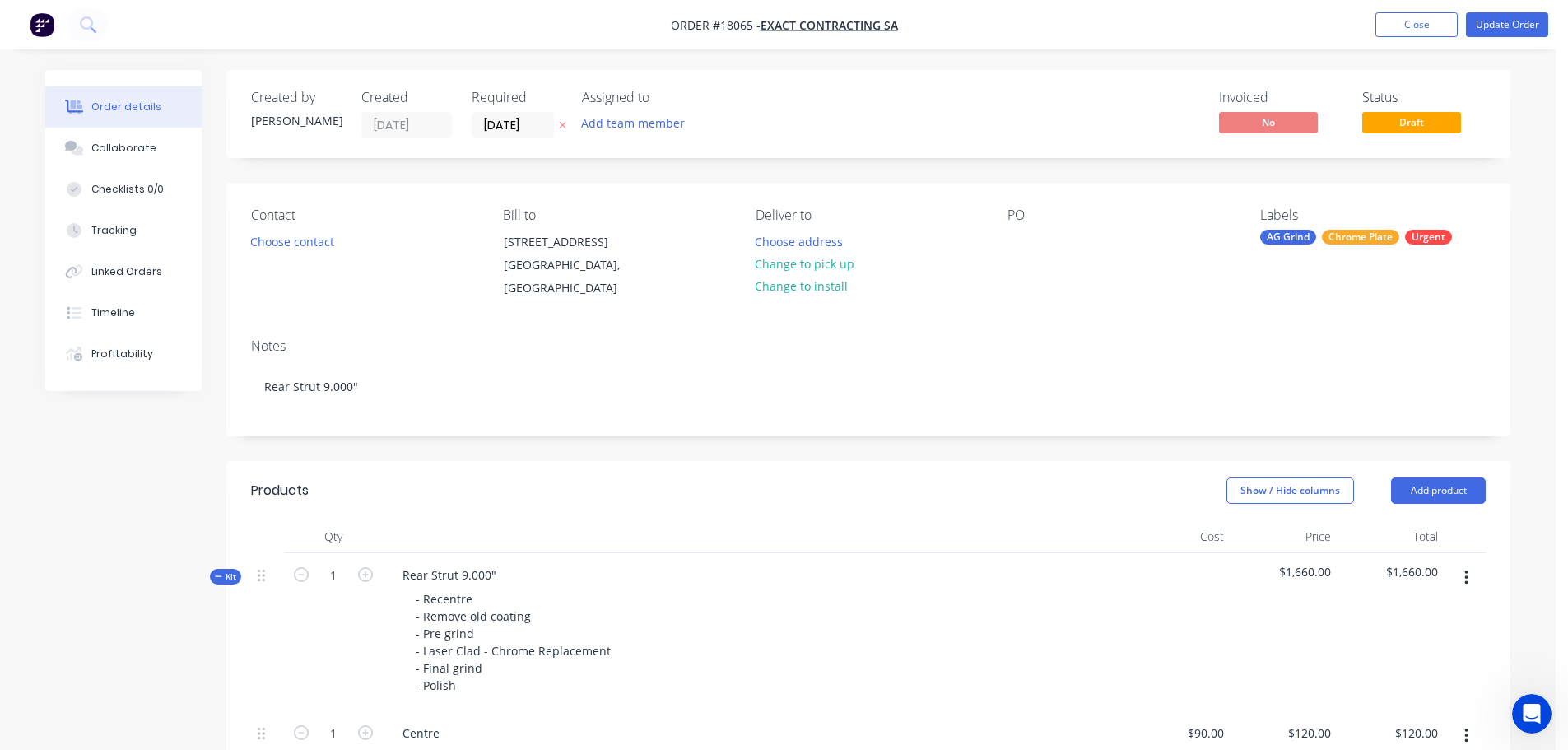
click at [636, 564] on div "Rear Strut 9.000" - Recentre - Remove old coating - Pre grind - Laser Clad - Ch…" at bounding box center [753, 632] width 741 height 158
click at [1499, 16] on button "Update Order" at bounding box center [1507, 24] width 82 height 24
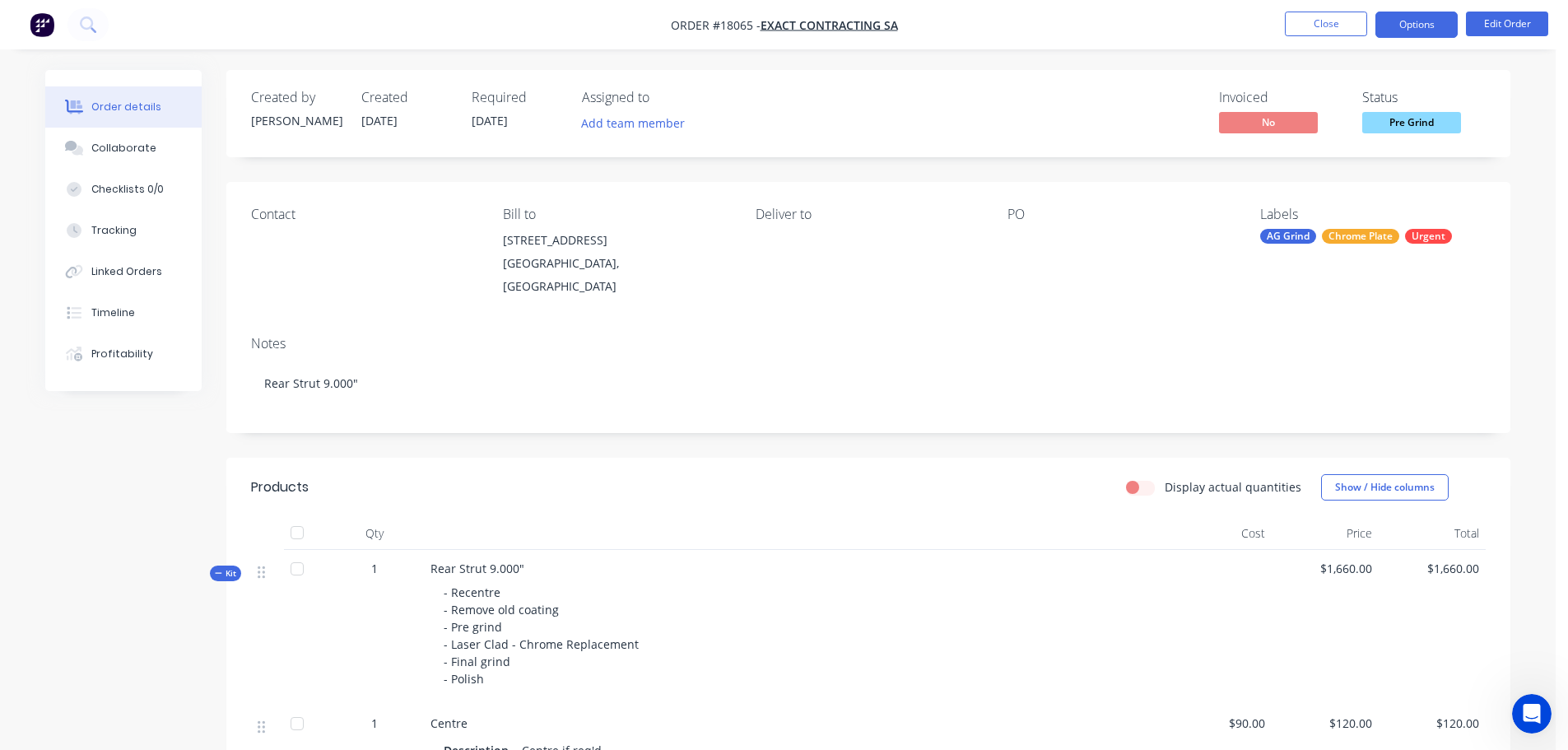
click at [1424, 29] on button "Options" at bounding box center [1417, 24] width 82 height 26
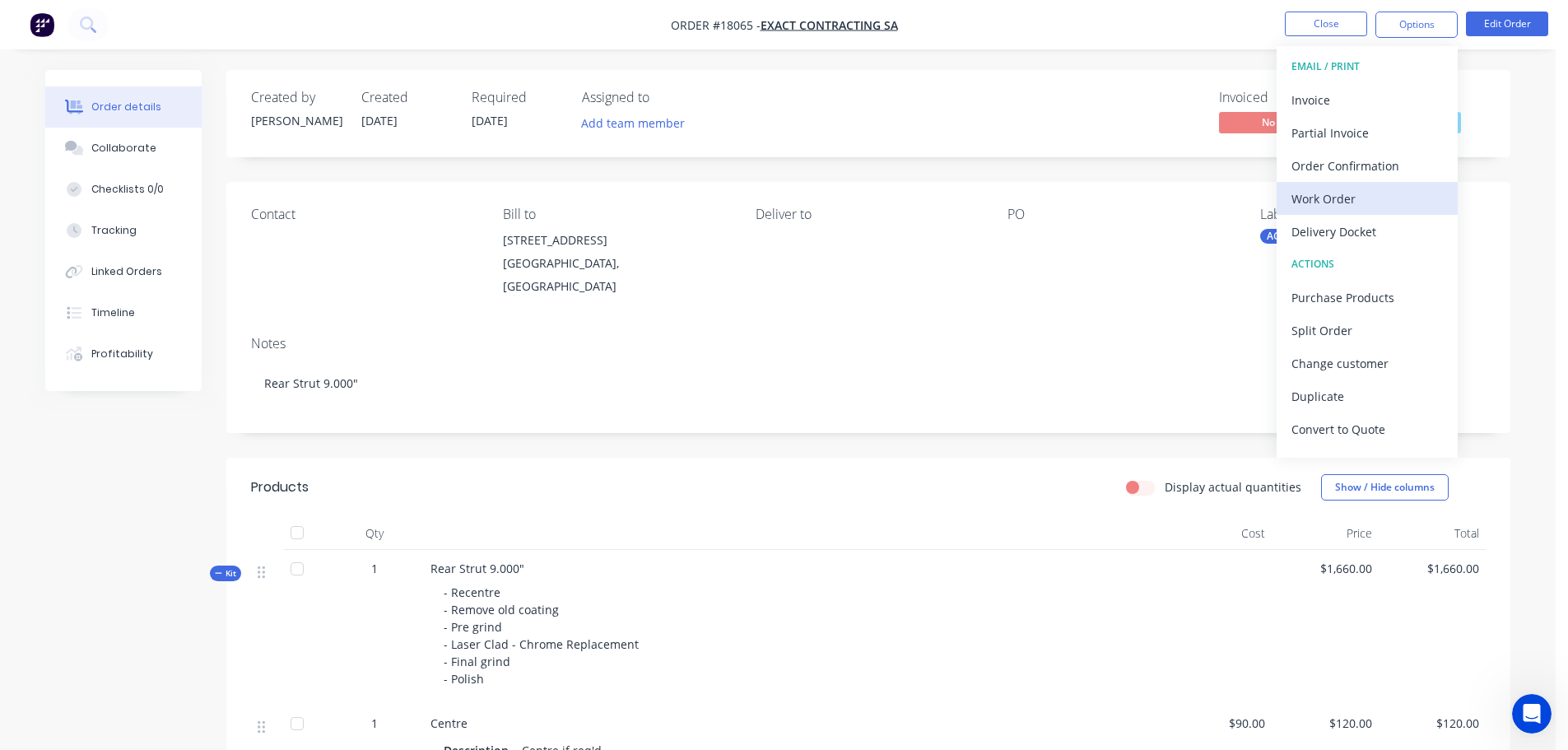
click at [1354, 197] on div "Work Order" at bounding box center [1367, 199] width 151 height 24
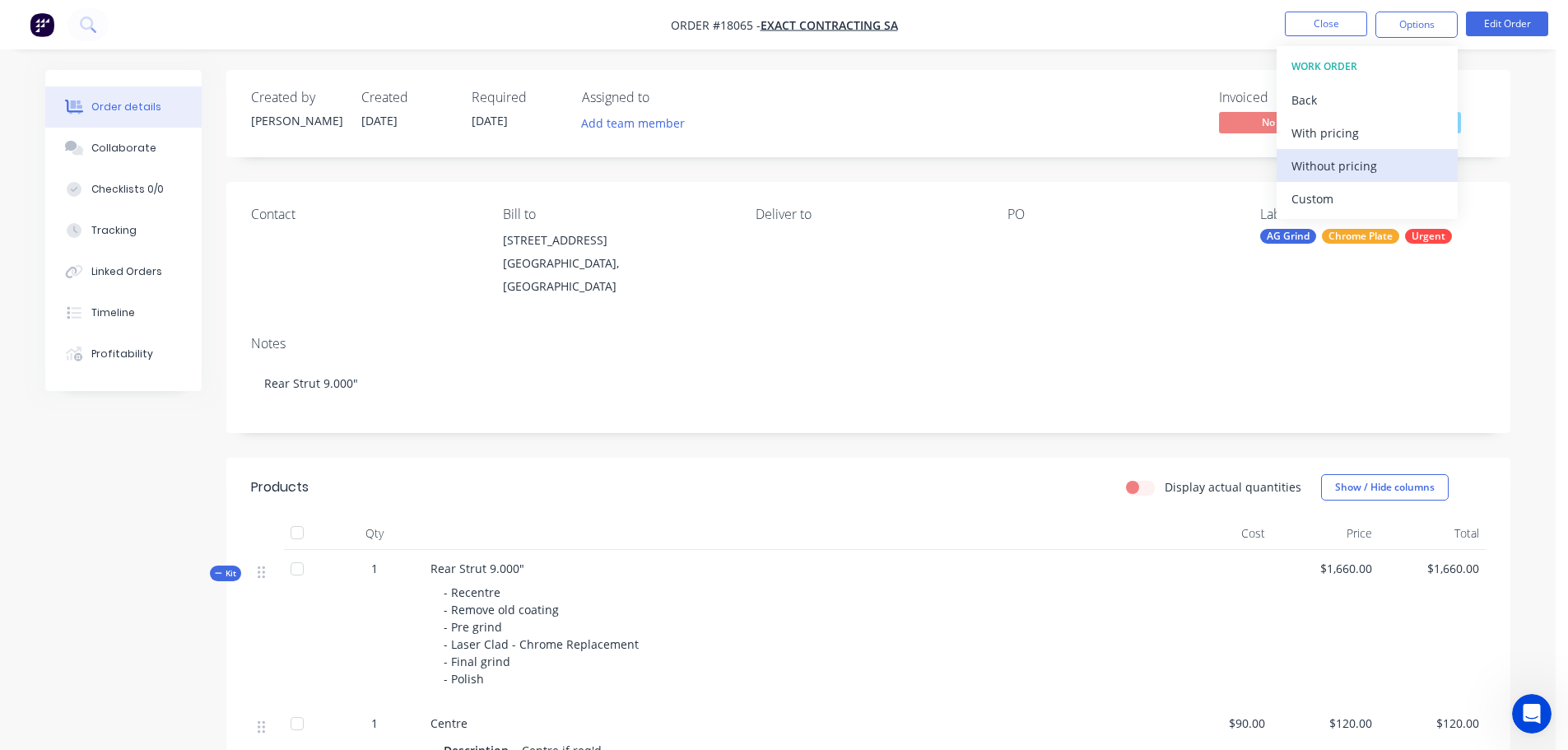
click at [1320, 161] on div "Without pricing" at bounding box center [1367, 166] width 151 height 24
click at [1160, 28] on nav "Order #18065 - Exact Contracting SA Close Options WORK ORDER Back With pricing …" at bounding box center [784, 24] width 1568 height 50
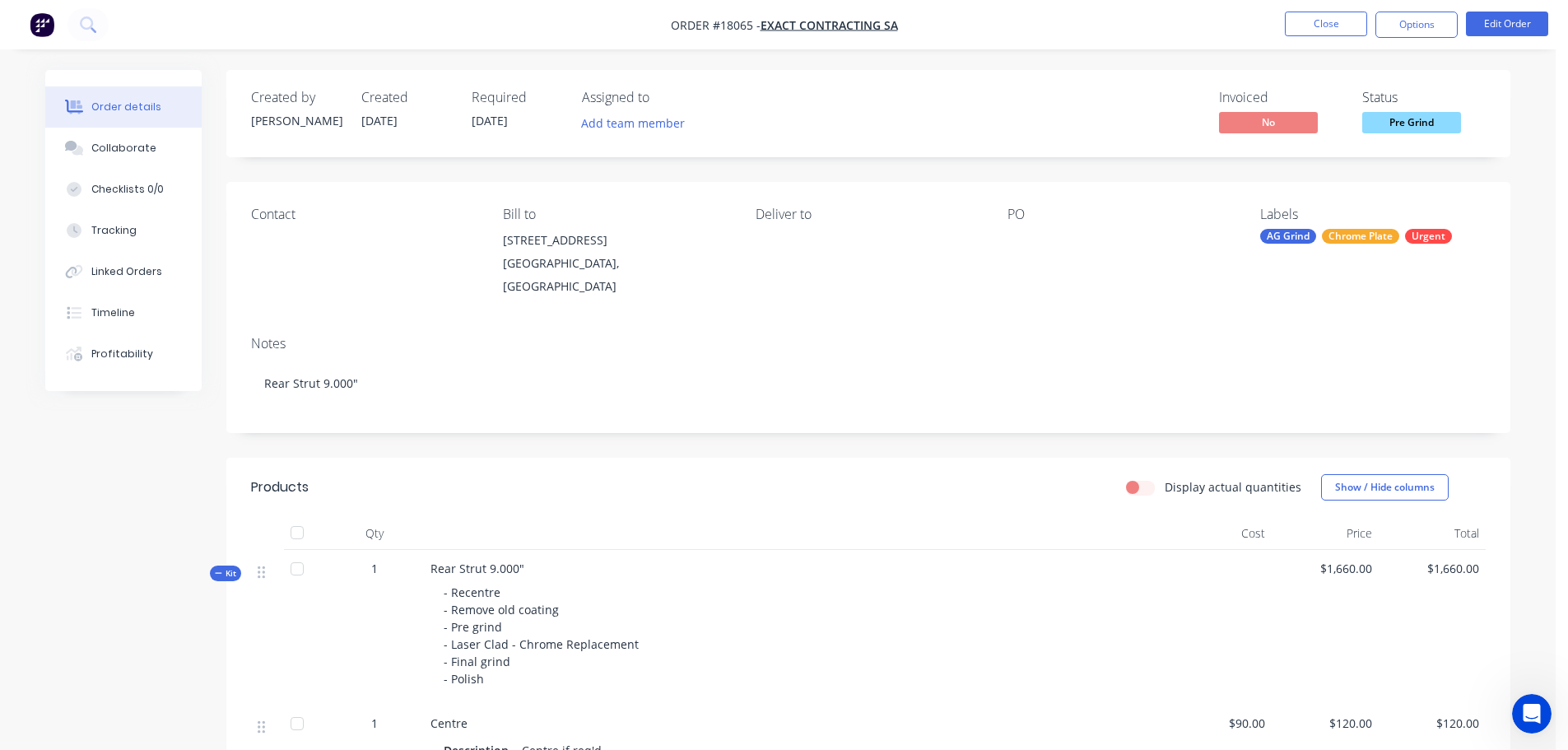
click at [1428, 43] on nav "Order #18065 - Exact Contracting SA Close Options Edit Order" at bounding box center [784, 24] width 1568 height 50
click at [1426, 37] on button "Options" at bounding box center [1417, 24] width 82 height 26
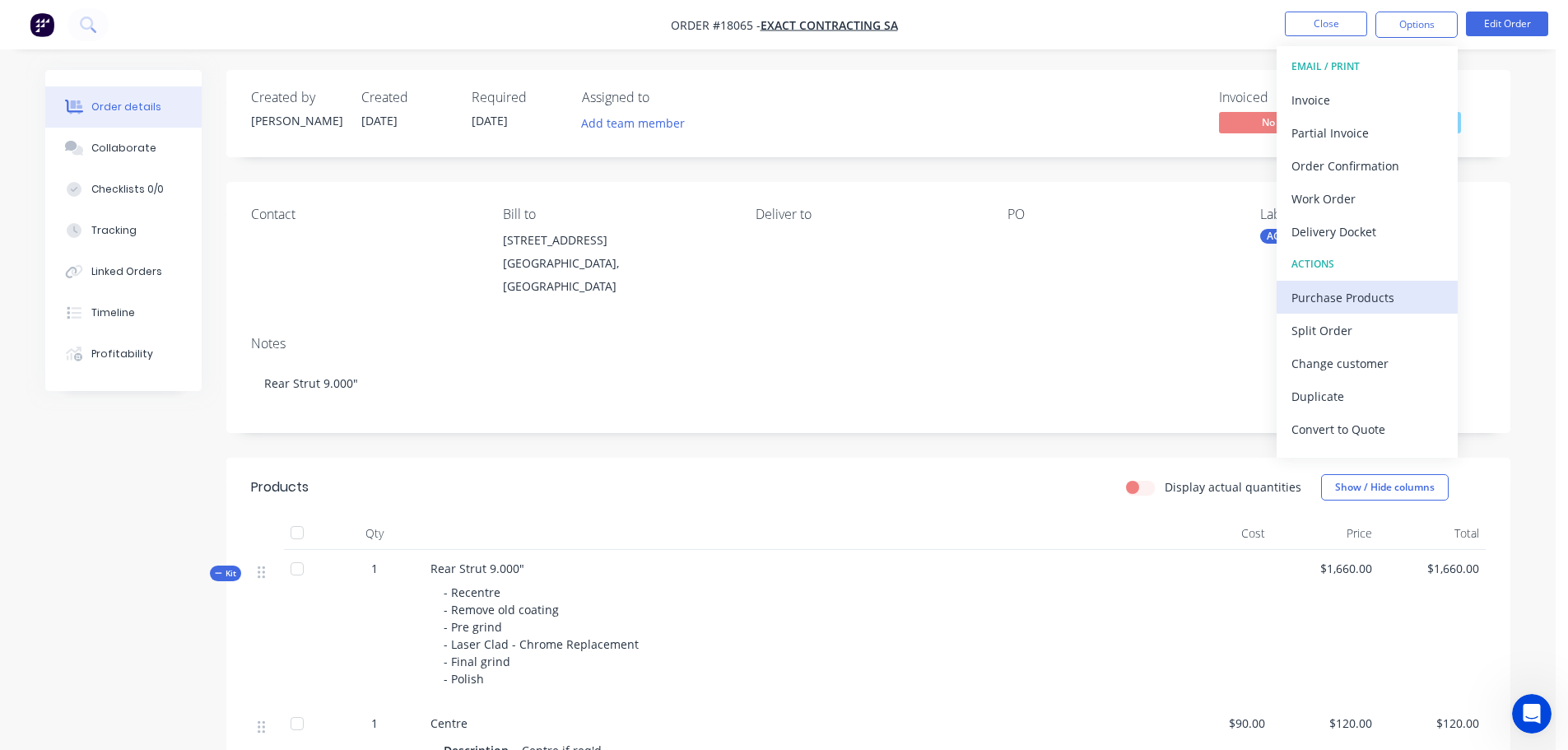
click at [1358, 300] on div "Purchase Products" at bounding box center [1367, 297] width 151 height 24
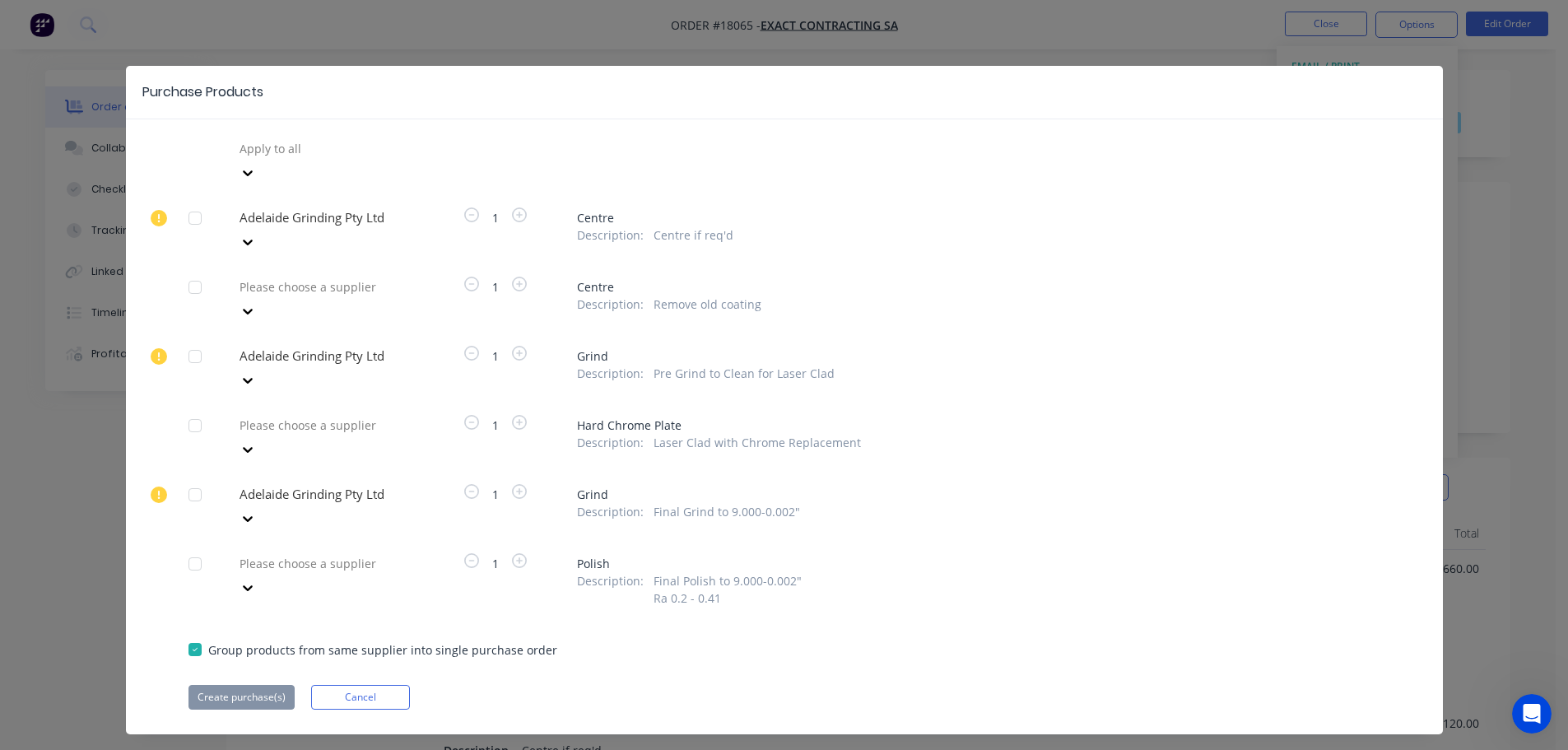
click at [194, 202] on div at bounding box center [195, 218] width 33 height 33
click at [187, 340] on div at bounding box center [195, 357] width 33 height 33
click at [187, 409] on div at bounding box center [195, 425] width 33 height 33
click at [196, 478] on div at bounding box center [195, 494] width 33 height 33
click at [202, 633] on div at bounding box center [195, 649] width 33 height 33
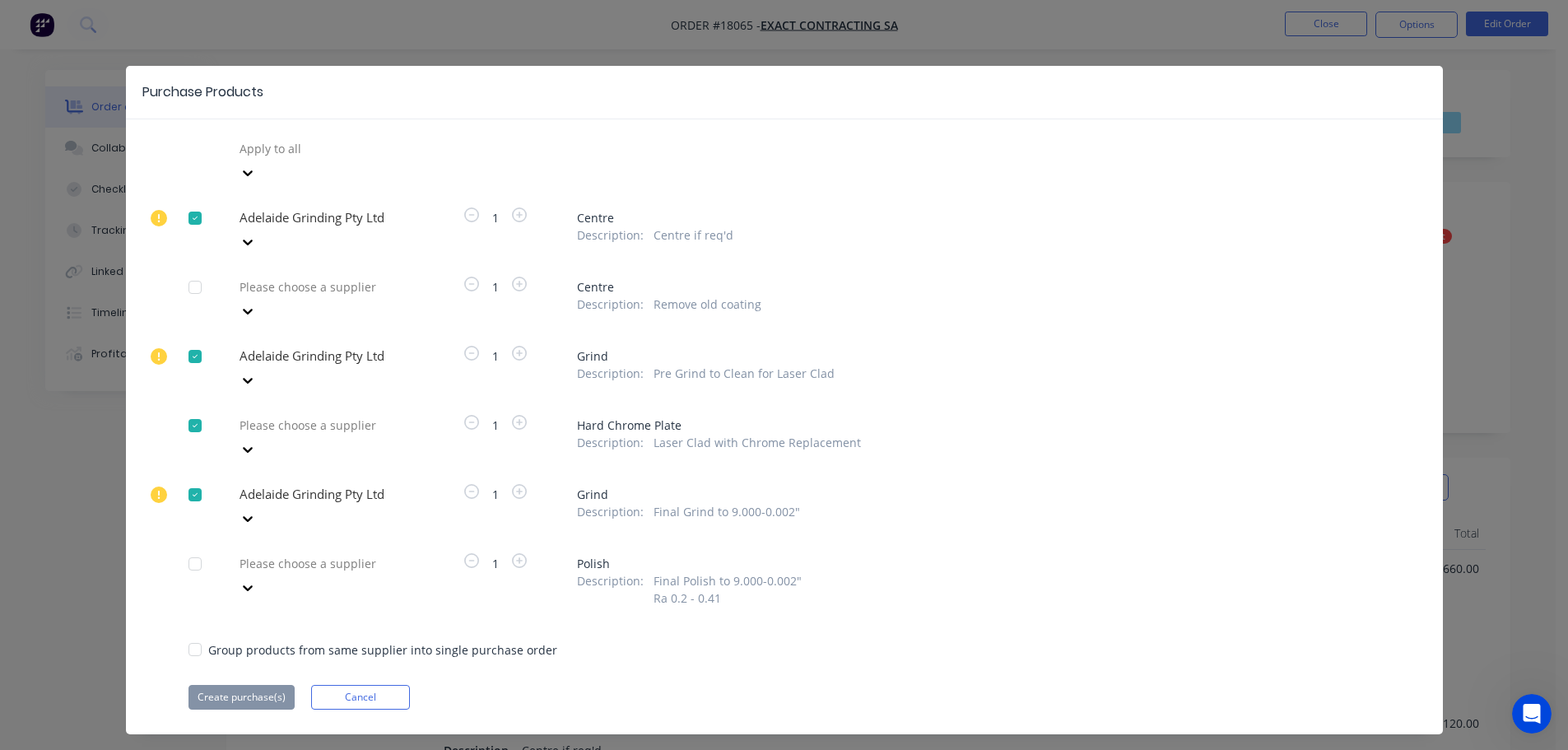
click at [200, 633] on div at bounding box center [195, 649] width 33 height 33
click at [365, 685] on button "Cancel" at bounding box center [361, 697] width 99 height 24
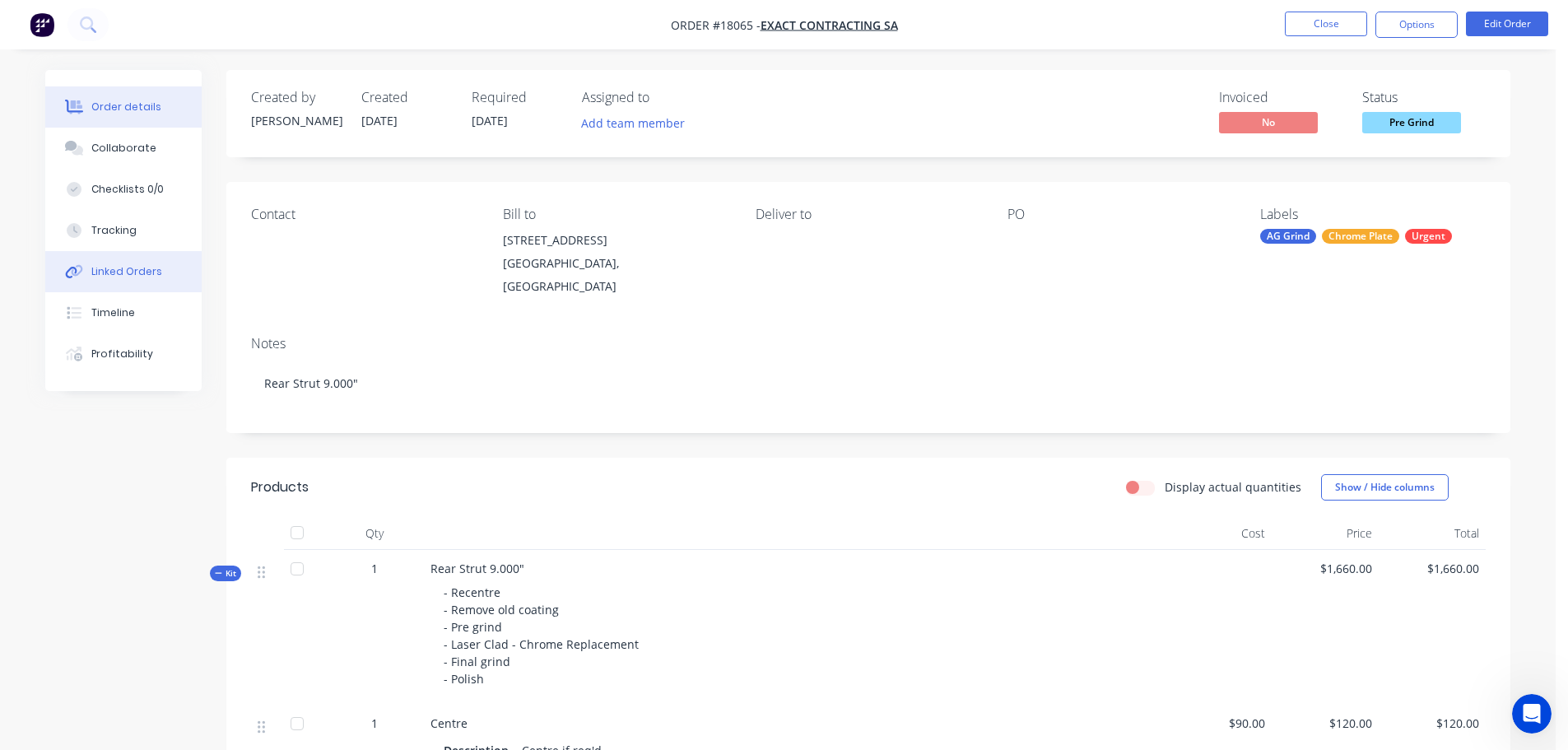
click at [133, 268] on div "Linked Orders" at bounding box center [126, 271] width 71 height 14
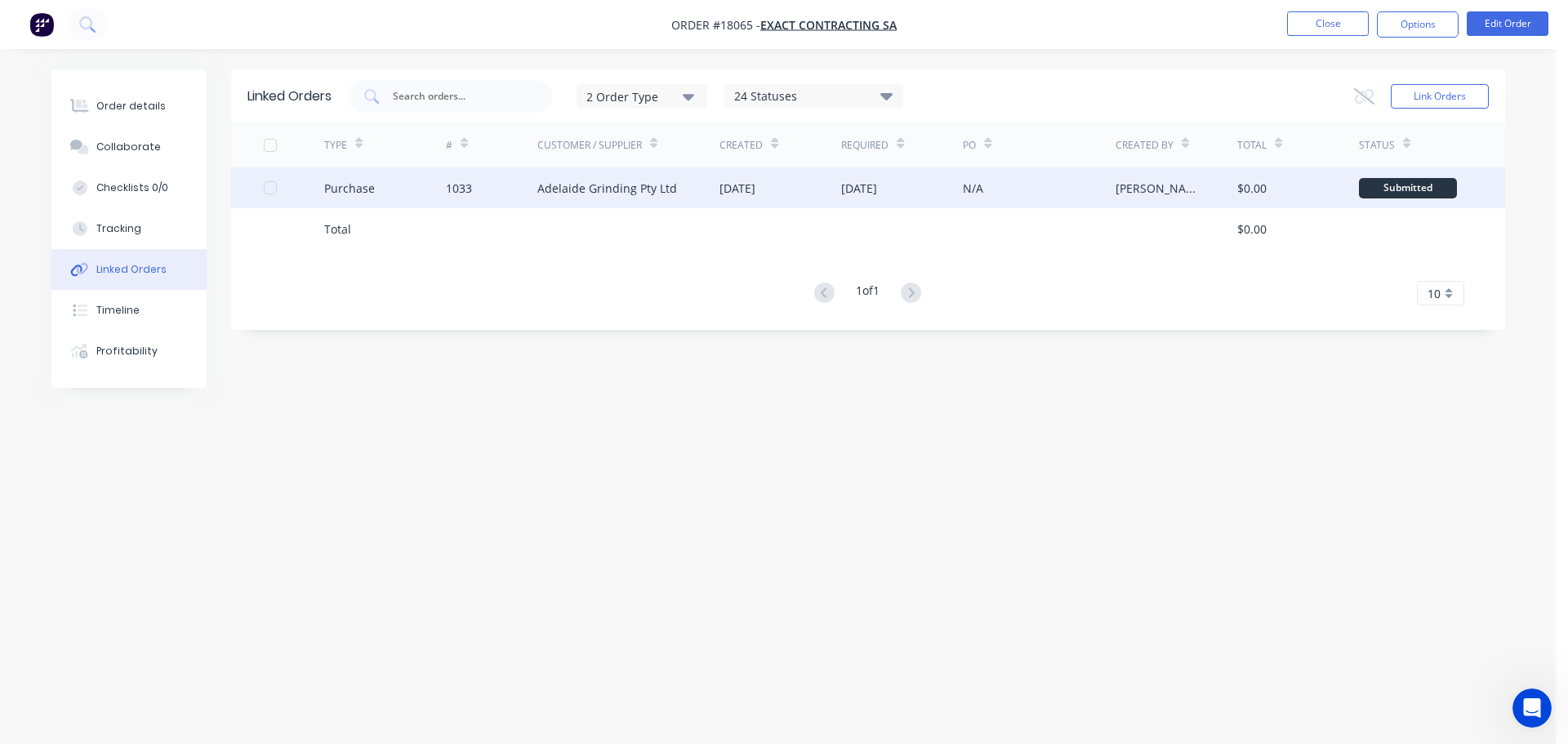
click at [745, 192] on div "[DATE]" at bounding box center [737, 188] width 36 height 17
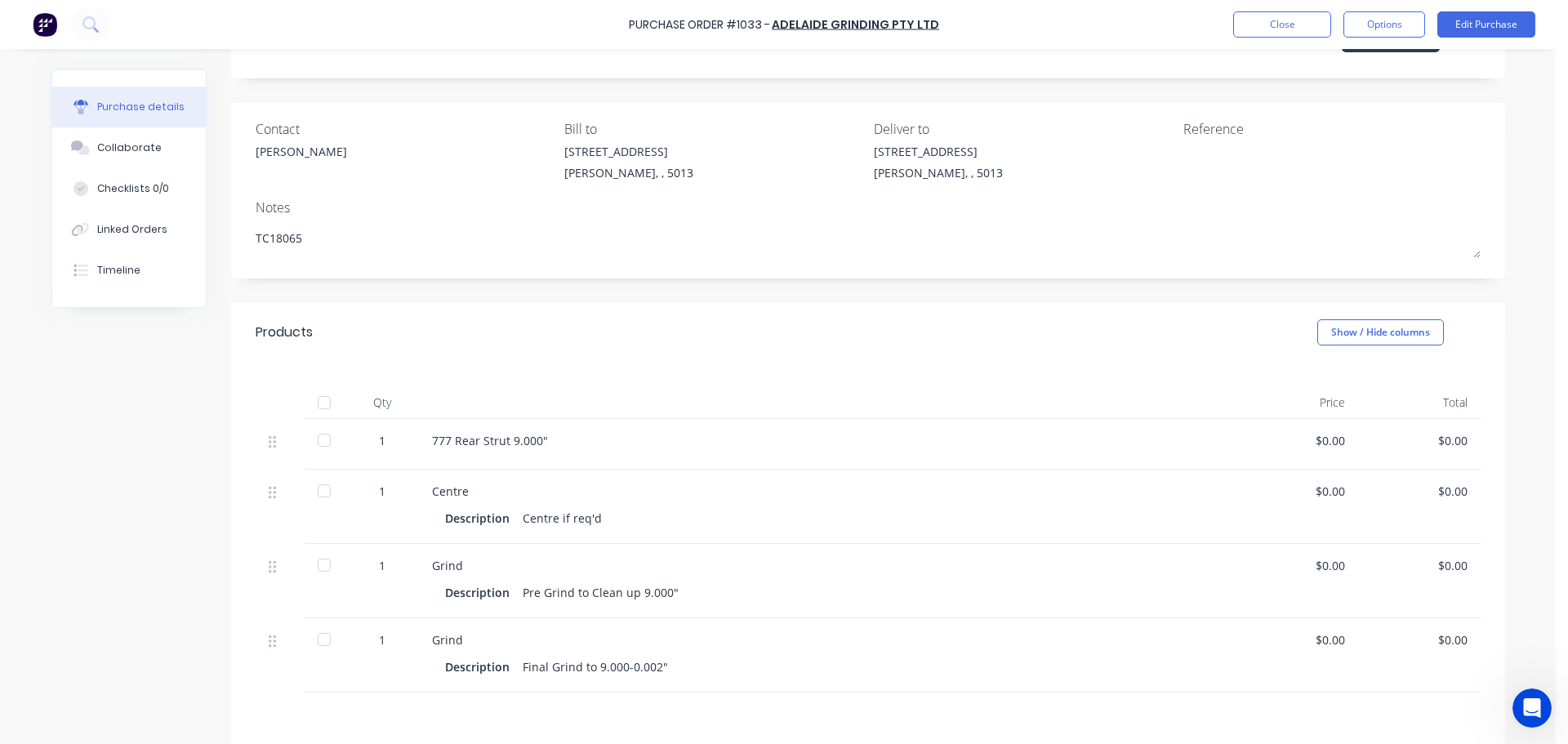
scroll to position [81, 0]
click at [1493, 29] on button "Edit Purchase" at bounding box center [1487, 24] width 98 height 26
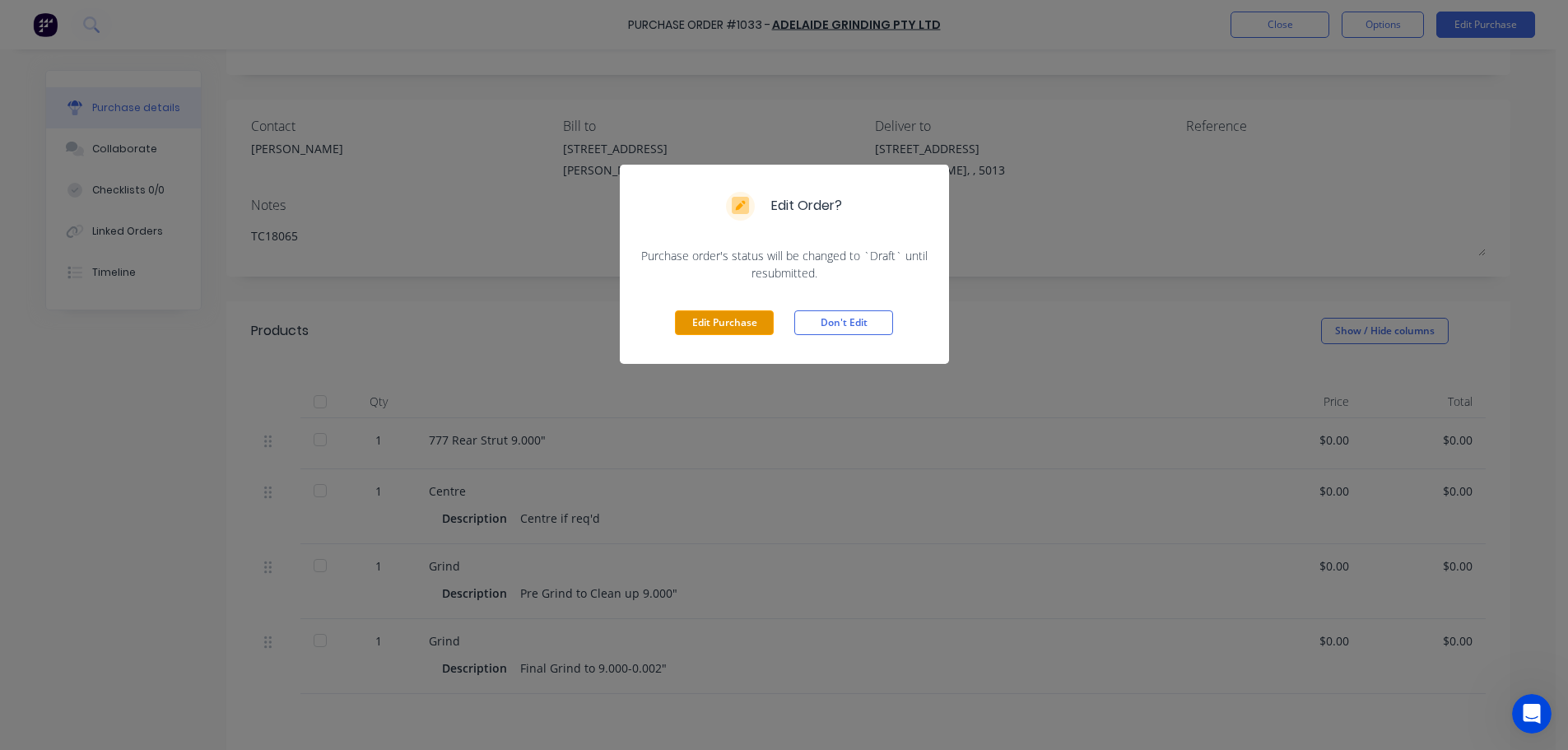
click at [766, 330] on button "Edit Purchase" at bounding box center [725, 322] width 99 height 24
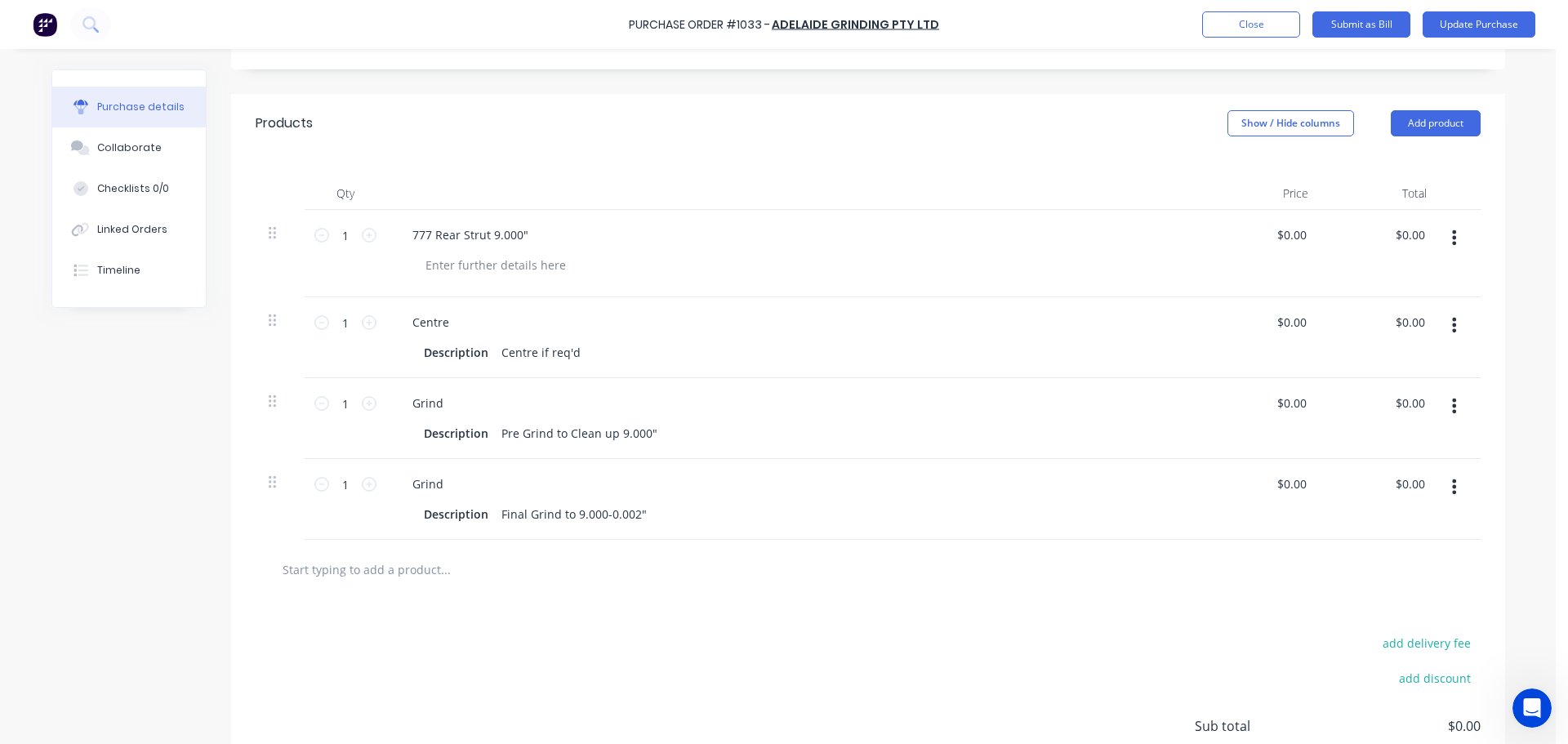
scroll to position [327, 0]
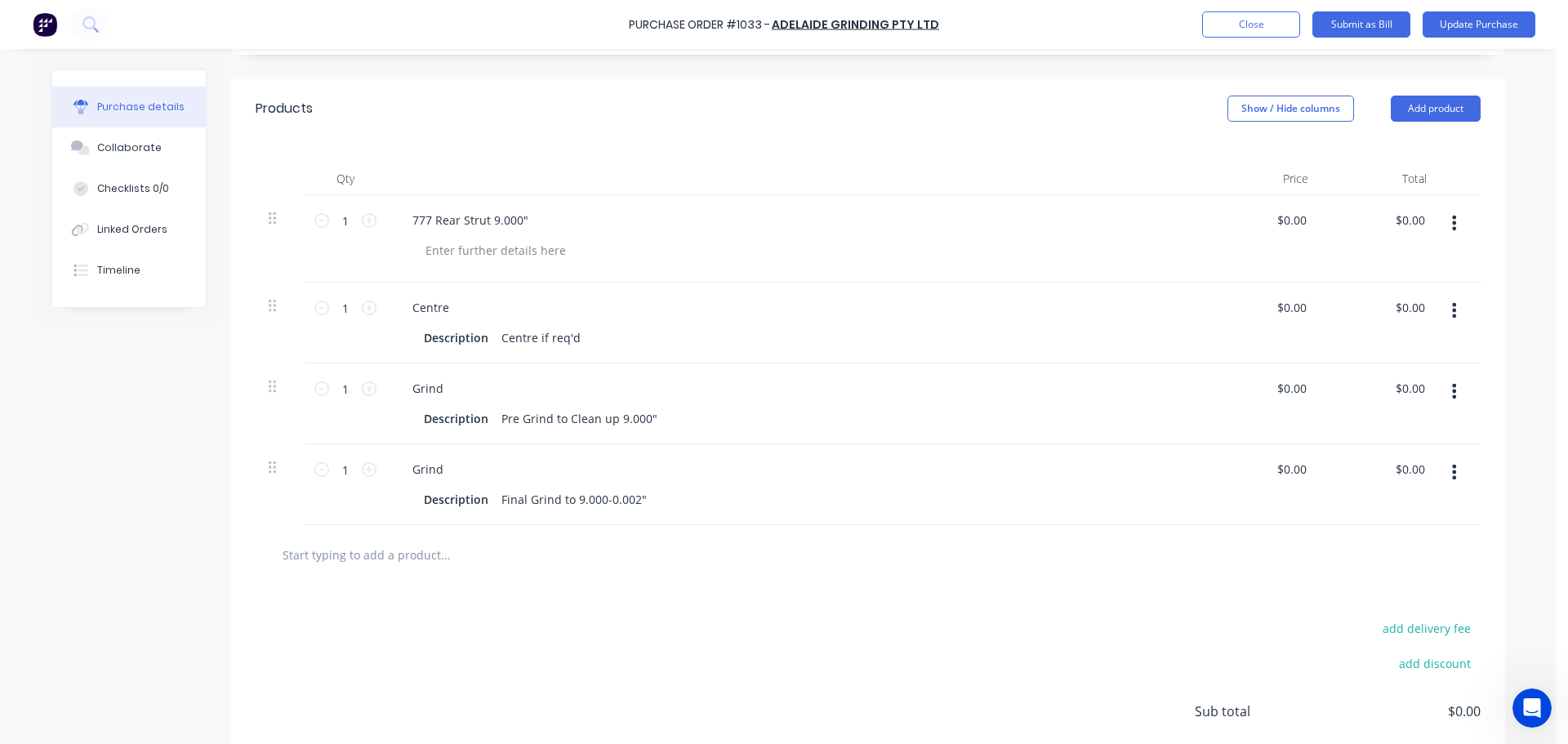
click at [1415, 122] on div "Products Show / Hide columns Add product" at bounding box center [868, 109] width 1274 height 59
click at [1413, 114] on button "Add product" at bounding box center [1436, 108] width 90 height 26
click at [1391, 176] on div "Basic product" at bounding box center [1403, 183] width 126 height 24
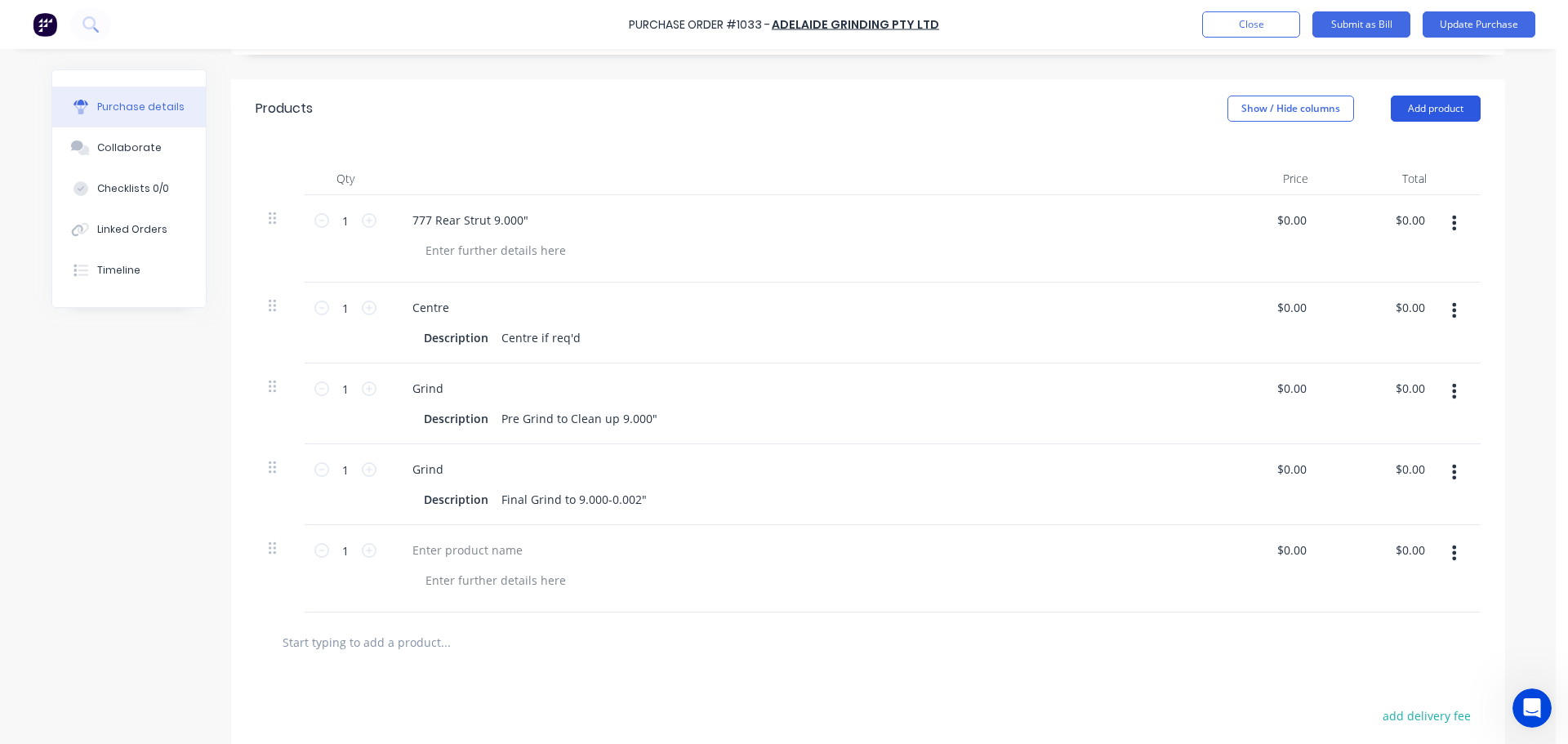
click at [1428, 110] on button "Add product" at bounding box center [1436, 108] width 90 height 26
click at [1403, 173] on div "Basic product" at bounding box center [1403, 183] width 126 height 24
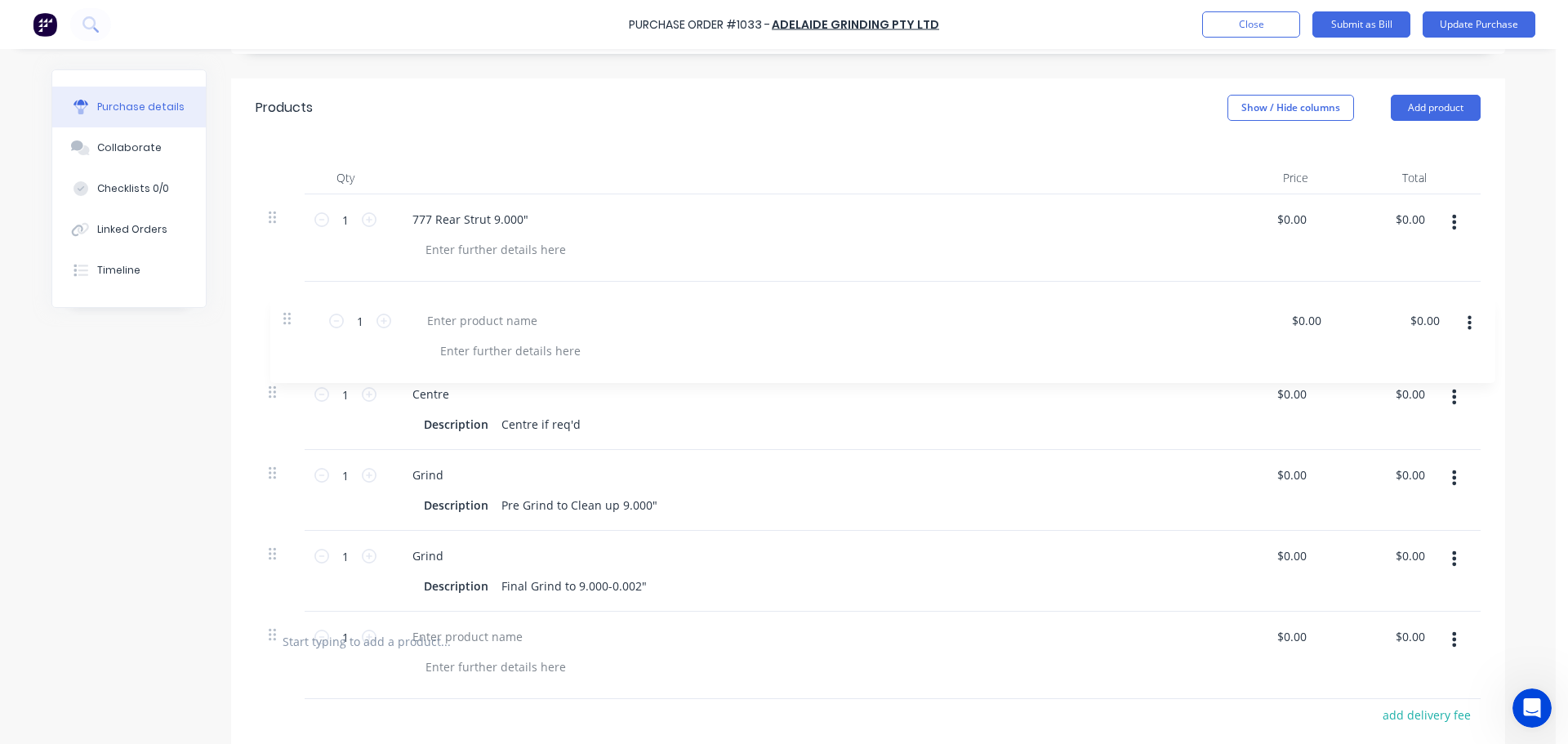
drag, startPoint x: 273, startPoint y: 539, endPoint x: 288, endPoint y: 297, distance: 242.5
click at [288, 297] on div "1 1 777 Rear Strut 9.000" $0.00 $0.00 $0.00 $0.00 1 1 Centre Description Centre…" at bounding box center [868, 403] width 1225 height 417
click at [491, 309] on div at bounding box center [467, 306] width 137 height 24
drag, startPoint x: 487, startPoint y: 309, endPoint x: 331, endPoint y: 308, distance: 156.0
click at [331, 308] on div "1 1 Remove HVOF $0.00 $0.00 $0.00 $0.00" at bounding box center [868, 325] width 1225 height 88
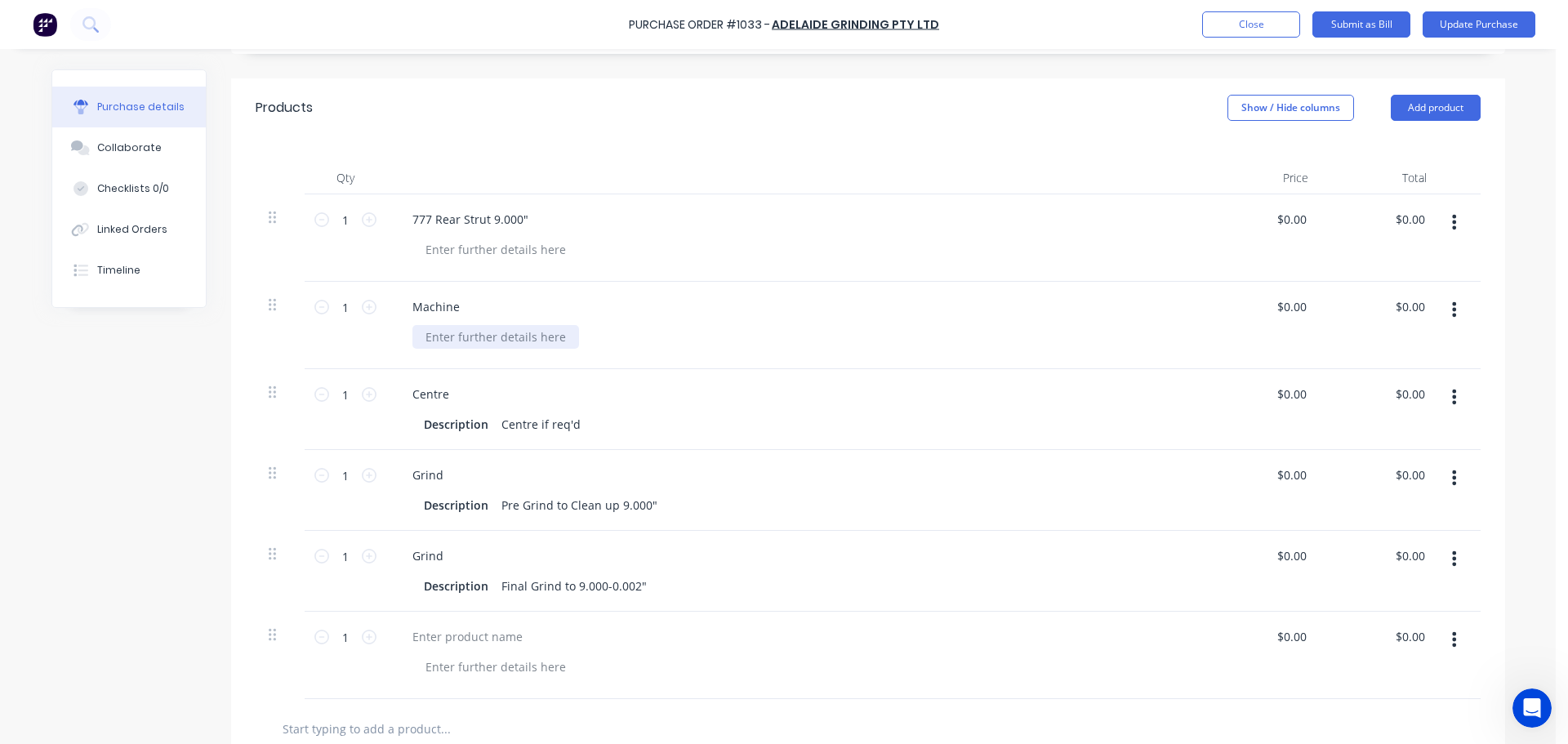
click at [457, 339] on div at bounding box center [496, 337] width 166 height 24
click at [276, 395] on div at bounding box center [281, 392] width 23 height 20
drag, startPoint x: 272, startPoint y: 395, endPoint x: 273, endPoint y: 279, distance: 116.0
click at [273, 279] on div "1 1 777 Rear Strut 9.000" $0.00 $0.00 $0.00 $0.00 1 1 Machine Remove HVOF $0.00…" at bounding box center [868, 406] width 1225 height 423
click at [479, 418] on div at bounding box center [496, 417] width 166 height 24
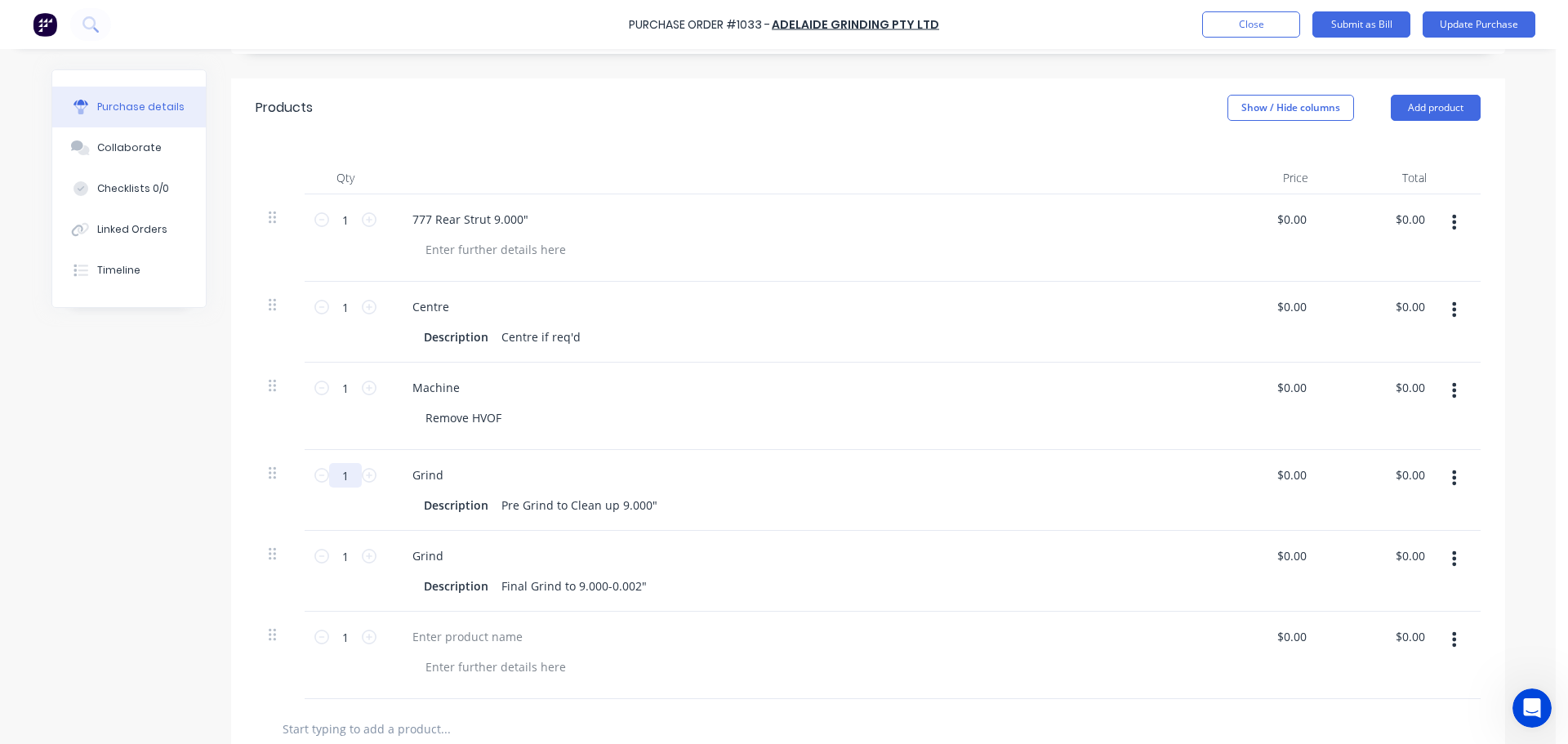
click at [350, 470] on input "1" at bounding box center [345, 474] width 33 height 24
click at [665, 504] on div "Description Pre Grind to Clean up 9.000"" at bounding box center [791, 505] width 748 height 24
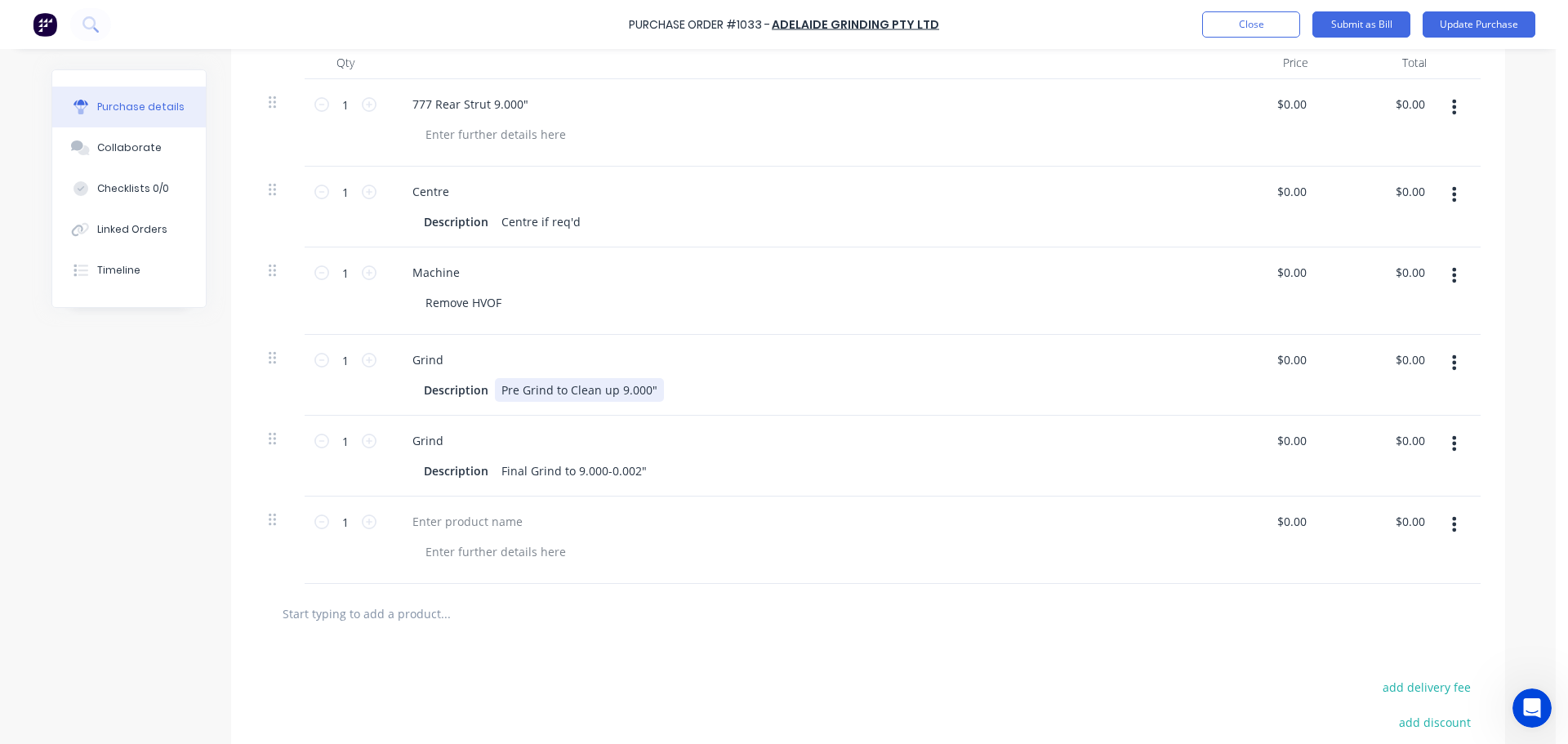
scroll to position [490, 0]
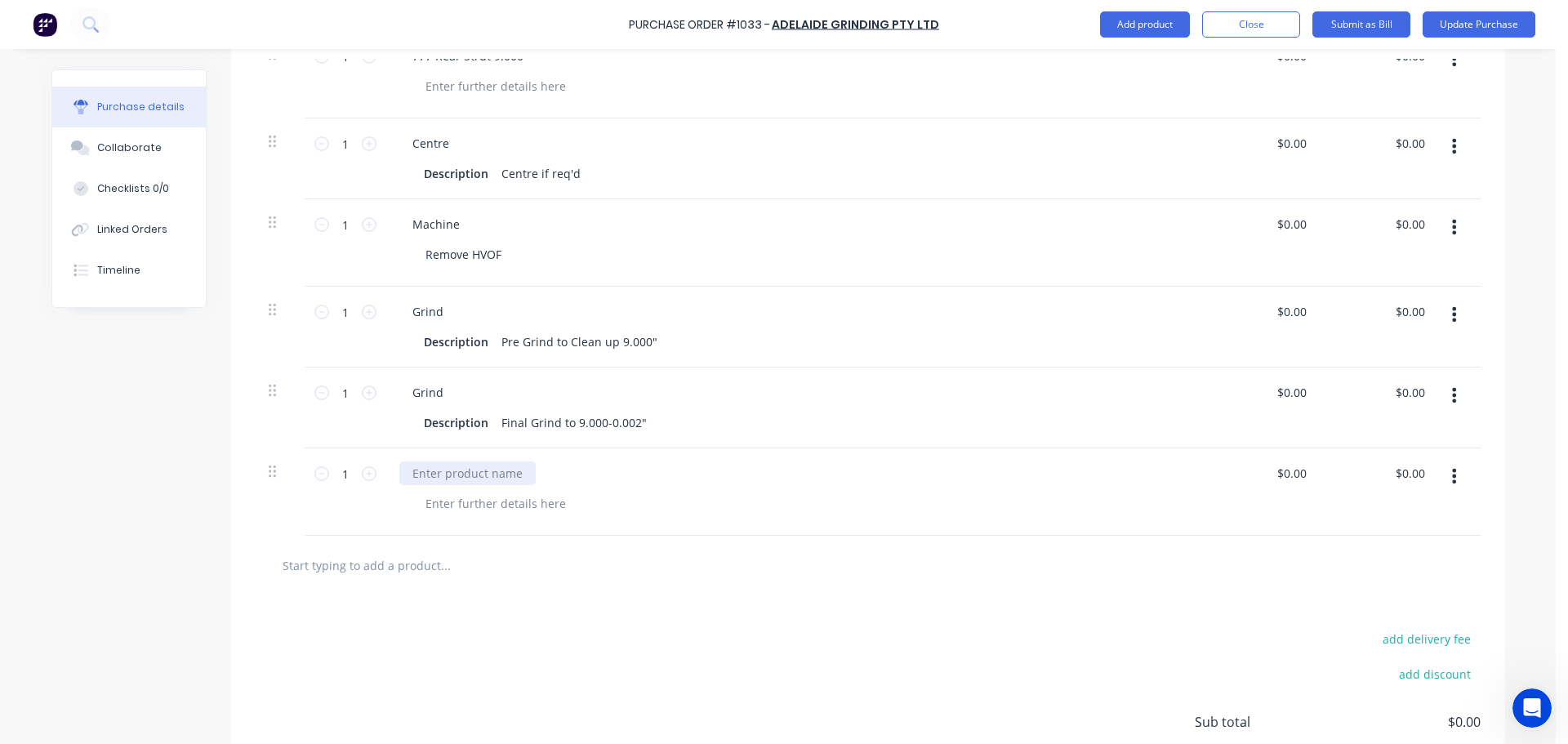
click at [496, 472] on div at bounding box center [467, 472] width 137 height 24
click at [490, 502] on div at bounding box center [496, 503] width 166 height 24
click at [565, 627] on div "add delivery fee add discount Sub total $0.00 Tax $0.00 Total $0.00" at bounding box center [868, 729] width 1274 height 269
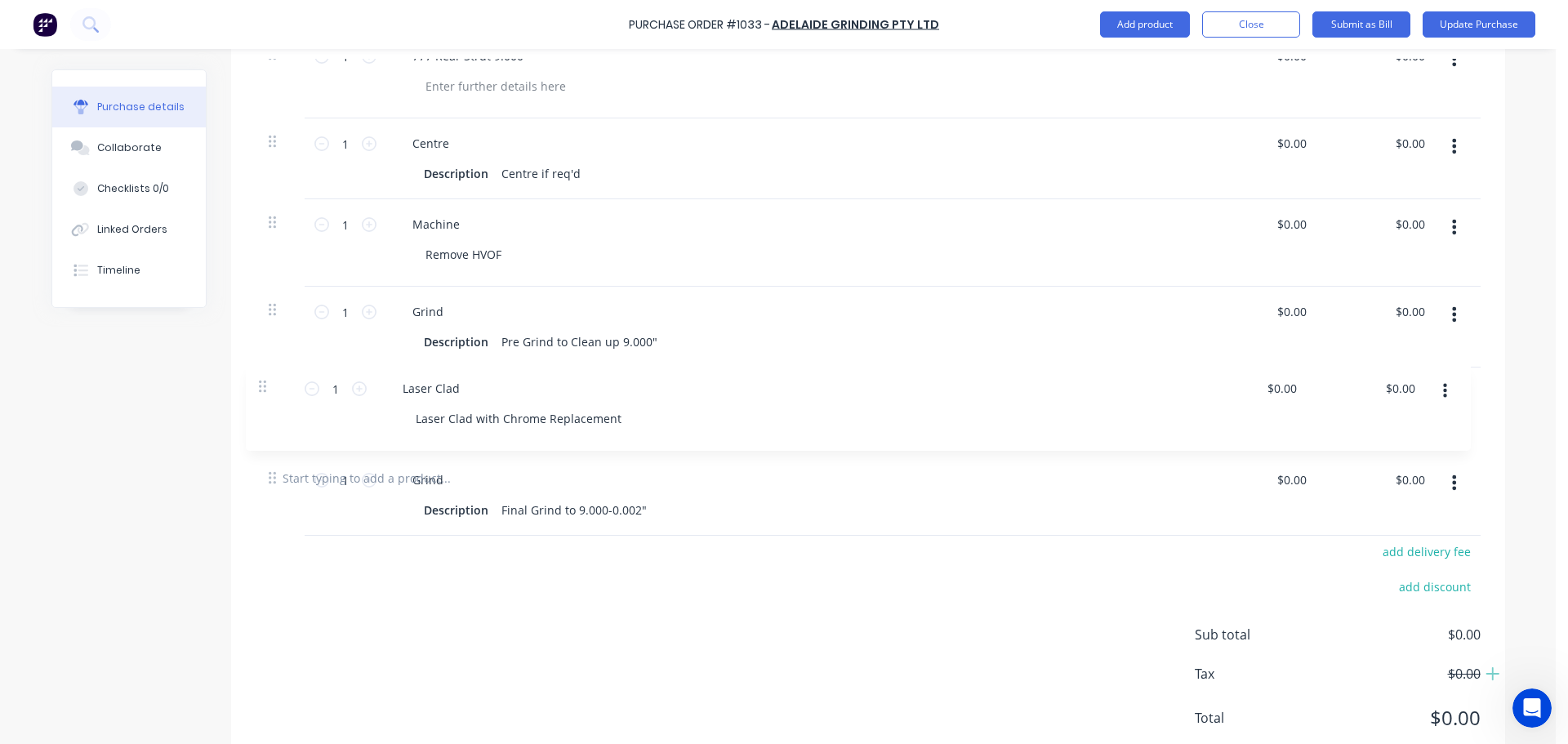
drag, startPoint x: 264, startPoint y: 477, endPoint x: 263, endPoint y: 386, distance: 91.0
click at [263, 386] on div "1 1 777 Rear Strut 9.000" $0.00 $0.00 $0.00 $0.00 1 1 Centre Description Centre…" at bounding box center [868, 239] width 1225 height 417
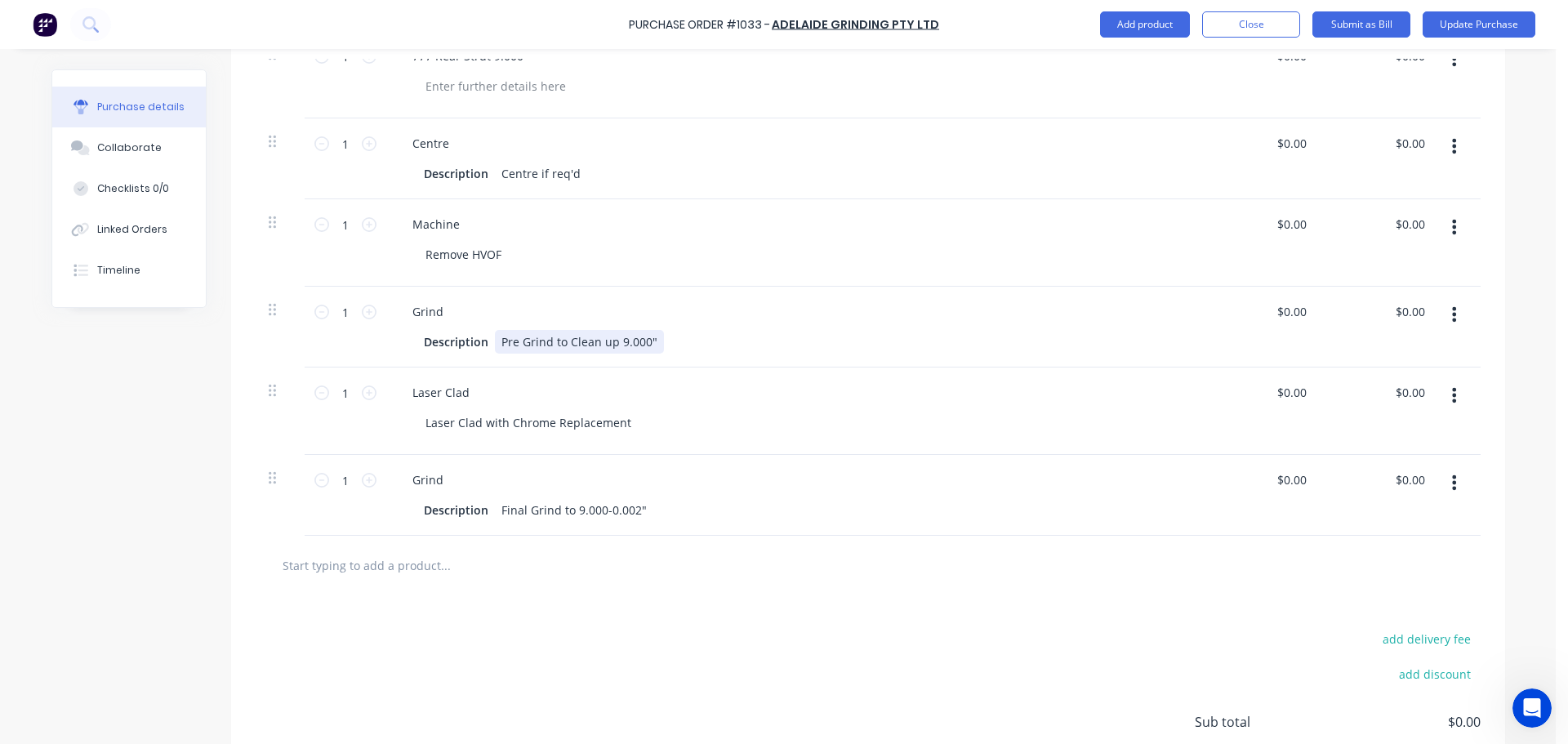
drag, startPoint x: 564, startPoint y: 339, endPoint x: 778, endPoint y: 338, distance: 214.0
click at [778, 338] on div "Description Pre Grind to Clean up 9.000"" at bounding box center [791, 341] width 748 height 24
click at [707, 598] on div "add delivery fee add discount Sub total $0.00 Tax $0.00 Total $0.00" at bounding box center [868, 729] width 1274 height 269
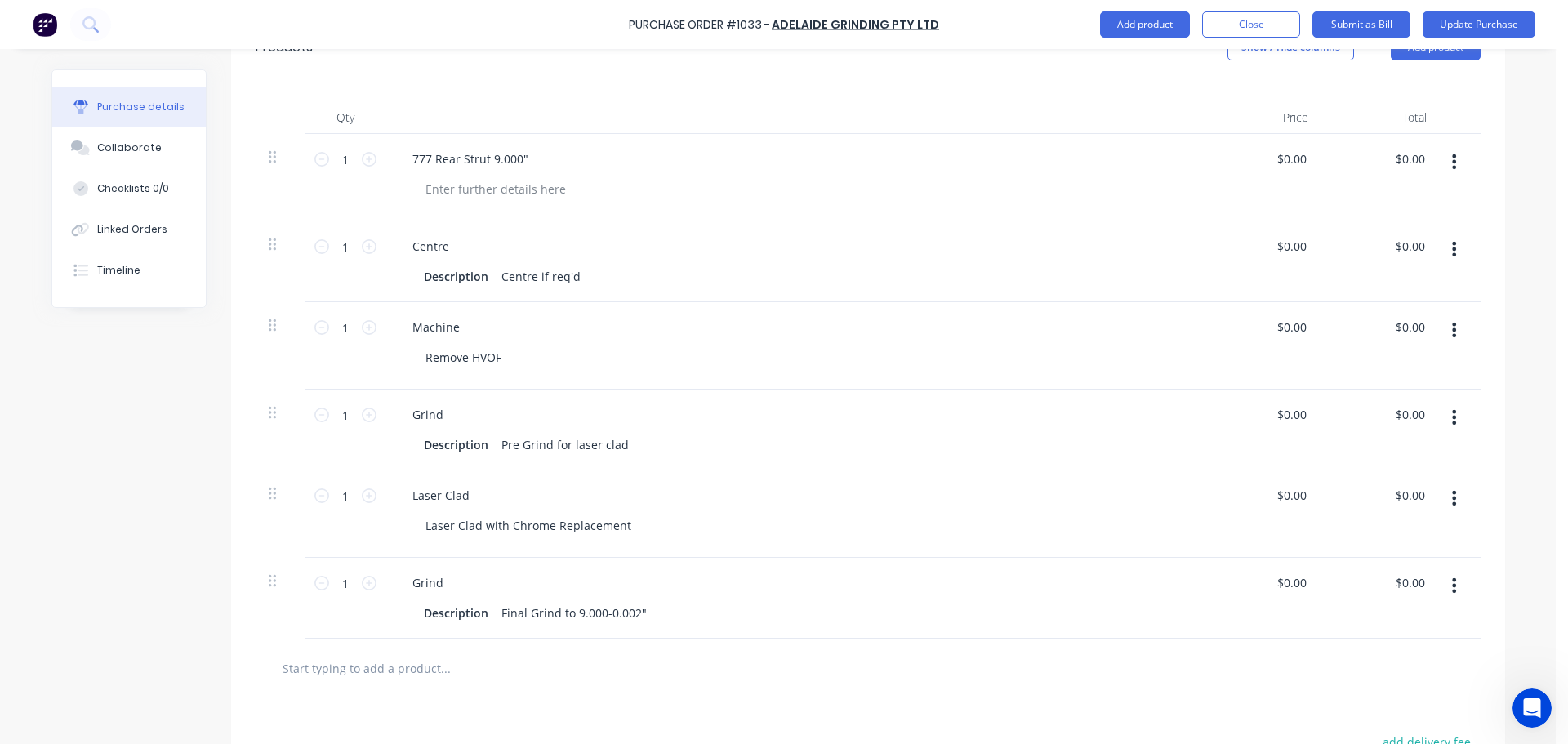
scroll to position [328, 0]
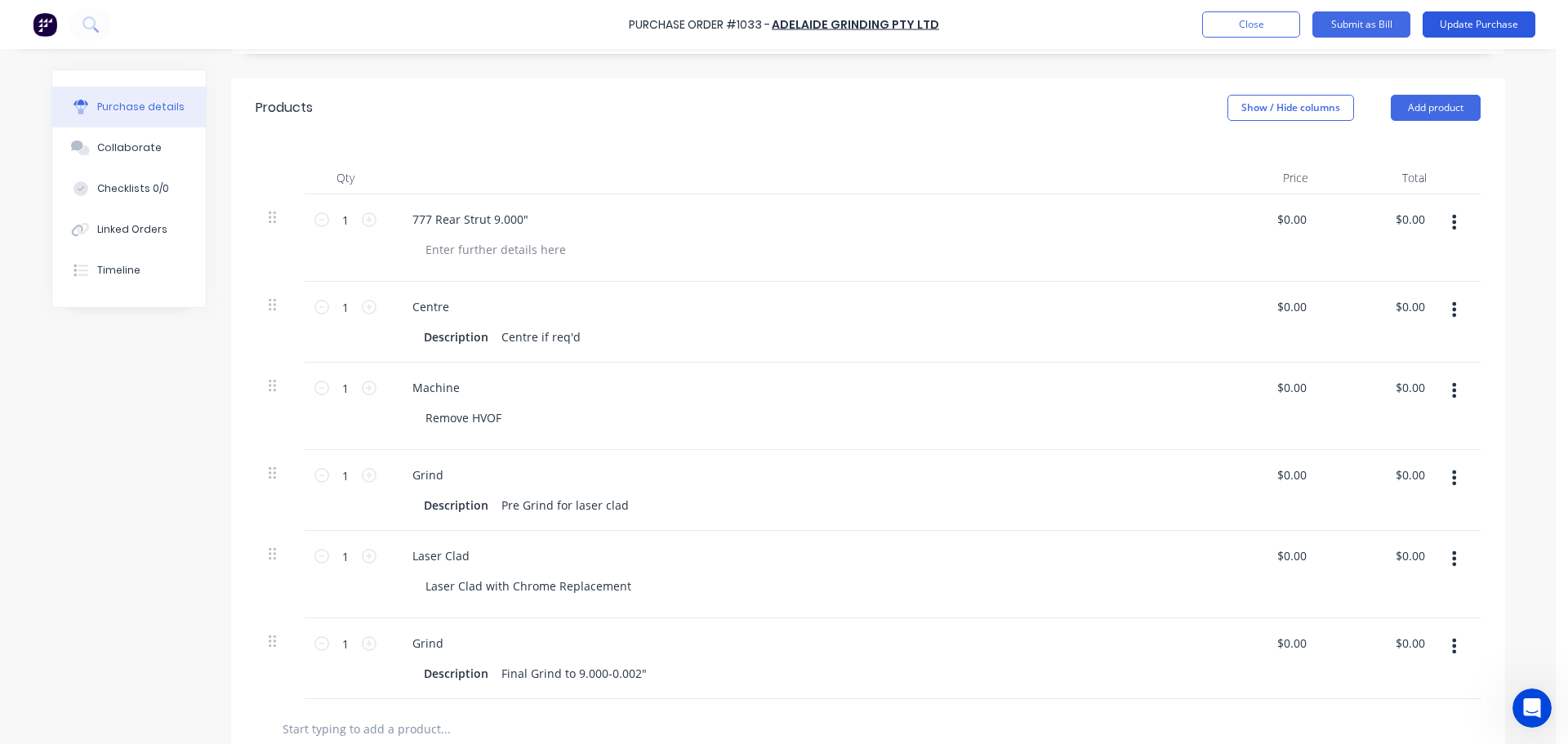
click at [1470, 32] on button "Update Purchase" at bounding box center [1479, 24] width 113 height 26
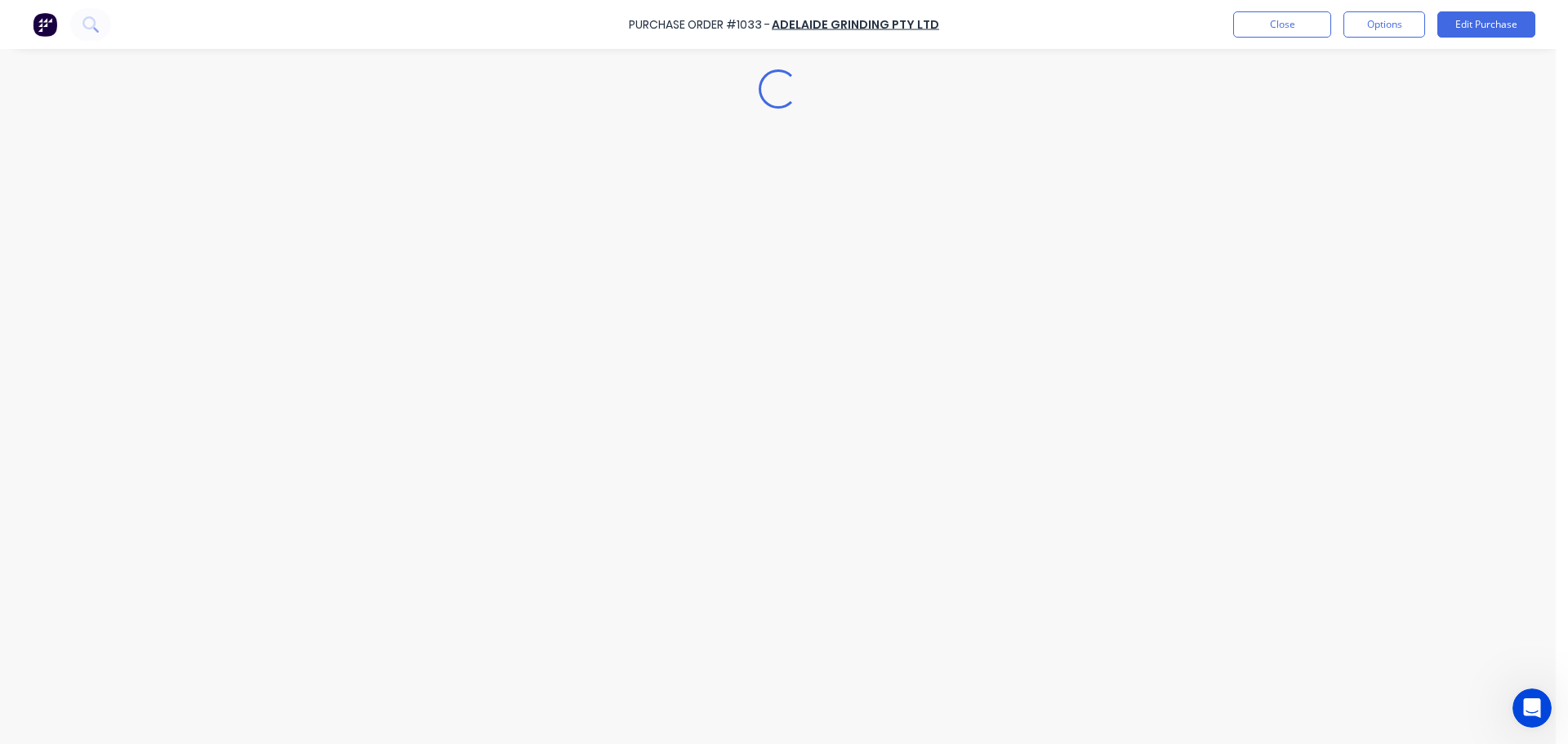
scroll to position [0, 0]
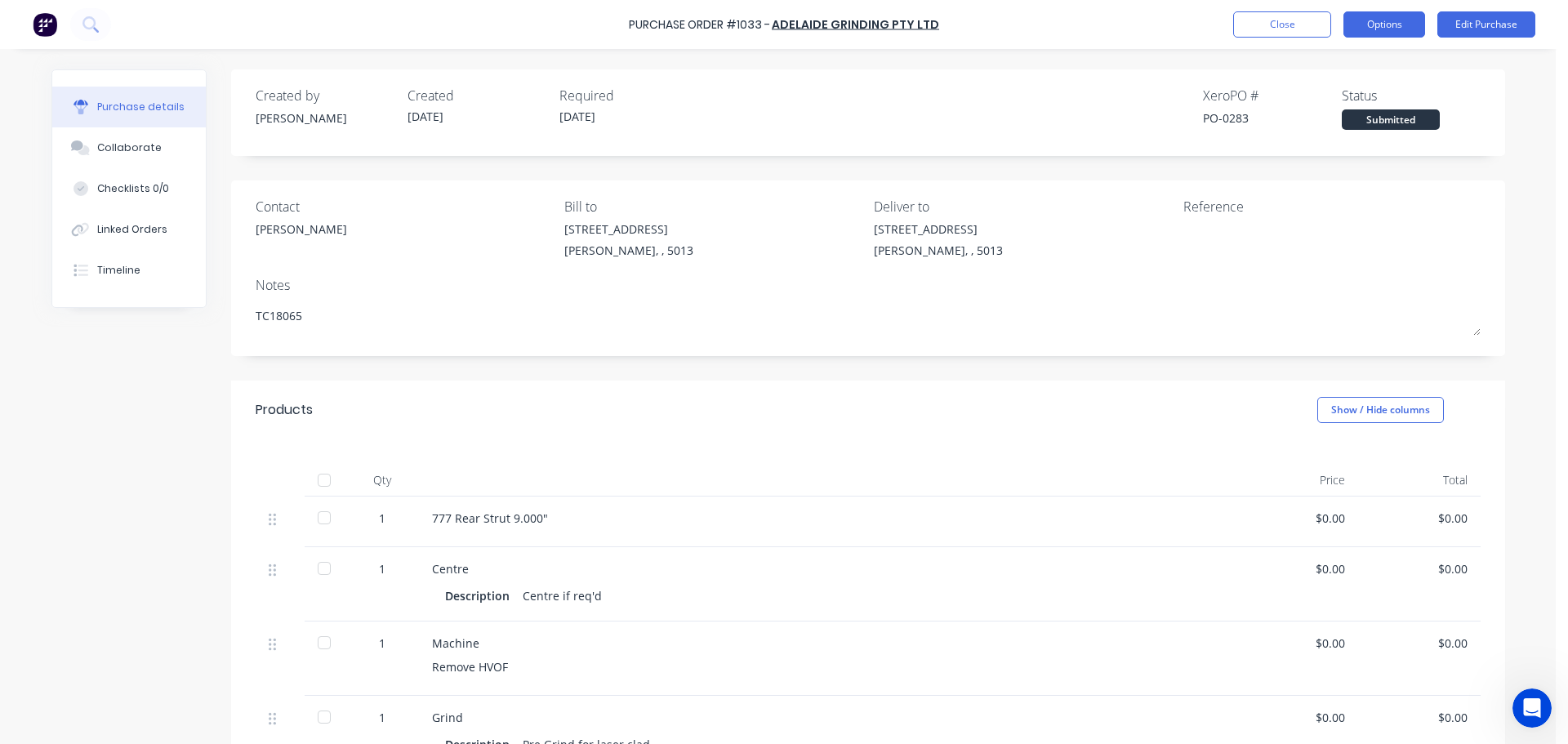
click at [1385, 24] on button "Options" at bounding box center [1384, 24] width 81 height 26
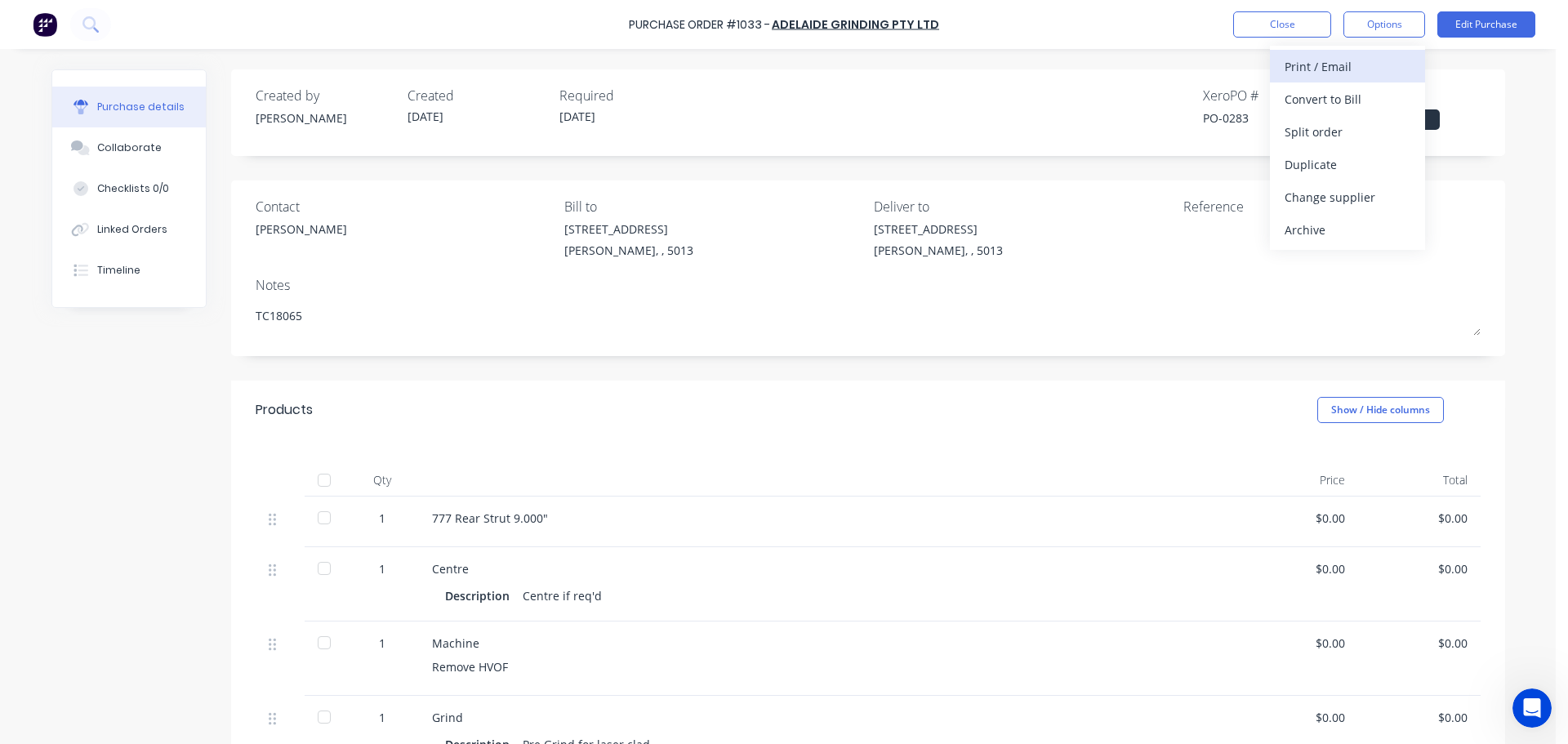
click at [1352, 62] on div "Print / Email" at bounding box center [1347, 66] width 126 height 24
click at [1316, 130] on div "Without pricing" at bounding box center [1347, 131] width 126 height 24
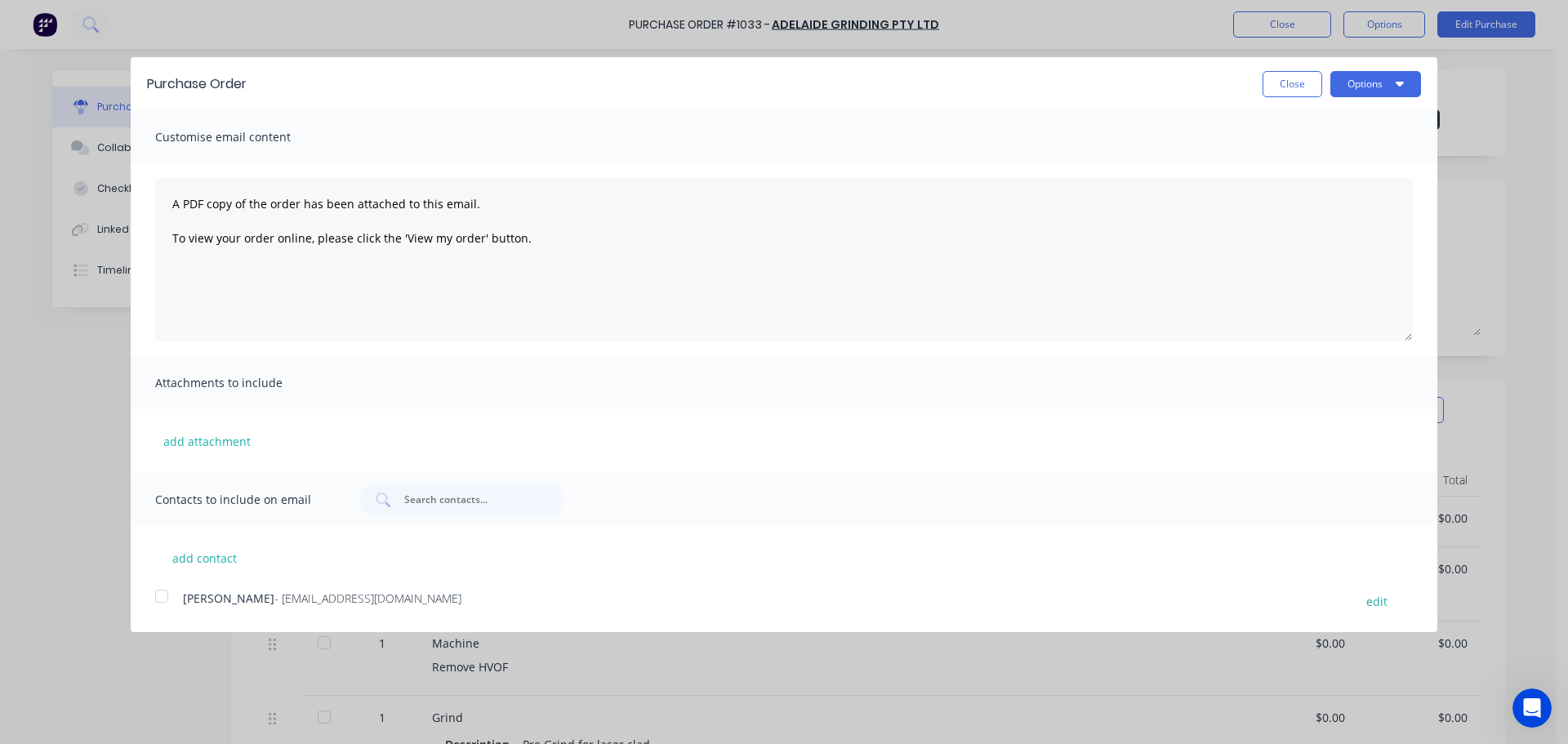
click at [147, 597] on div at bounding box center [162, 596] width 33 height 33
click at [1300, 92] on button "Close" at bounding box center [1292, 84] width 60 height 26
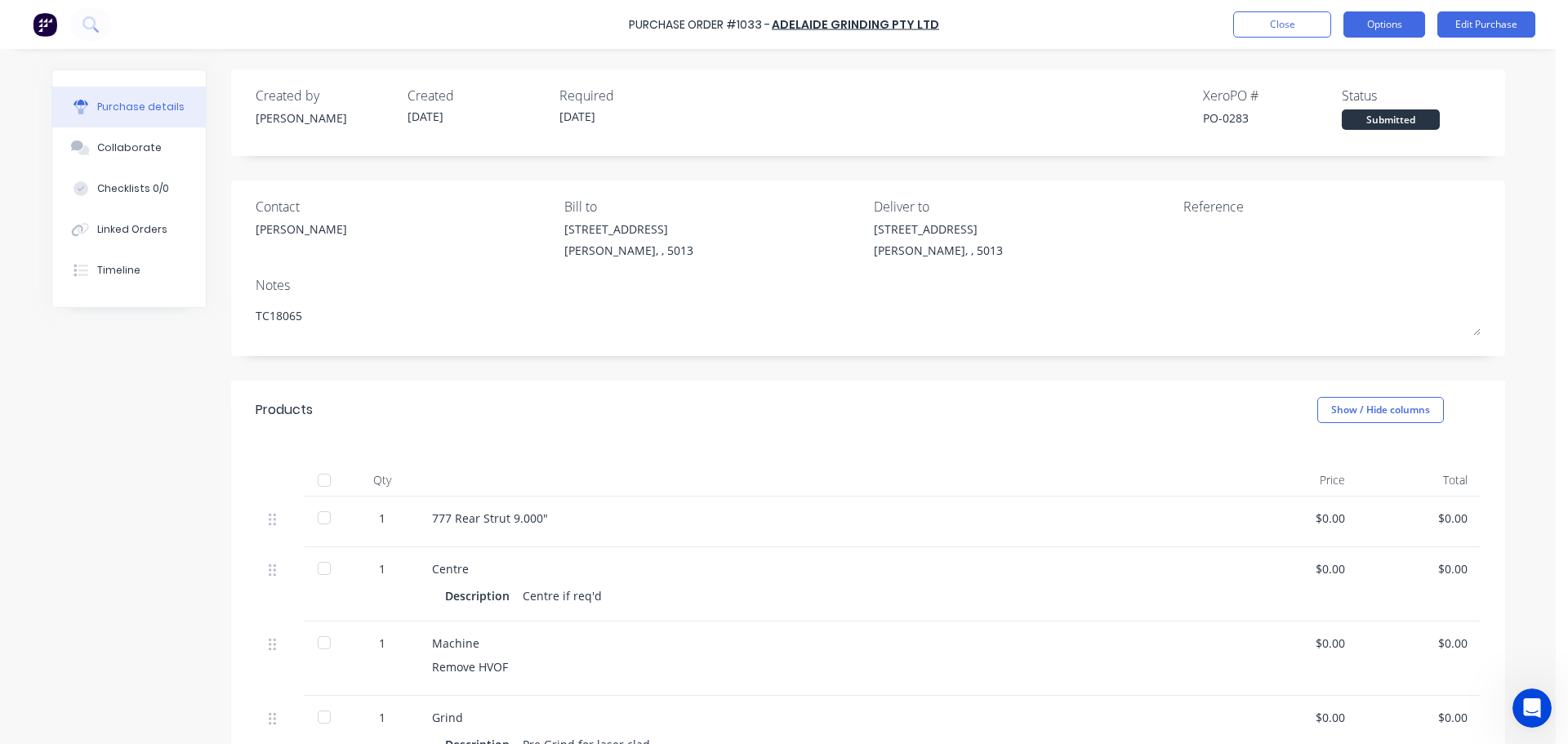
click at [1402, 30] on button "Options" at bounding box center [1384, 24] width 81 height 26
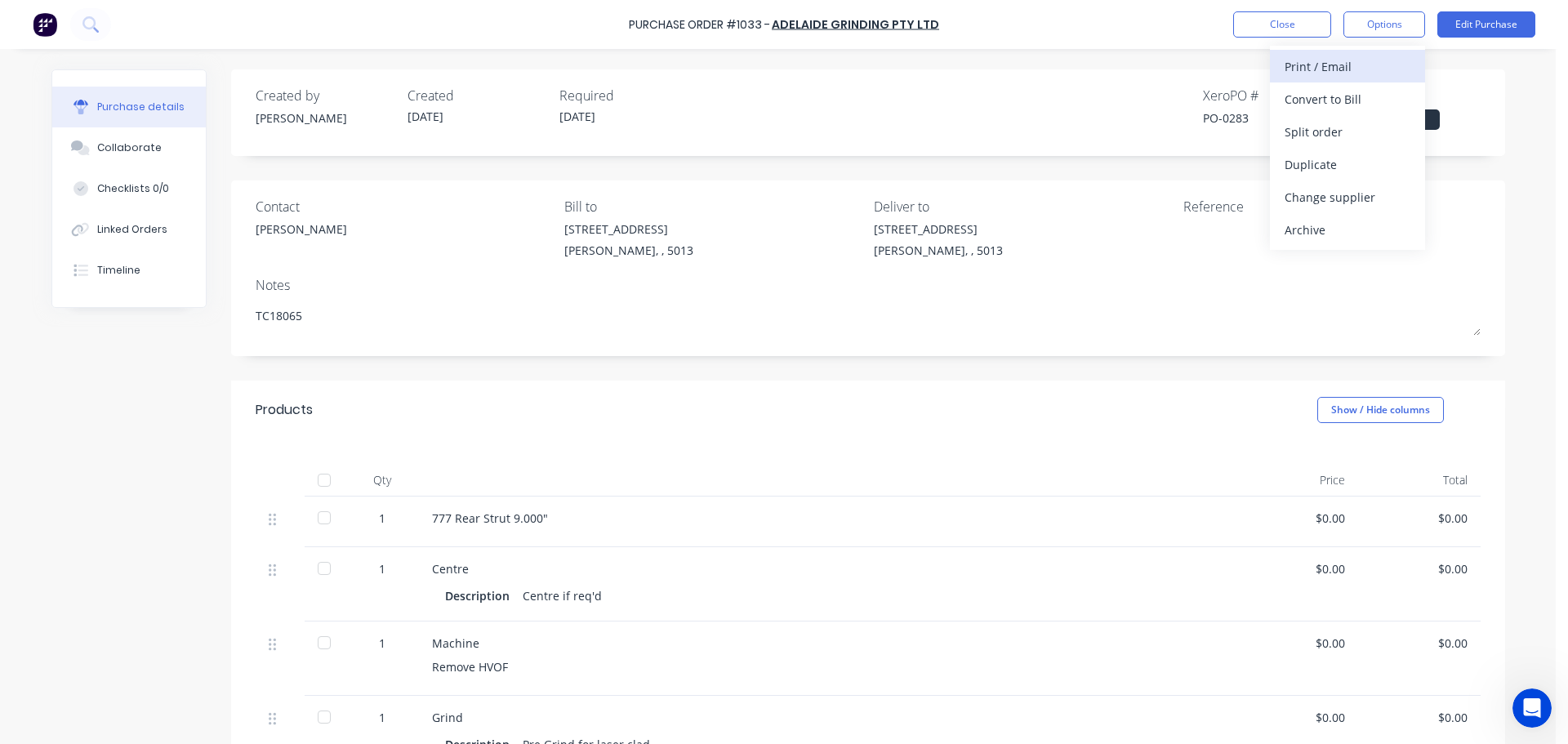
click at [1334, 70] on div "Print / Email" at bounding box center [1347, 66] width 126 height 24
click at [1321, 127] on div "Without pricing" at bounding box center [1347, 131] width 126 height 24
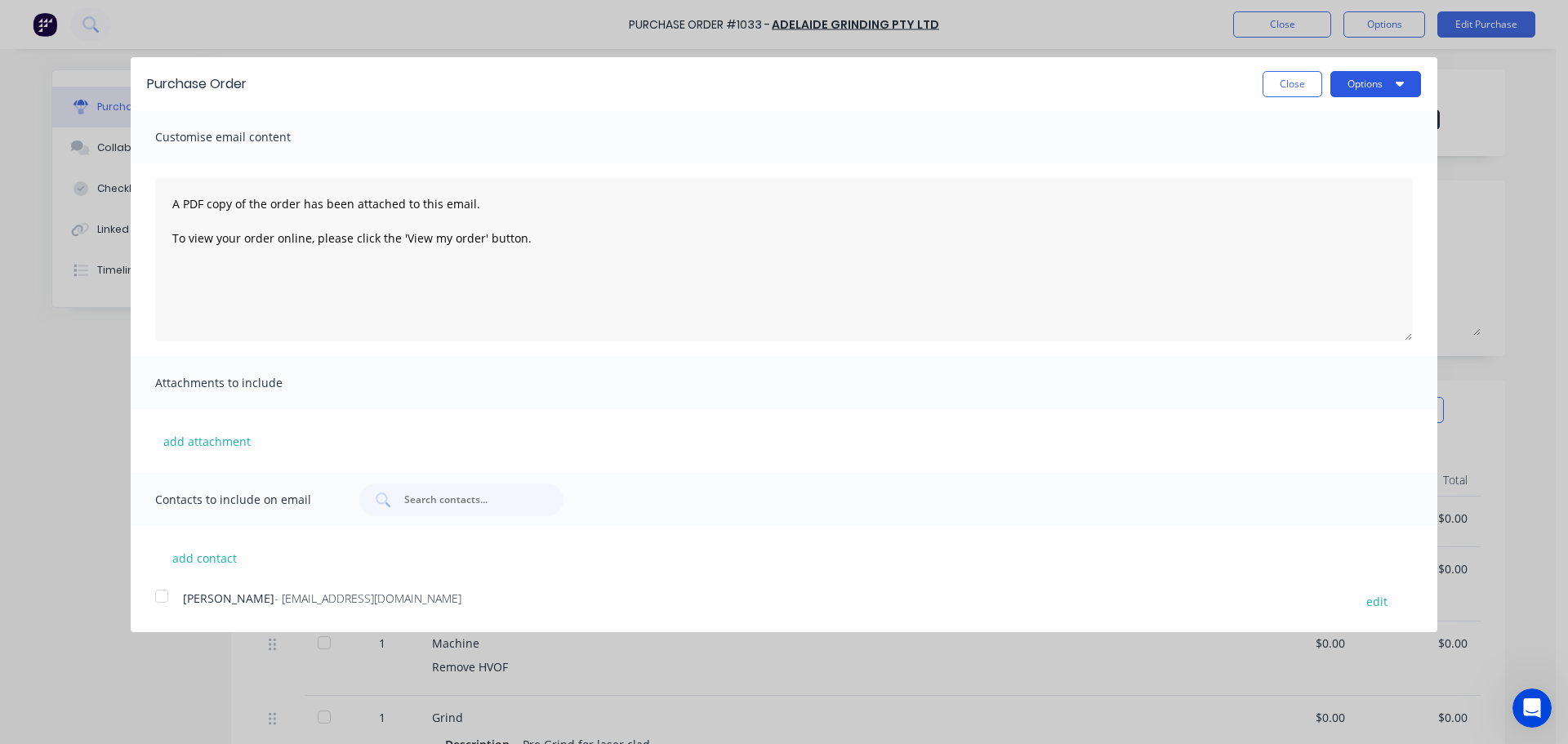
click at [1392, 88] on button "Options" at bounding box center [1375, 84] width 90 height 26
click at [1347, 122] on div "Print" at bounding box center [1343, 125] width 126 height 24
